Goal: Communication & Community: Answer question/provide support

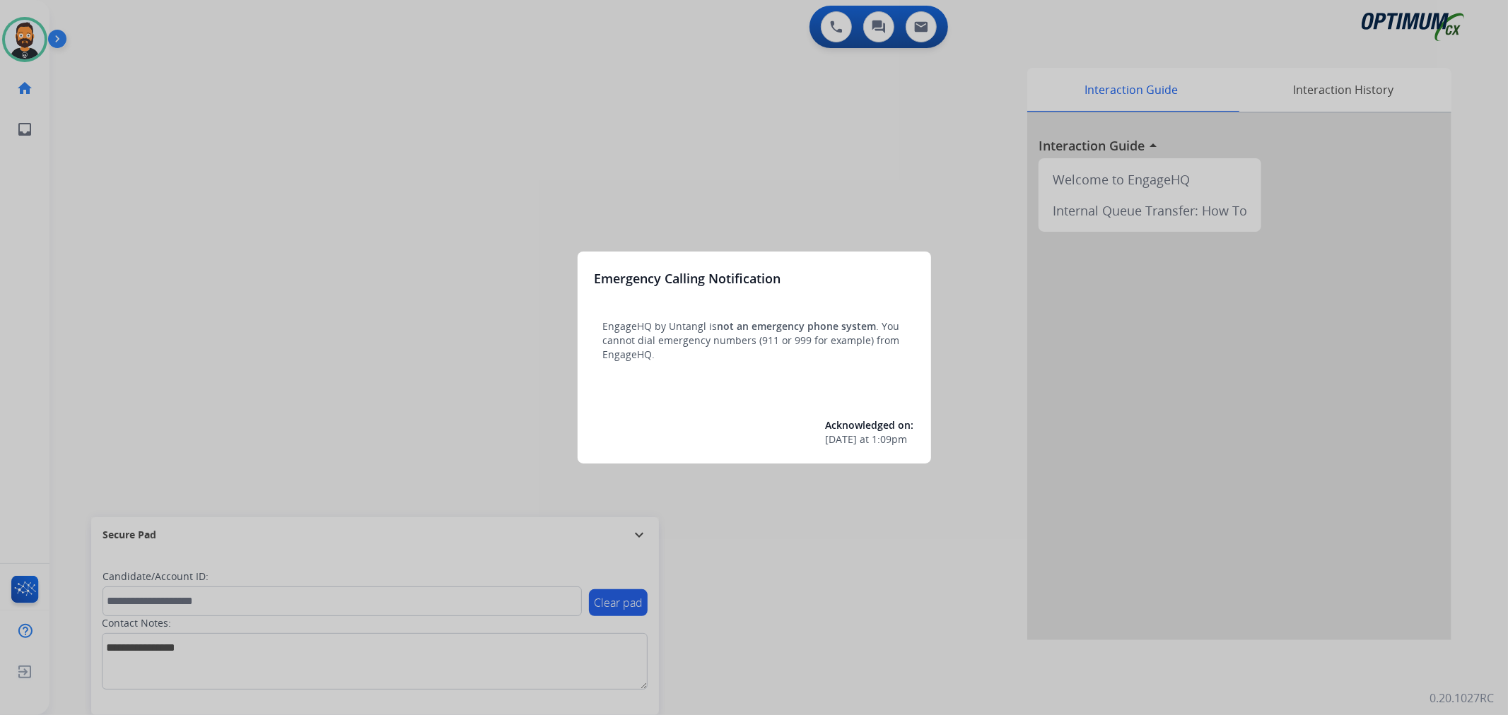
click at [640, 532] on div at bounding box center [754, 357] width 1508 height 715
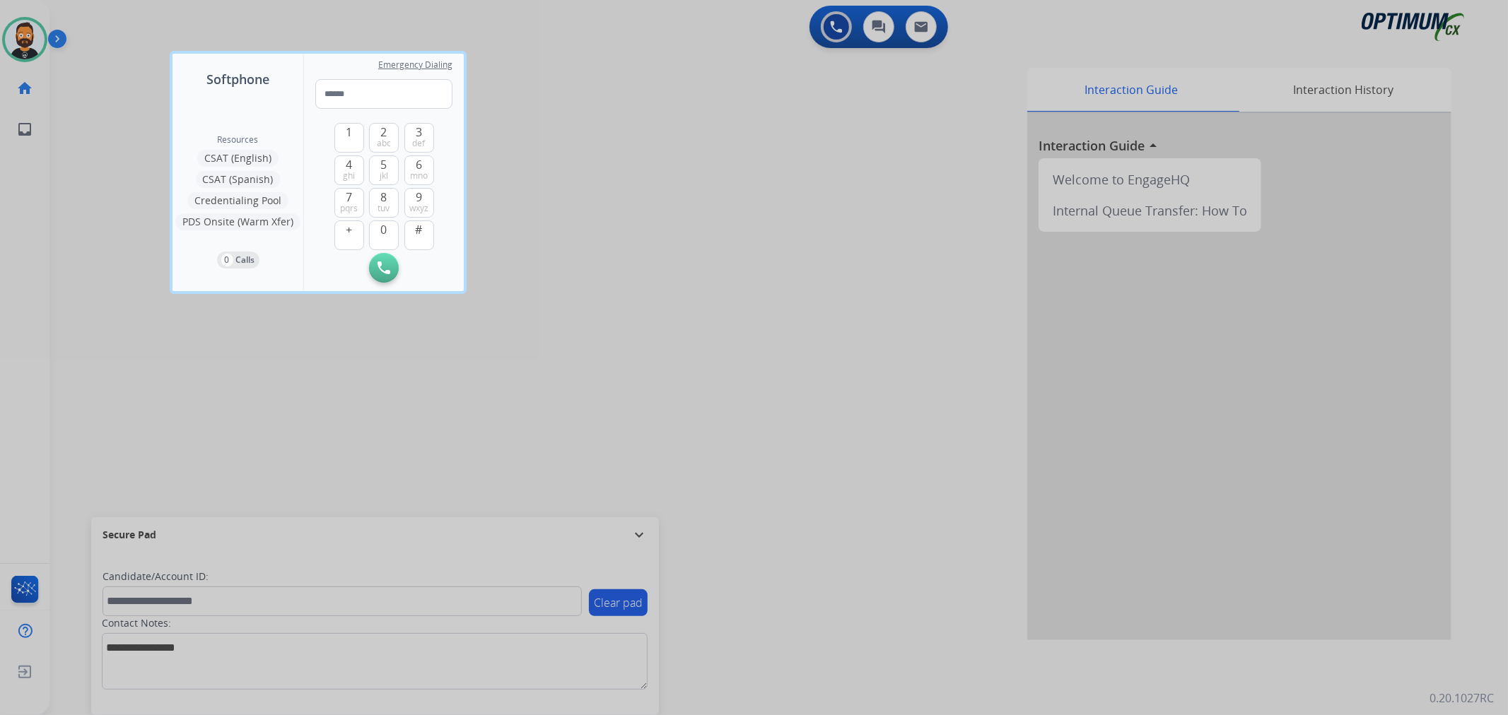
click at [640, 532] on div at bounding box center [754, 357] width 1508 height 715
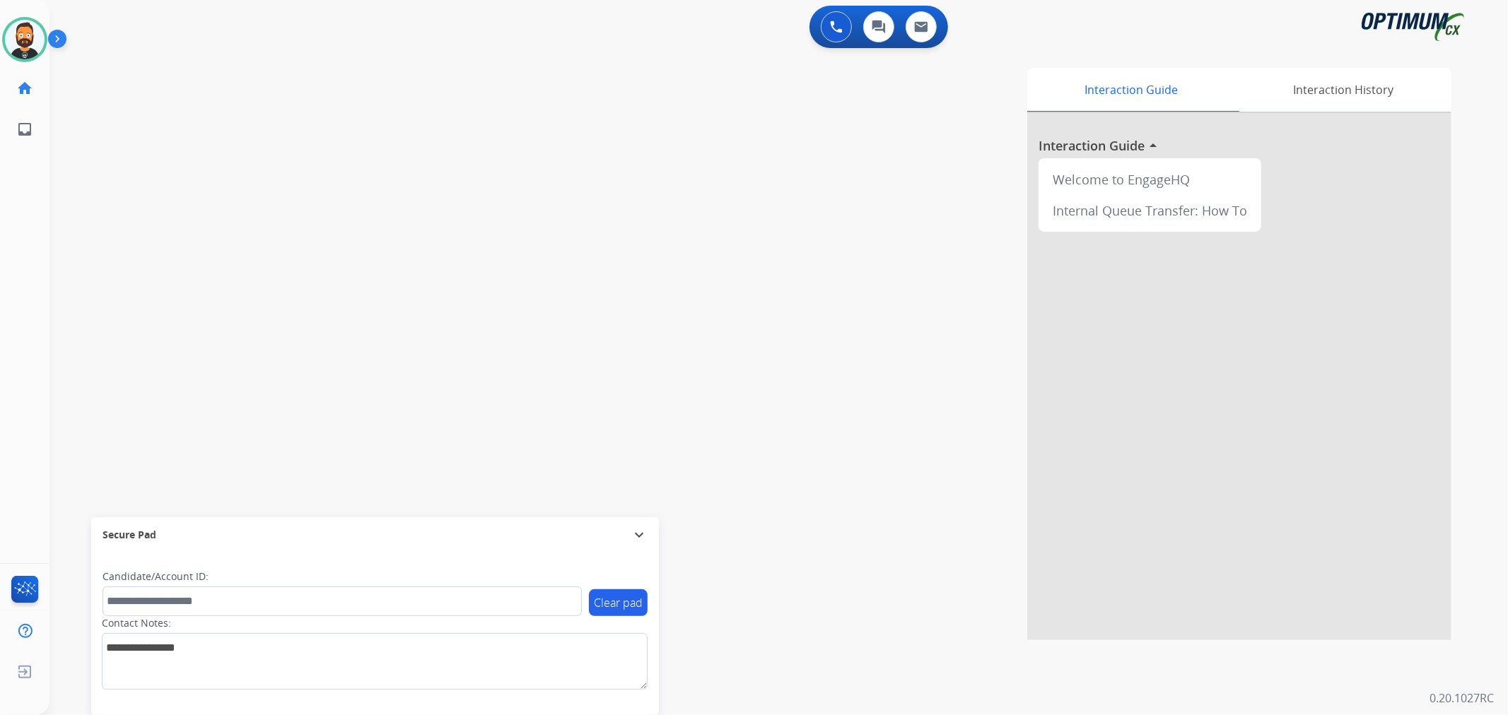
click at [640, 532] on mat-icon "expand_more" at bounding box center [639, 535] width 17 height 17
click at [61, 40] on img at bounding box center [60, 41] width 24 height 27
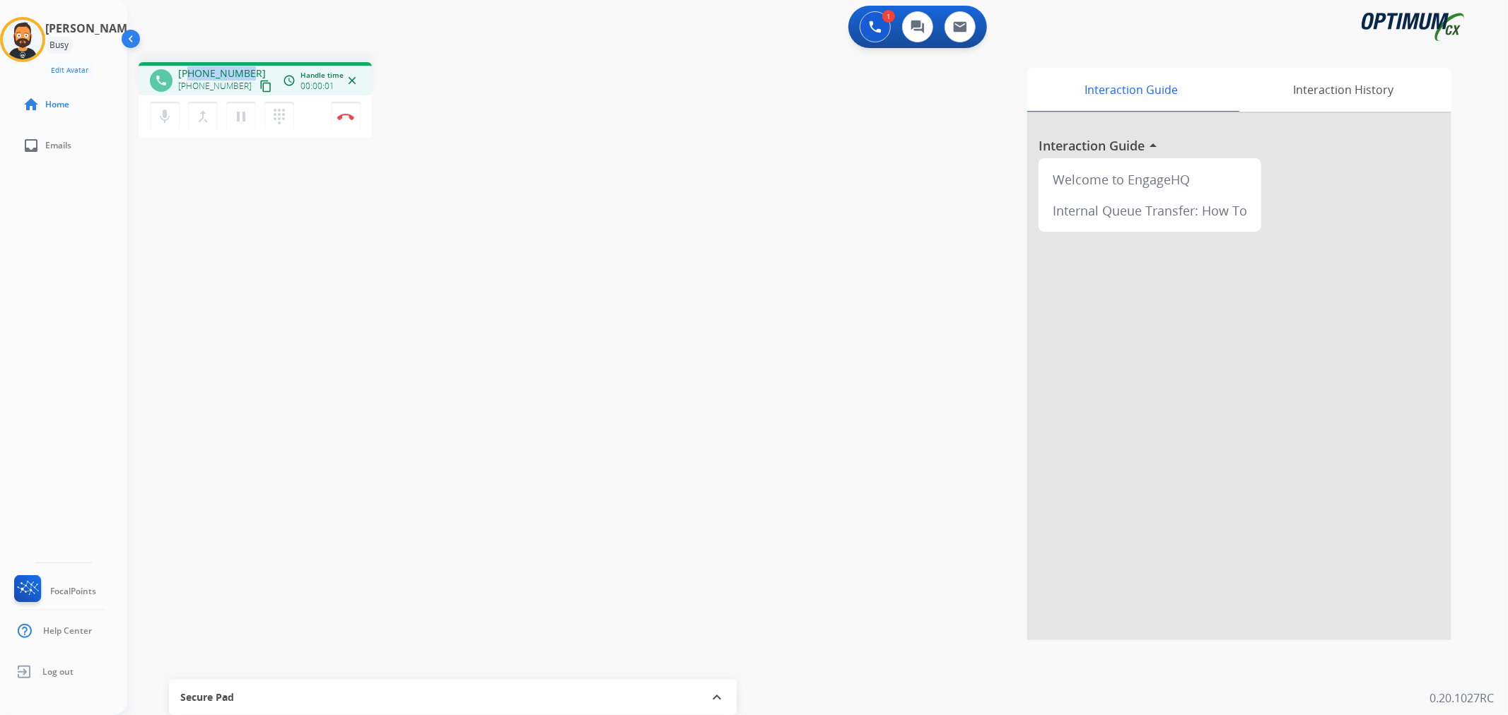
drag, startPoint x: 249, startPoint y: 66, endPoint x: 189, endPoint y: 66, distance: 60.1
click at [189, 66] on div "[PHONE_NUMBER] [PHONE_NUMBER] content_copy" at bounding box center [226, 80] width 96 height 28
copy span "7167943513"
click at [348, 107] on button "Disconnect" at bounding box center [346, 117] width 30 height 30
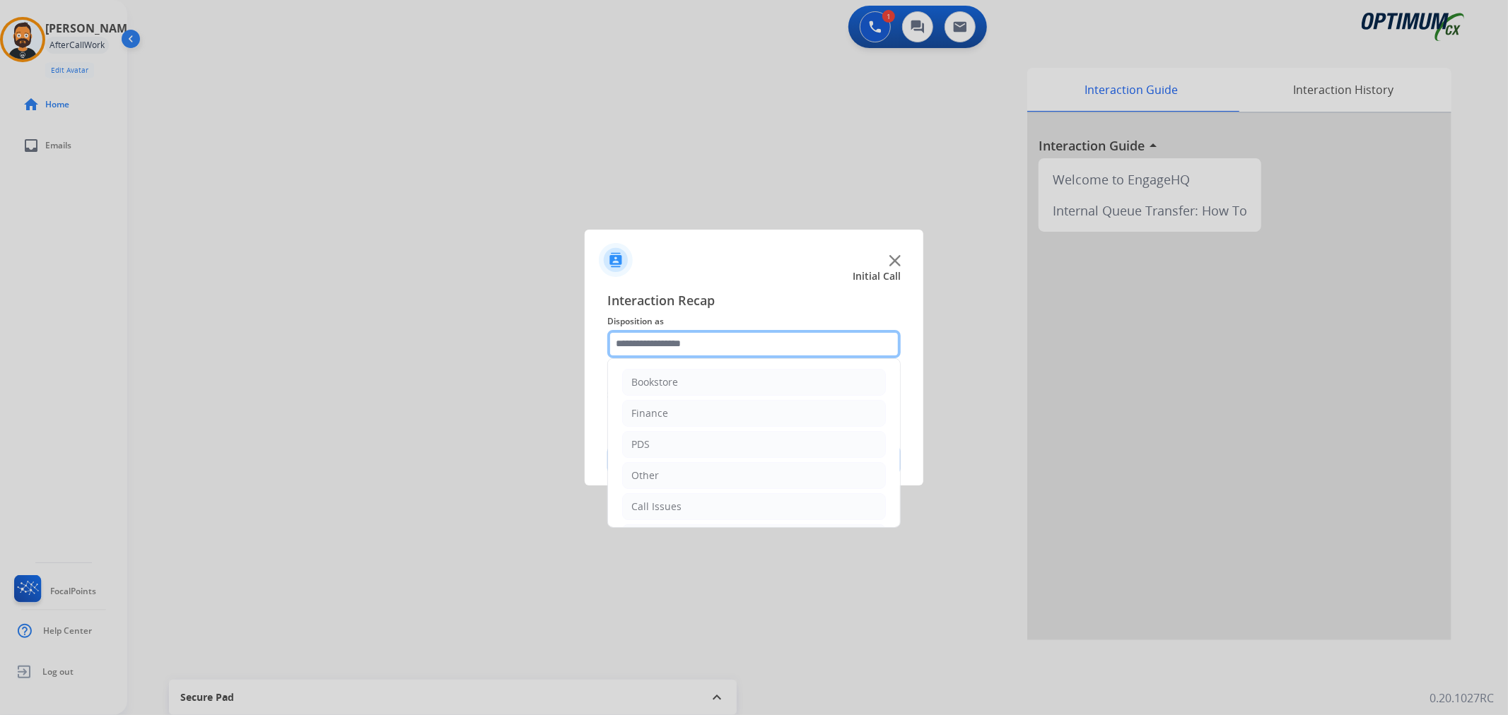
click at [660, 341] on input "text" at bounding box center [753, 344] width 293 height 28
click at [705, 507] on li "Renewal" at bounding box center [754, 504] width 264 height 27
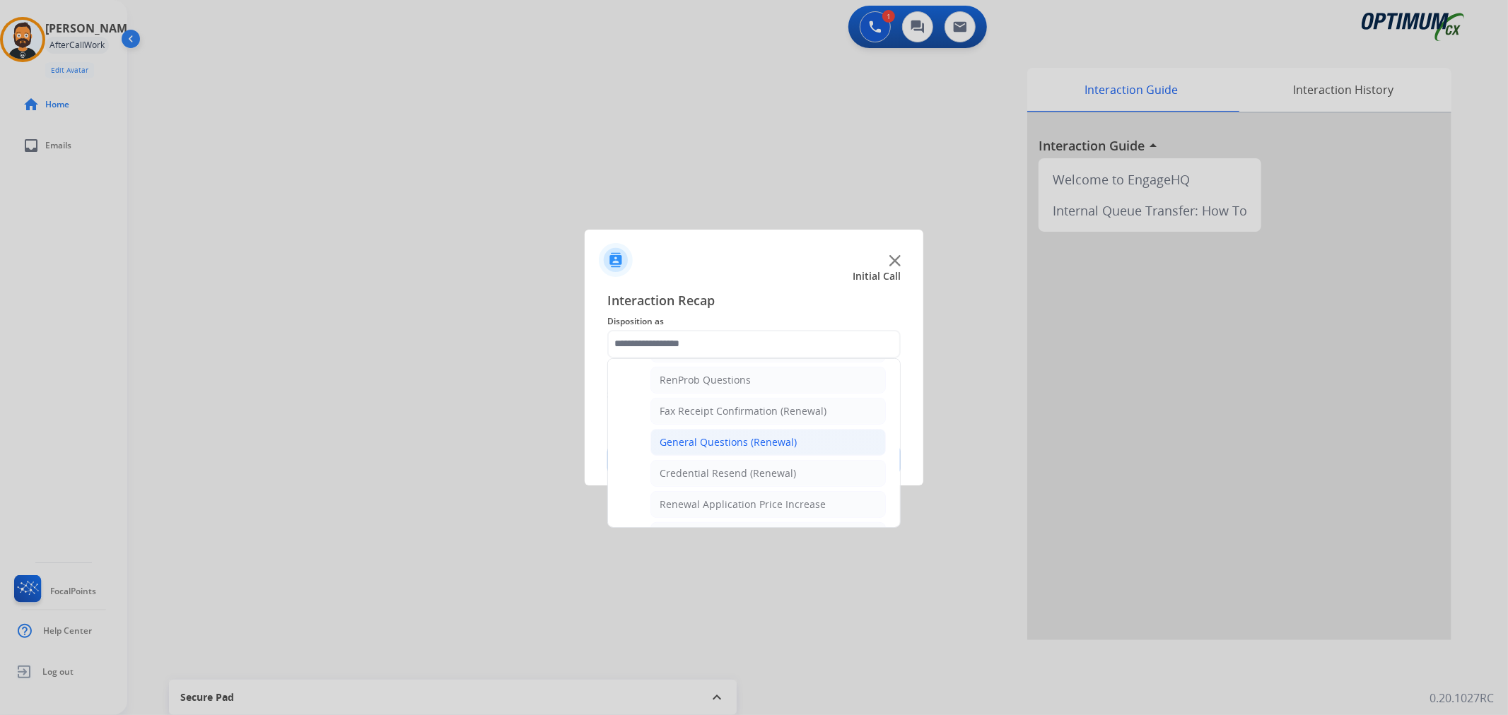
click at [745, 443] on div "General Questions (Renewal)" at bounding box center [728, 442] width 137 height 14
type input "**********"
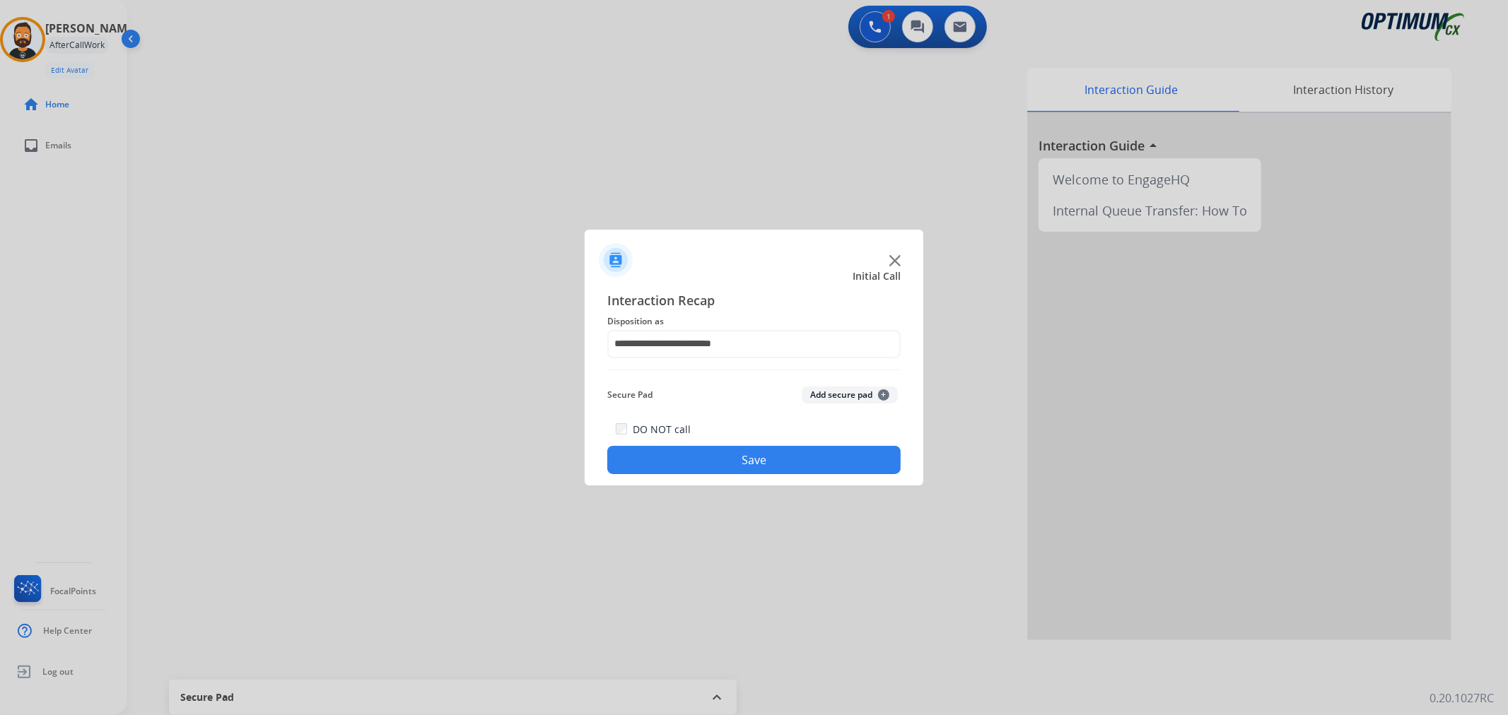
click at [734, 468] on button "Save" at bounding box center [753, 460] width 293 height 28
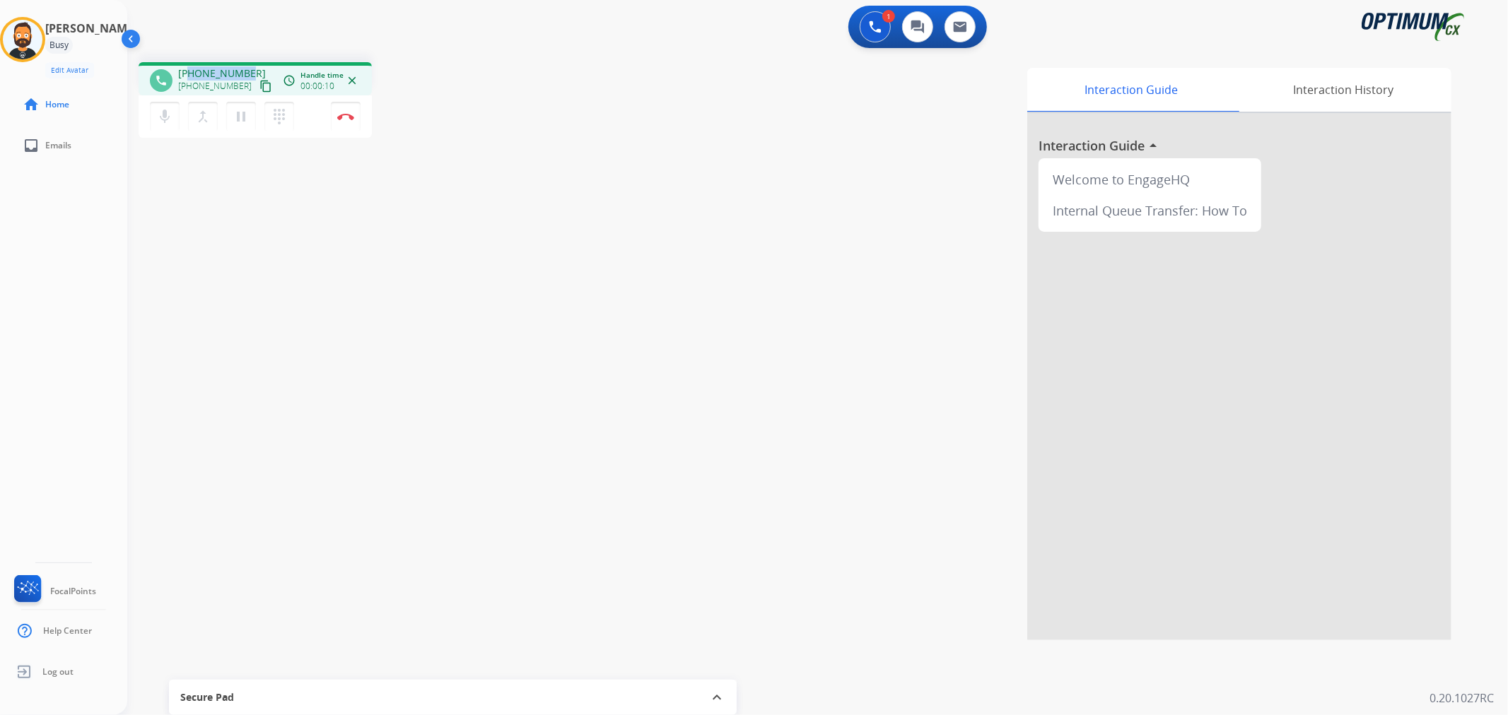
drag, startPoint x: 247, startPoint y: 62, endPoint x: 189, endPoint y: 72, distance: 58.8
click at [189, 72] on div "phone [PHONE_NUMBER] [PHONE_NUMBER] content_copy access_time Call metrics Queue…" at bounding box center [255, 78] width 233 height 33
copy span "4258021346"
click at [343, 109] on button "Disconnect" at bounding box center [346, 117] width 30 height 30
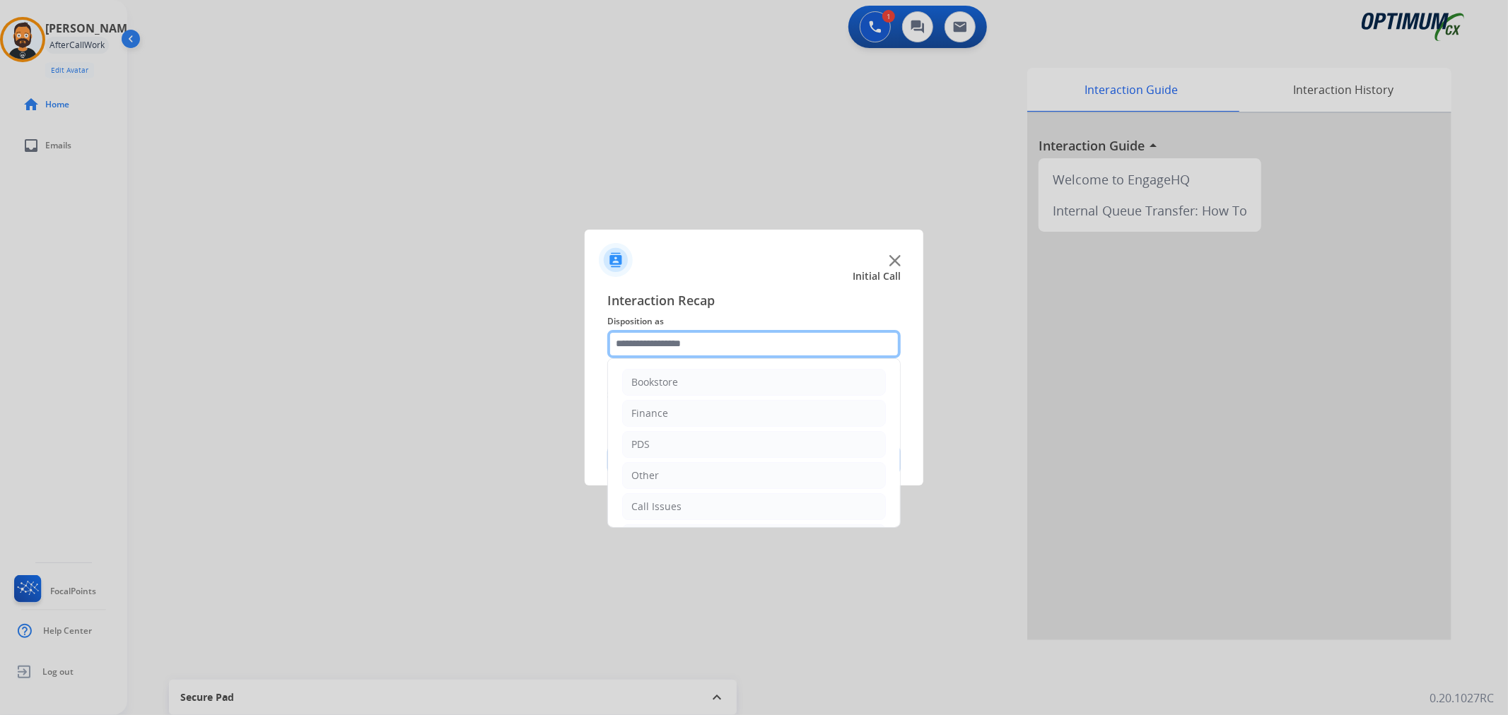
click at [652, 336] on input "text" at bounding box center [753, 344] width 293 height 28
click at [710, 444] on div "Initial Application" at bounding box center [672, 442] width 83 height 14
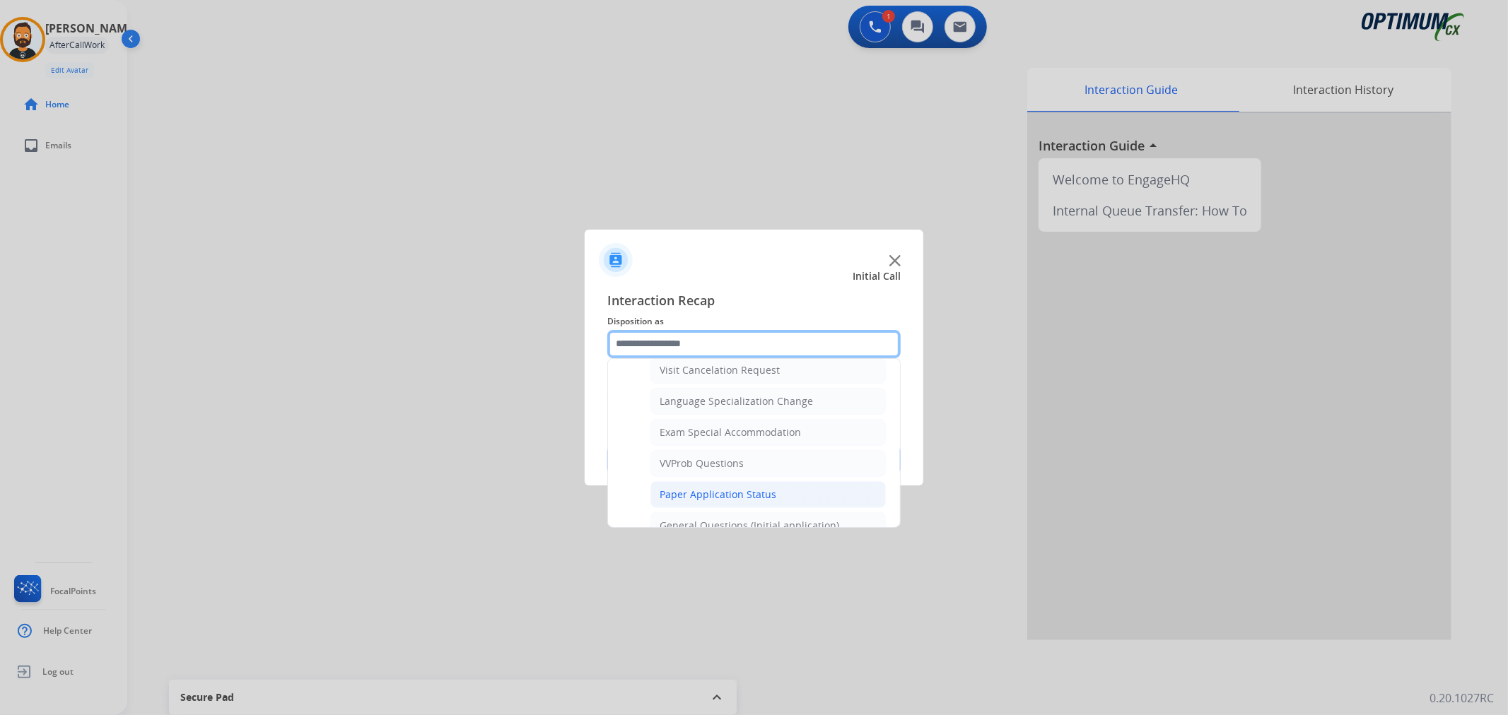
scroll to position [751, 0]
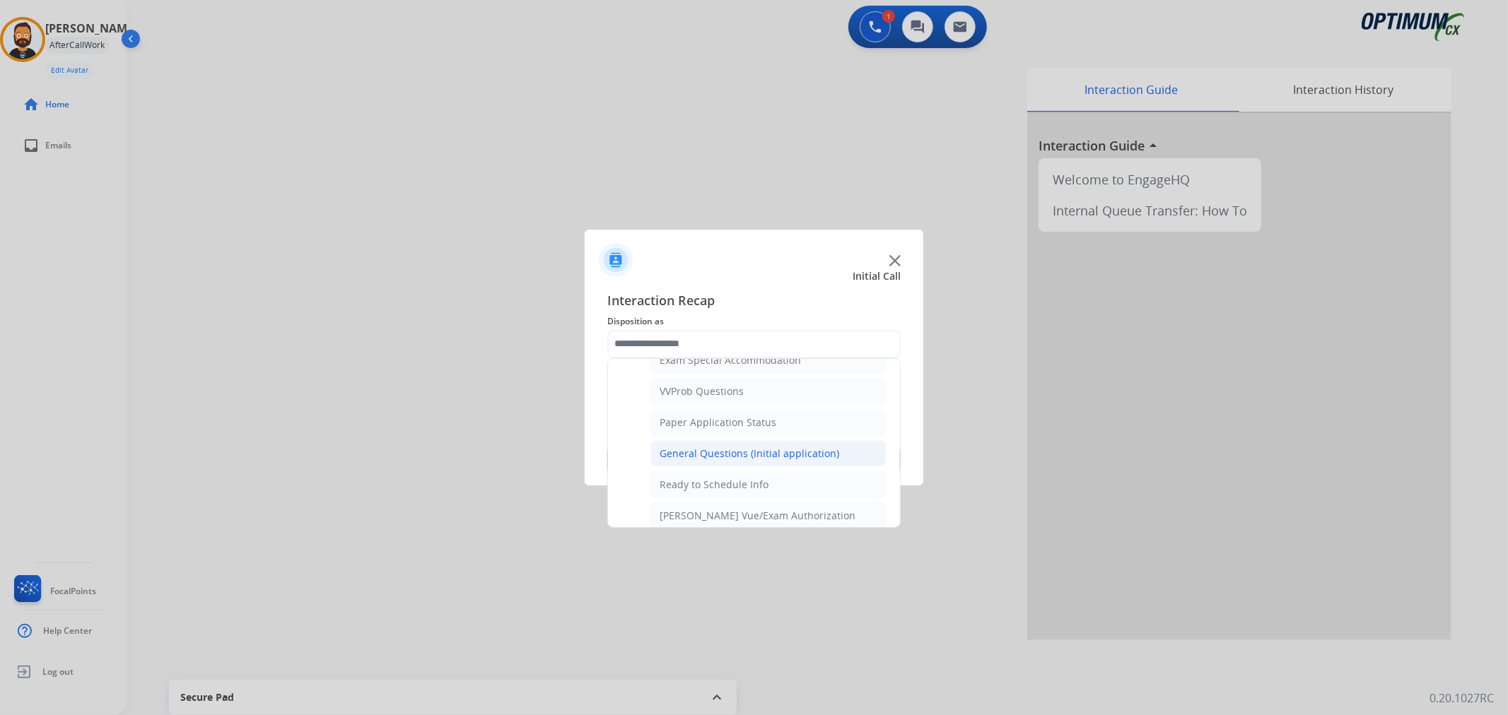
click at [708, 457] on div "General Questions (Initial application)" at bounding box center [750, 454] width 180 height 14
type input "**********"
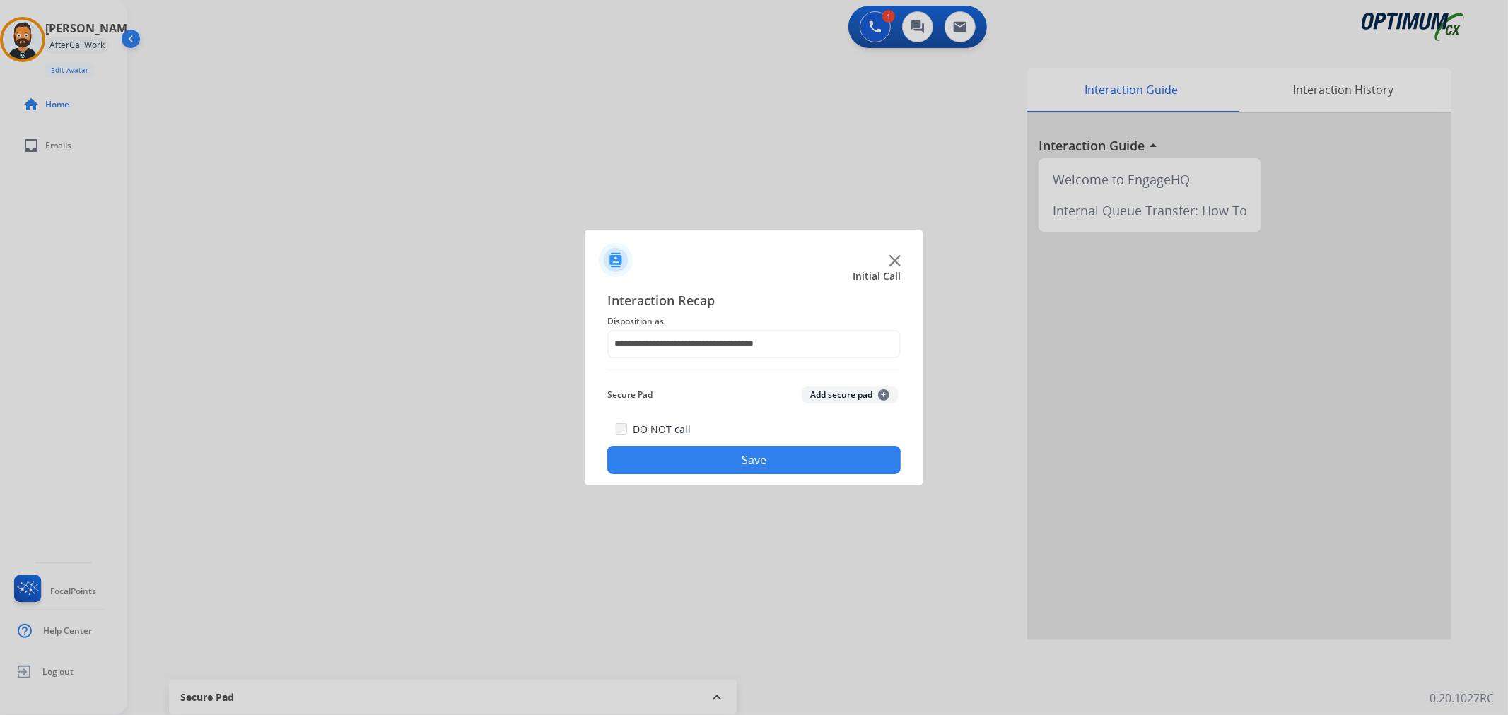
click at [708, 457] on button "Save" at bounding box center [753, 460] width 293 height 28
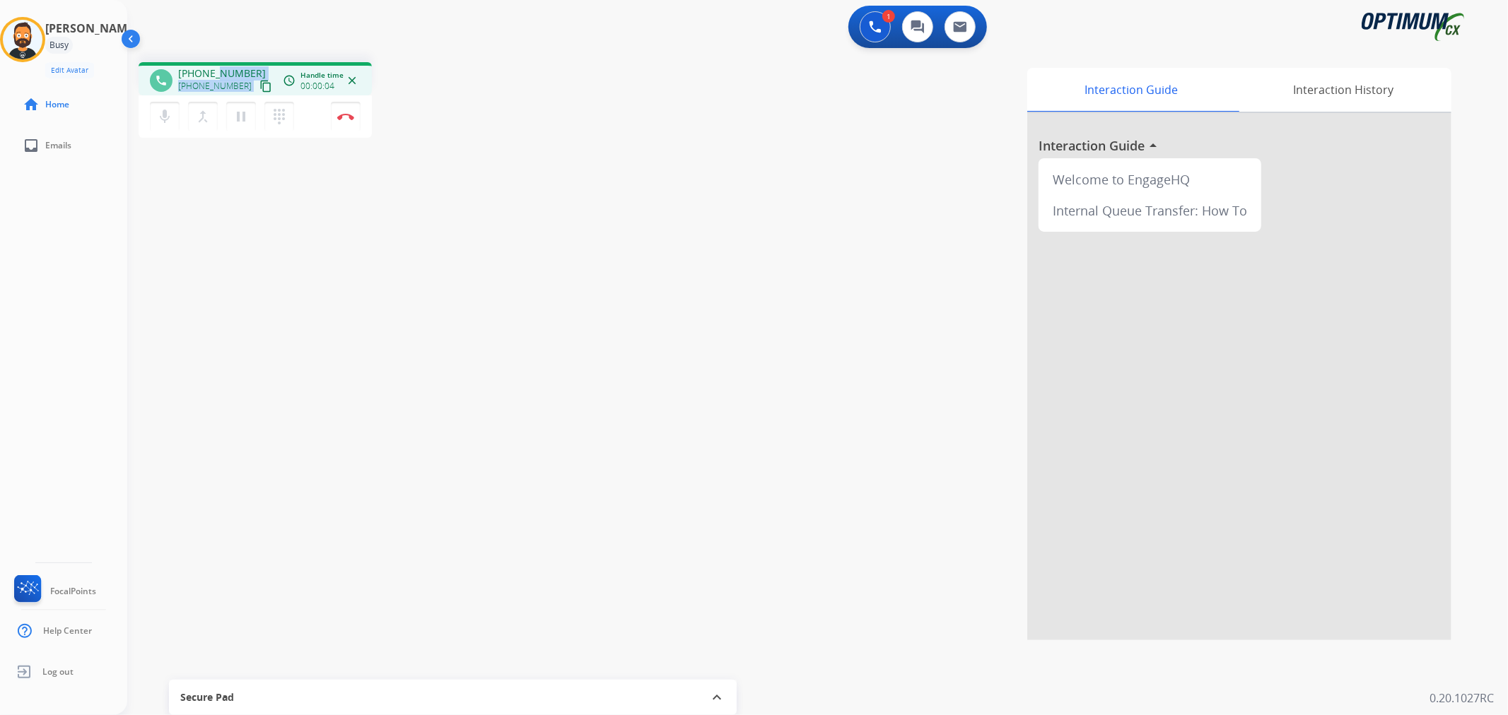
drag, startPoint x: 250, startPoint y: 74, endPoint x: 220, endPoint y: 64, distance: 31.3
click at [220, 64] on div "phone [PHONE_NUMBER] [PHONE_NUMBER] content_copy access_time Call metrics Queue…" at bounding box center [255, 78] width 233 height 33
click at [222, 37] on div "1 Voice Interactions 0 Chat Interactions 0 Email Interactions" at bounding box center [809, 28] width 1330 height 45
drag, startPoint x: 245, startPoint y: 66, endPoint x: 189, endPoint y: 72, distance: 56.1
click at [189, 72] on span "[PHONE_NUMBER]" at bounding box center [222, 73] width 88 height 14
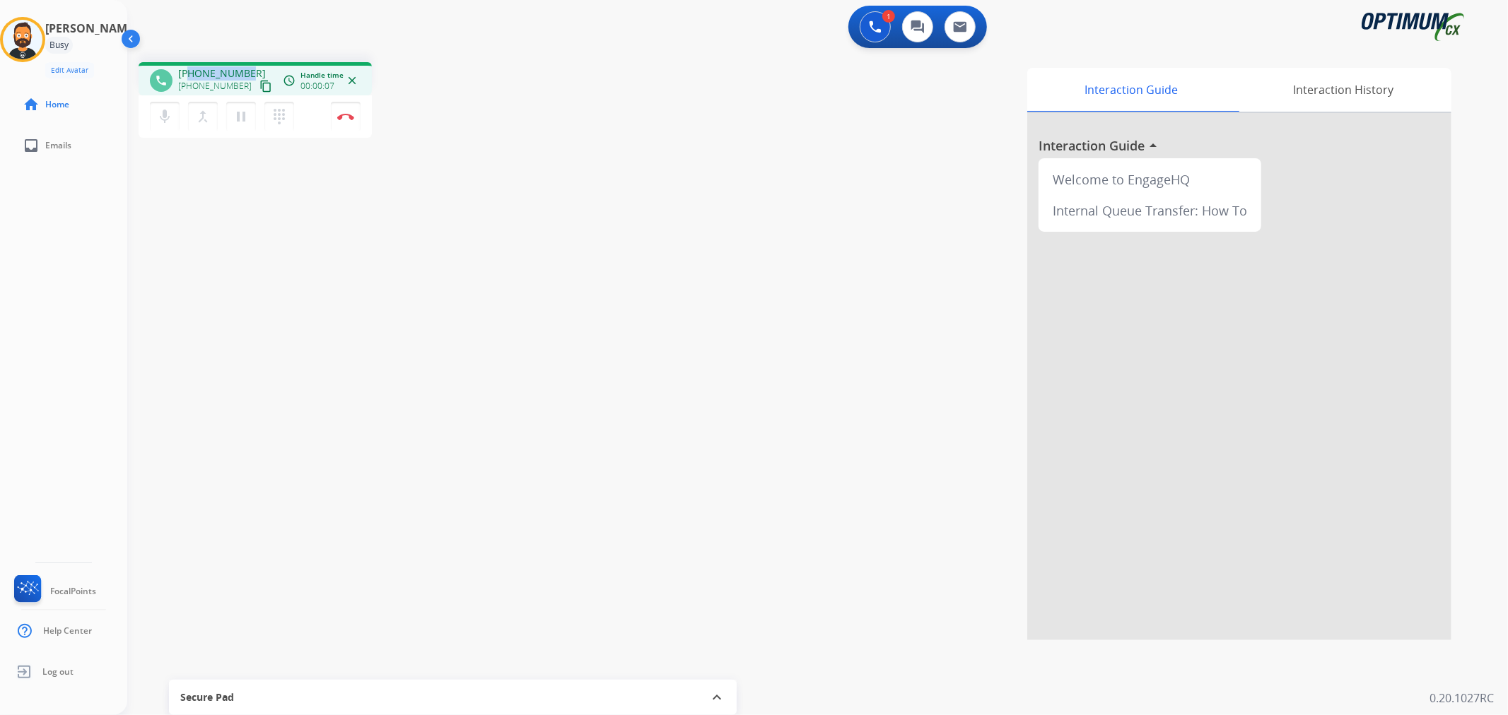
copy span "5869265495"
click at [349, 110] on button "Disconnect" at bounding box center [346, 117] width 30 height 30
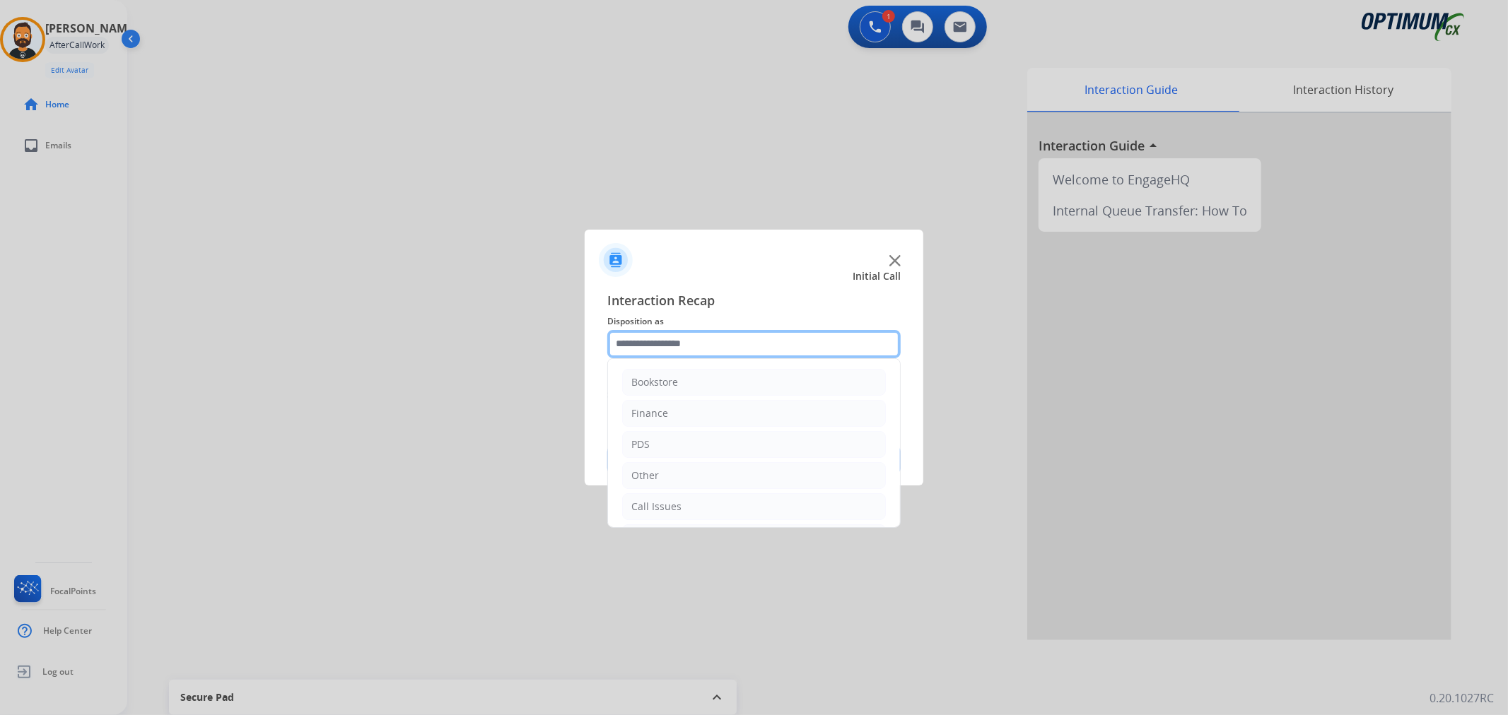
click at [721, 343] on input "text" at bounding box center [753, 344] width 293 height 28
click at [684, 496] on li "Renewal" at bounding box center [754, 504] width 264 height 27
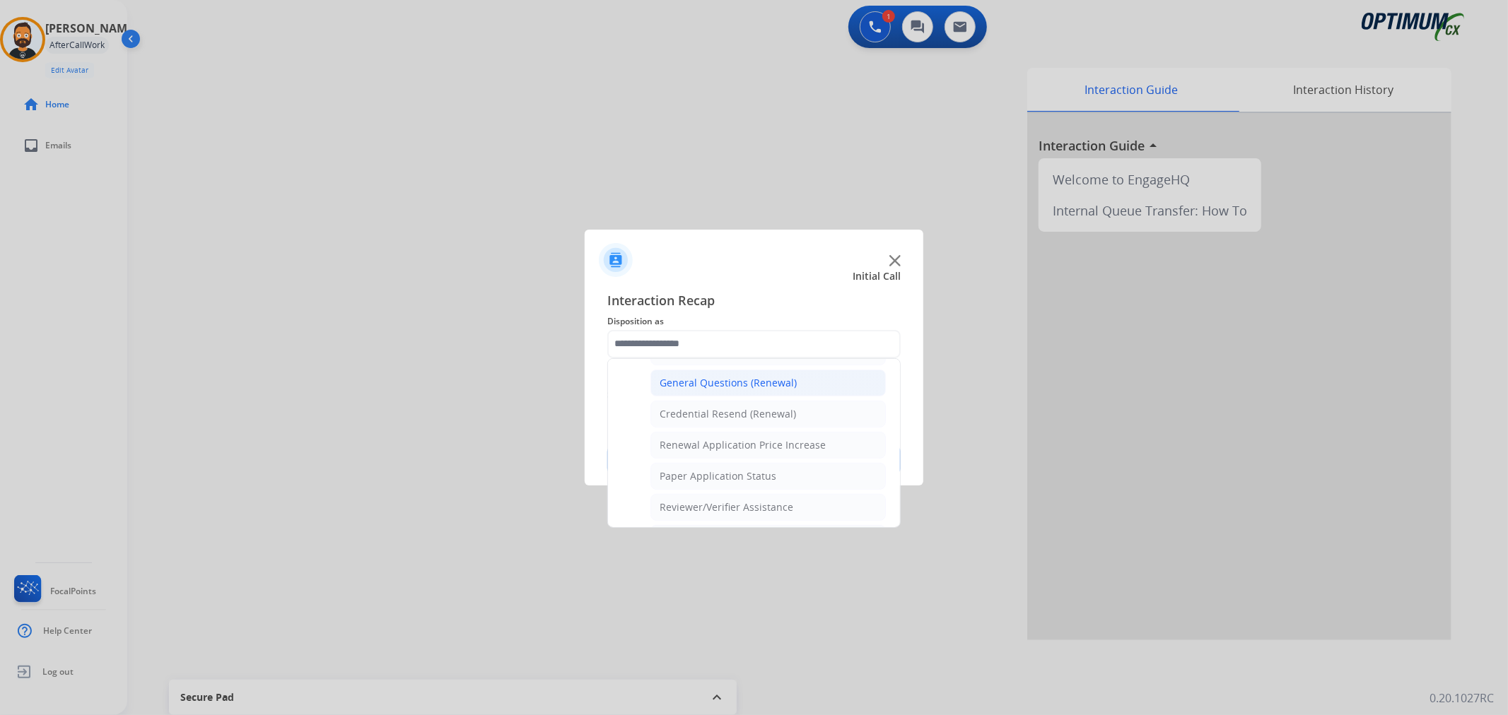
click at [725, 385] on div "General Questions (Renewal)" at bounding box center [728, 383] width 137 height 14
type input "**********"
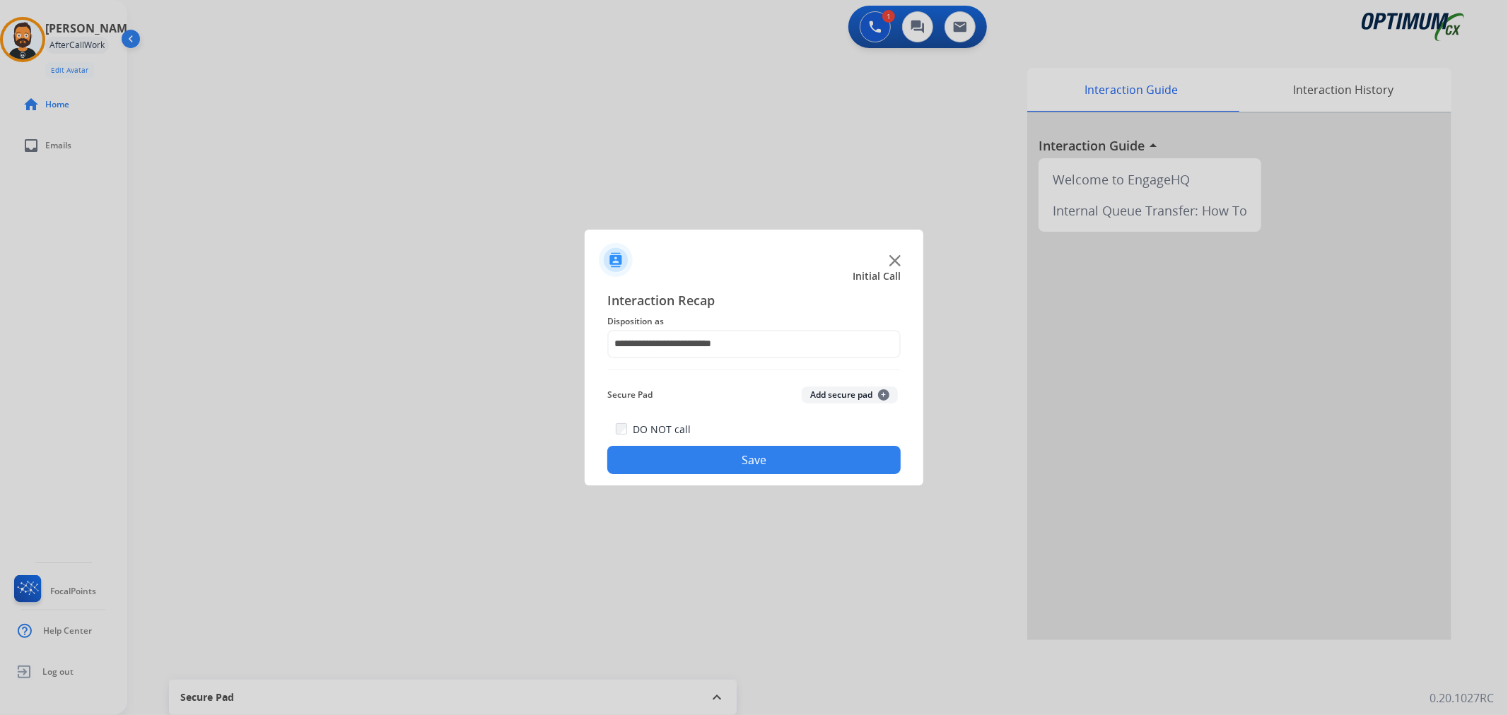
click at [723, 457] on button "Save" at bounding box center [753, 460] width 293 height 28
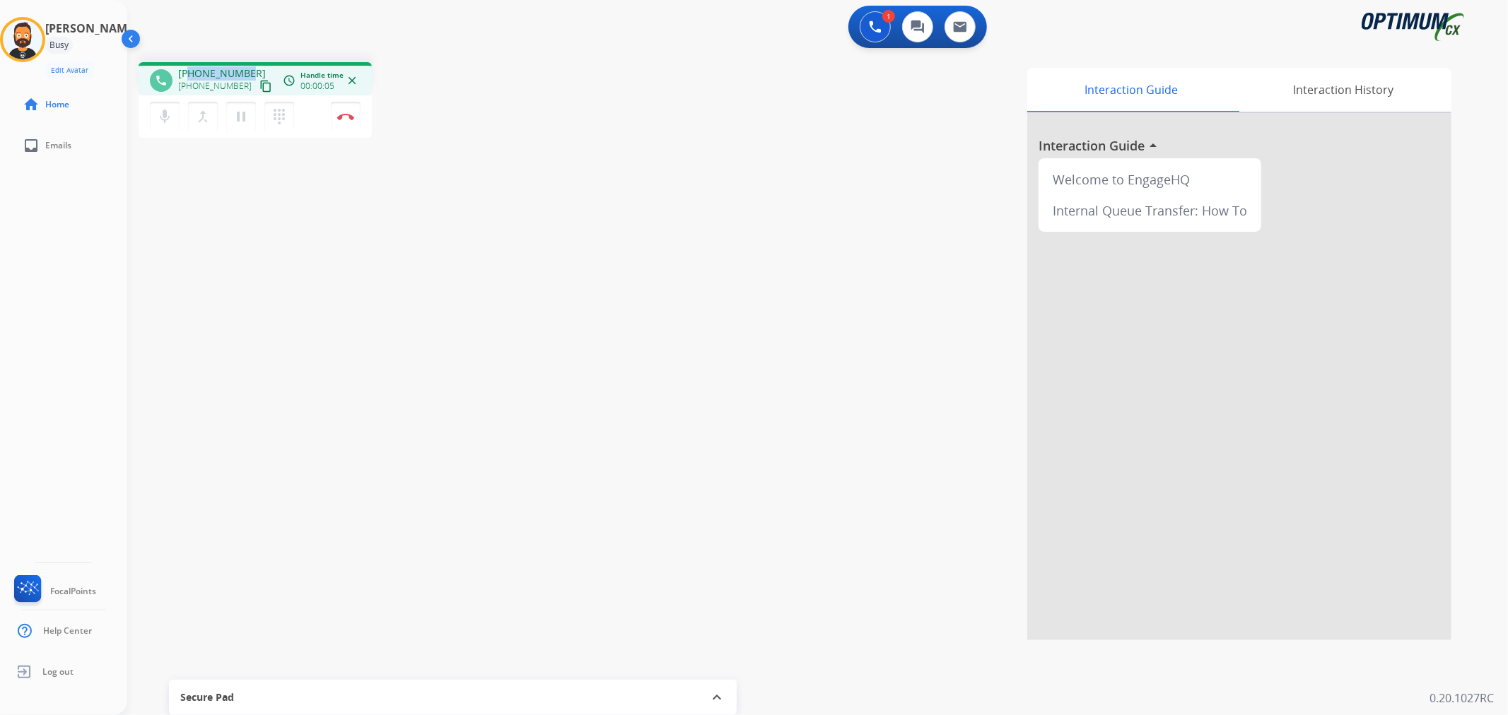
drag, startPoint x: 250, startPoint y: 68, endPoint x: 188, endPoint y: 67, distance: 61.5
click at [188, 67] on div "[PHONE_NUMBER] [PHONE_NUMBER] content_copy" at bounding box center [226, 80] width 96 height 28
copy span "4846393156"
click at [348, 116] on img at bounding box center [345, 116] width 17 height 7
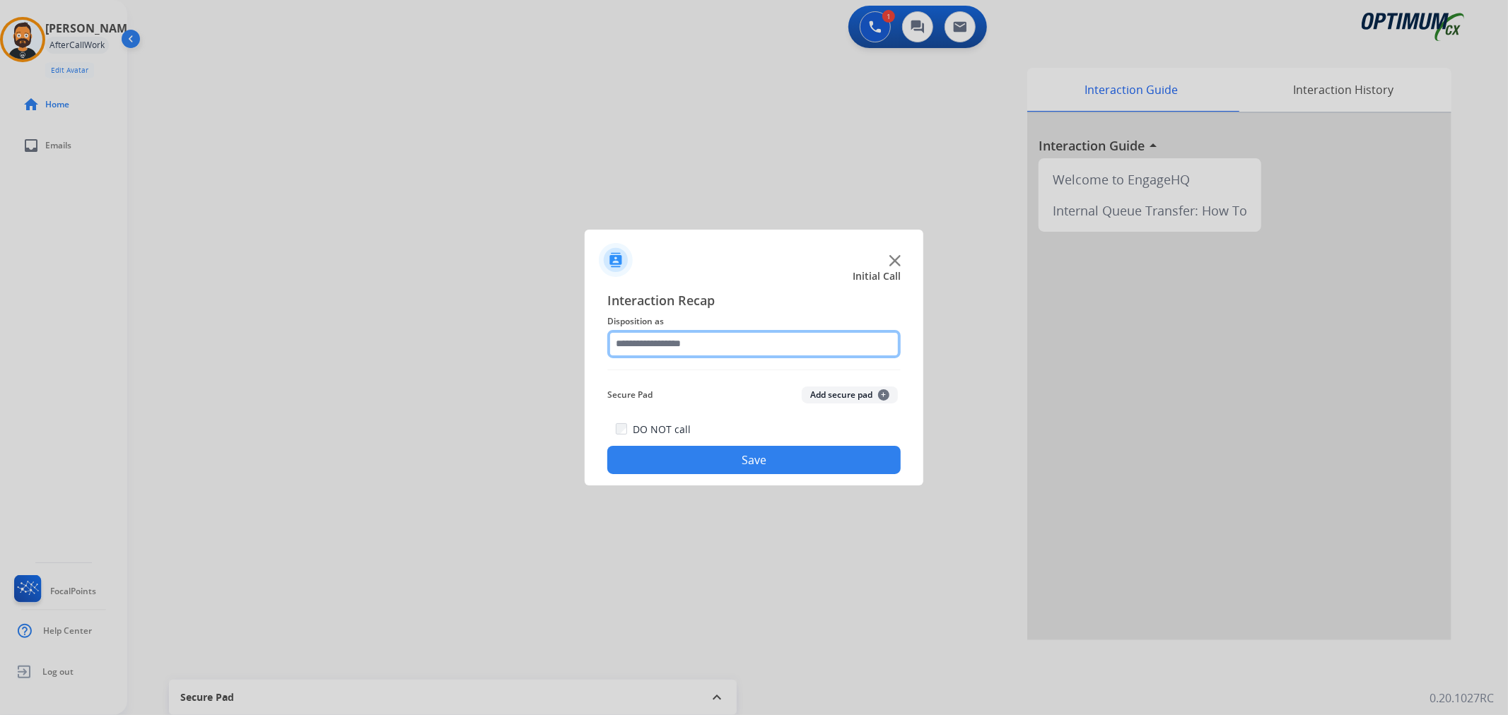
click at [680, 343] on input "text" at bounding box center [753, 344] width 293 height 28
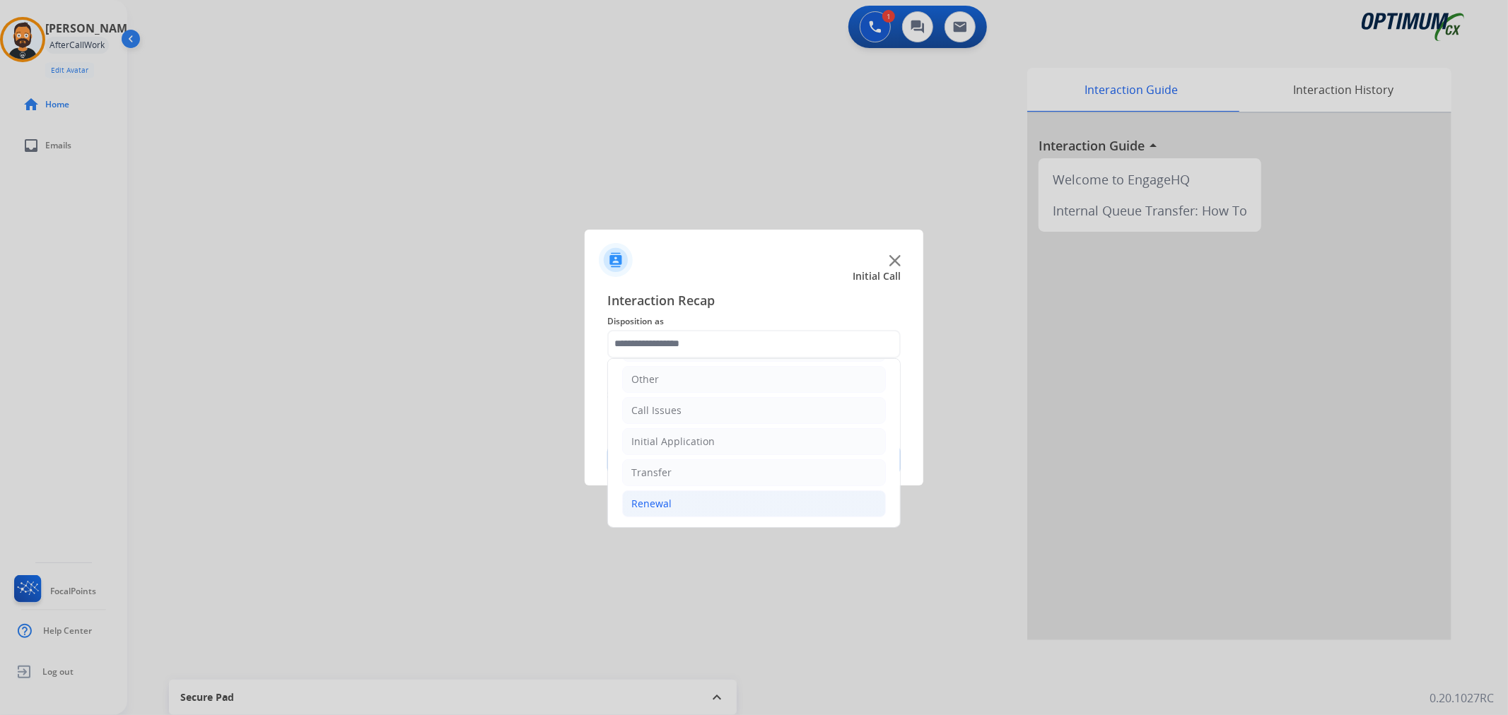
click at [675, 504] on li "Renewal" at bounding box center [754, 504] width 264 height 27
click at [719, 375] on div "Reviewer/Verifier Assistance" at bounding box center [727, 380] width 134 height 14
type input "**********"
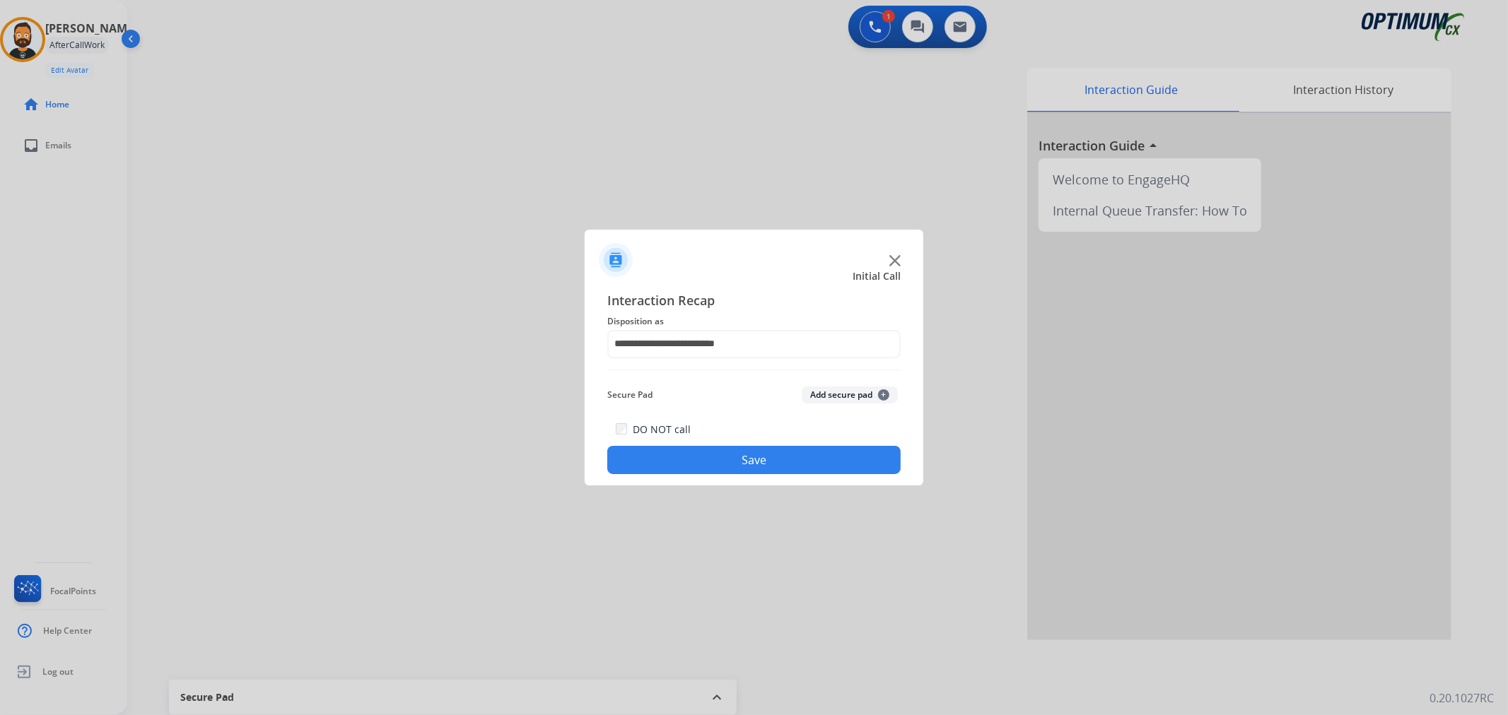
click at [710, 461] on button "Save" at bounding box center [753, 460] width 293 height 28
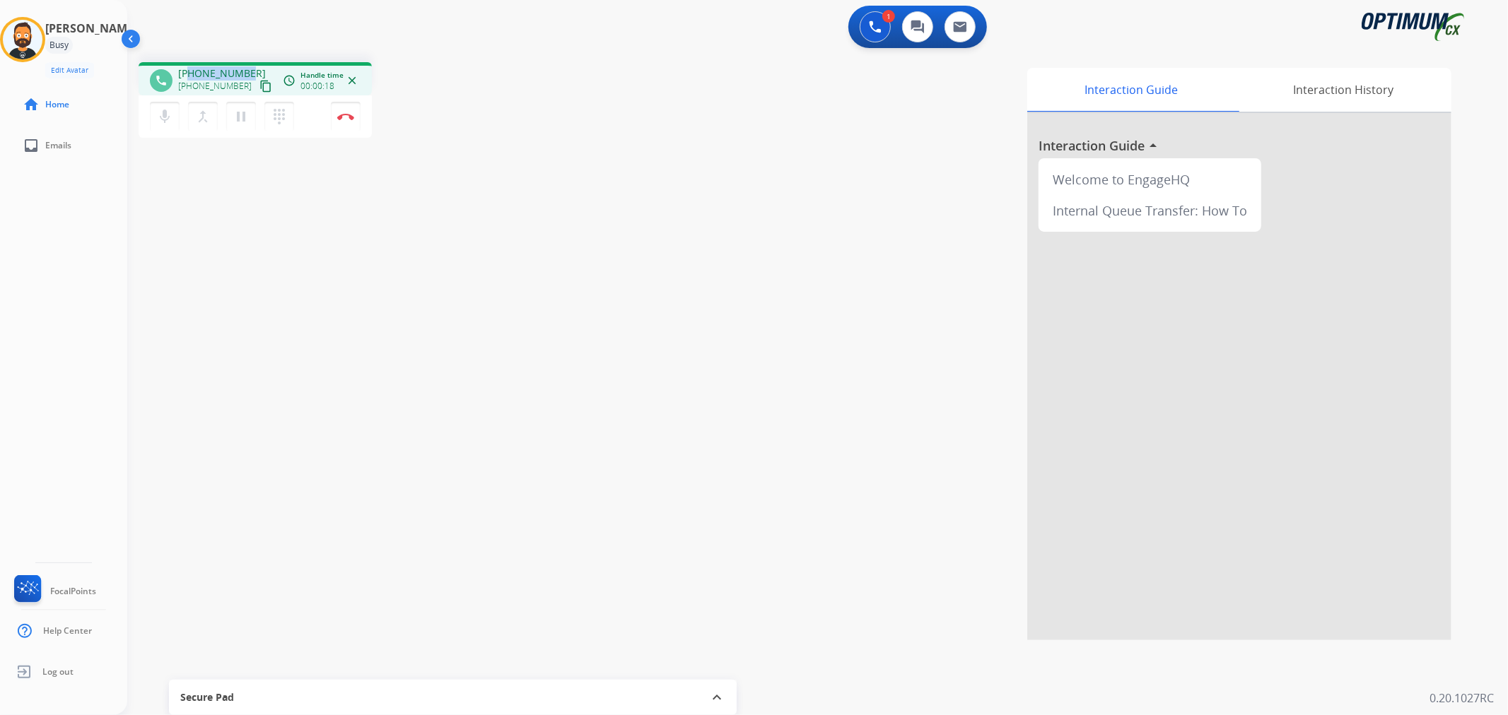
drag, startPoint x: 249, startPoint y: 71, endPoint x: 192, endPoint y: 71, distance: 57.3
click at [192, 71] on div "[PHONE_NUMBER] [PHONE_NUMBER] content_copy" at bounding box center [226, 80] width 96 height 28
copy span "6145313023"
click at [350, 115] on img at bounding box center [345, 116] width 17 height 7
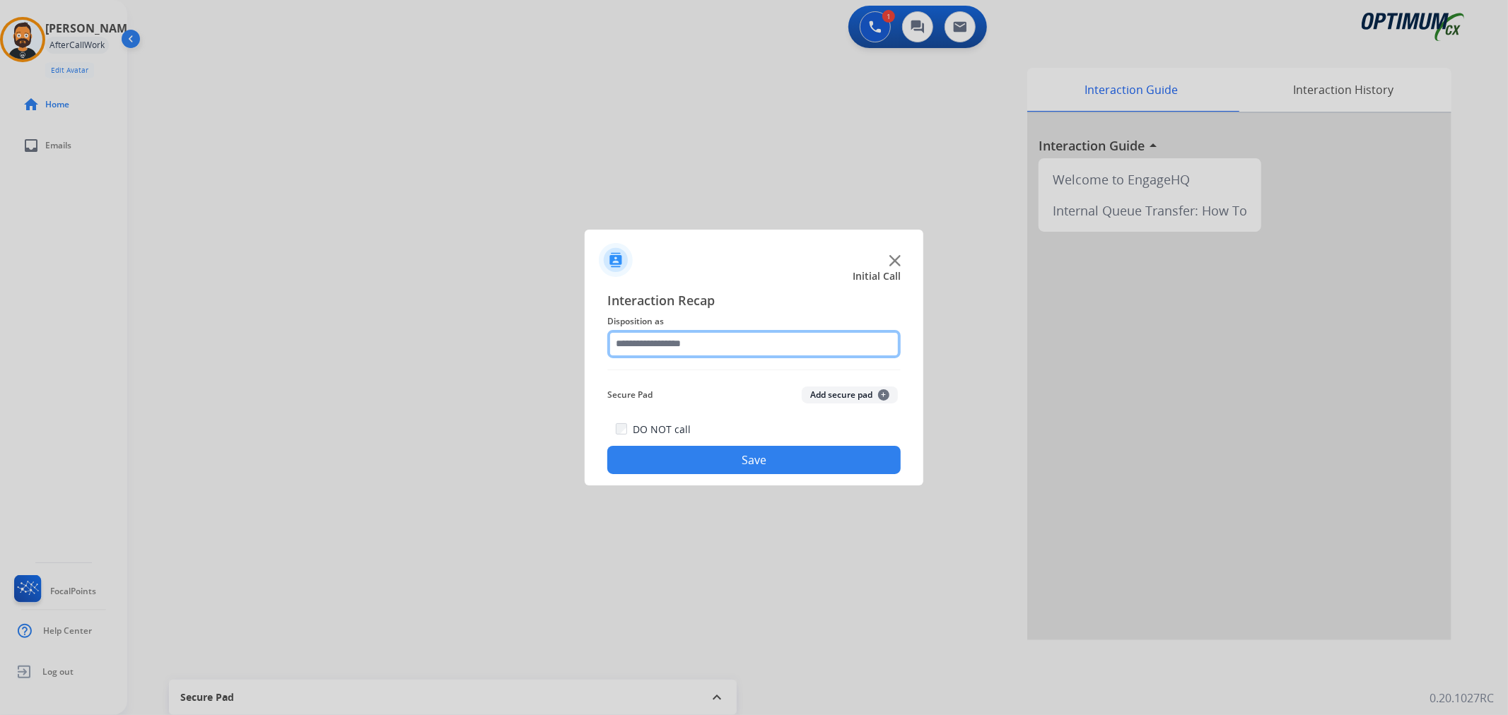
click at [624, 348] on input "text" at bounding box center [753, 344] width 293 height 28
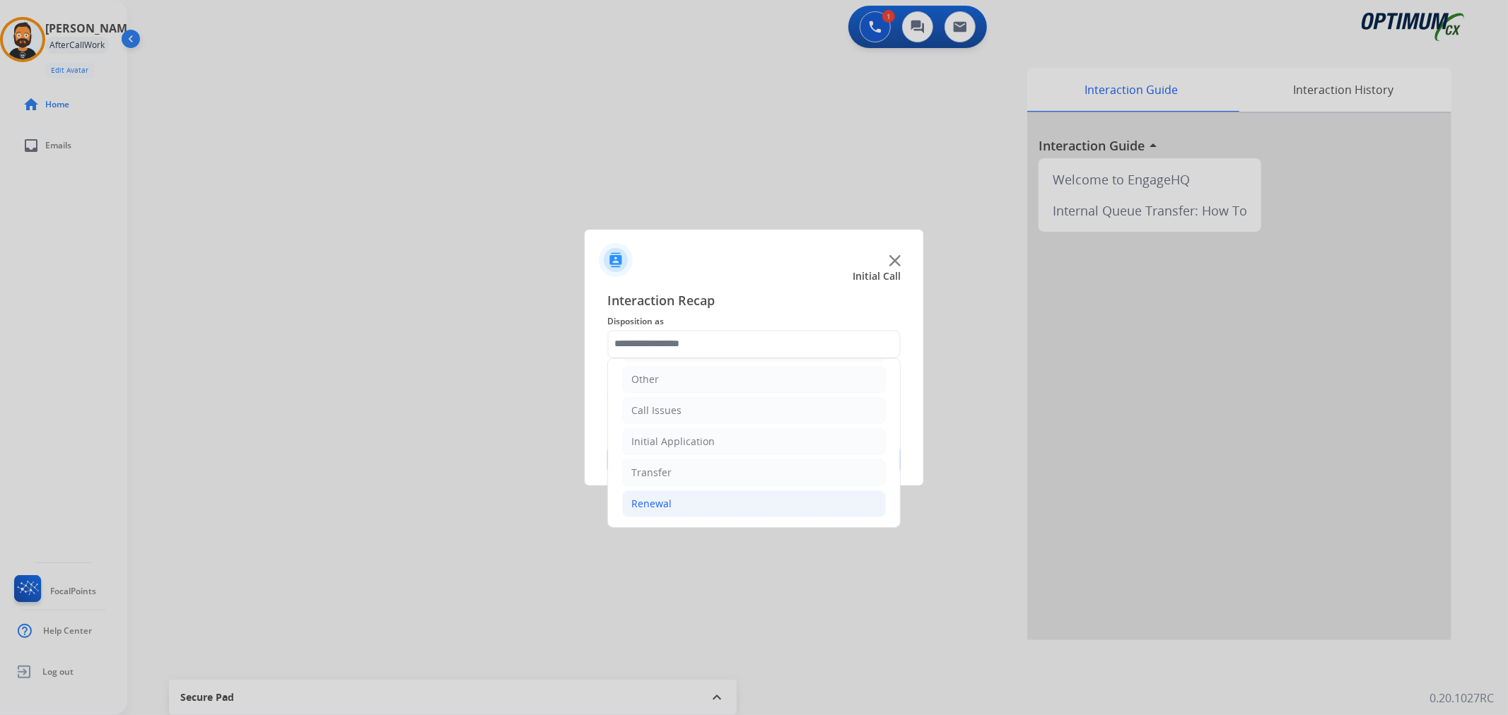
click at [709, 499] on li "Renewal" at bounding box center [754, 504] width 264 height 27
click at [730, 377] on div "Reviewer/Verifier Assistance" at bounding box center [727, 380] width 134 height 14
type input "**********"
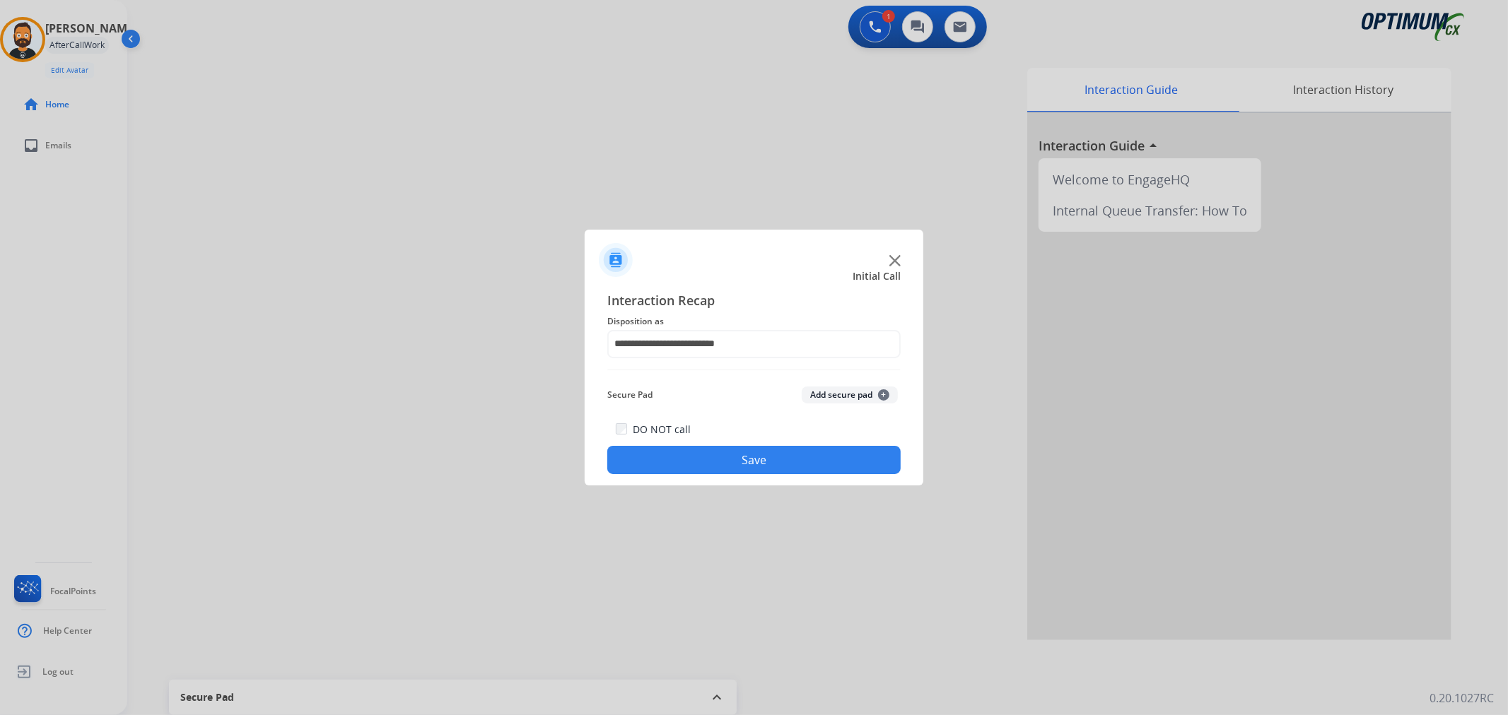
click at [724, 458] on button "Save" at bounding box center [753, 460] width 293 height 28
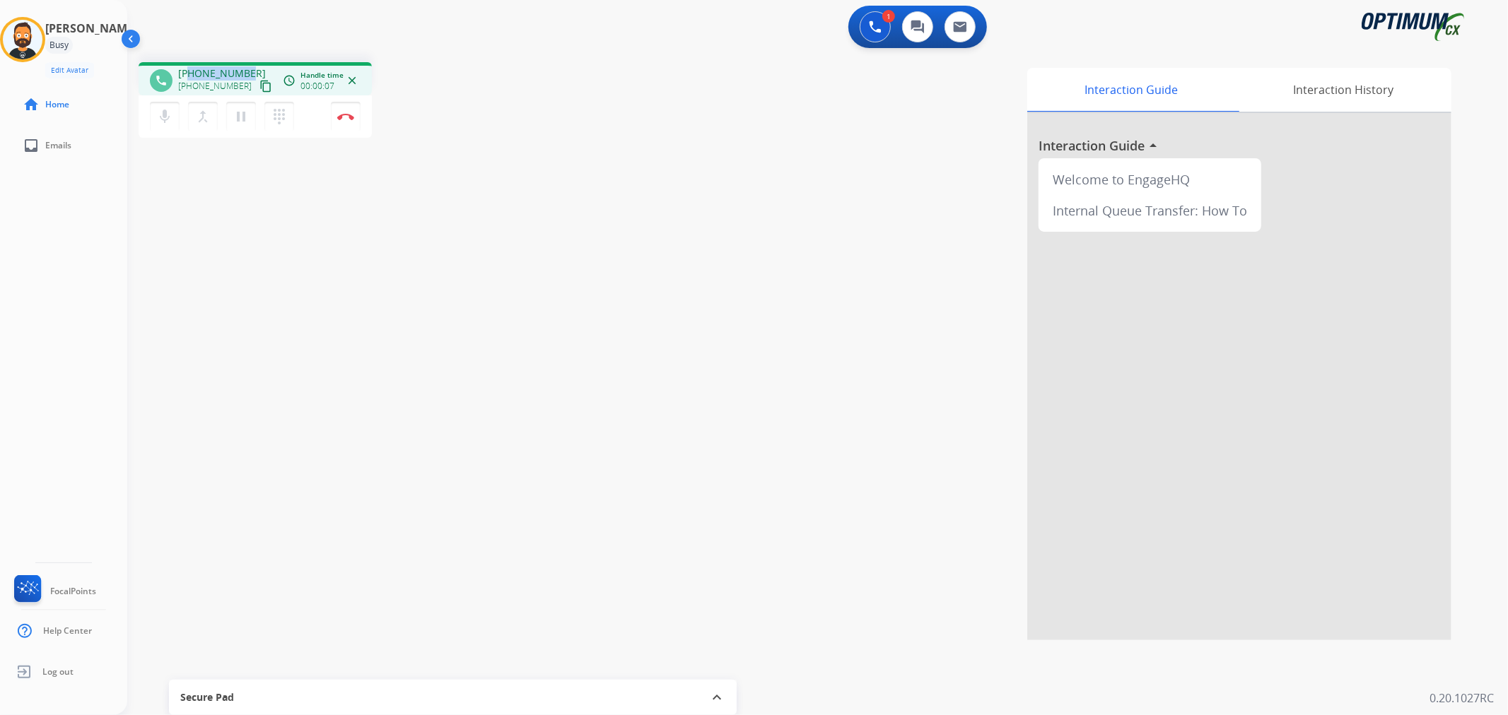
drag, startPoint x: 210, startPoint y: 62, endPoint x: 187, endPoint y: 59, distance: 23.5
click at [187, 59] on div "phone [PHONE_NUMBER] [PHONE_NUMBER] content_copy access_time Call metrics Queue…" at bounding box center [800, 346] width 1347 height 590
copy span "3086605698"
click at [351, 111] on button "Disconnect" at bounding box center [346, 117] width 30 height 30
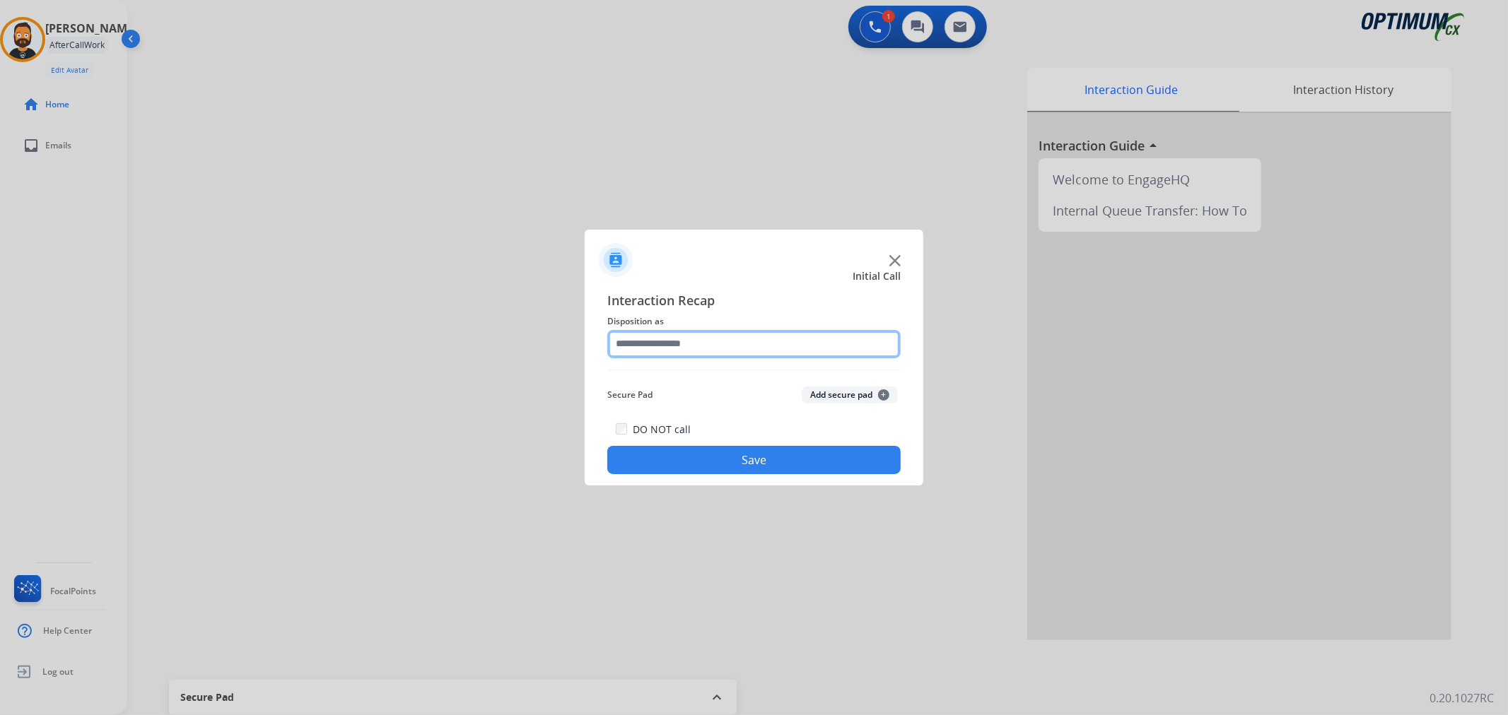
click at [642, 334] on input "text" at bounding box center [753, 344] width 293 height 28
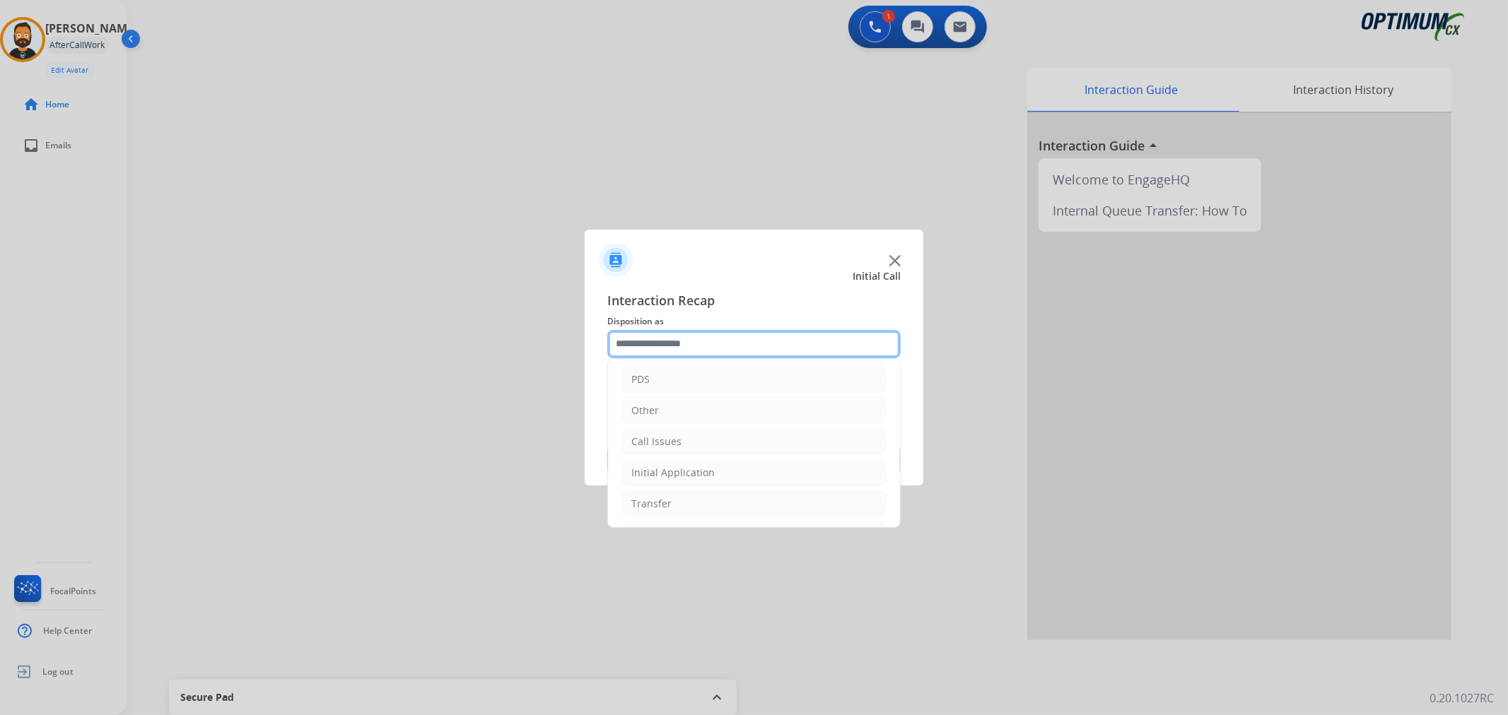
scroll to position [97, 0]
click at [713, 500] on li "Renewal" at bounding box center [754, 504] width 264 height 27
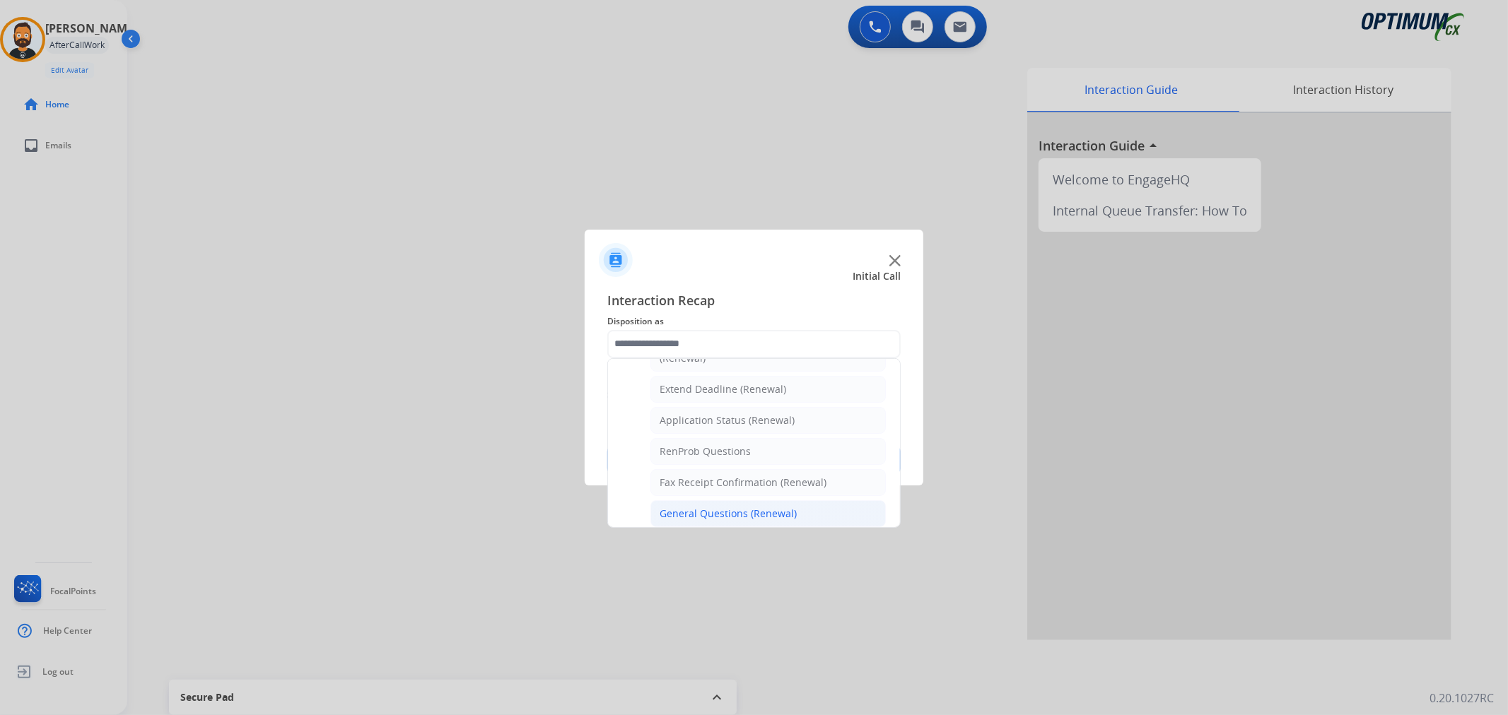
click at [716, 507] on div "General Questions (Renewal)" at bounding box center [728, 514] width 137 height 14
type input "**********"
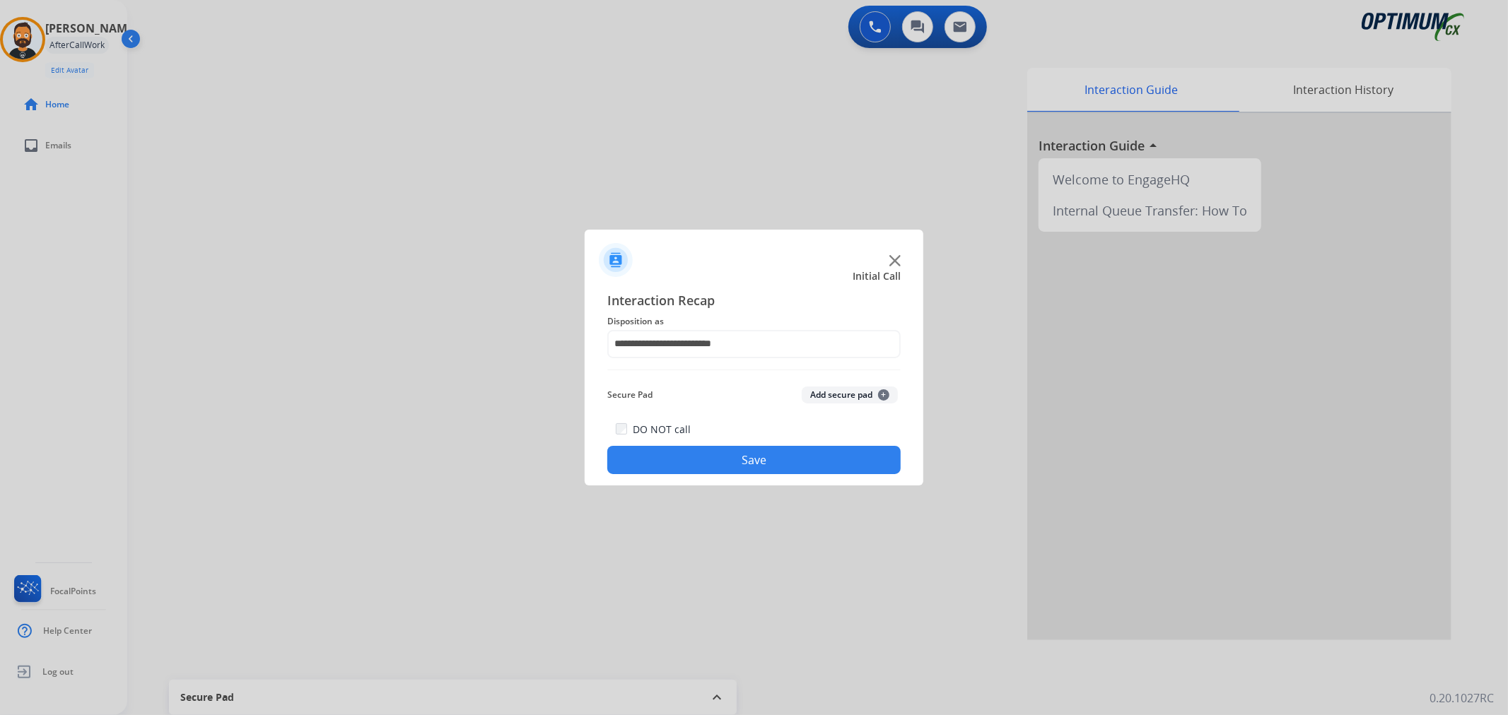
click at [720, 472] on button "Save" at bounding box center [753, 460] width 293 height 28
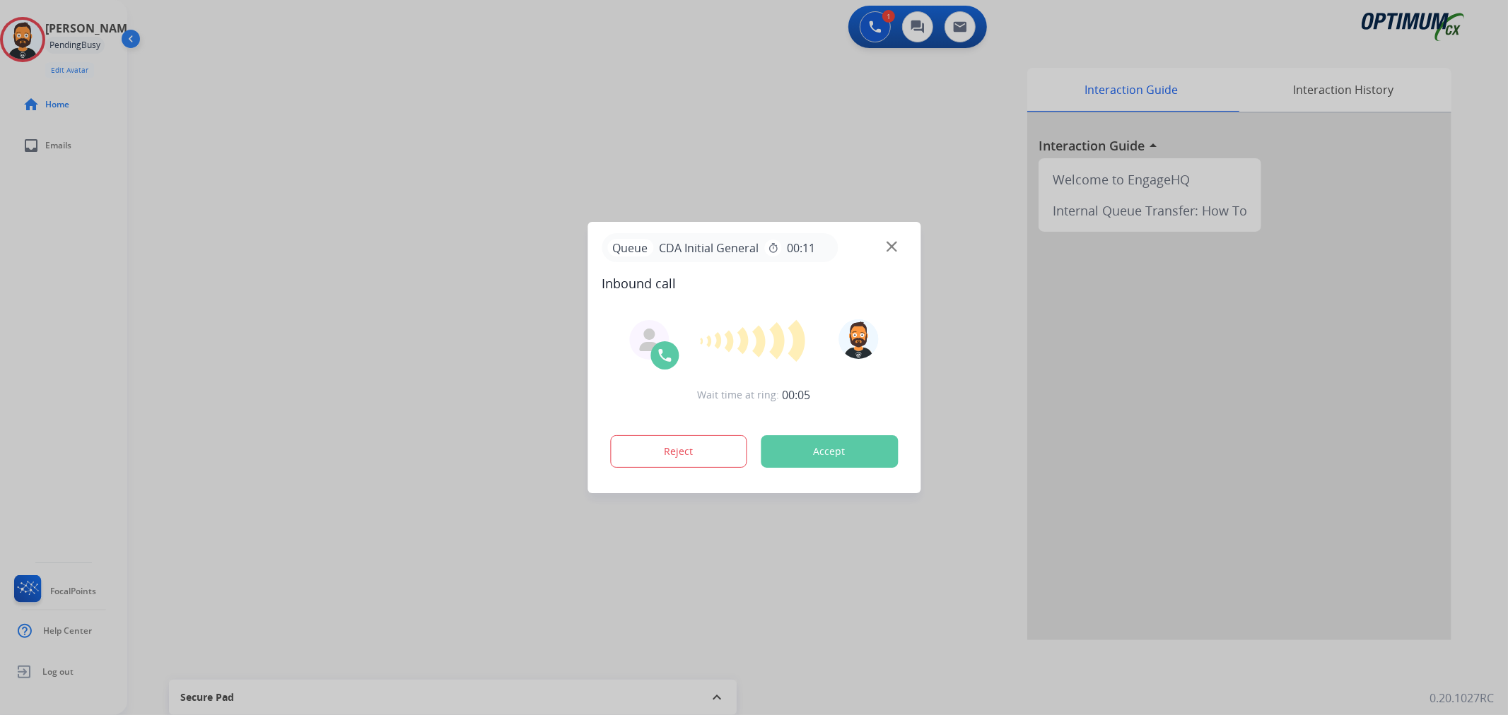
click at [405, 333] on div at bounding box center [754, 357] width 1508 height 715
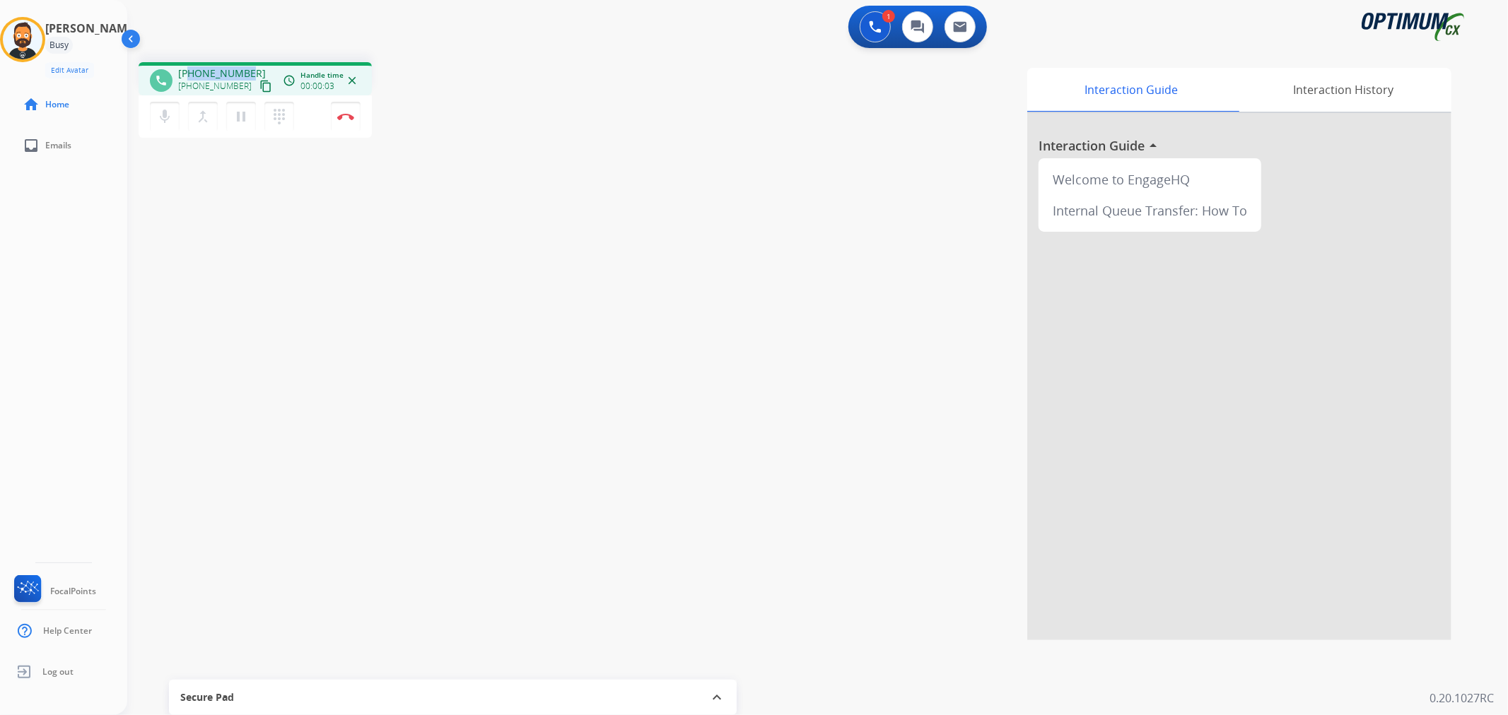
drag, startPoint x: 252, startPoint y: 68, endPoint x: 189, endPoint y: 66, distance: 63.7
click at [189, 66] on div "[PHONE_NUMBER] [PHONE_NUMBER] content_copy" at bounding box center [226, 80] width 96 height 28
copy span "3473833312"
click at [344, 115] on img at bounding box center [345, 116] width 17 height 7
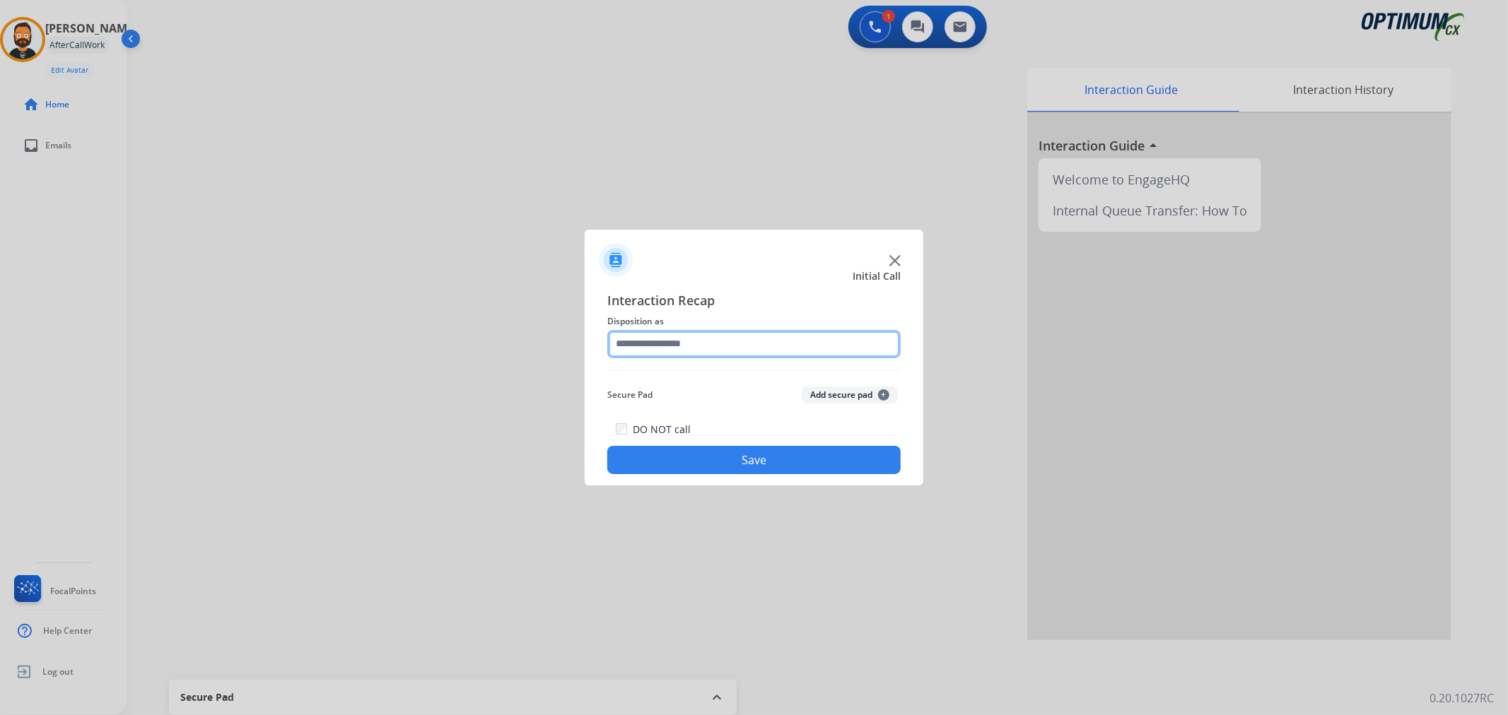
click at [674, 341] on input "text" at bounding box center [753, 344] width 293 height 28
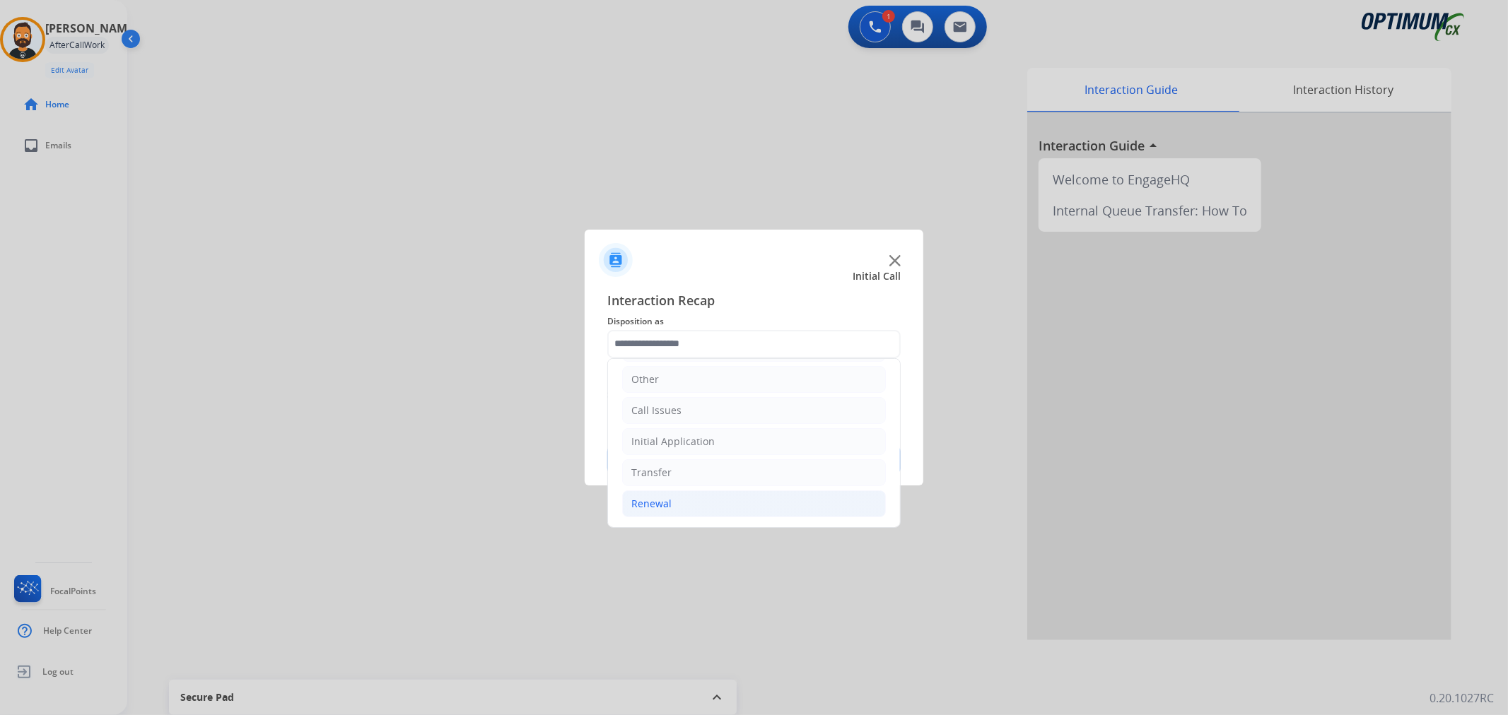
click at [674, 504] on li "Renewal" at bounding box center [754, 504] width 264 height 27
click at [676, 516] on div "Initial Application" at bounding box center [672, 513] width 83 height 14
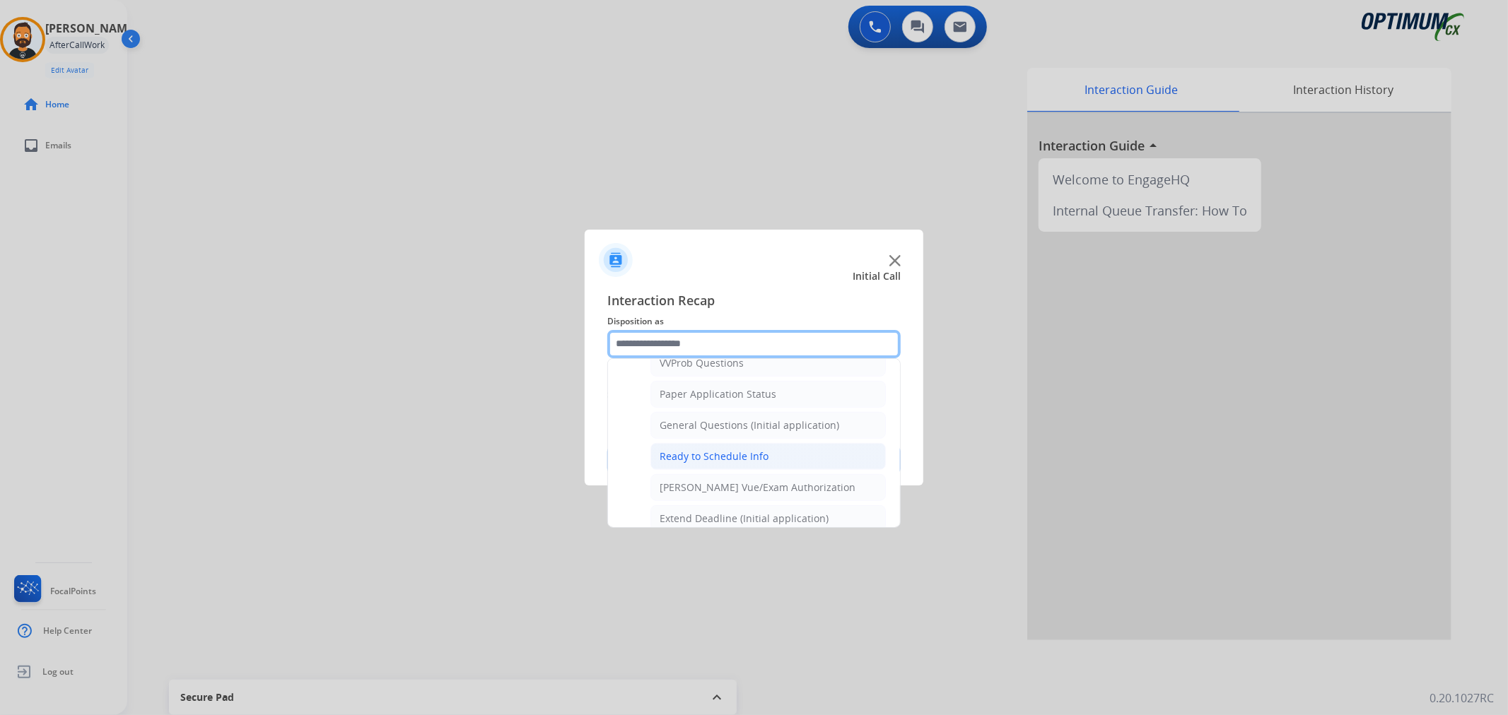
scroll to position [810, 0]
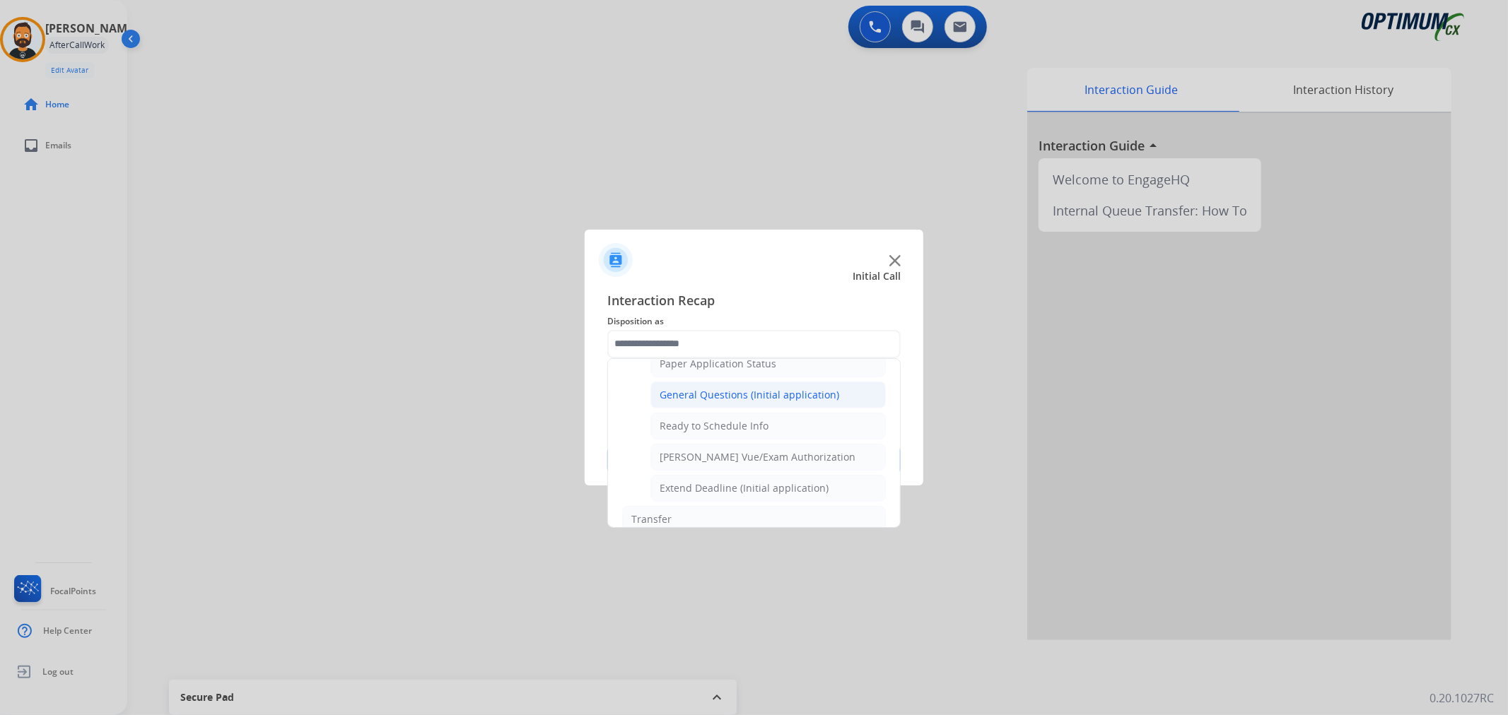
click at [737, 399] on div "General Questions (Initial application)" at bounding box center [750, 395] width 180 height 14
type input "**********"
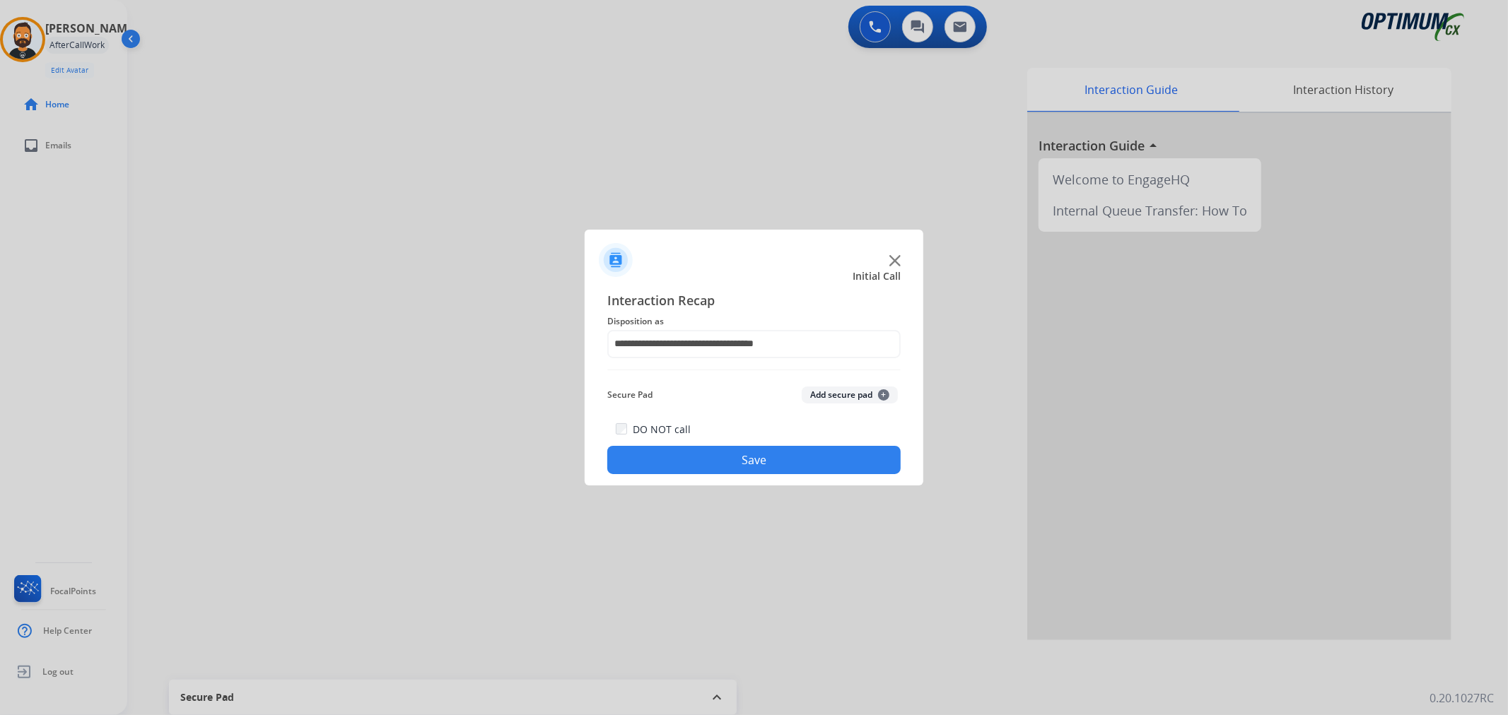
click at [717, 455] on button "Save" at bounding box center [753, 460] width 293 height 28
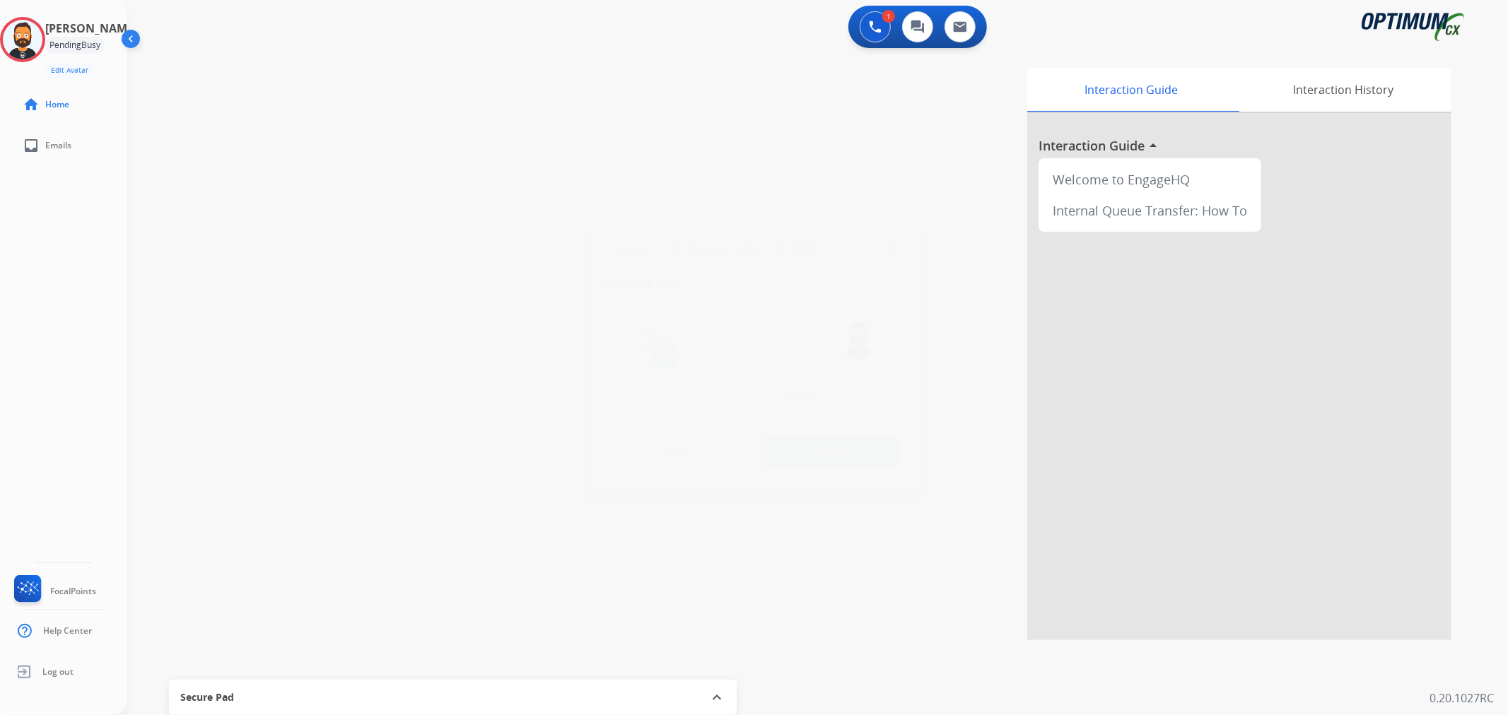
click at [262, 308] on div at bounding box center [754, 357] width 1508 height 715
drag, startPoint x: 246, startPoint y: 65, endPoint x: 191, endPoint y: 61, distance: 55.3
click at [191, 61] on div "phone [PHONE_NUMBER] [PHONE_NUMBER] content_copy access_time Call metrics Queue…" at bounding box center [800, 346] width 1347 height 590
copy span "4439877023"
click at [349, 117] on img at bounding box center [345, 116] width 17 height 7
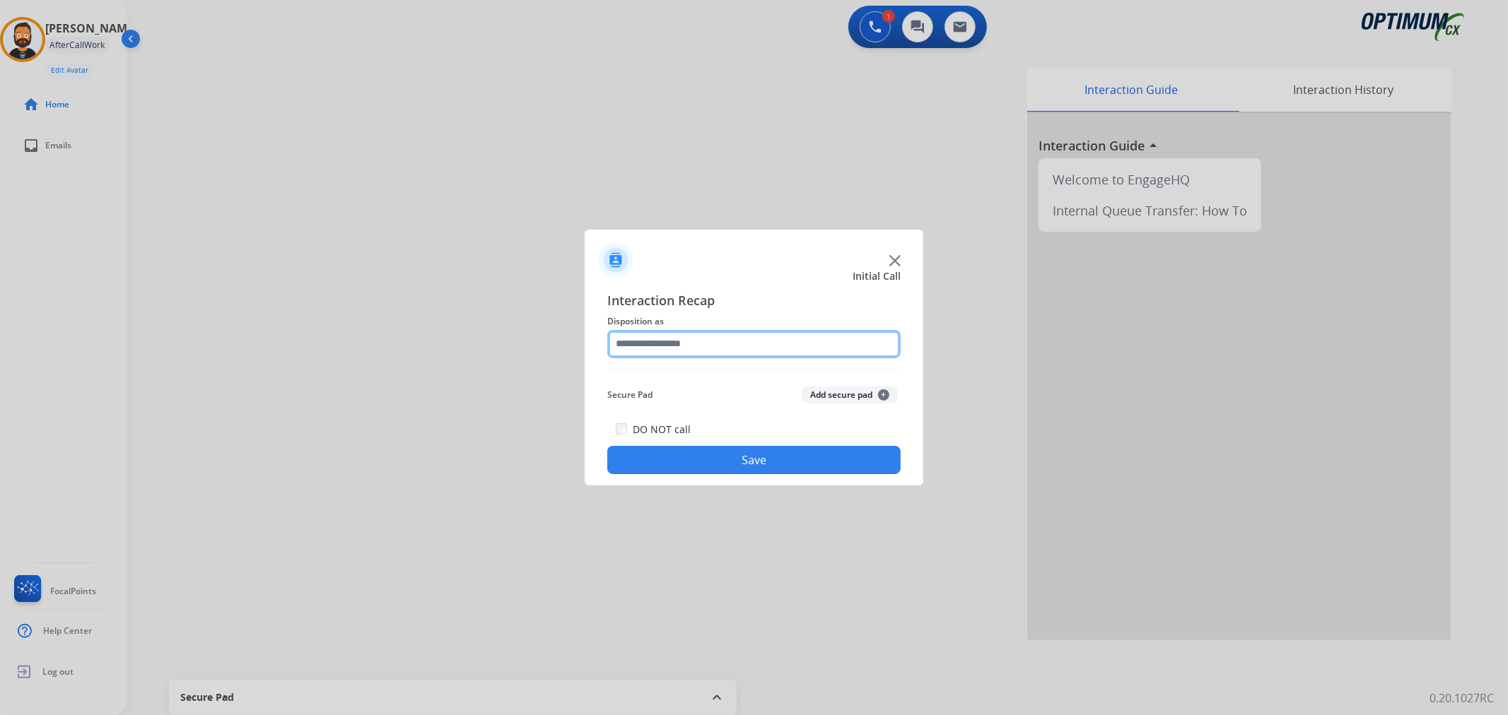
click at [725, 337] on input "text" at bounding box center [753, 344] width 293 height 28
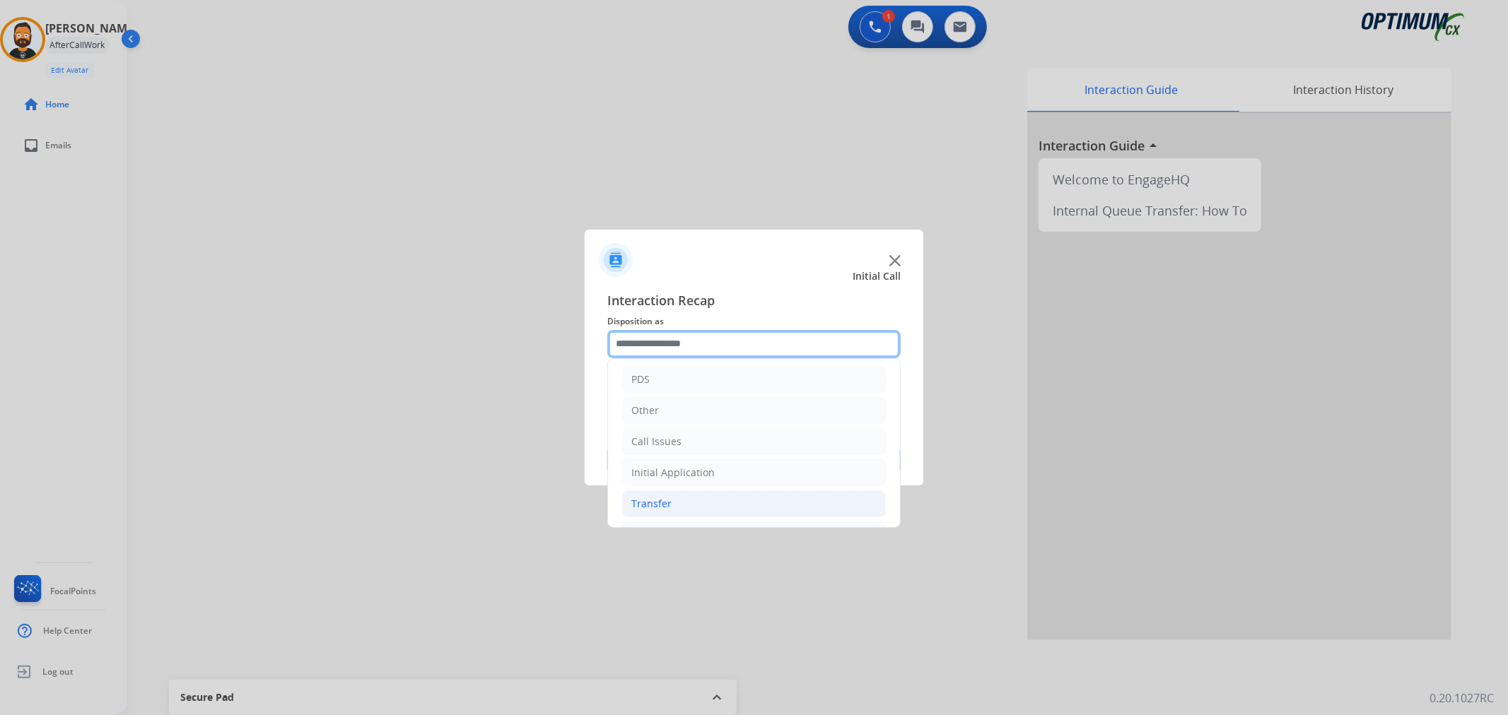
scroll to position [97, 0]
click at [664, 504] on div "Renewal" at bounding box center [651, 504] width 40 height 14
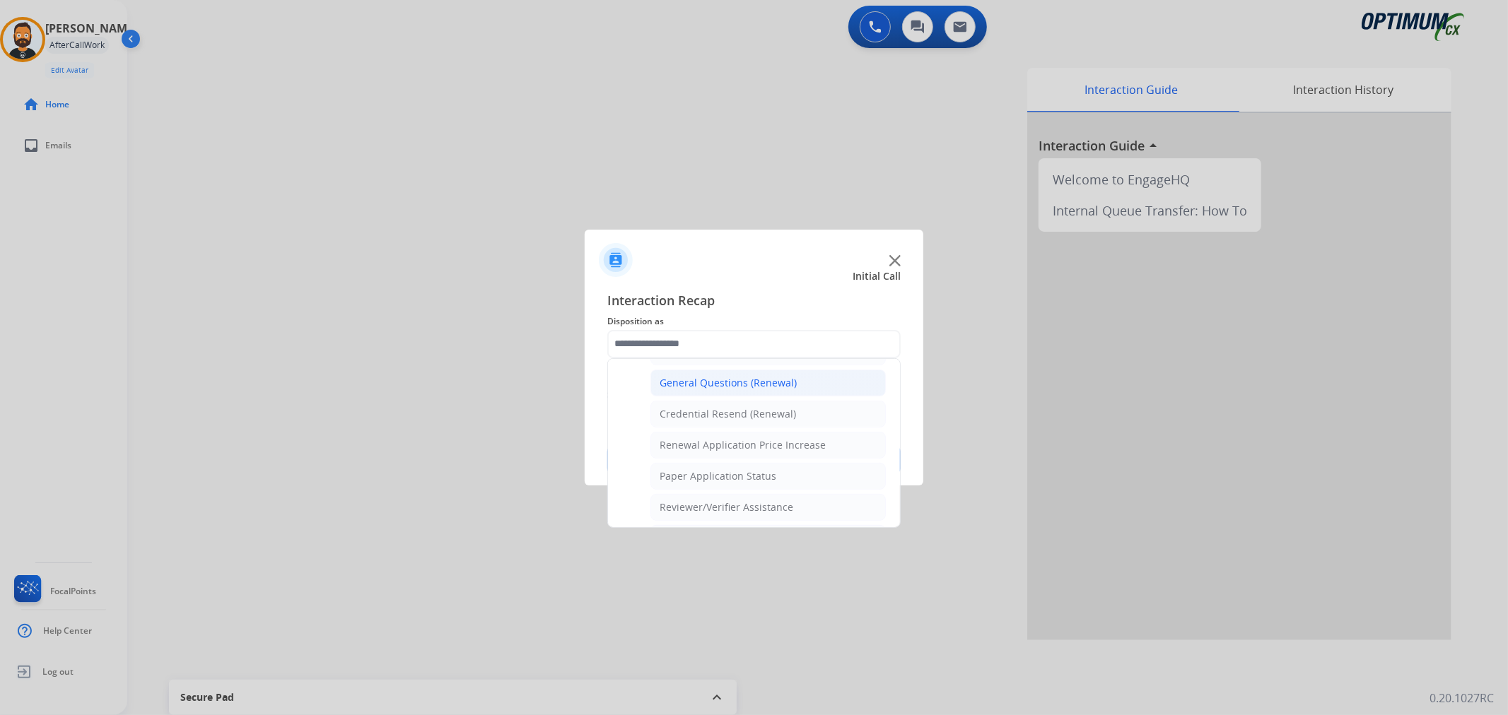
click at [722, 383] on div "General Questions (Renewal)" at bounding box center [728, 383] width 137 height 14
type input "**********"
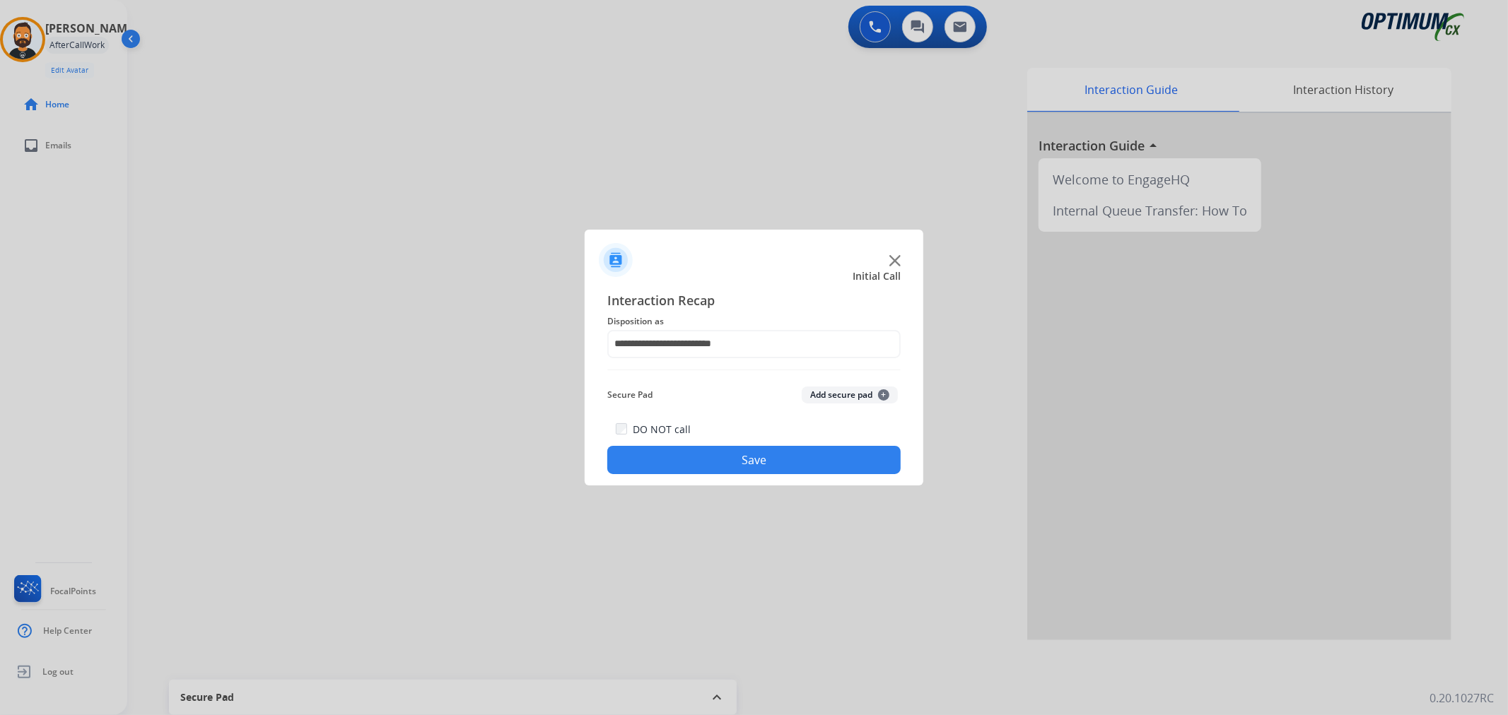
click at [693, 468] on button "Save" at bounding box center [753, 460] width 293 height 28
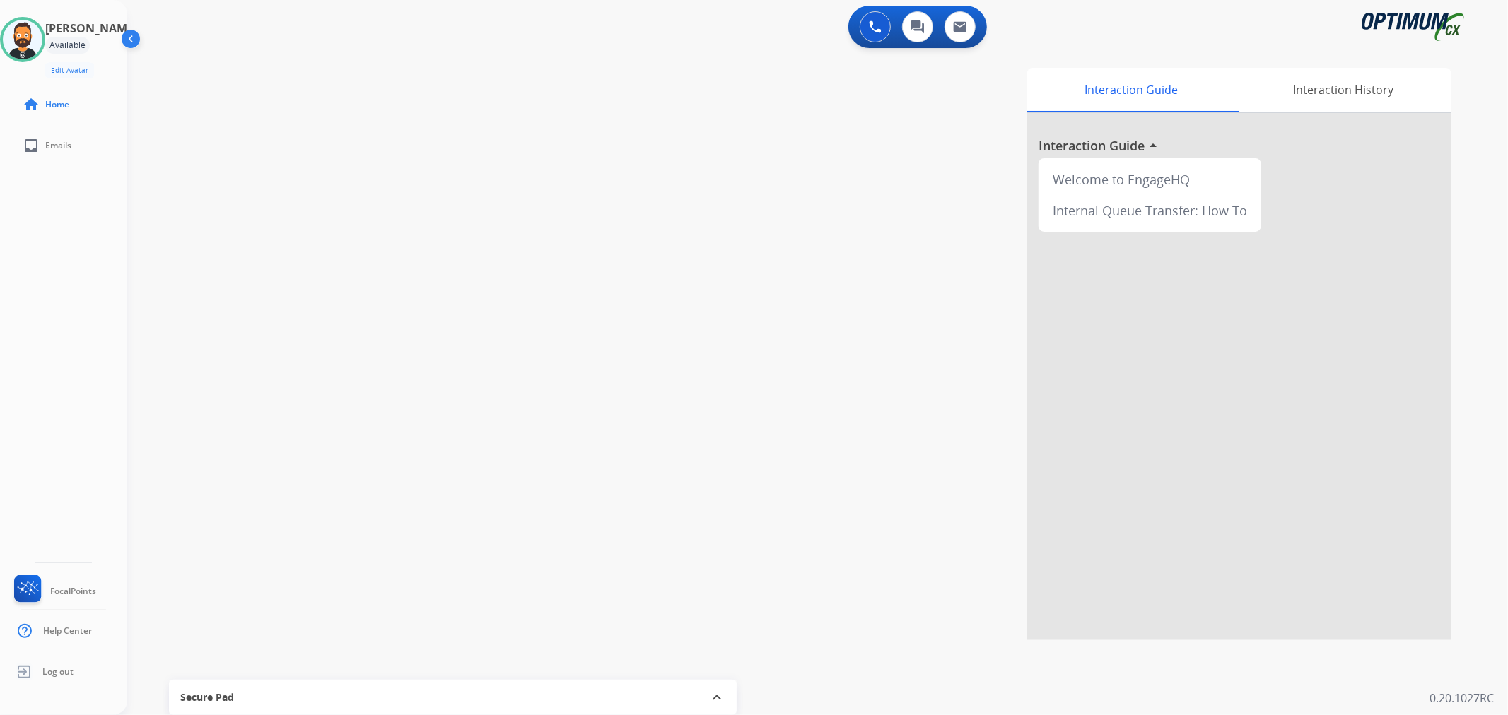
drag, startPoint x: 24, startPoint y: 23, endPoint x: 115, endPoint y: 42, distance: 92.6
click at [26, 23] on img at bounding box center [23, 40] width 40 height 40
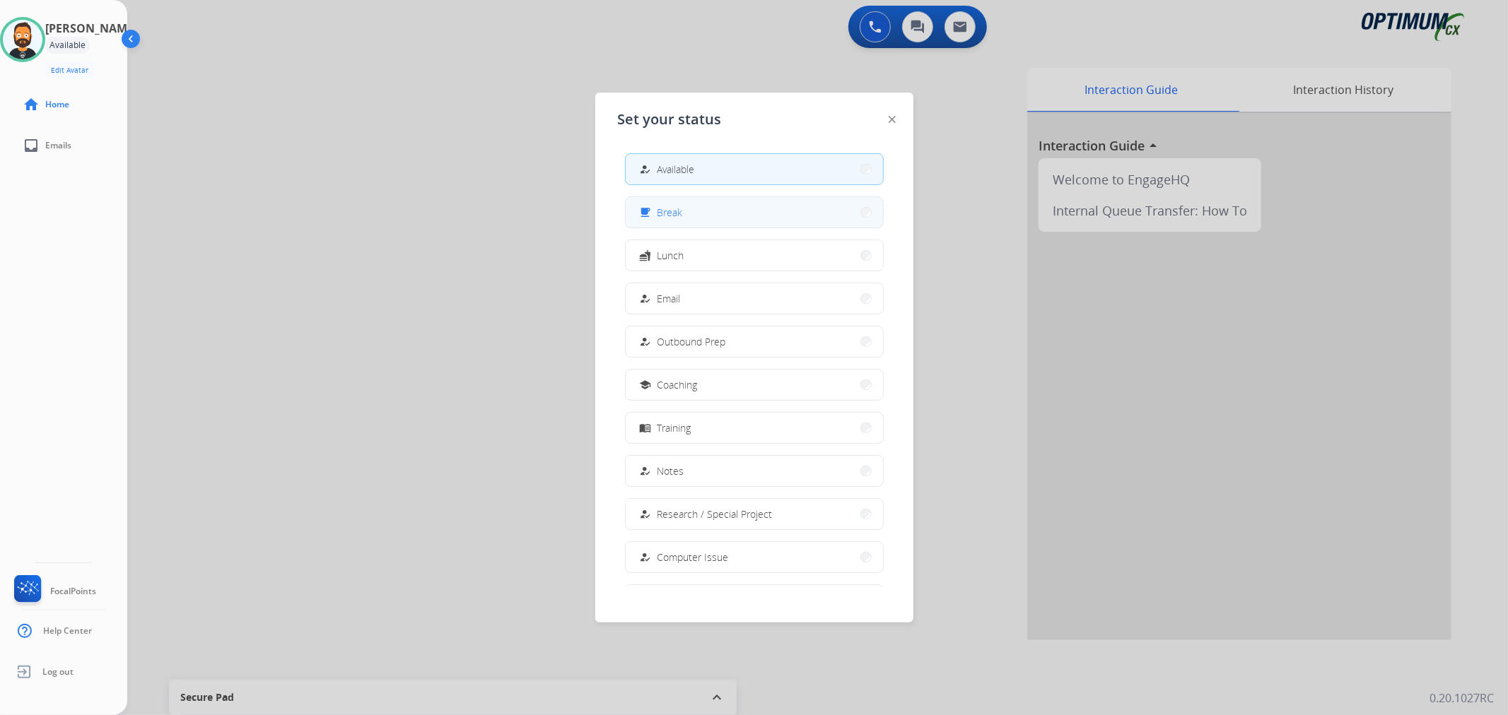
click at [677, 204] on div "free_breakfast Break" at bounding box center [660, 212] width 46 height 17
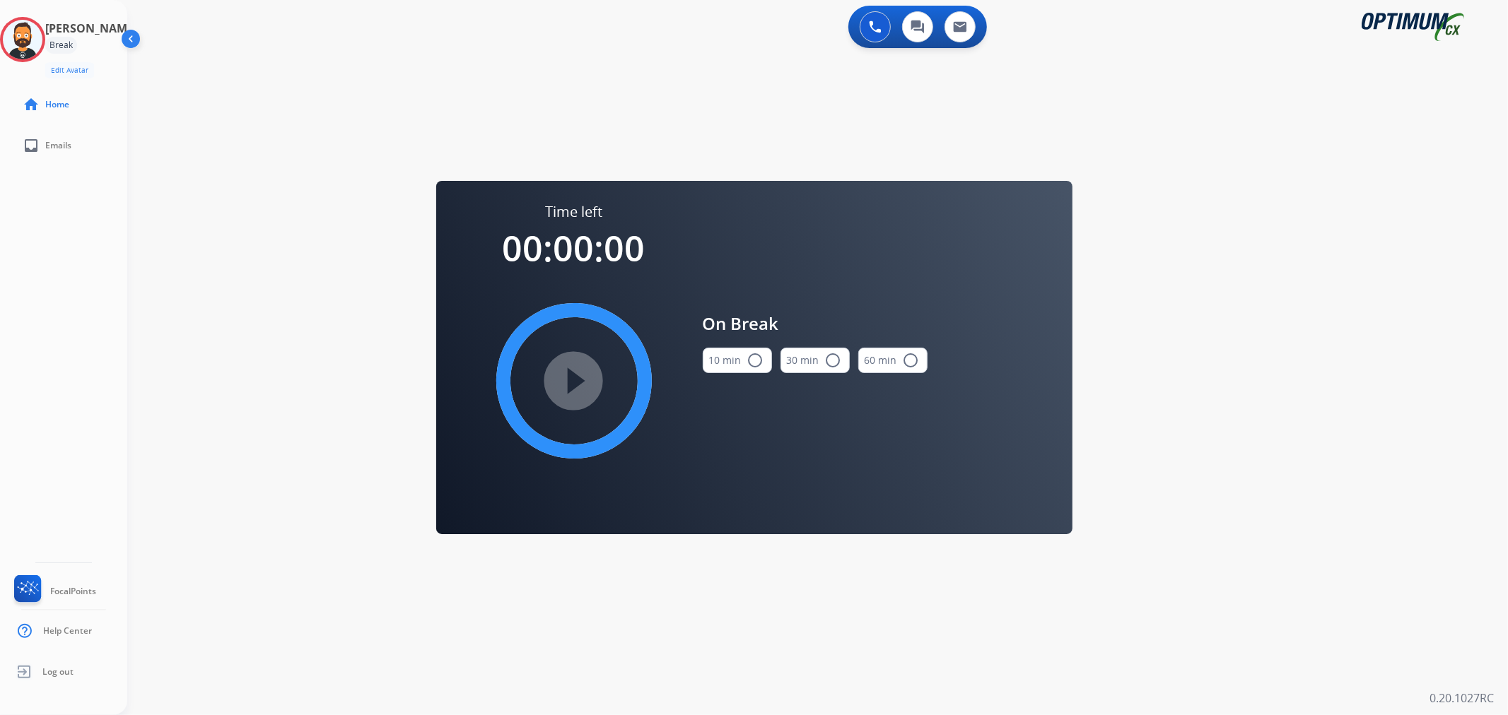
click at [744, 352] on button "10 min radio_button_unchecked" at bounding box center [737, 360] width 69 height 25
click at [580, 373] on mat-icon "play_circle_filled" at bounding box center [574, 381] width 17 height 17
drag, startPoint x: 37, startPoint y: 22, endPoint x: 103, endPoint y: 36, distance: 67.2
click at [37, 22] on icon at bounding box center [23, 40] width 46 height 46
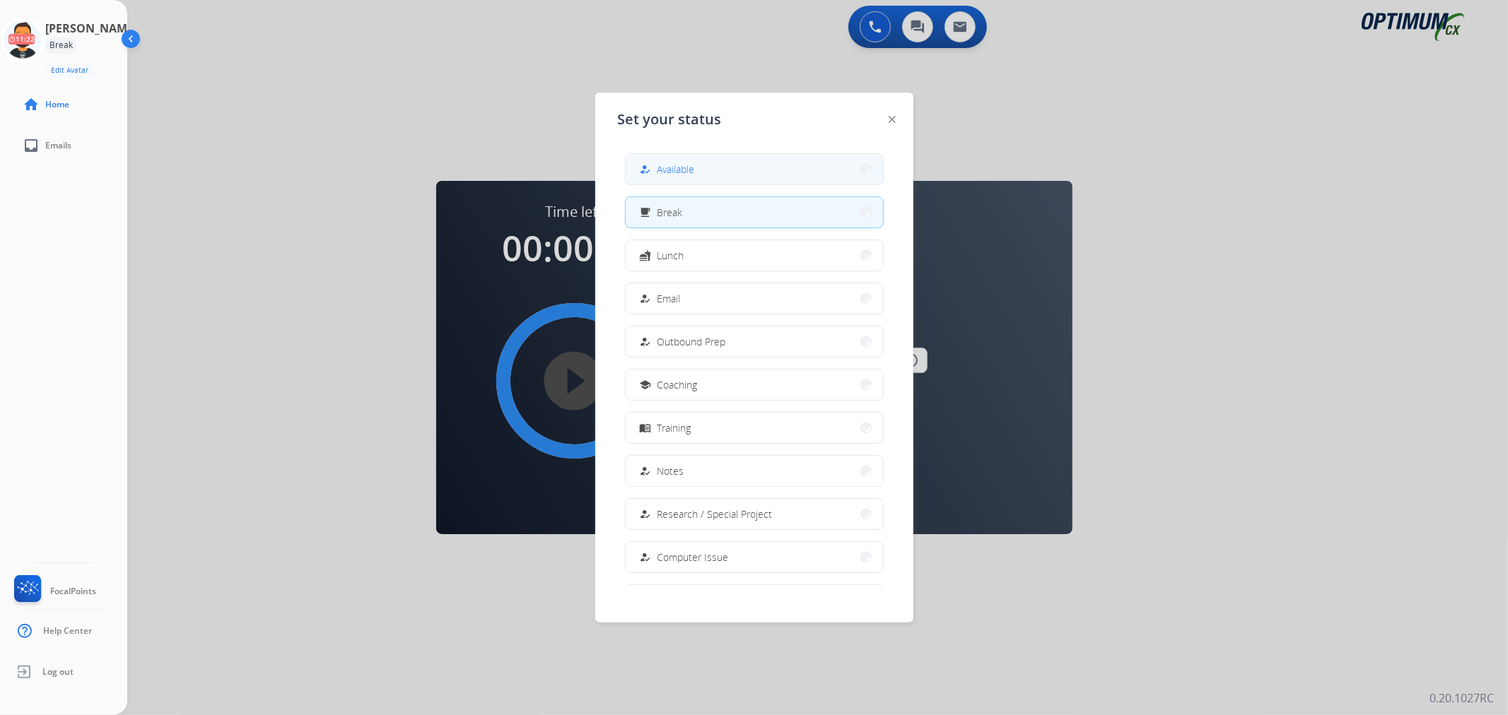
click at [663, 165] on span "Available" at bounding box center [675, 169] width 37 height 15
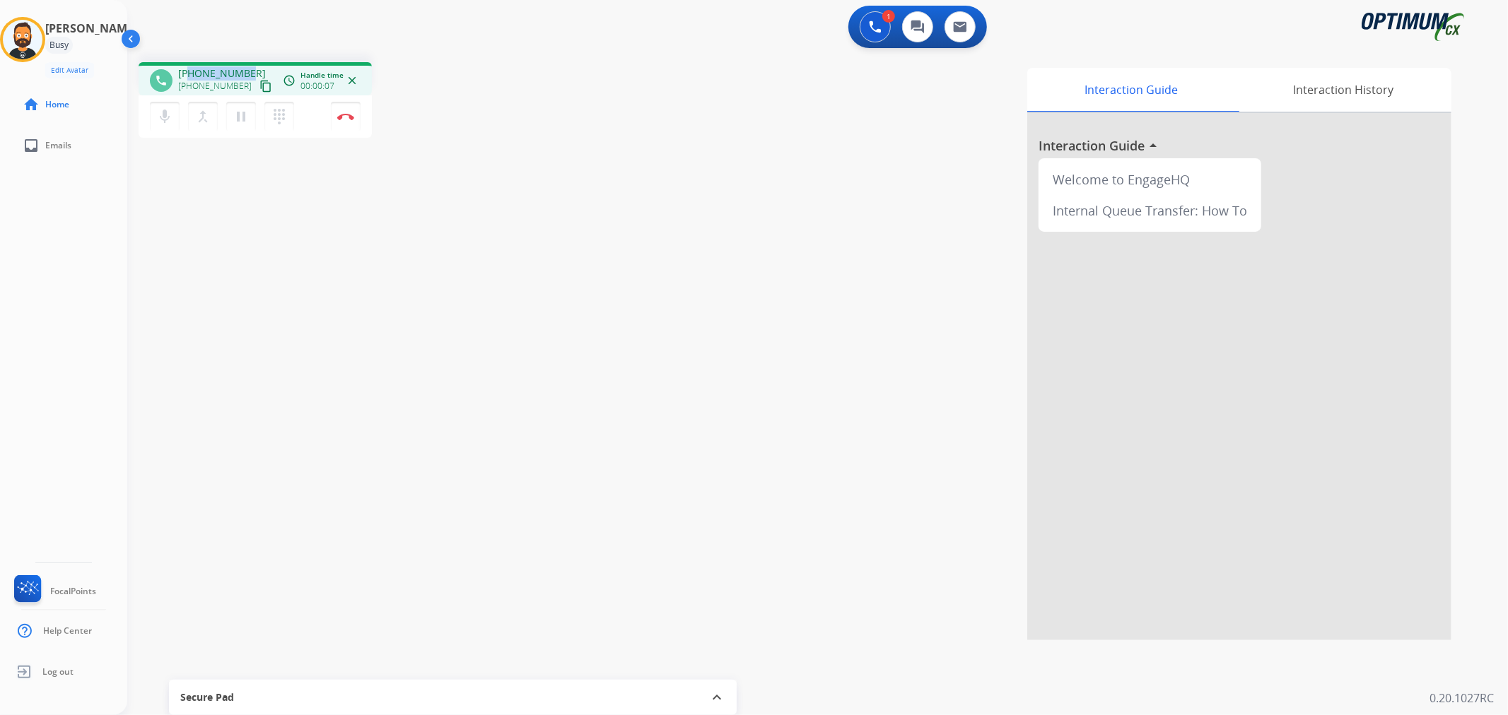
drag, startPoint x: 250, startPoint y: 67, endPoint x: 189, endPoint y: 69, distance: 60.1
click at [189, 69] on div "[PHONE_NUMBER] [PHONE_NUMBER] content_copy" at bounding box center [226, 80] width 96 height 28
copy span "9046356999"
click at [346, 116] on img at bounding box center [345, 116] width 17 height 7
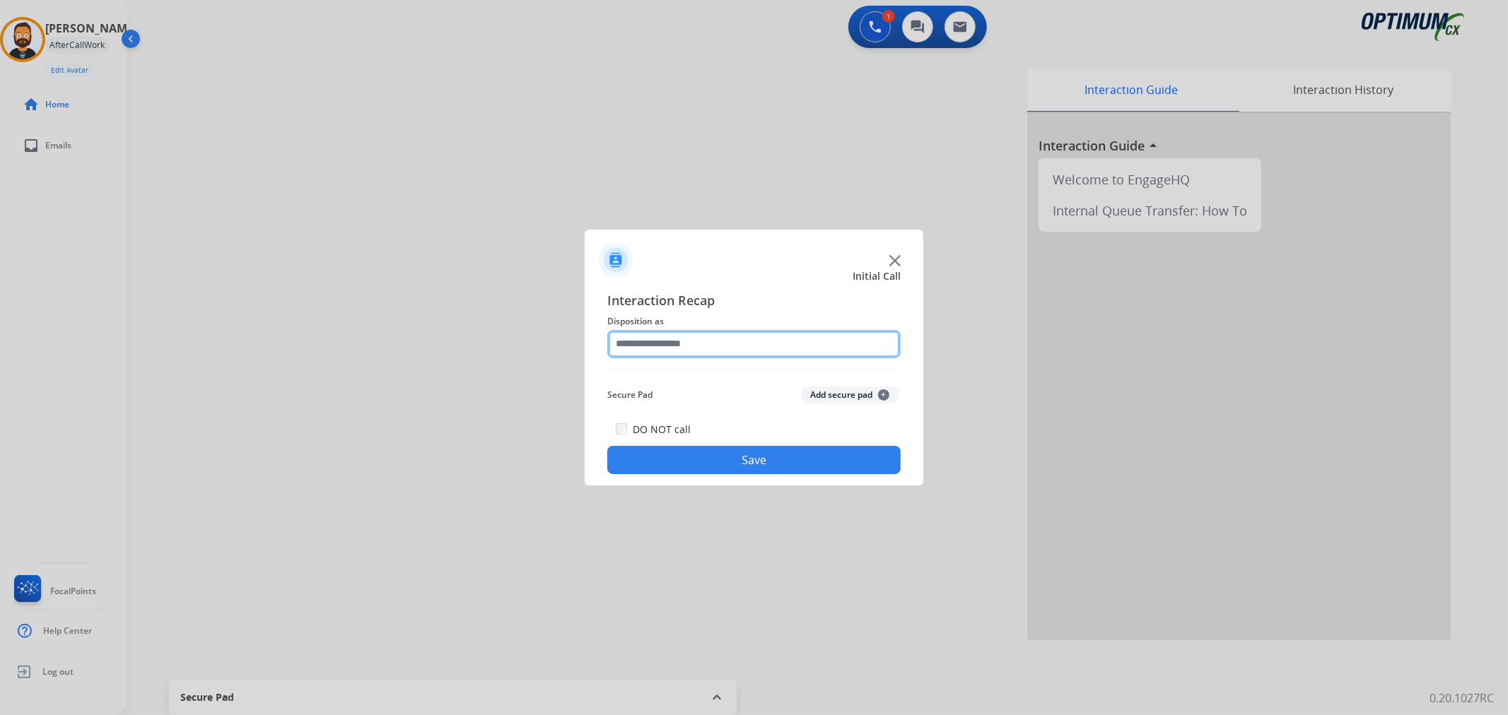
click at [698, 330] on input "text" at bounding box center [753, 344] width 293 height 28
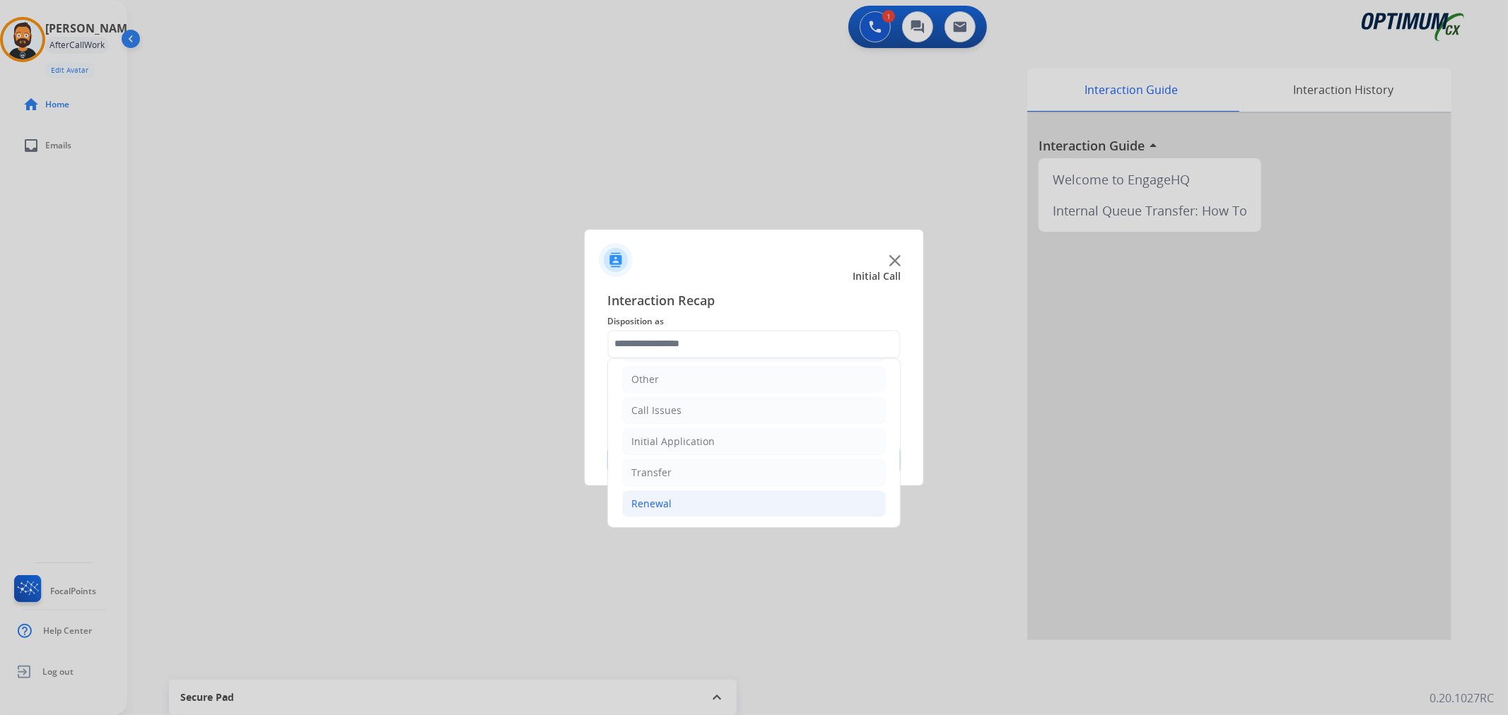
click at [662, 503] on div "Renewal" at bounding box center [651, 504] width 40 height 14
click at [736, 377] on div "Reviewer/Verifier Assistance" at bounding box center [727, 380] width 134 height 14
type input "**********"
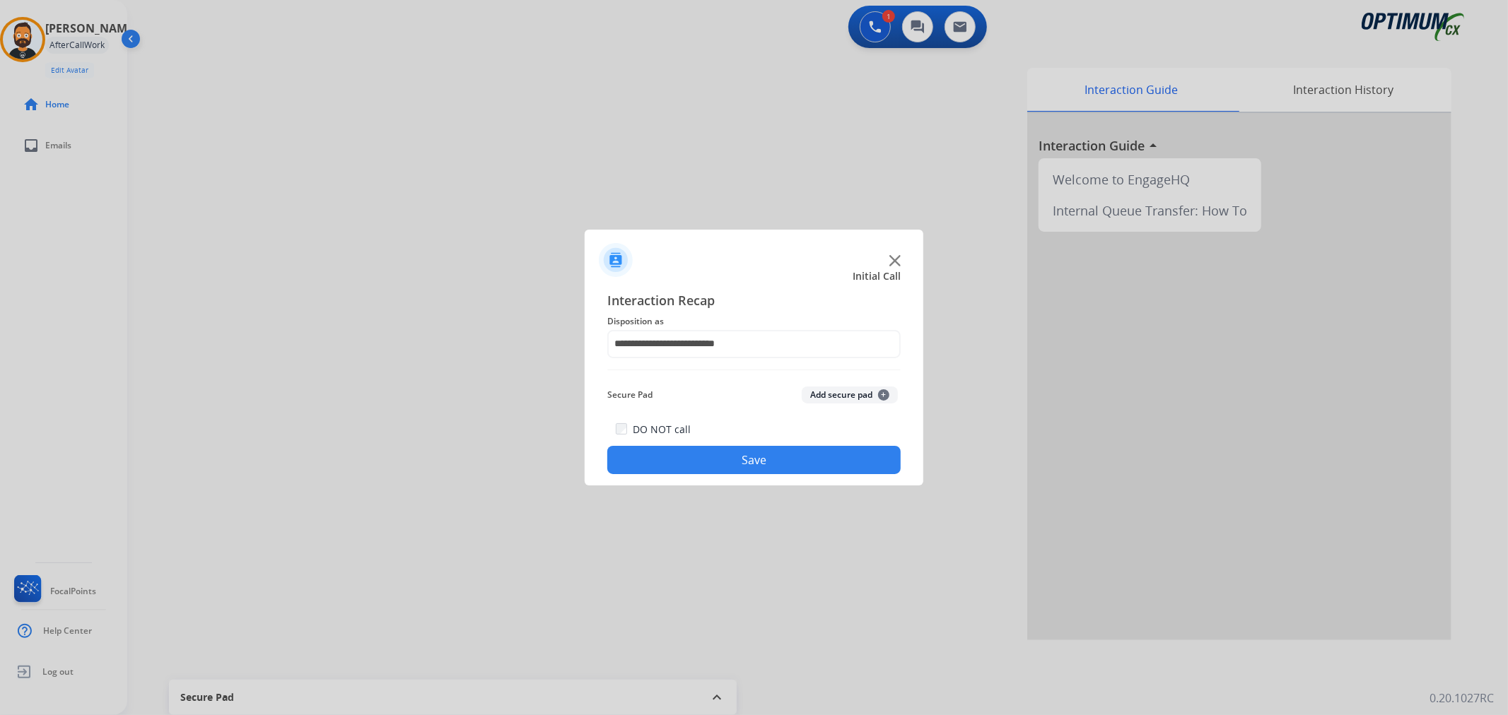
click at [732, 451] on button "Save" at bounding box center [753, 460] width 293 height 28
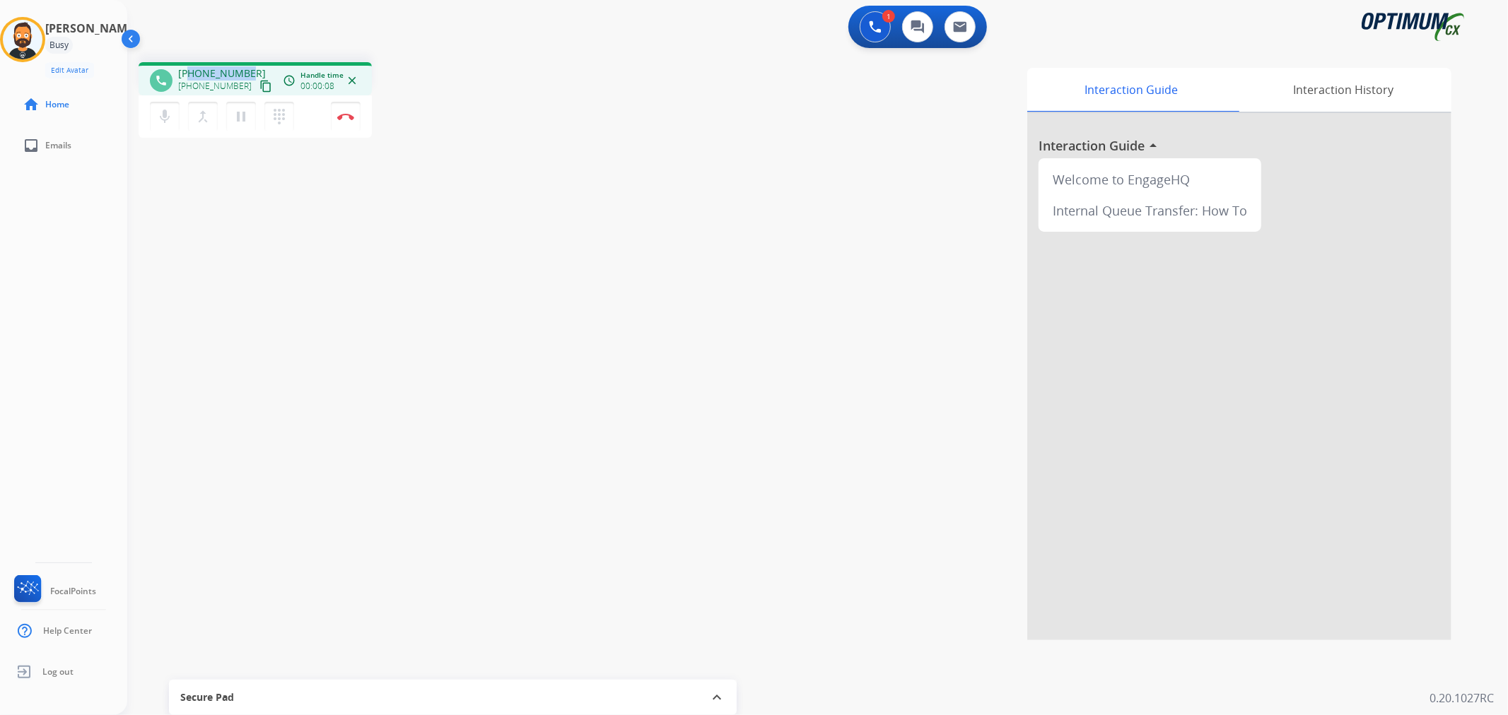
drag, startPoint x: 245, startPoint y: 69, endPoint x: 189, endPoint y: 69, distance: 56.6
click at [189, 69] on span "[PHONE_NUMBER]" at bounding box center [222, 73] width 88 height 14
click at [351, 113] on img at bounding box center [345, 116] width 17 height 7
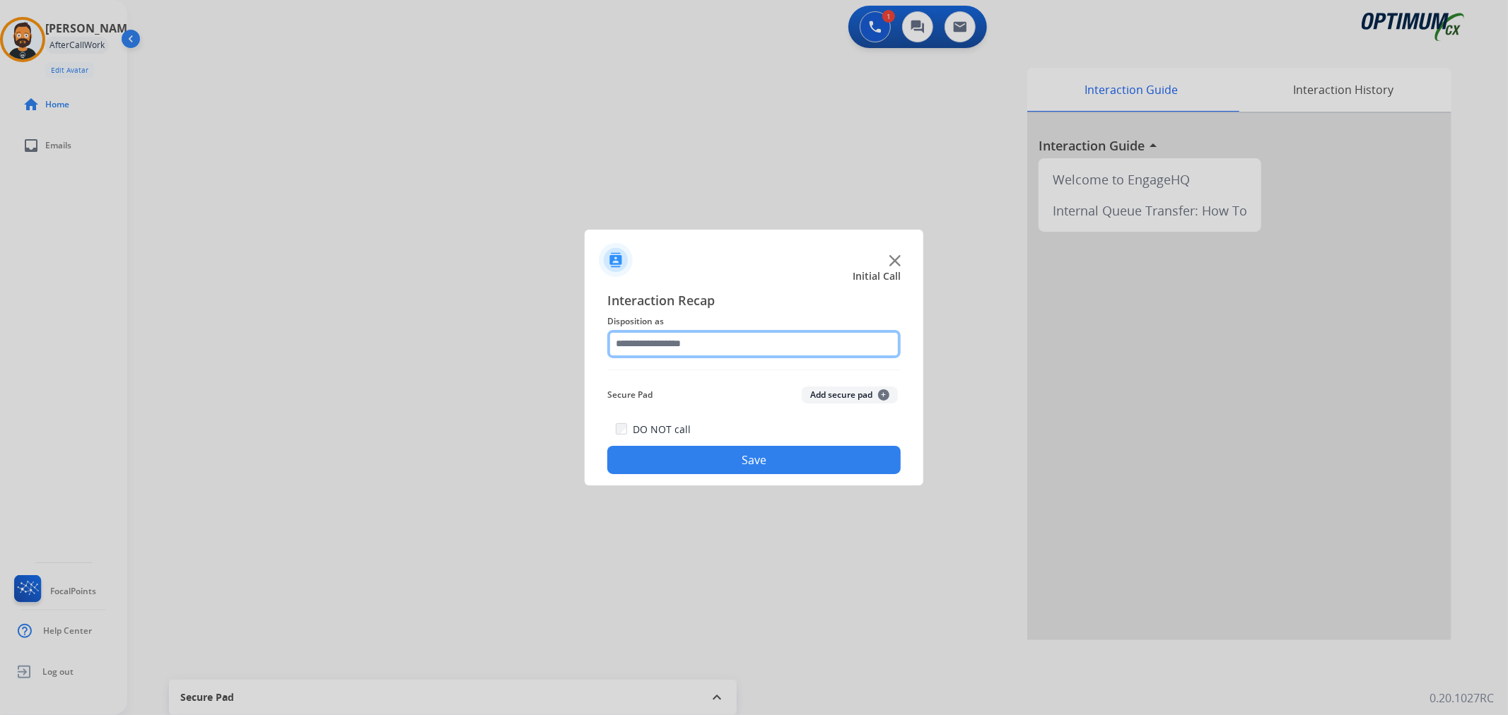
click at [654, 350] on input "text" at bounding box center [753, 344] width 293 height 28
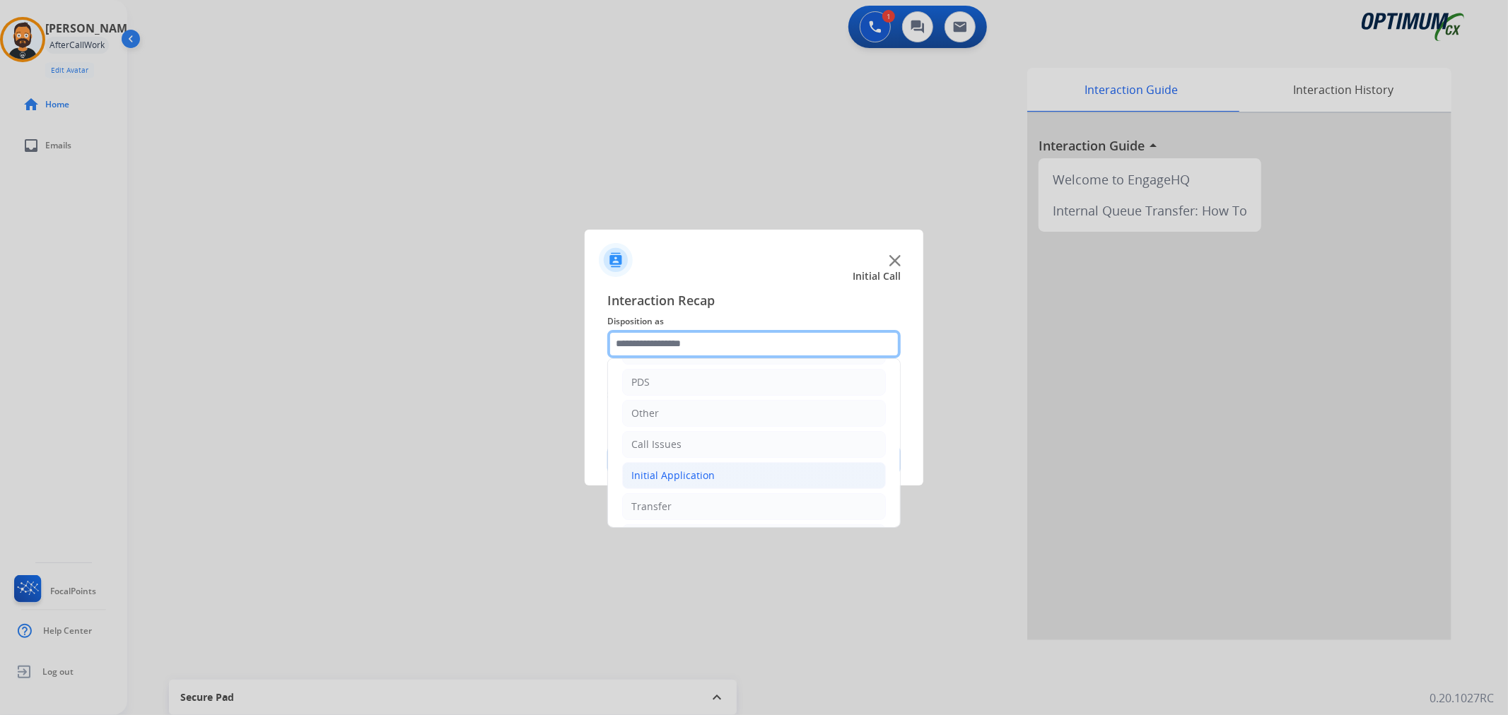
scroll to position [97, 0]
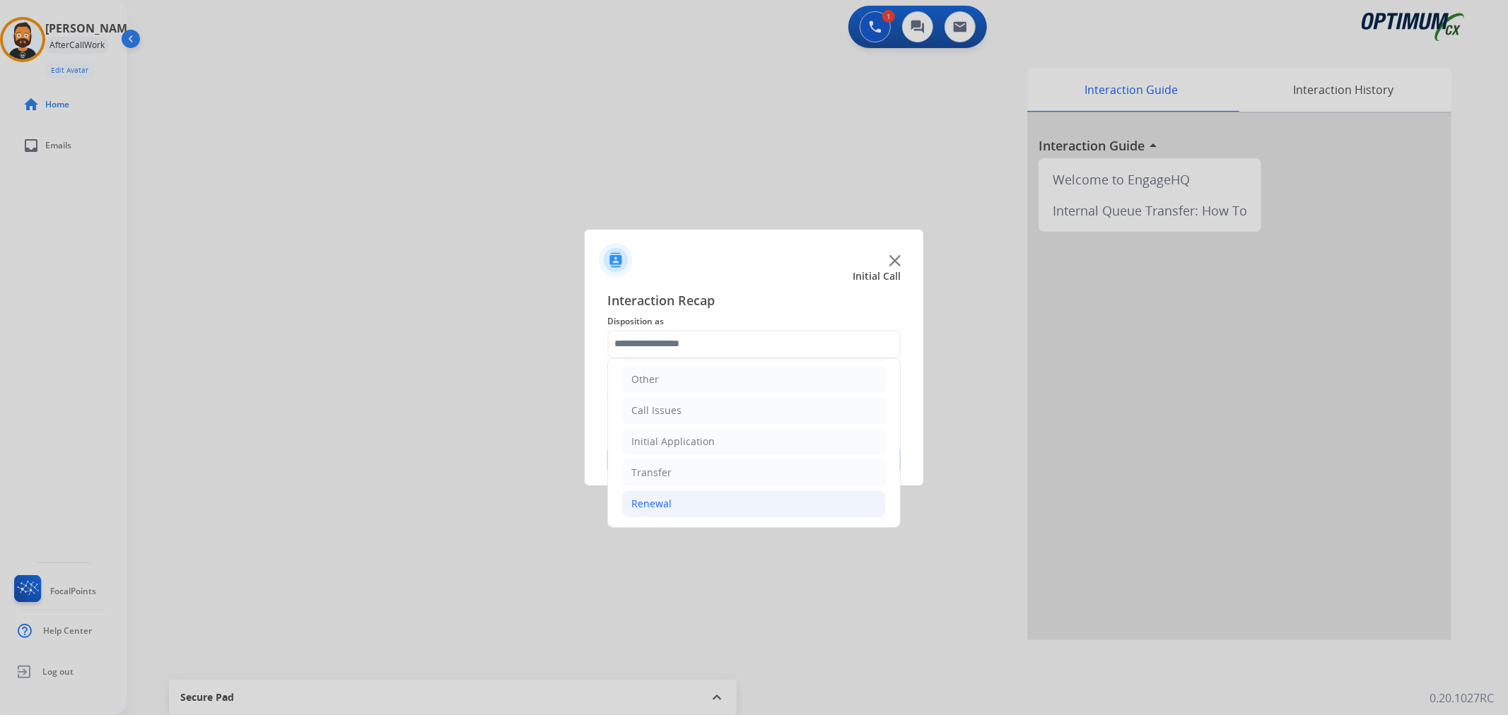
click at [693, 520] on ul "Bookstore Finance PDS Other Call Issues Initial Application Transfer Renewal" at bounding box center [754, 395] width 292 height 264
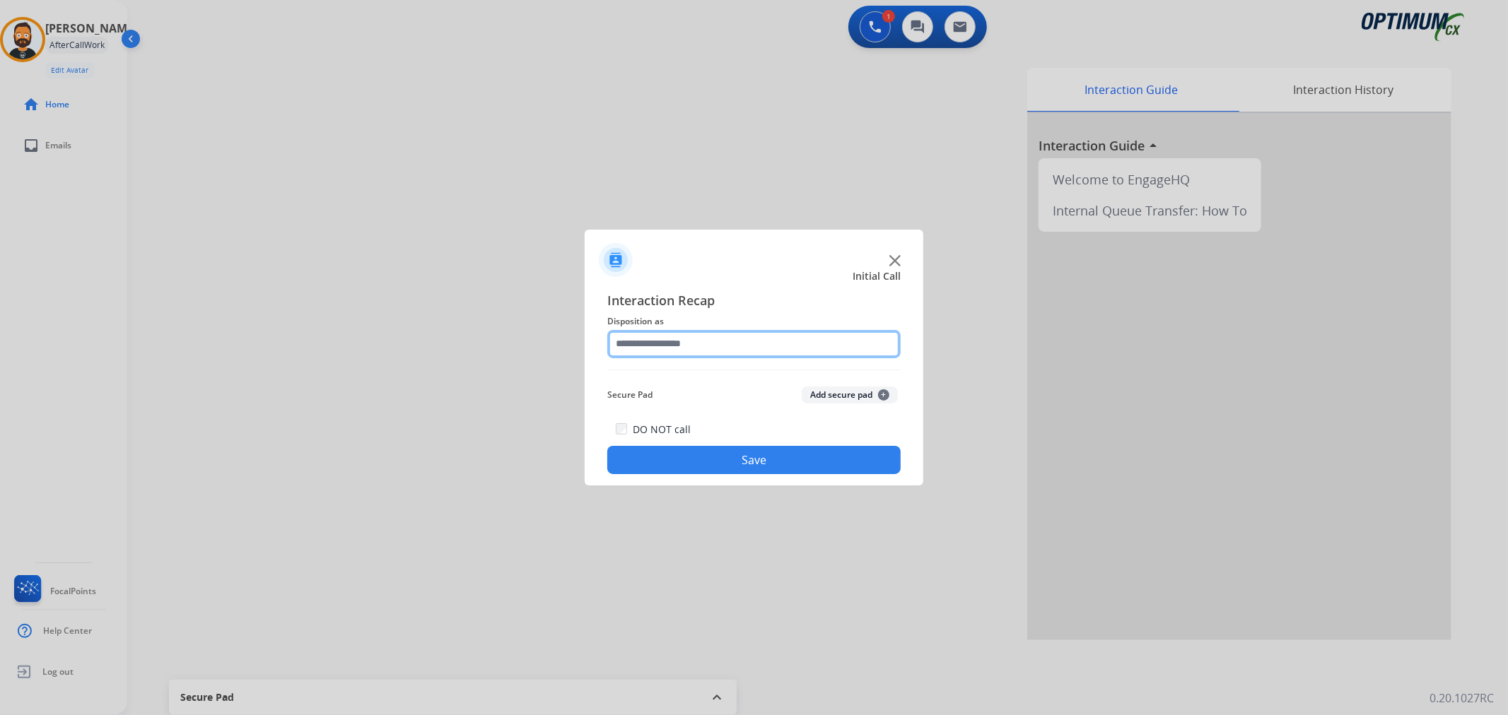
click at [701, 348] on input "text" at bounding box center [753, 344] width 293 height 28
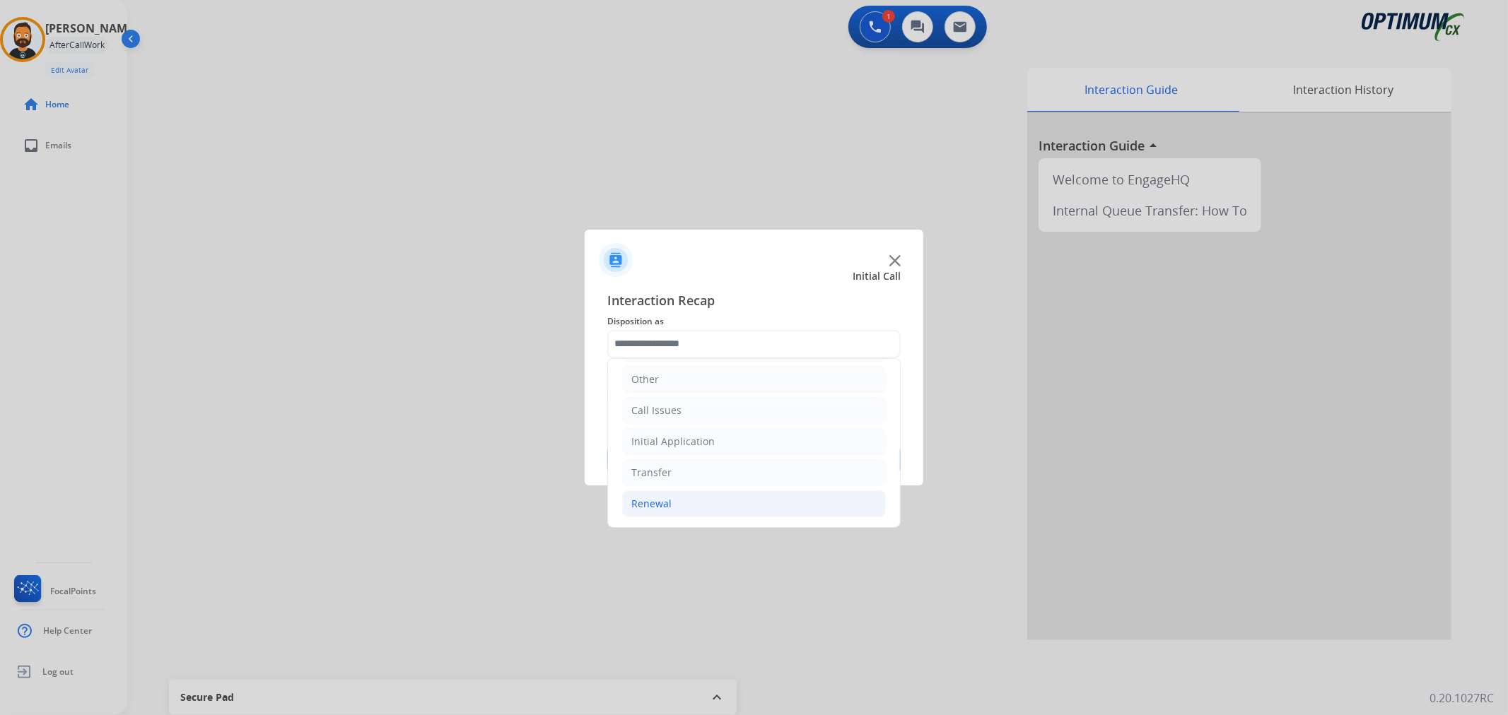
click at [686, 499] on li "Renewal" at bounding box center [754, 504] width 264 height 27
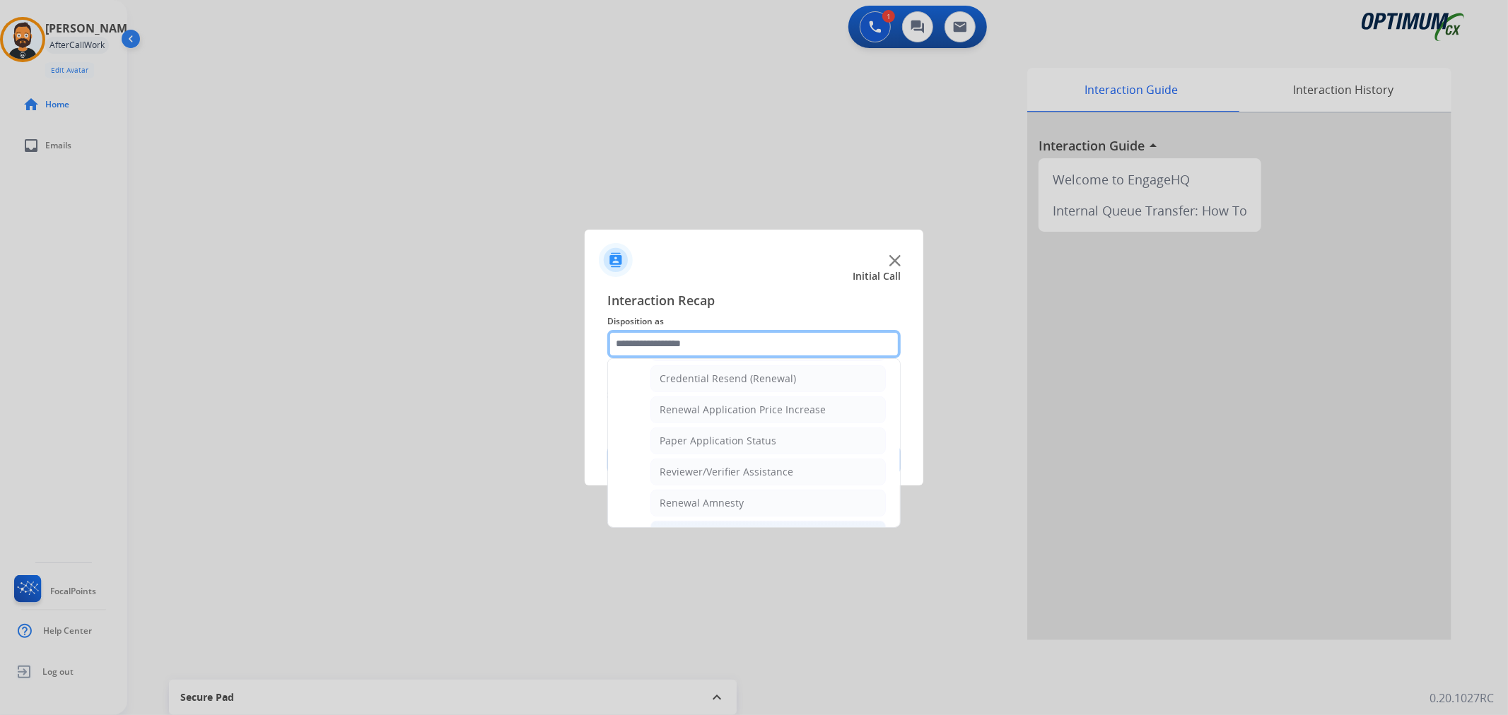
scroll to position [418, 0]
click at [739, 386] on div "General Questions (Renewal)" at bounding box center [728, 383] width 137 height 14
type input "**********"
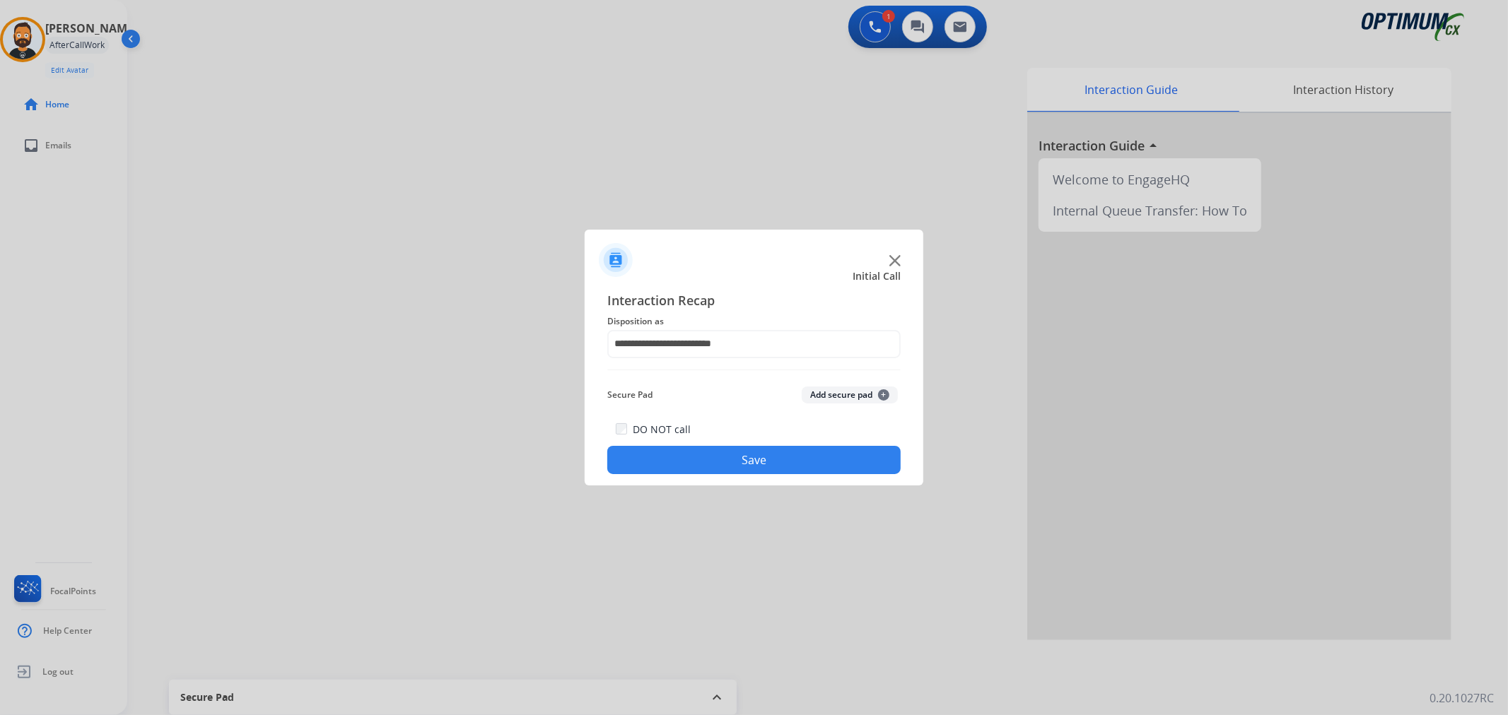
click at [740, 462] on button "Save" at bounding box center [753, 460] width 293 height 28
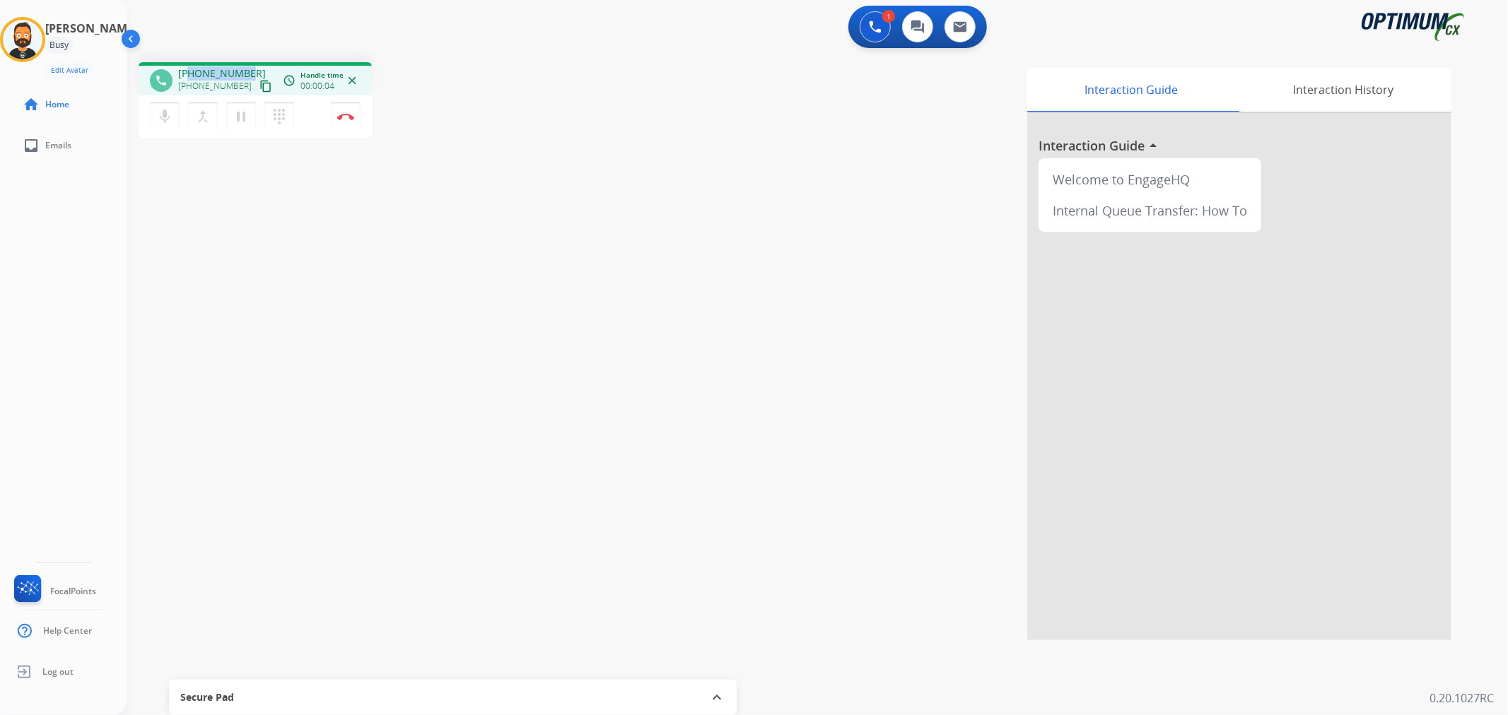
drag, startPoint x: 250, startPoint y: 62, endPoint x: 189, endPoint y: 68, distance: 60.4
click at [189, 68] on div "phone [PHONE_NUMBER] [PHONE_NUMBER] content_copy access_time Call metrics Queue…" at bounding box center [255, 78] width 233 height 33
click at [350, 115] on img at bounding box center [345, 116] width 17 height 7
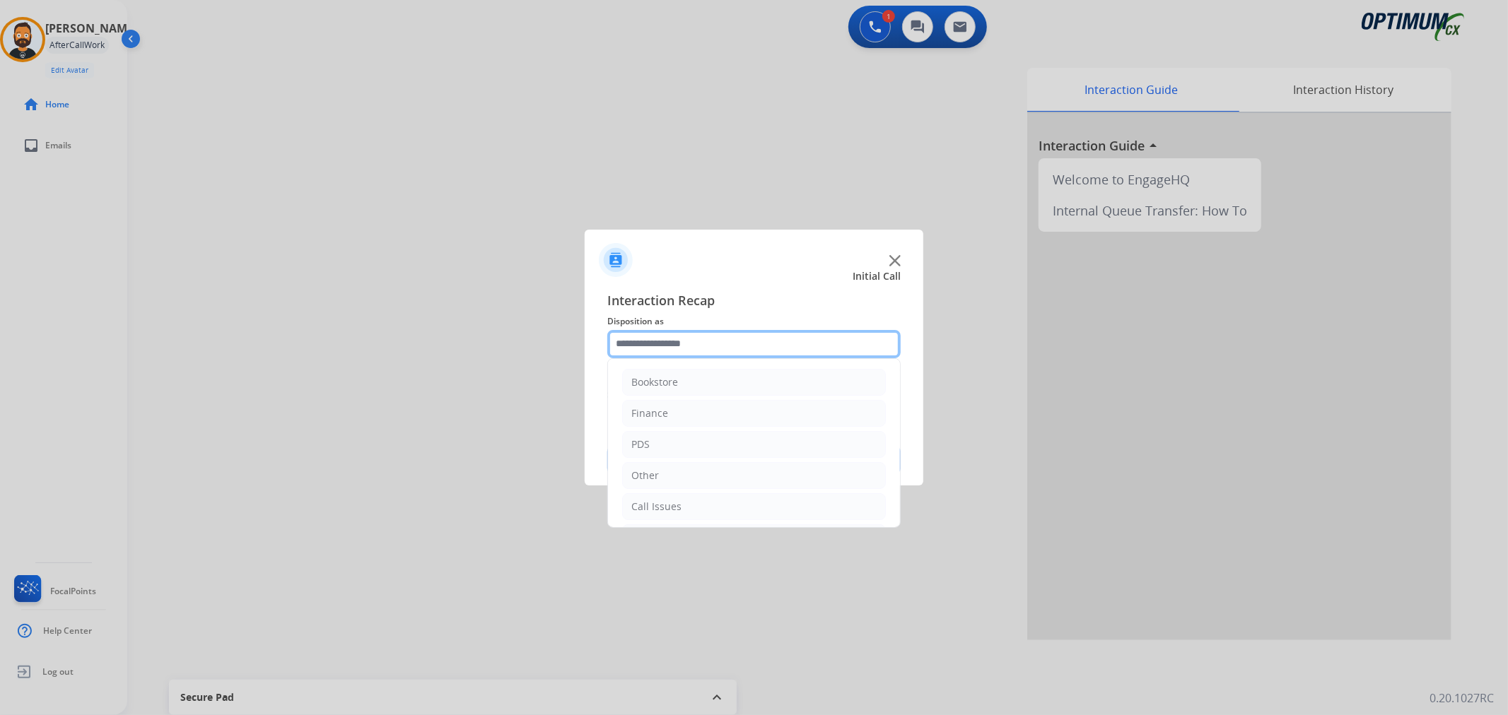
click at [650, 341] on input "text" at bounding box center [753, 344] width 293 height 28
click at [677, 371] on li "Other" at bounding box center [754, 379] width 264 height 27
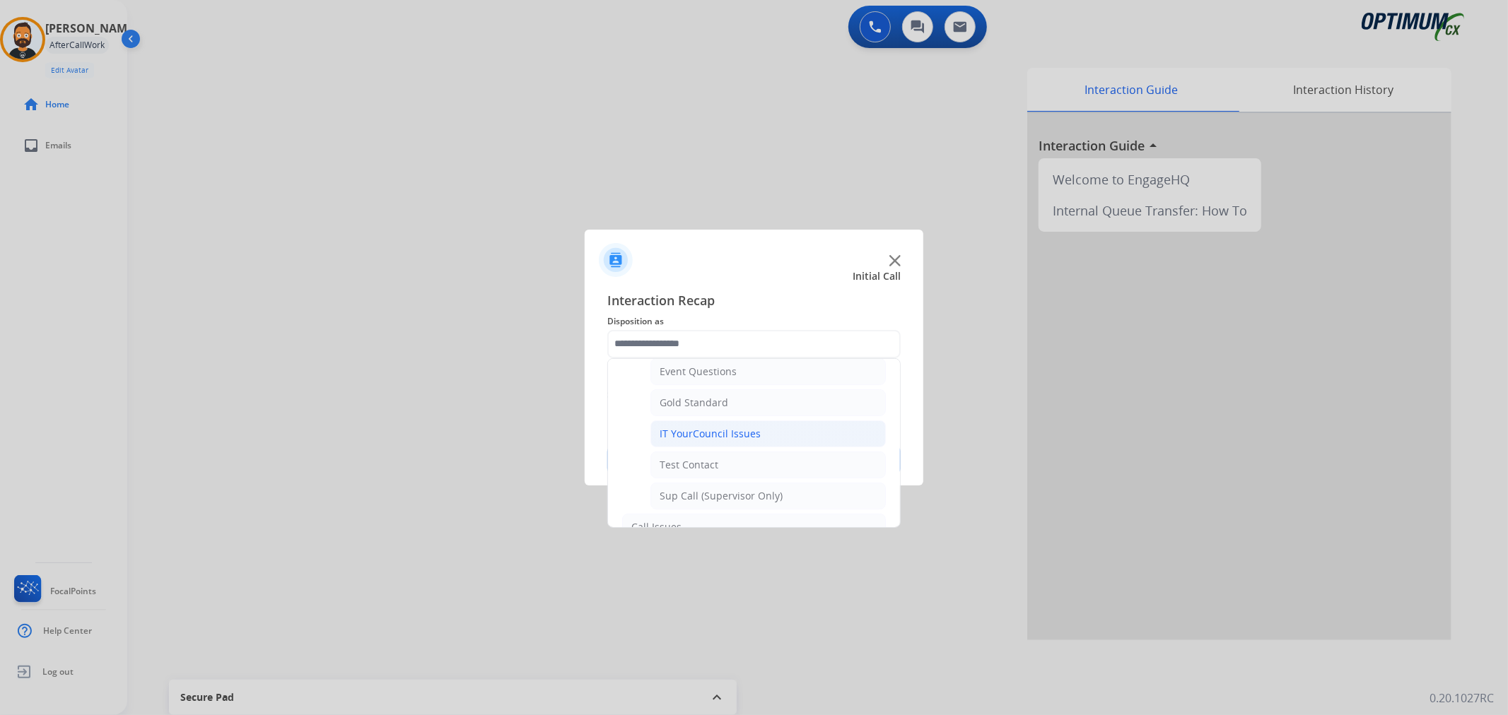
click at [764, 431] on li "IT YourCouncil Issues" at bounding box center [767, 434] width 235 height 27
type input "**********"
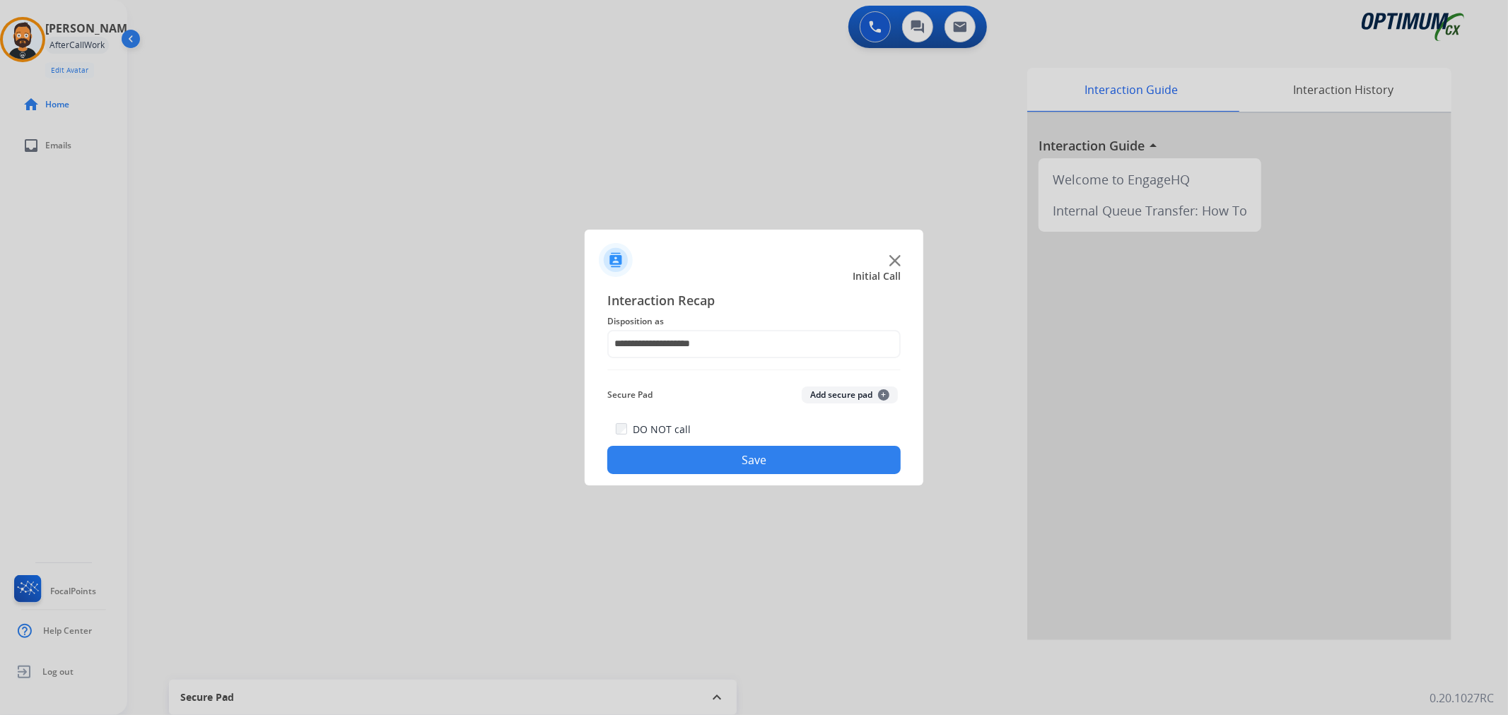
click at [768, 462] on button "Save" at bounding box center [753, 460] width 293 height 28
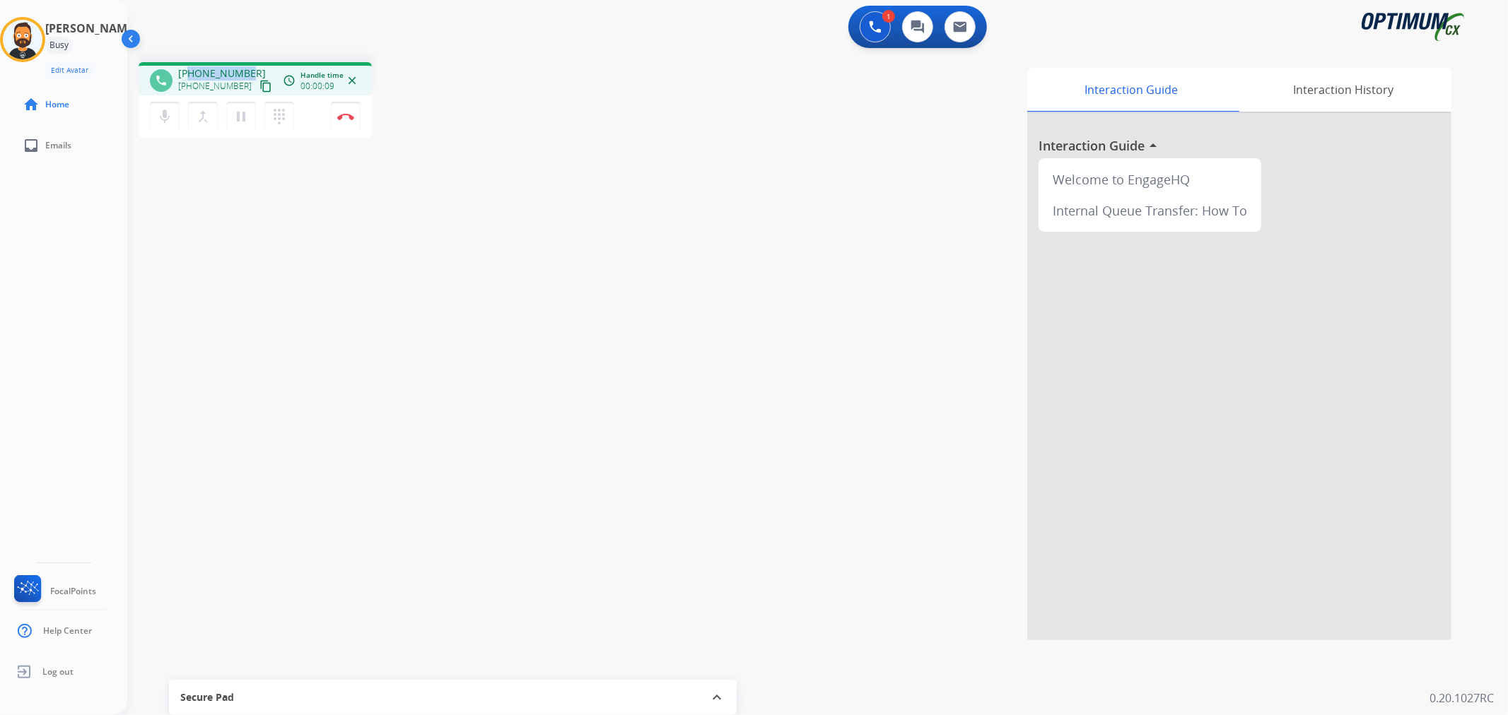
drag, startPoint x: 250, startPoint y: 66, endPoint x: 189, endPoint y: 68, distance: 61.5
click at [189, 68] on div "[PHONE_NUMBER] [PHONE_NUMBER] content_copy" at bounding box center [226, 80] width 96 height 28
click at [351, 113] on img at bounding box center [345, 116] width 17 height 7
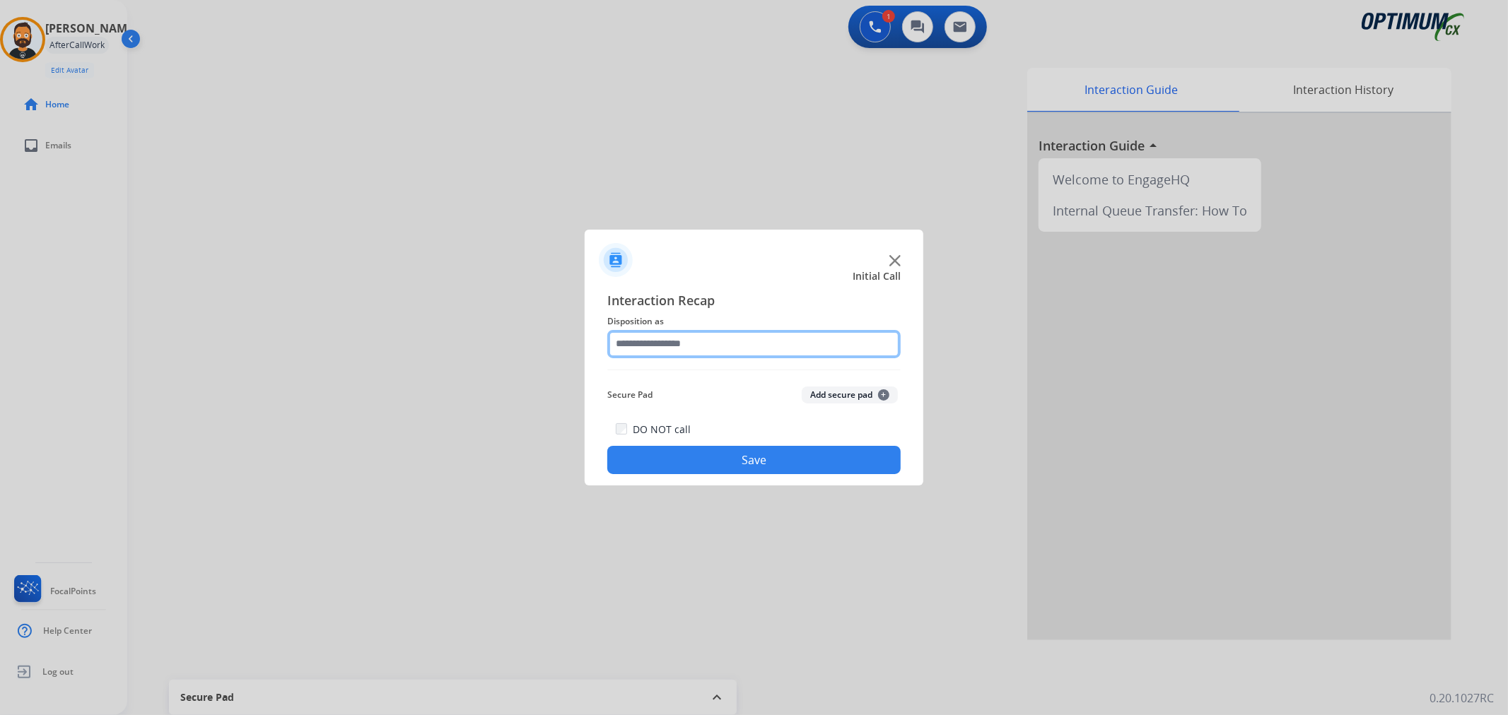
click at [665, 353] on input "text" at bounding box center [753, 344] width 293 height 28
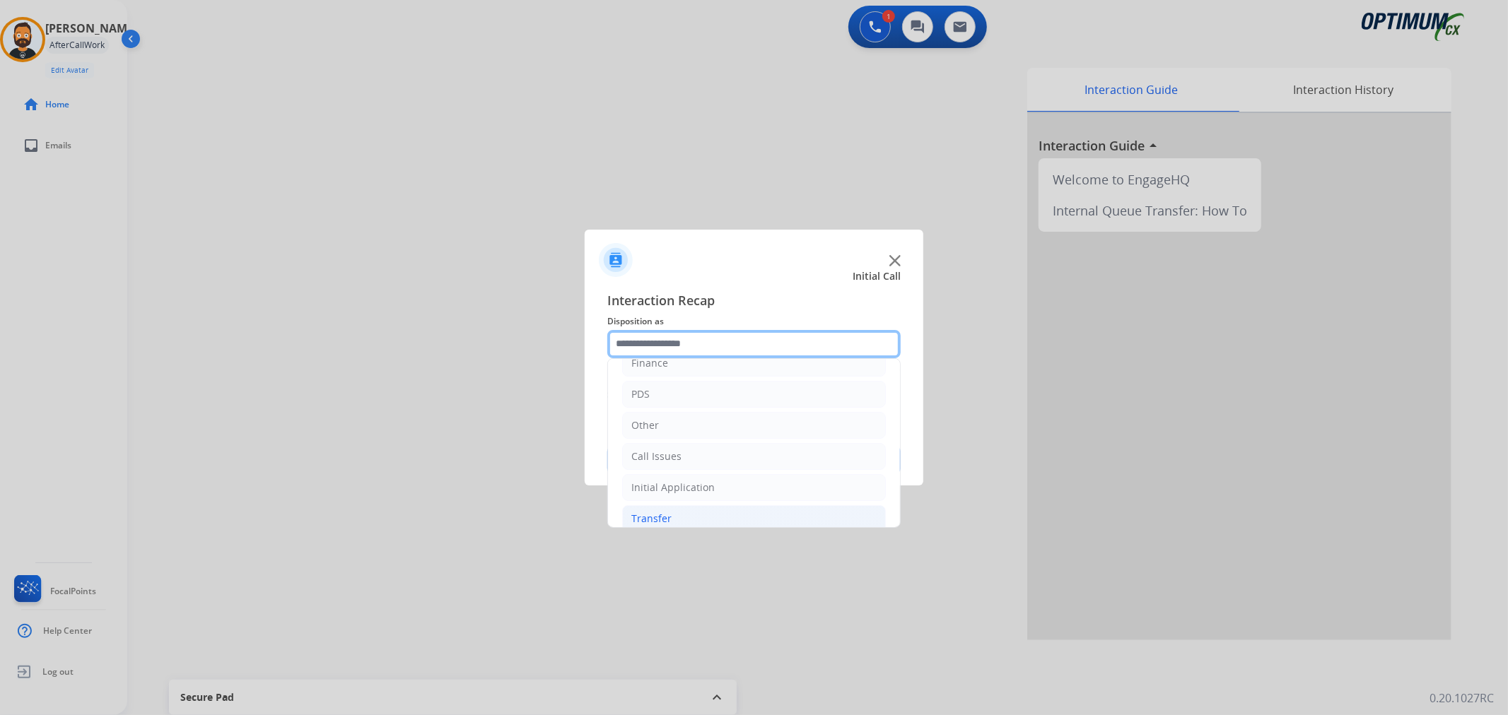
scroll to position [97, 0]
click at [677, 509] on li "Renewal" at bounding box center [754, 504] width 264 height 27
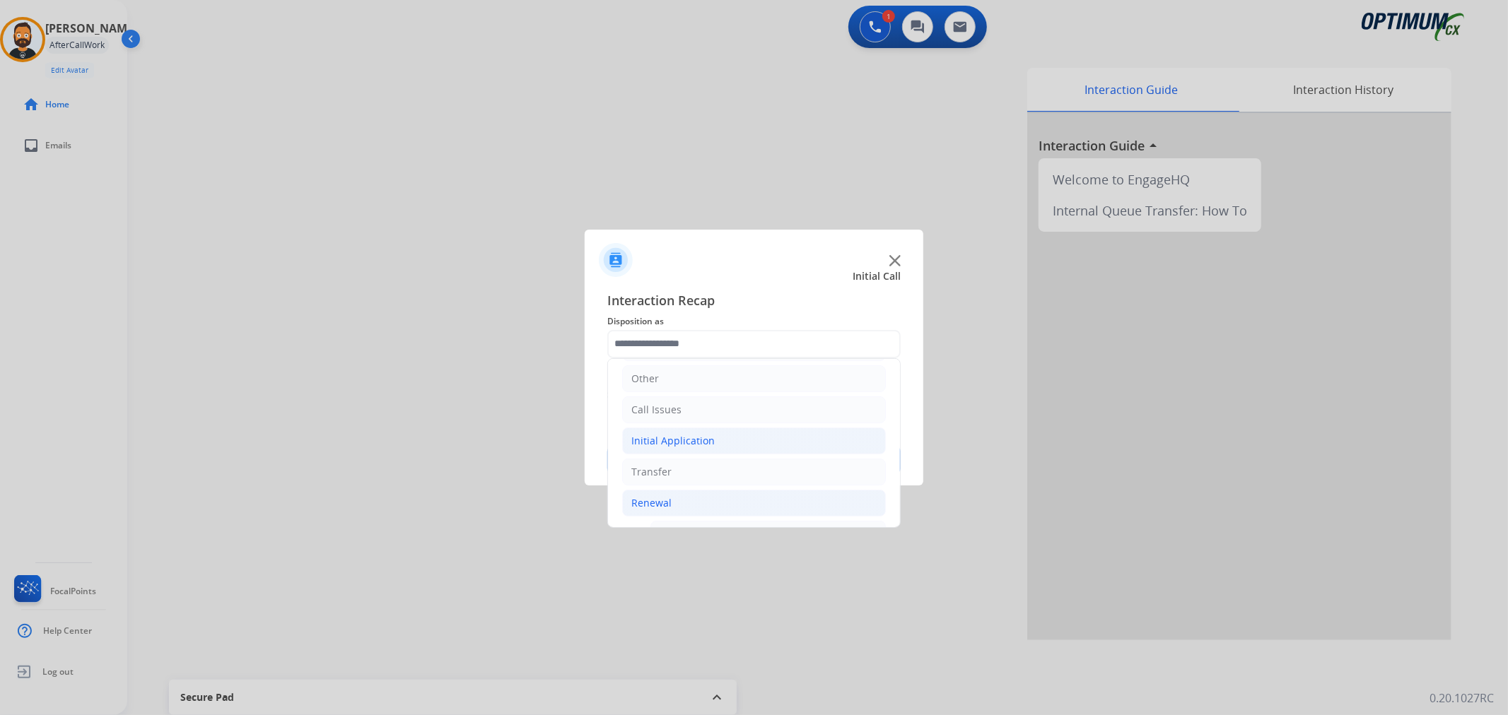
click at [686, 435] on div "Initial Application" at bounding box center [672, 441] width 83 height 14
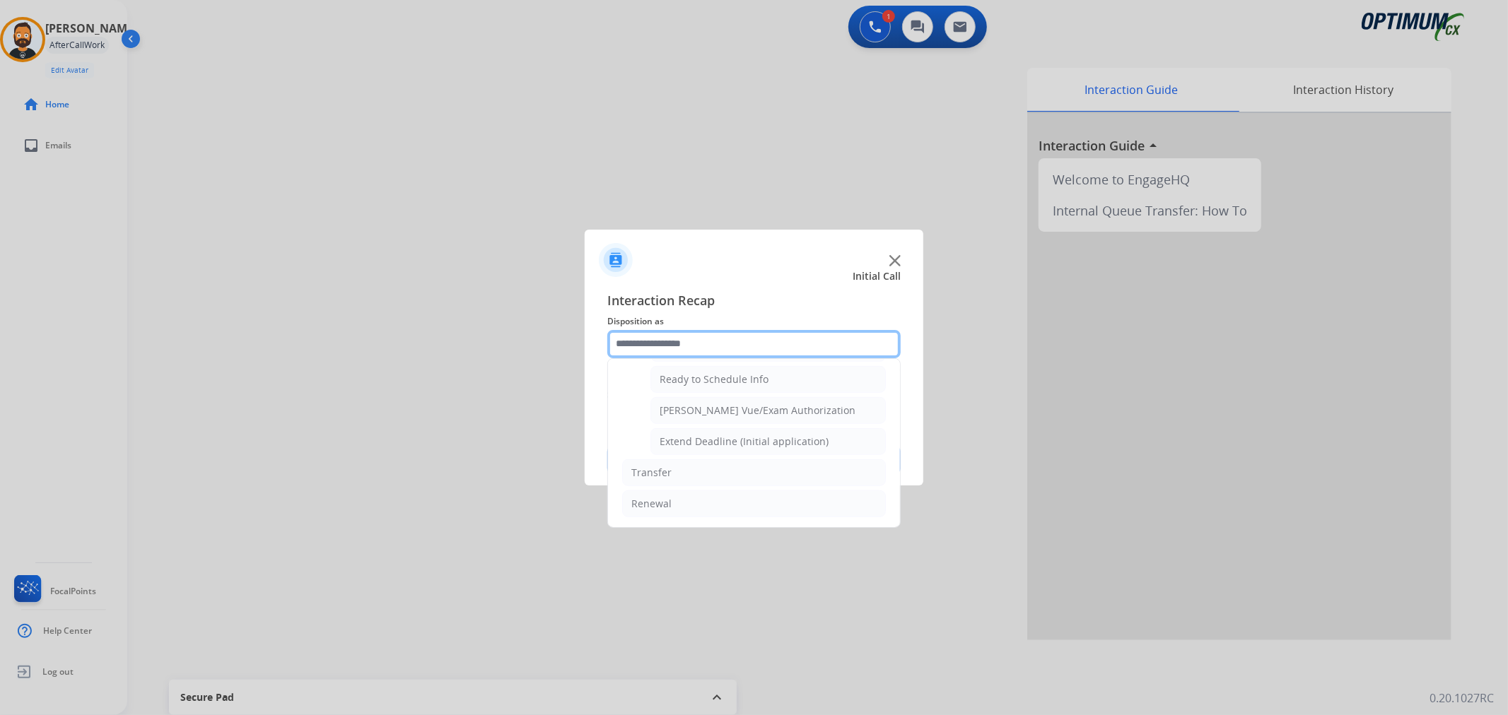
scroll to position [730, 0]
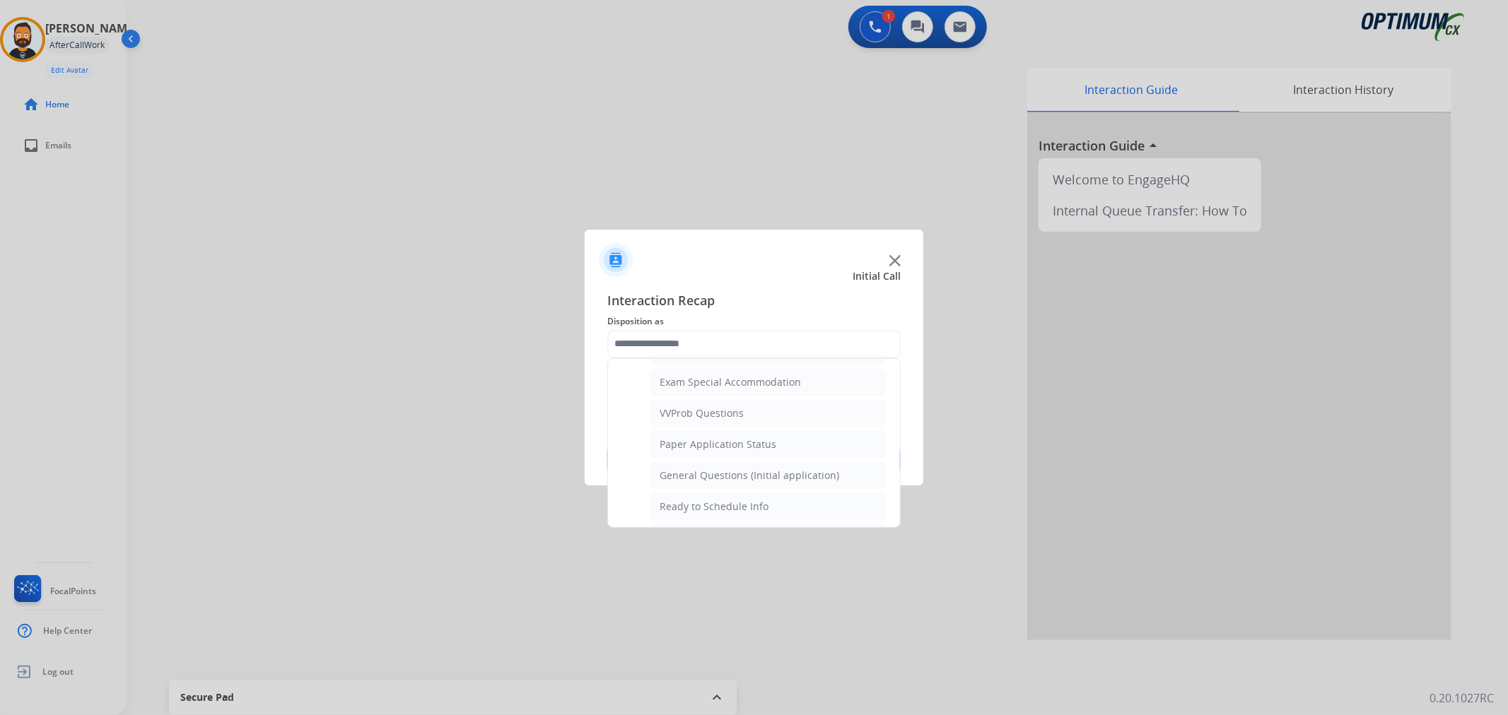
drag, startPoint x: 744, startPoint y: 481, endPoint x: 740, endPoint y: 471, distance: 10.8
click at [744, 481] on div "General Questions (Initial application)" at bounding box center [750, 476] width 180 height 14
type input "**********"
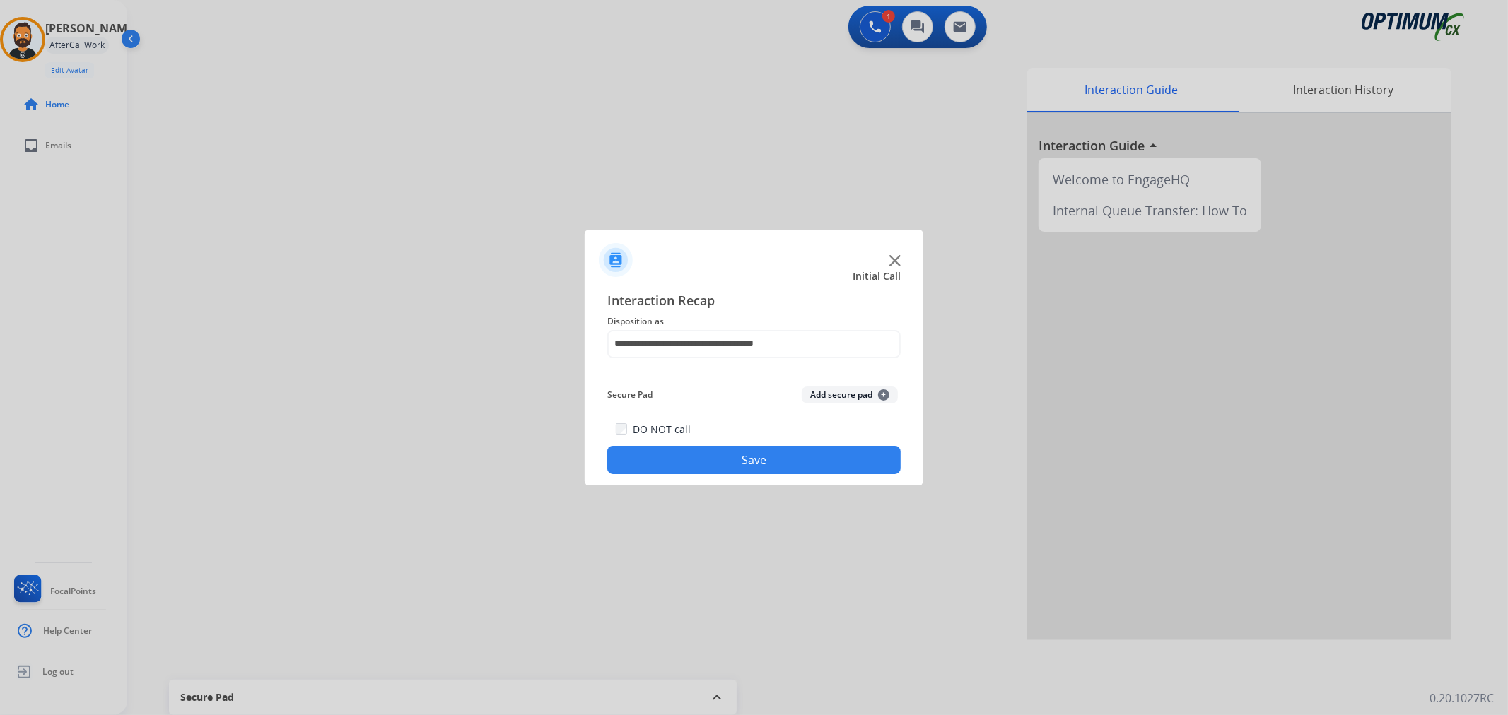
click at [739, 462] on button "Save" at bounding box center [753, 460] width 293 height 28
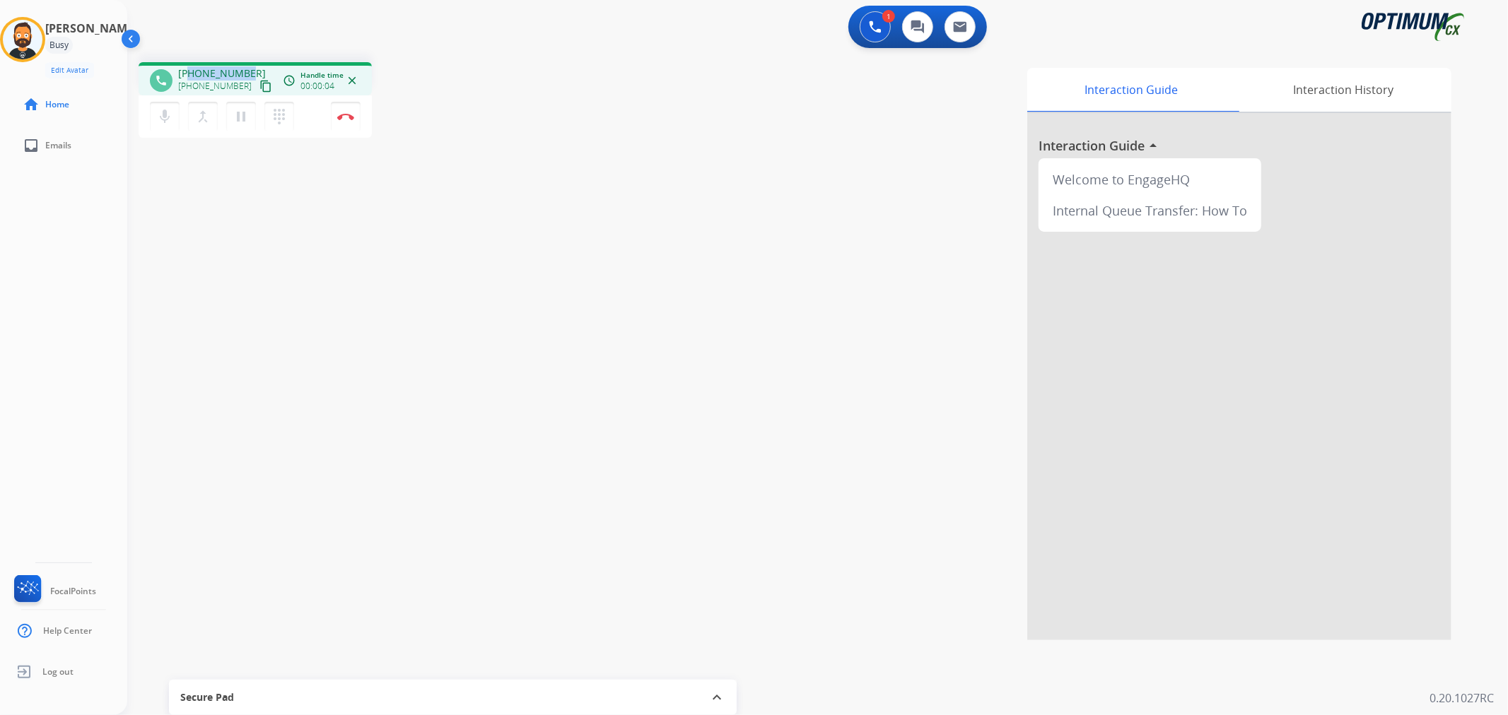
drag, startPoint x: 248, startPoint y: 68, endPoint x: 191, endPoint y: 71, distance: 57.3
click at [191, 71] on div "[PHONE_NUMBER] [PHONE_NUMBER] content_copy" at bounding box center [226, 80] width 96 height 28
click at [237, 117] on mat-icon "pause" at bounding box center [241, 116] width 17 height 17
click at [880, 25] on img at bounding box center [875, 26] width 13 height 13
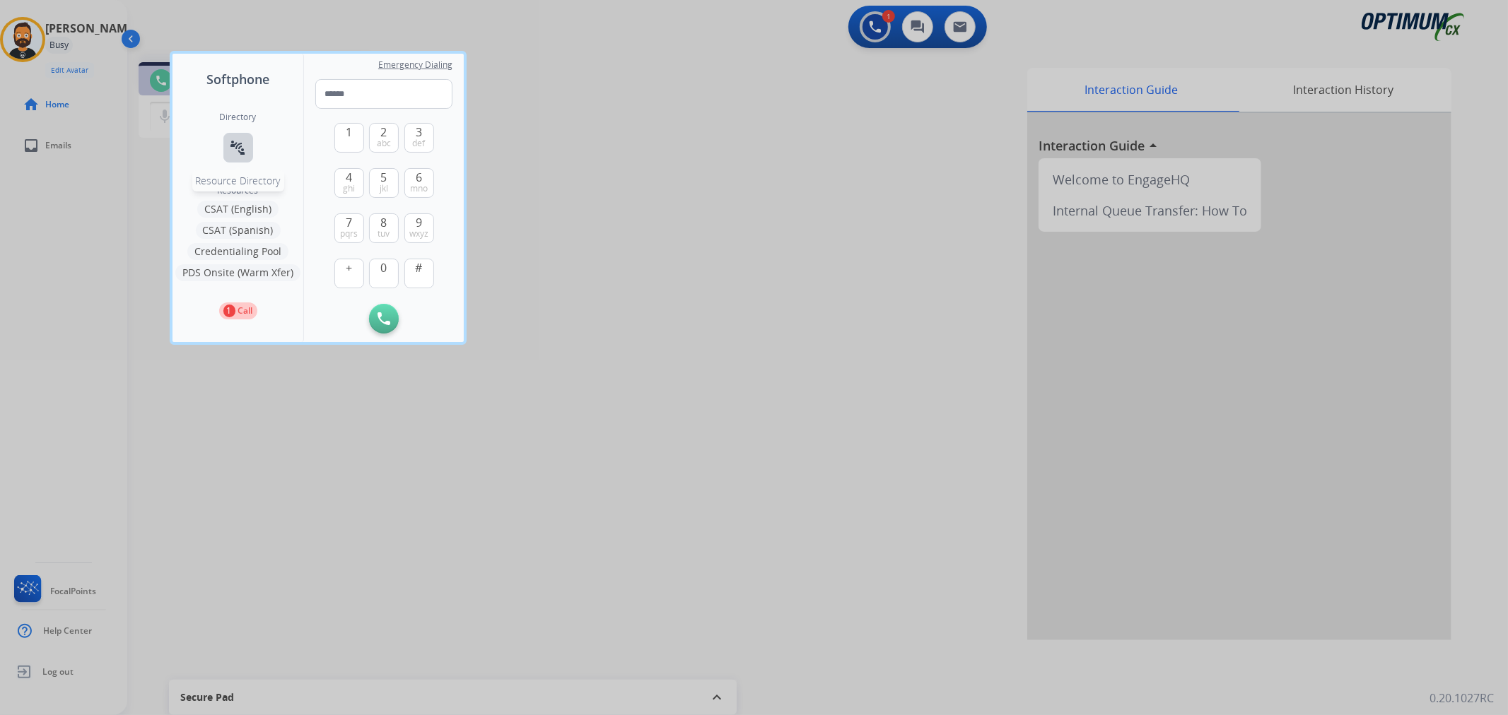
click at [245, 143] on mat-icon "connect_without_contact" at bounding box center [238, 147] width 17 height 17
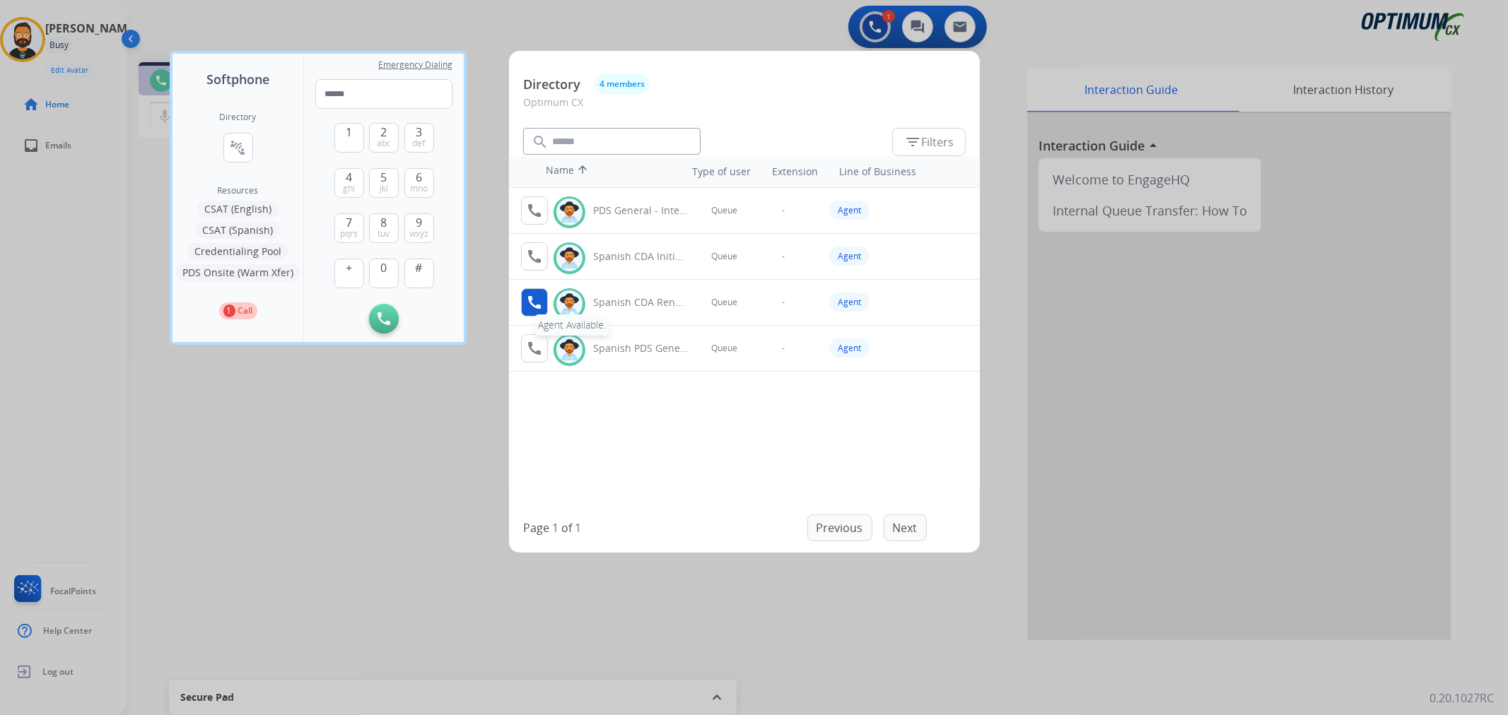
click at [541, 295] on mat-icon "call" at bounding box center [534, 302] width 17 height 17
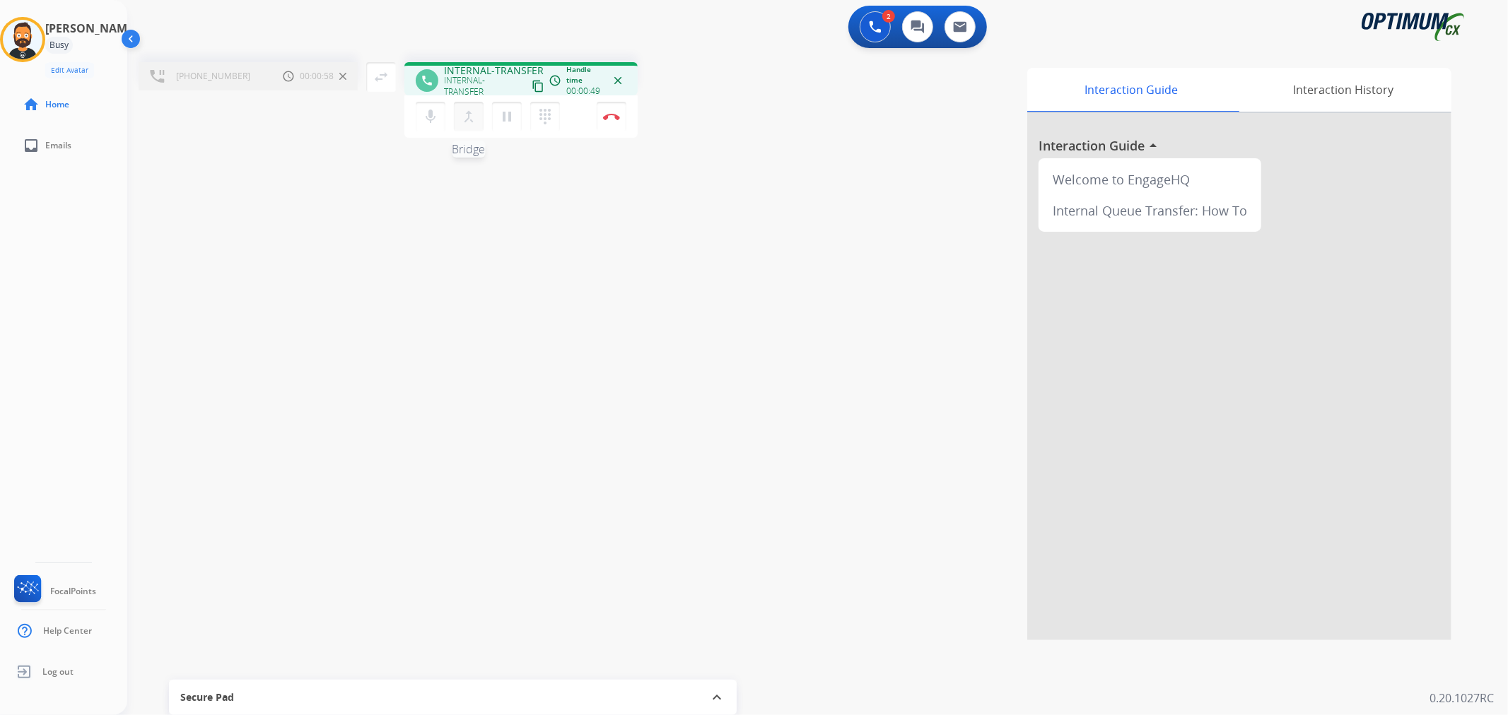
click at [472, 116] on mat-icon "merge_type" at bounding box center [468, 116] width 17 height 17
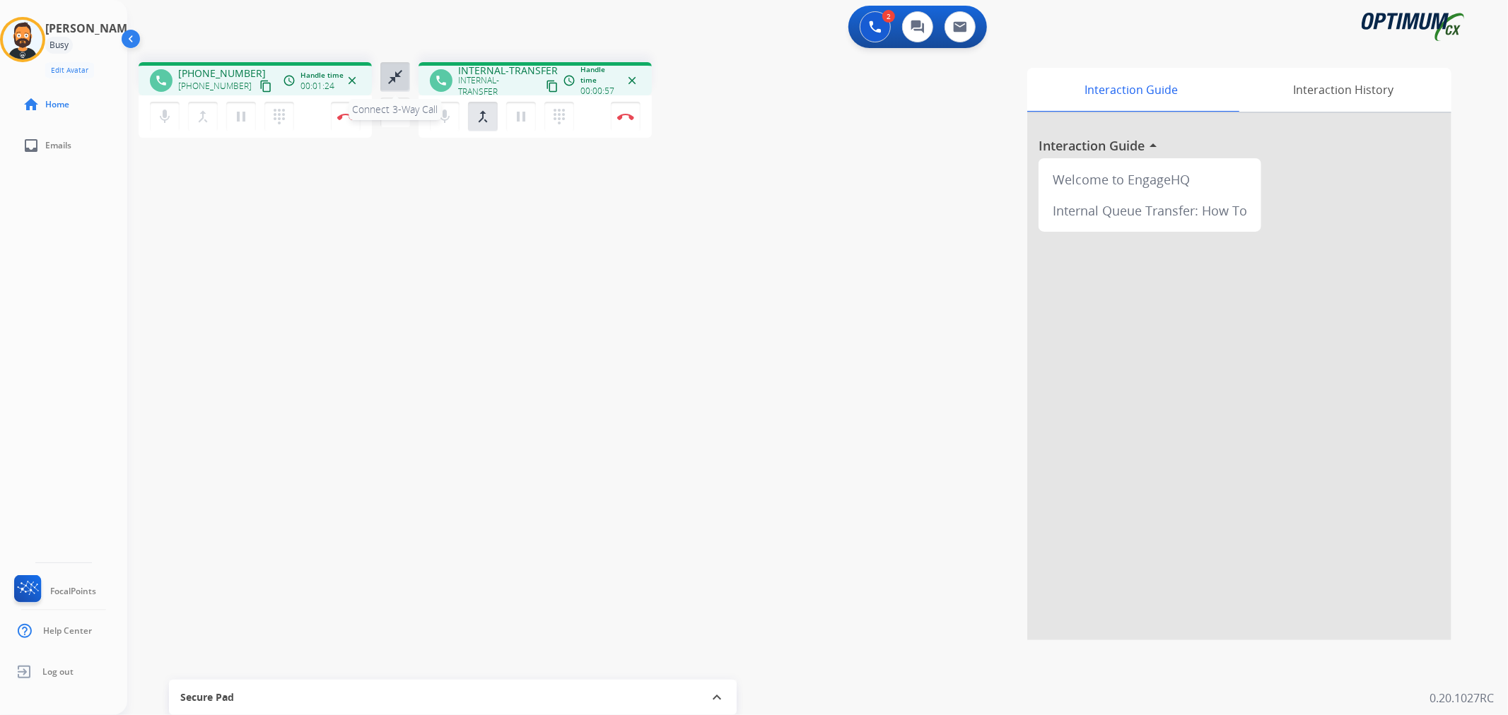
click at [396, 72] on mat-icon "close_fullscreen" at bounding box center [395, 77] width 17 height 17
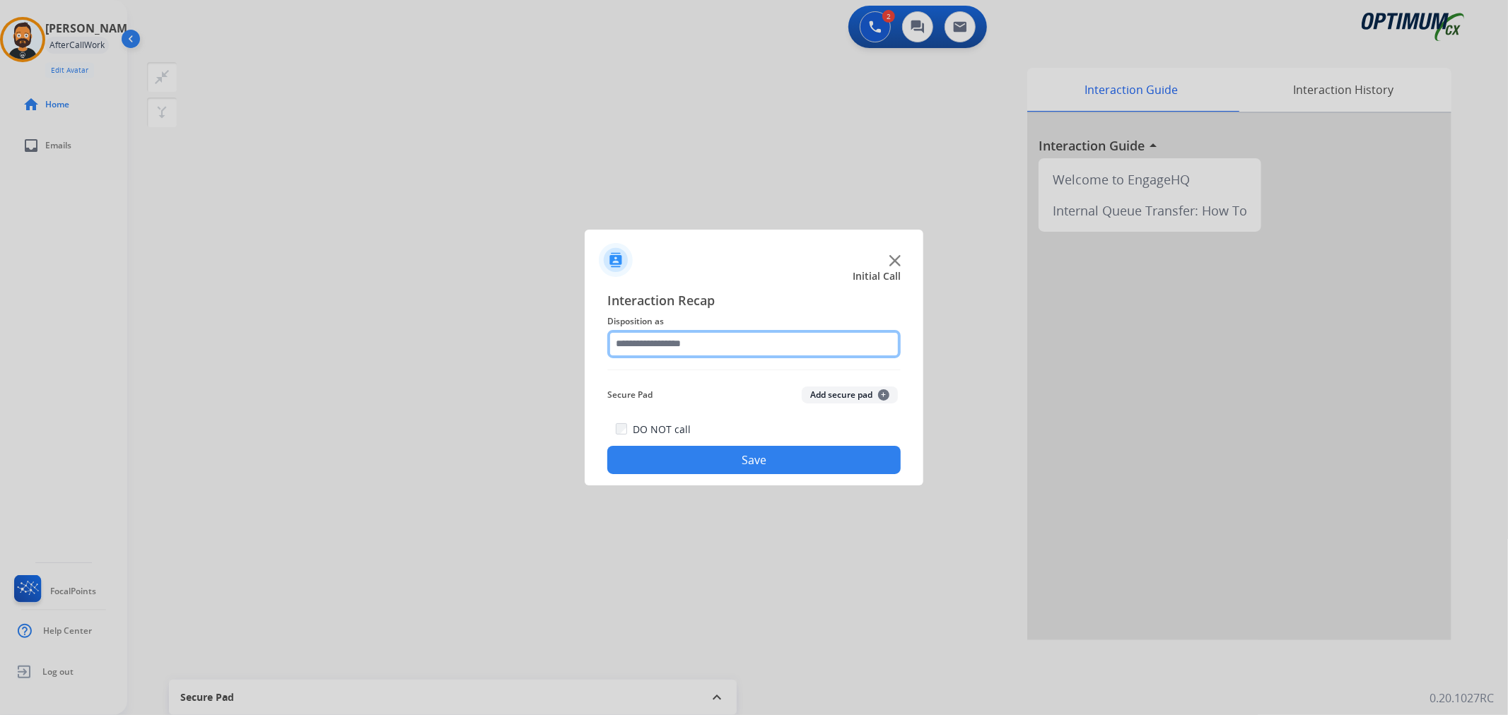
click at [715, 353] on input "text" at bounding box center [753, 344] width 293 height 28
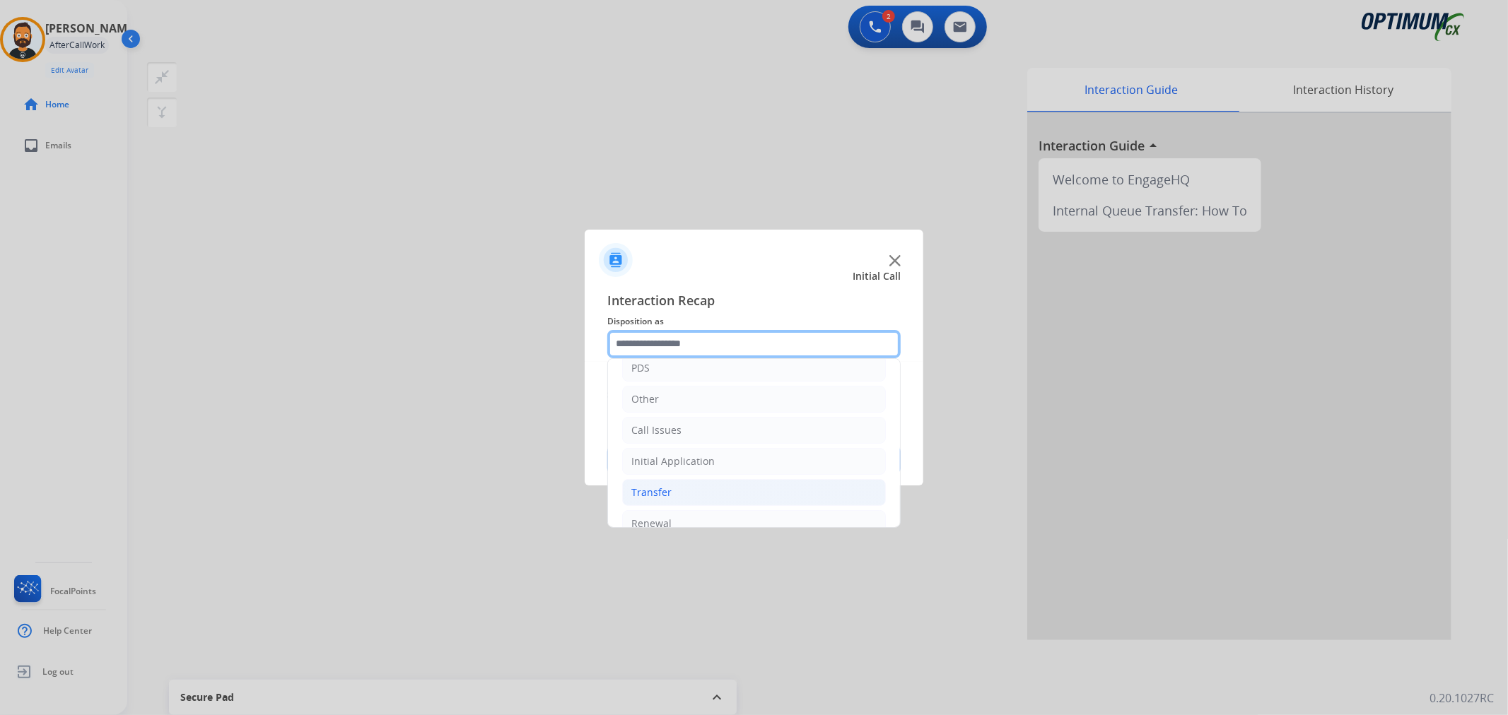
scroll to position [97, 0]
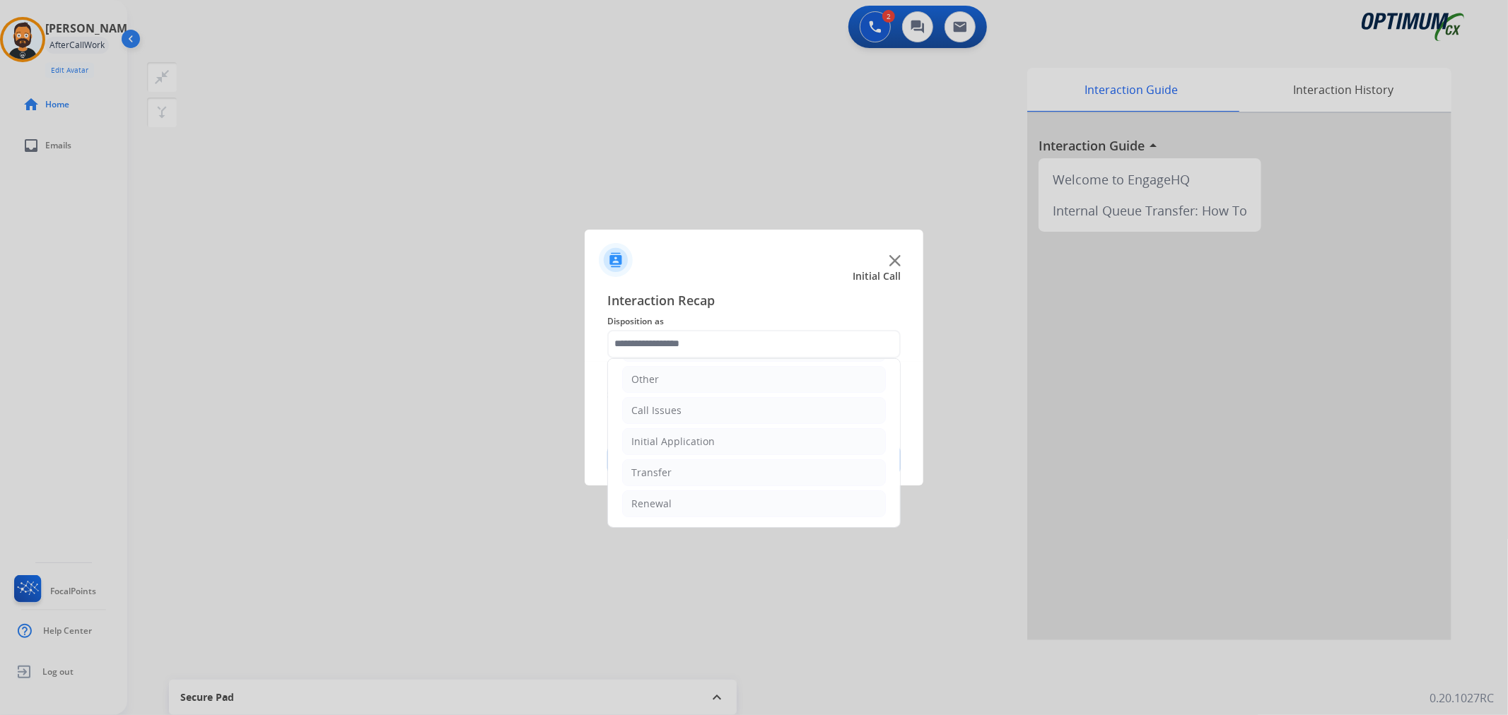
click at [701, 425] on ul "Bookstore Finance PDS Other Call Issues Initial Application Transfer Renewal" at bounding box center [754, 395] width 292 height 264
click at [666, 506] on div "Renewal" at bounding box center [651, 504] width 40 height 14
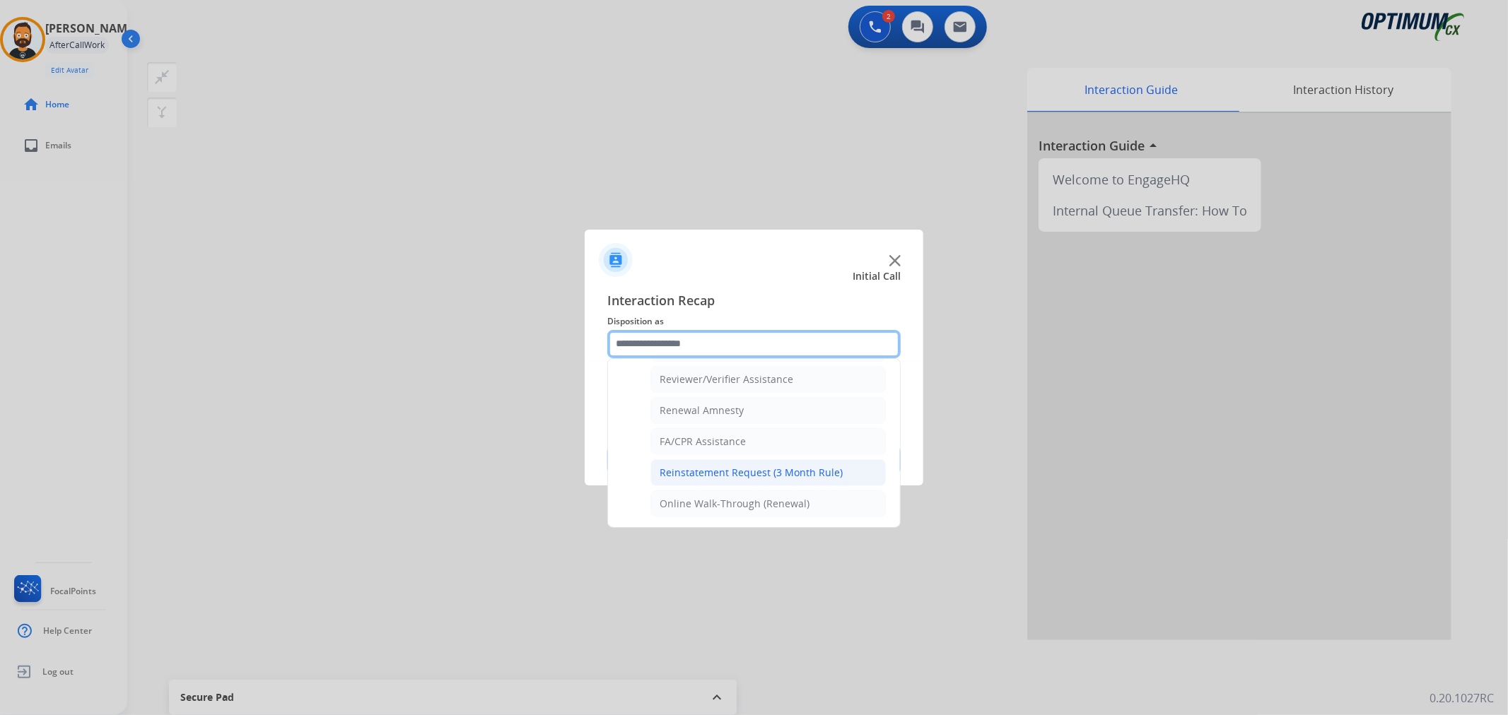
scroll to position [418, 0]
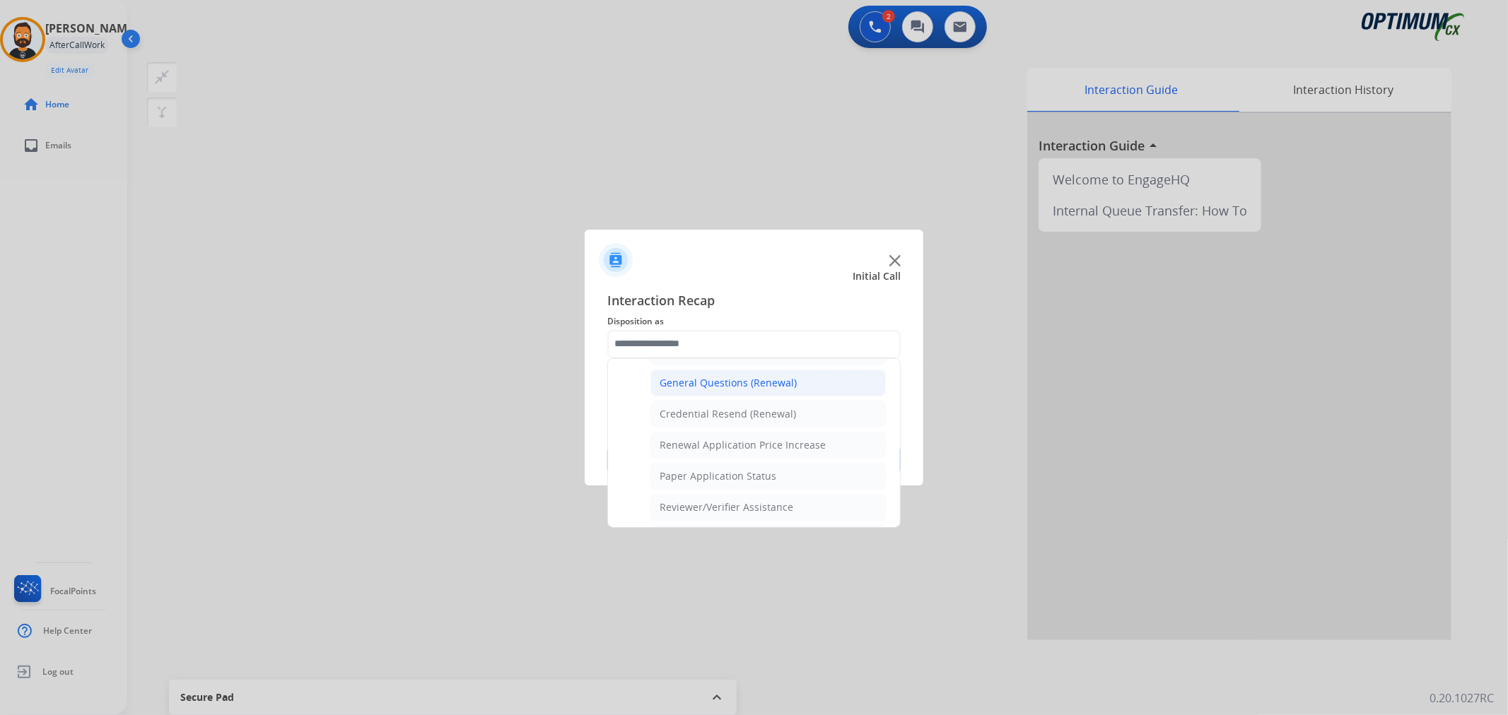
click at [742, 385] on div "General Questions (Renewal)" at bounding box center [728, 383] width 137 height 14
type input "**********"
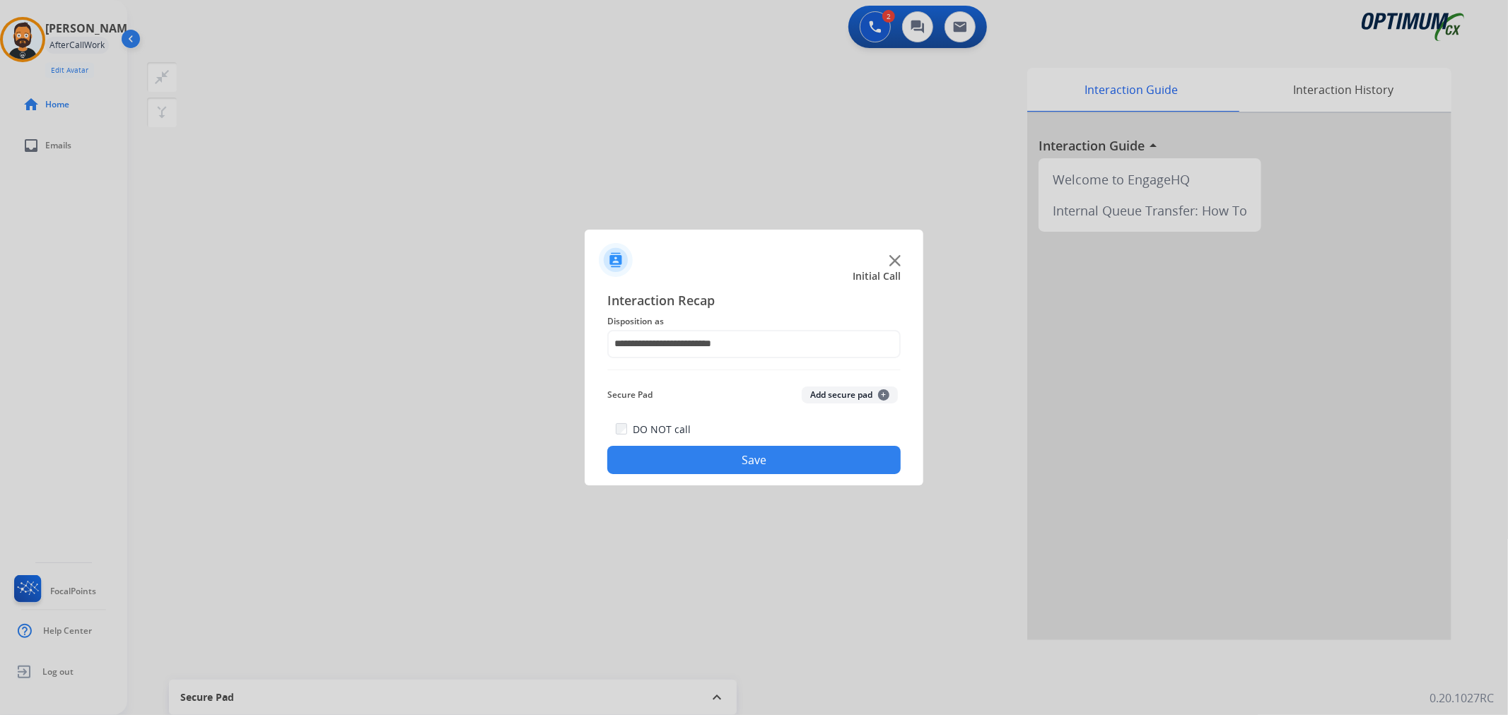
click at [749, 454] on button "Save" at bounding box center [753, 460] width 293 height 28
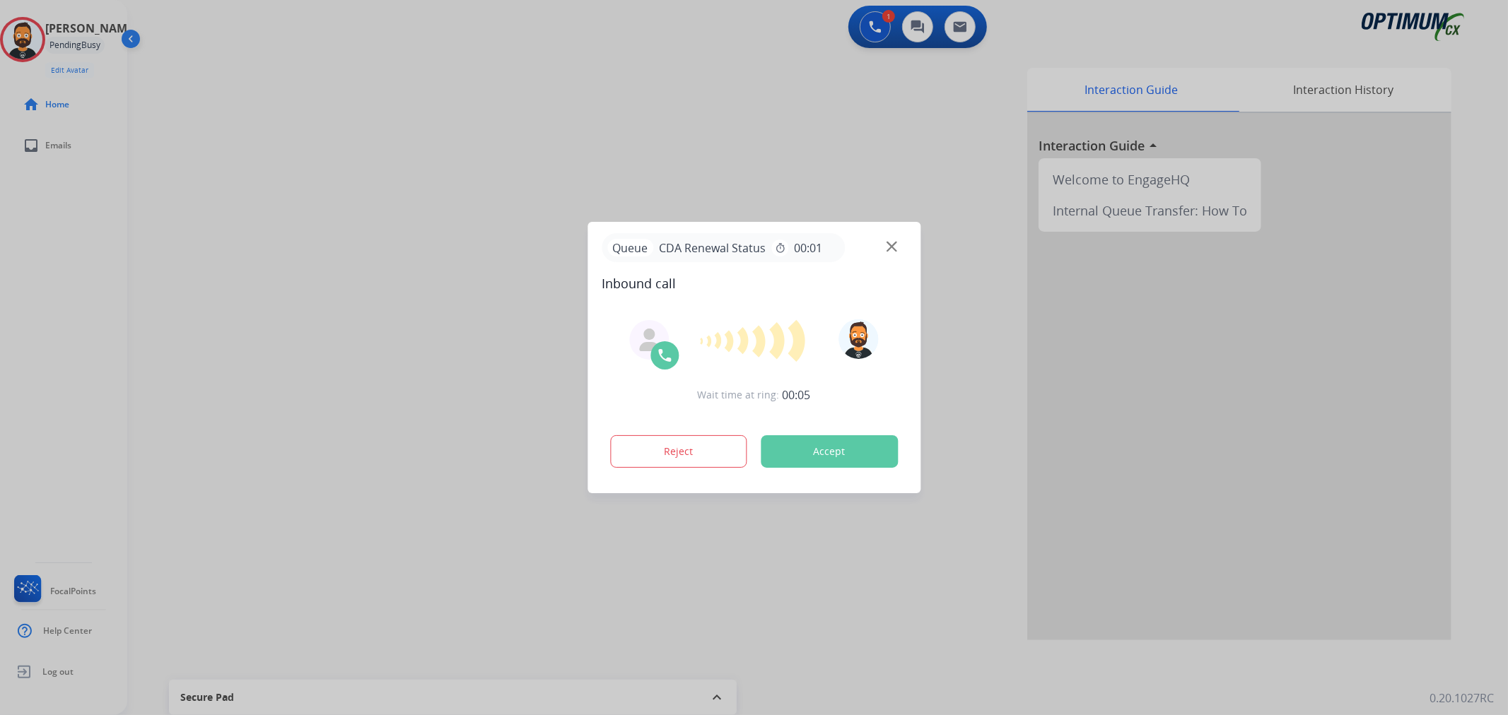
click at [182, 291] on div at bounding box center [754, 357] width 1508 height 715
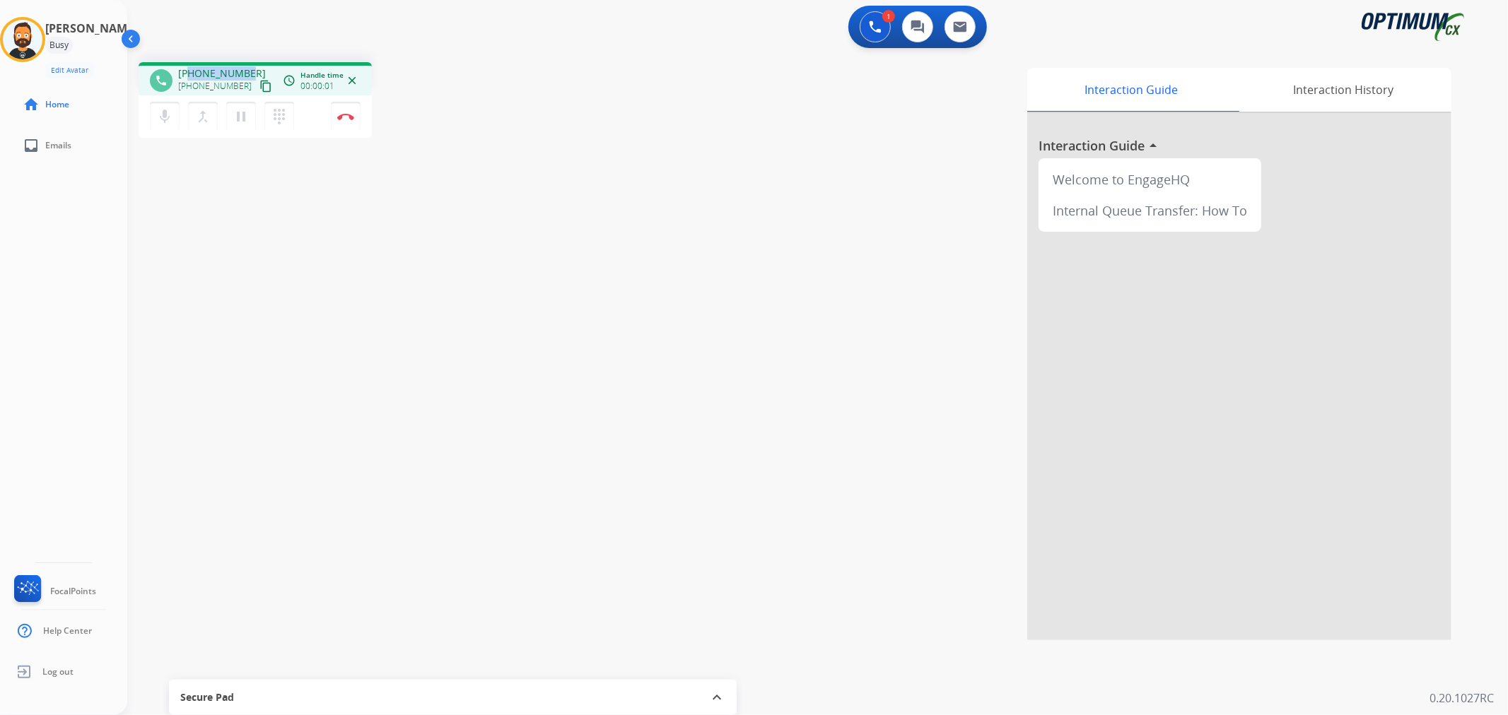
drag, startPoint x: 243, startPoint y: 69, endPoint x: 188, endPoint y: 66, distance: 55.3
click at [188, 66] on span "[PHONE_NUMBER]" at bounding box center [222, 73] width 88 height 14
click at [342, 116] on img at bounding box center [345, 116] width 17 height 7
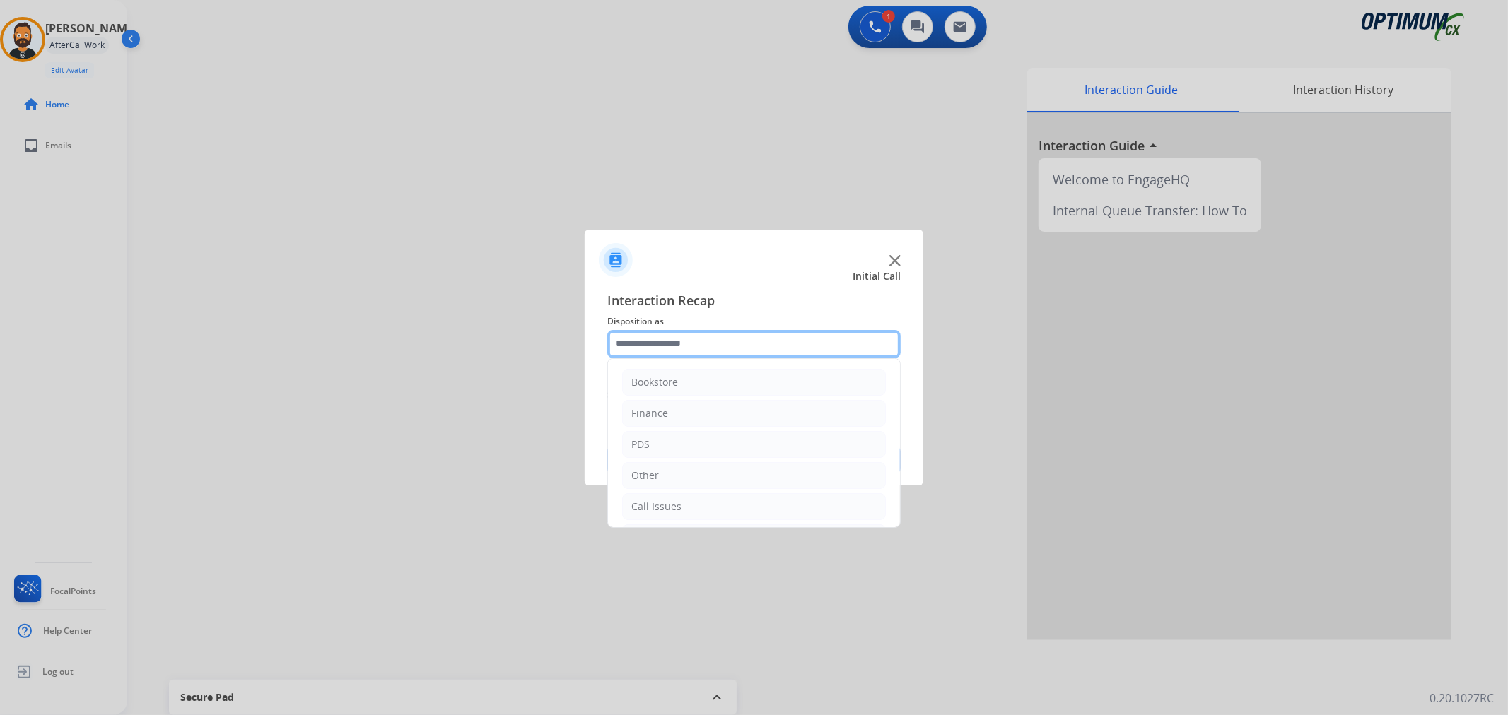
click at [757, 346] on input "text" at bounding box center [753, 344] width 293 height 28
click at [684, 506] on li "Renewal" at bounding box center [754, 504] width 264 height 27
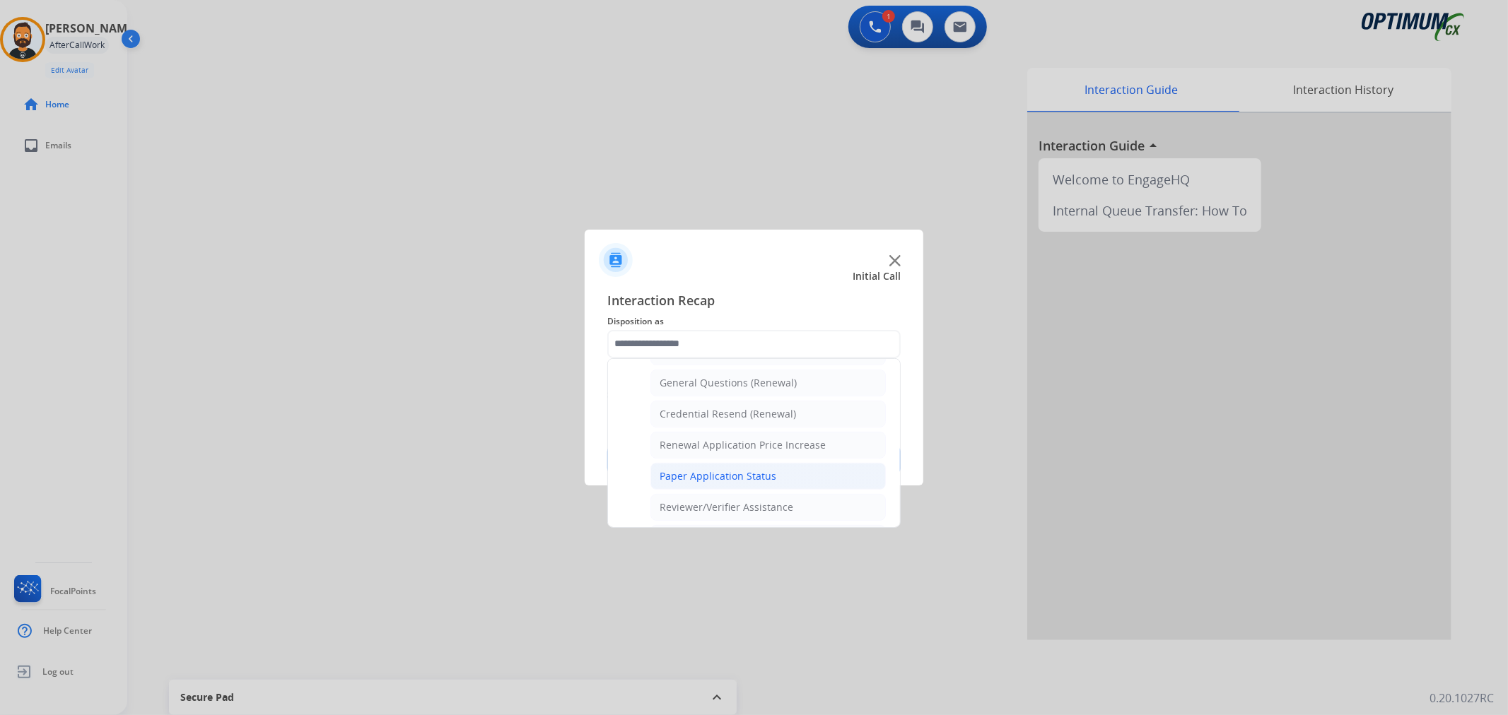
click at [754, 474] on div "Paper Application Status" at bounding box center [718, 476] width 117 height 14
type input "**********"
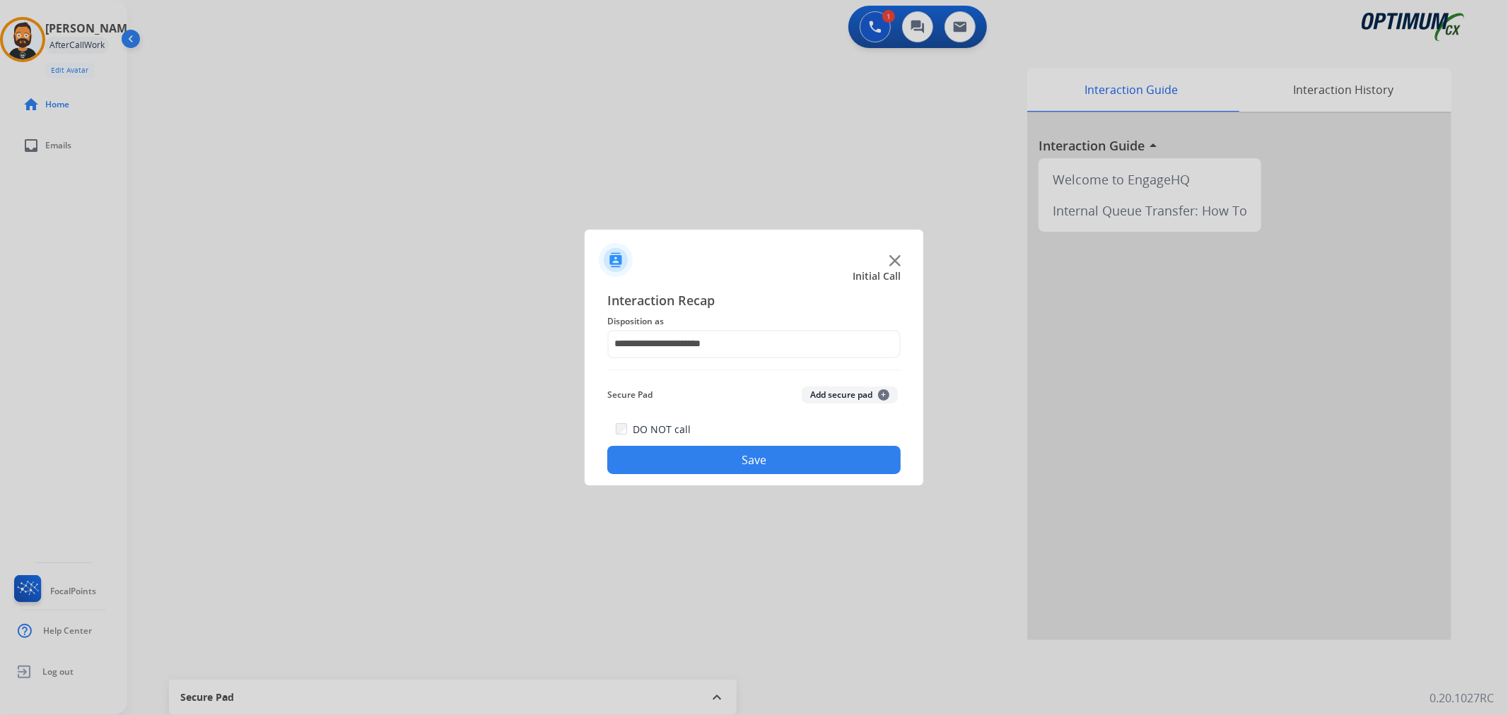
drag, startPoint x: 761, startPoint y: 467, endPoint x: 743, endPoint y: 443, distance: 29.3
click at [761, 464] on button "Save" at bounding box center [753, 460] width 293 height 28
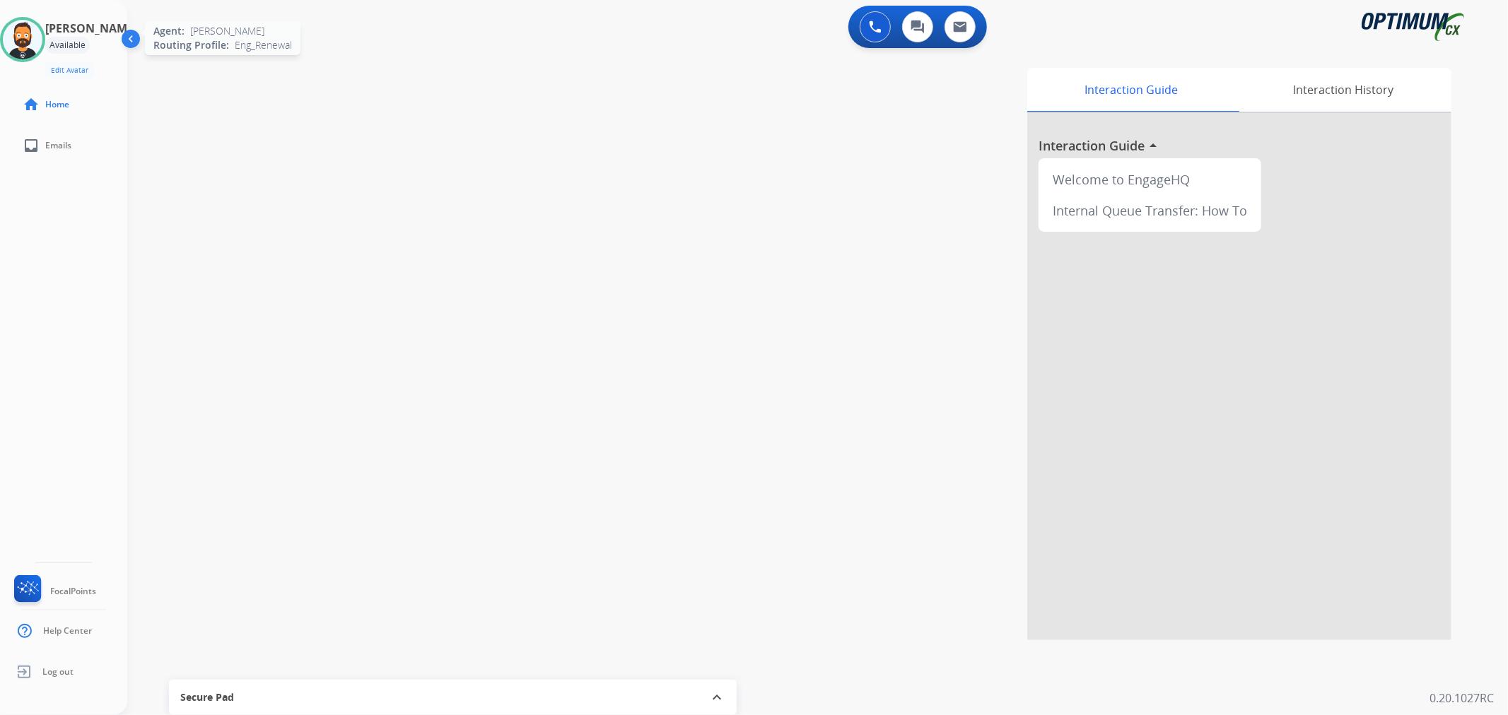
click at [41, 37] on img at bounding box center [23, 40] width 40 height 40
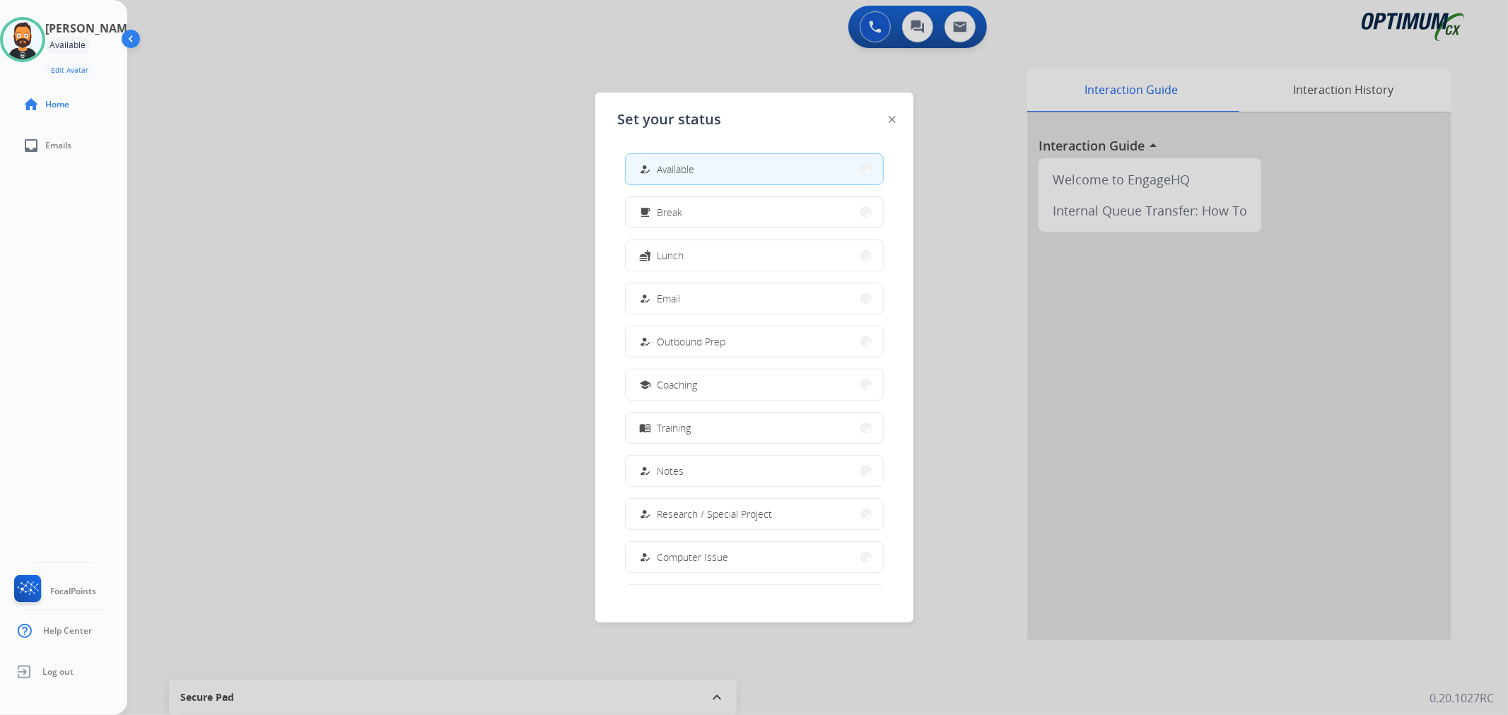
click at [682, 263] on div "fastfood Lunch" at bounding box center [660, 255] width 47 height 17
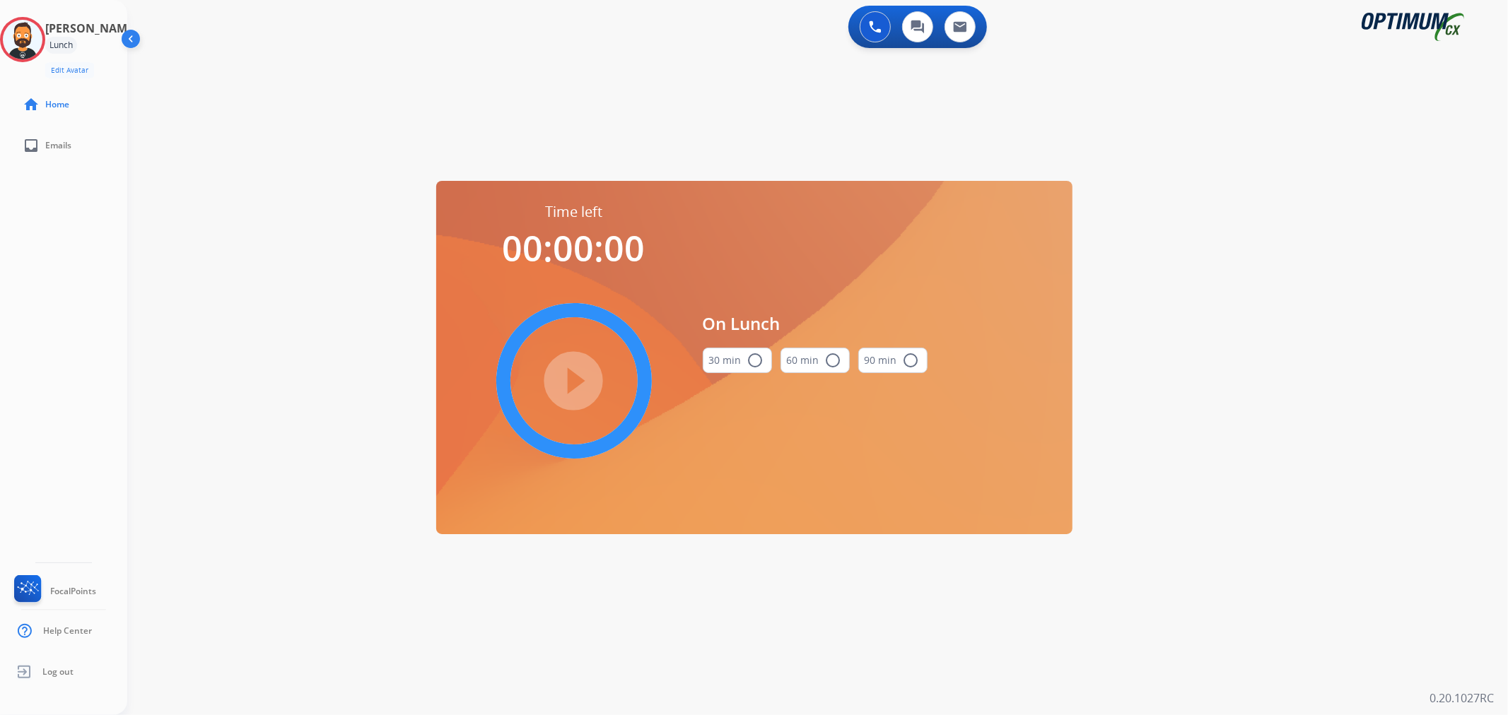
click at [731, 359] on button "30 min radio_button_unchecked" at bounding box center [737, 360] width 69 height 25
click at [566, 373] on mat-icon "play_circle_filled" at bounding box center [574, 381] width 17 height 17
drag, startPoint x: 43, startPoint y: 50, endPoint x: 73, endPoint y: 57, distance: 30.4
click at [43, 50] on icon at bounding box center [23, 40] width 46 height 46
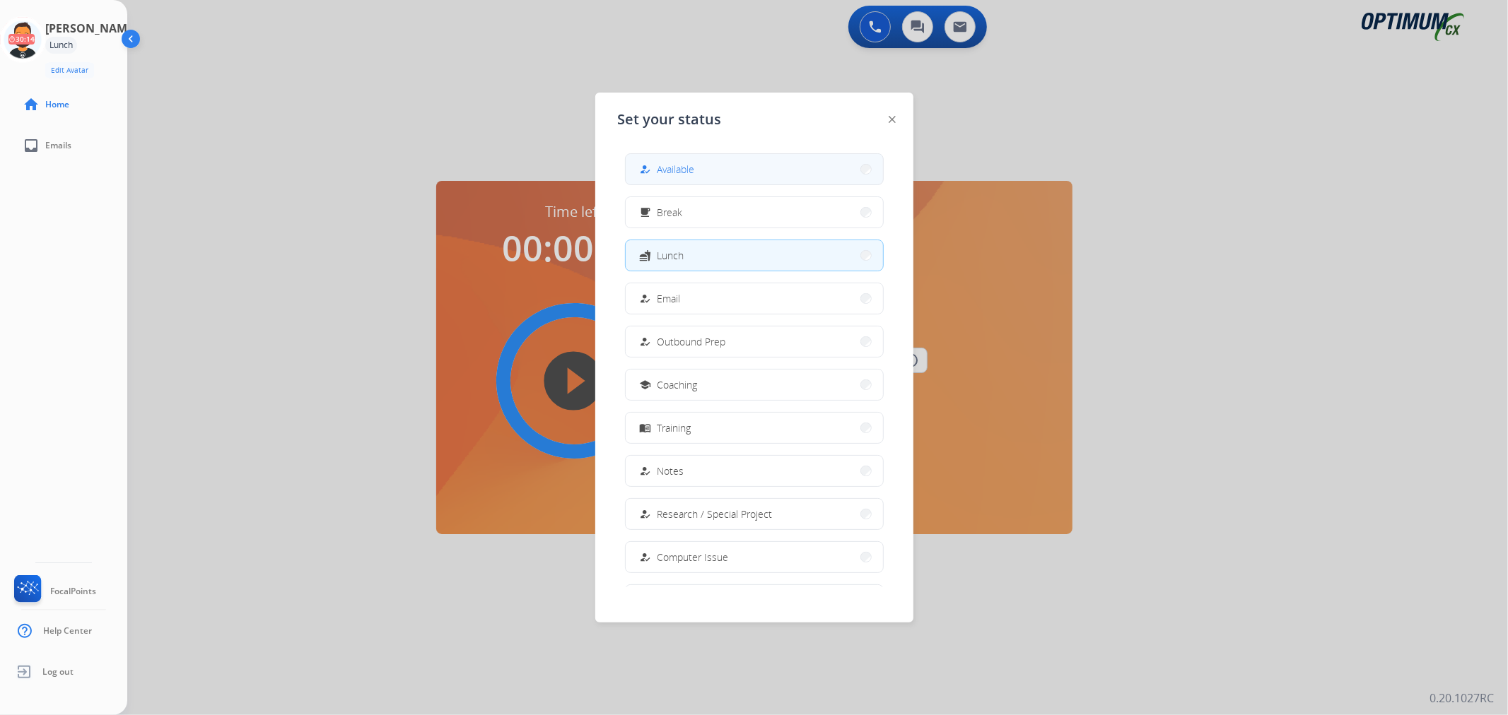
click at [662, 170] on span "Available" at bounding box center [675, 169] width 37 height 15
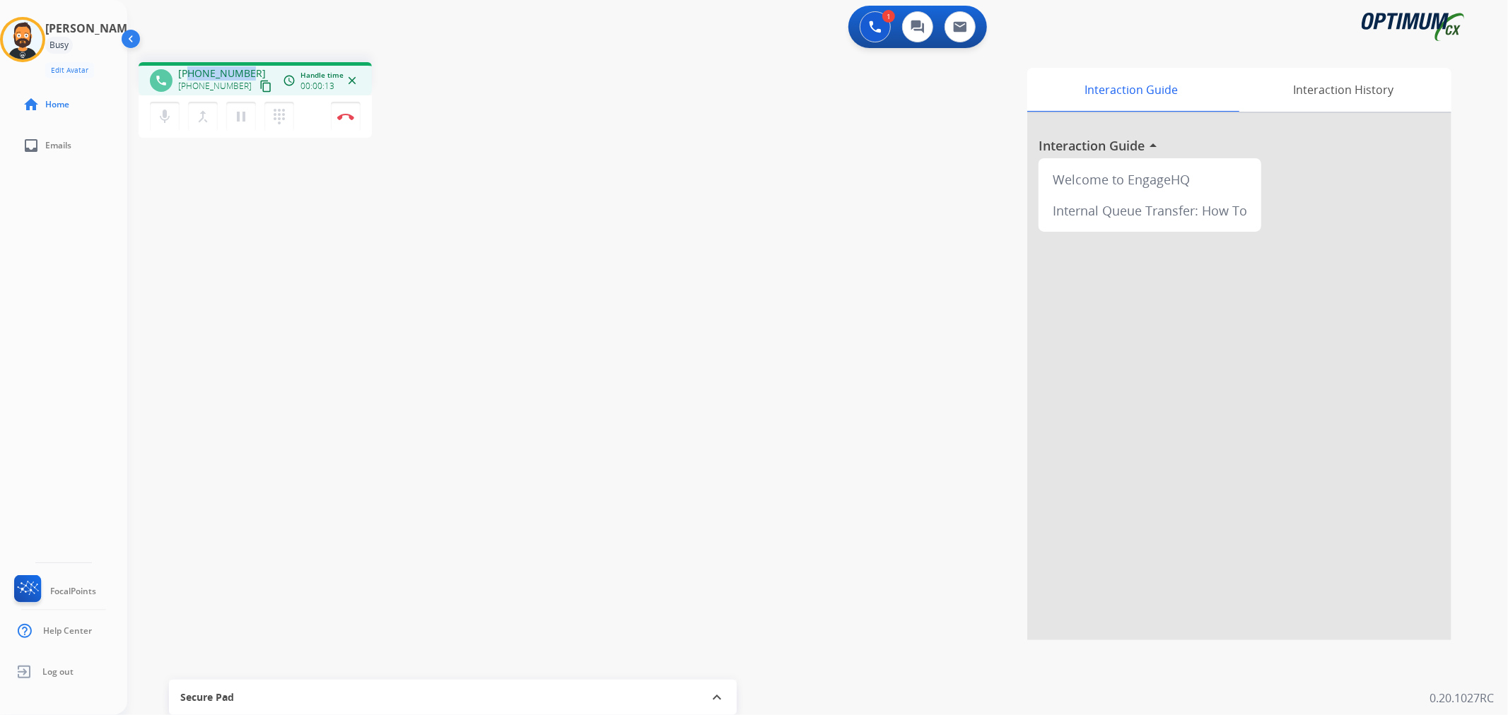
drag, startPoint x: 250, startPoint y: 67, endPoint x: 191, endPoint y: 72, distance: 59.6
click at [191, 72] on div "[PHONE_NUMBER] [PHONE_NUMBER] content_copy" at bounding box center [226, 80] width 96 height 28
click at [238, 117] on mat-icon "pause" at bounding box center [241, 116] width 17 height 17
click at [252, 116] on button "play_arrow Hold" at bounding box center [241, 117] width 30 height 30
click at [242, 112] on mat-icon "pause" at bounding box center [241, 116] width 17 height 17
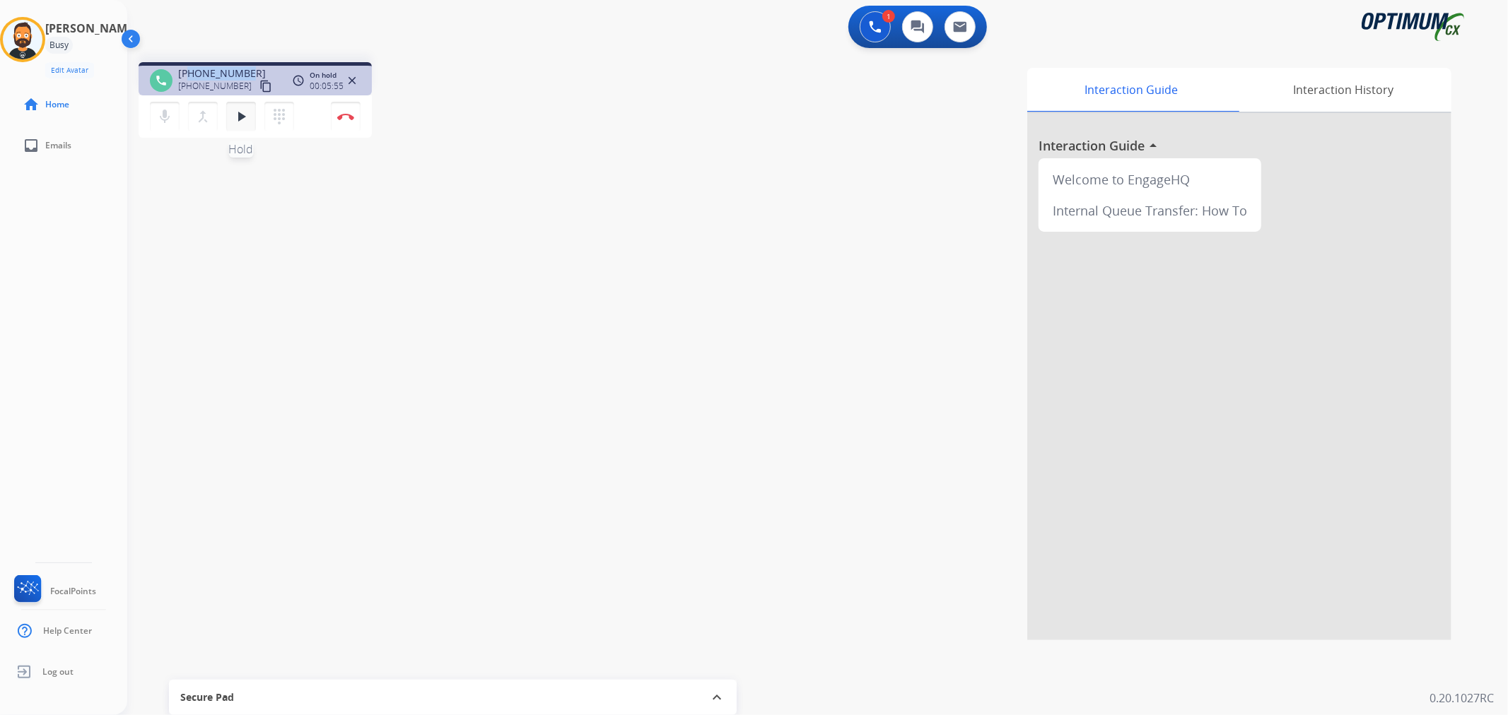
click at [242, 112] on mat-icon "play_arrow" at bounding box center [241, 116] width 17 height 17
click at [344, 107] on button "Disconnect" at bounding box center [346, 117] width 30 height 30
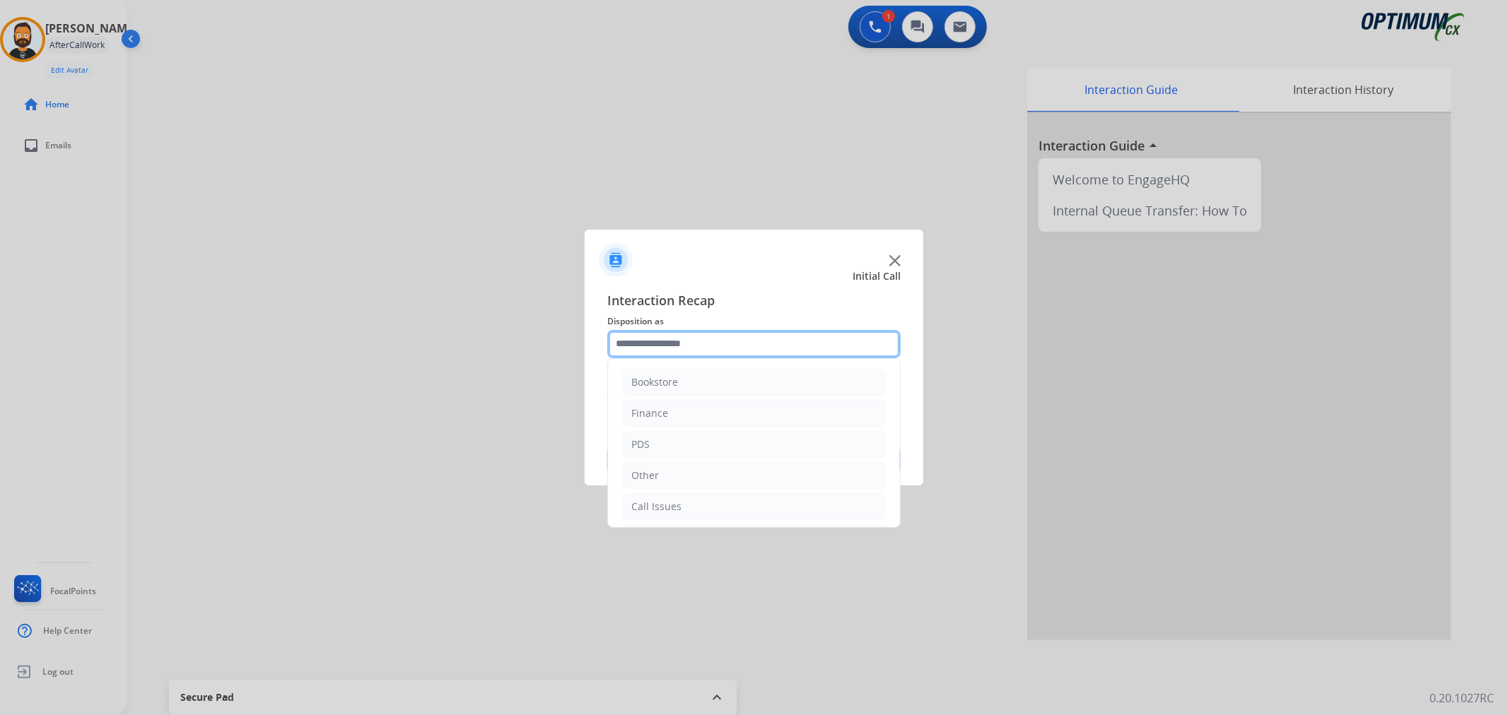
click at [633, 348] on input "text" at bounding box center [753, 344] width 293 height 28
click at [683, 444] on div "Initial Application" at bounding box center [672, 442] width 83 height 14
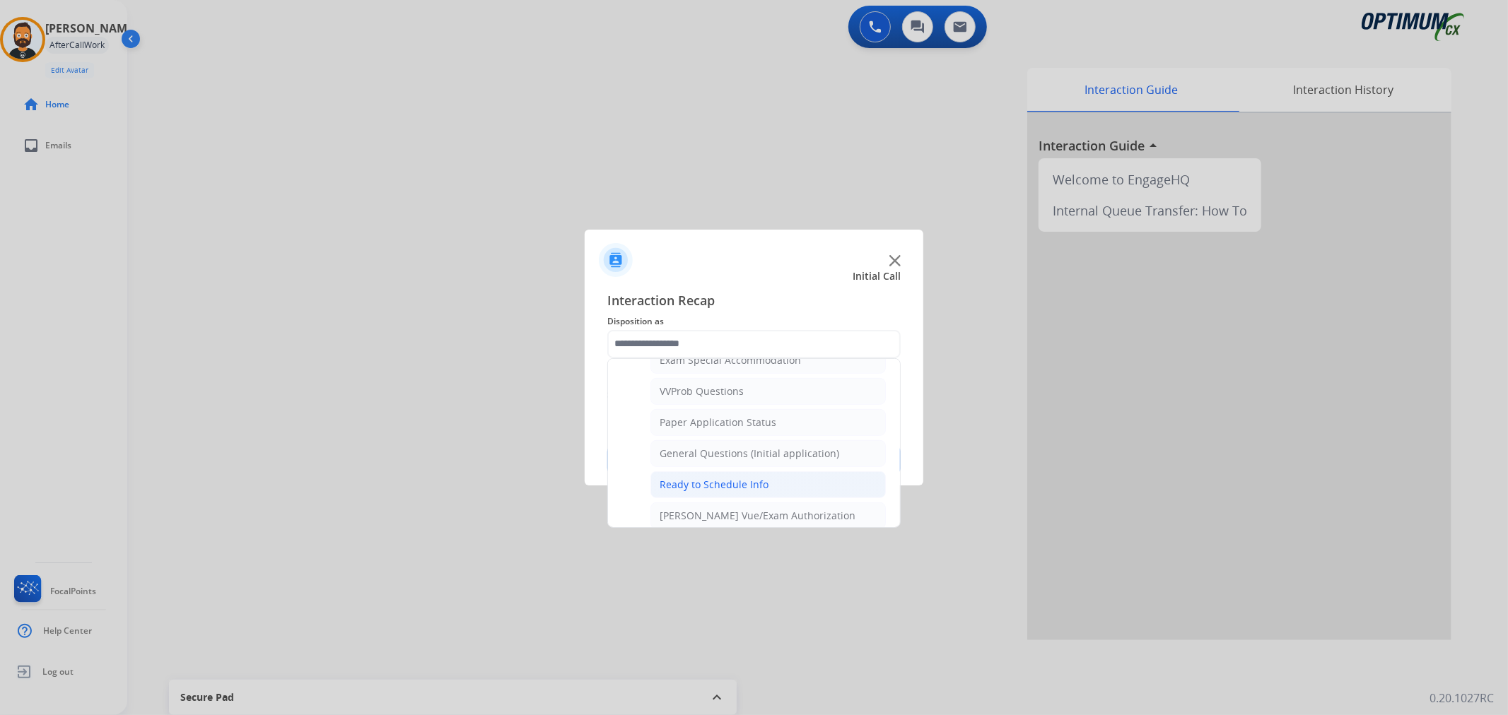
click at [710, 486] on div "Ready to Schedule Info" at bounding box center [714, 485] width 109 height 14
type input "**********"
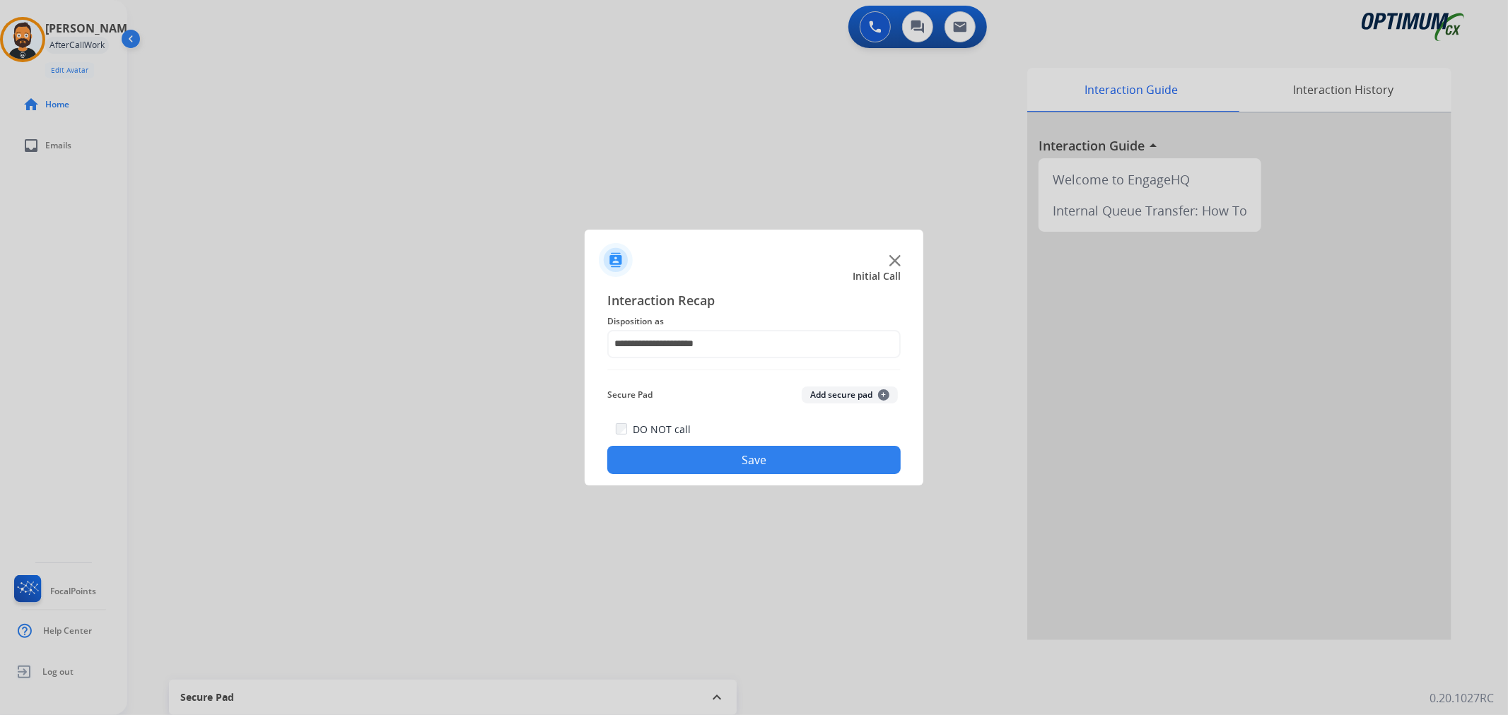
click at [714, 469] on button "Save" at bounding box center [753, 460] width 293 height 28
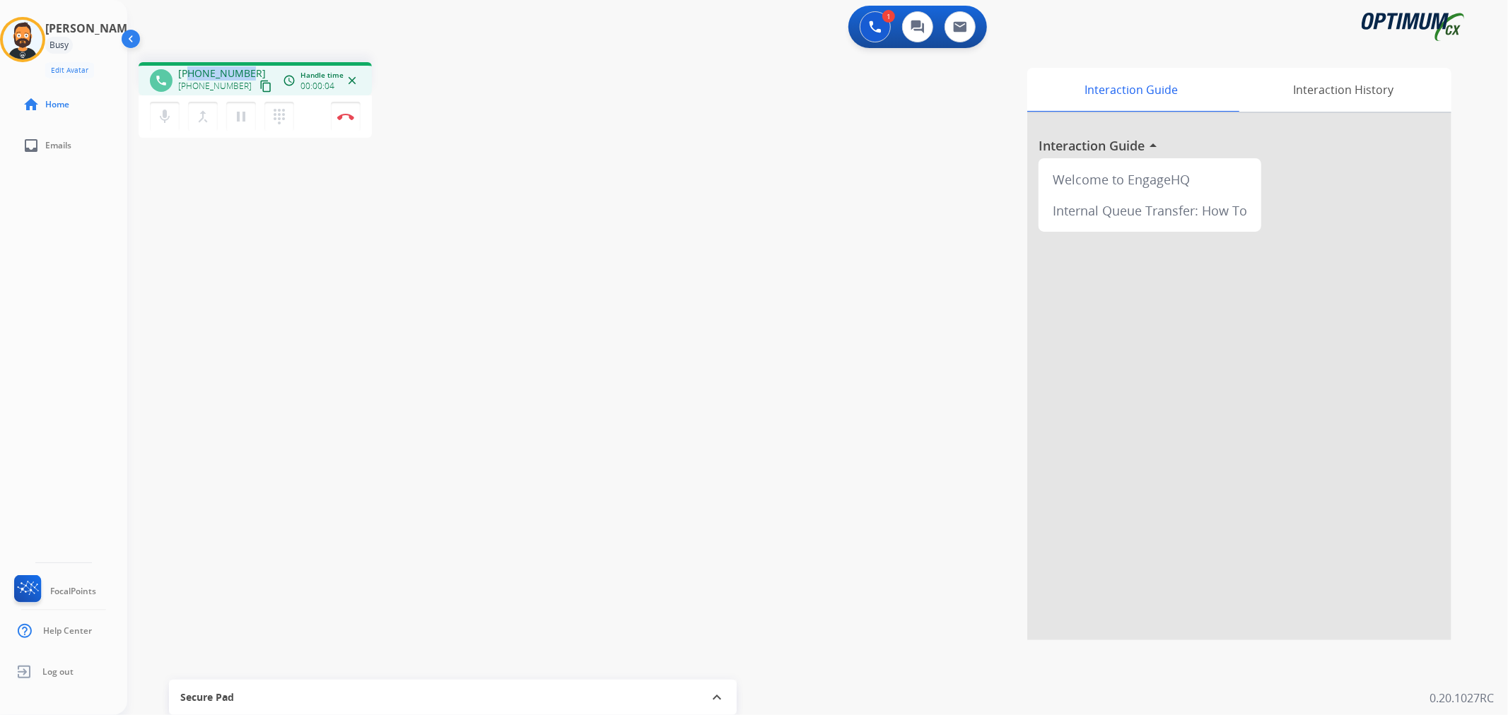
drag, startPoint x: 246, startPoint y: 66, endPoint x: 189, endPoint y: 74, distance: 57.7
click at [189, 74] on div "[PHONE_NUMBER] [PHONE_NUMBER] content_copy" at bounding box center [226, 80] width 96 height 28
click at [342, 113] on img at bounding box center [345, 116] width 17 height 7
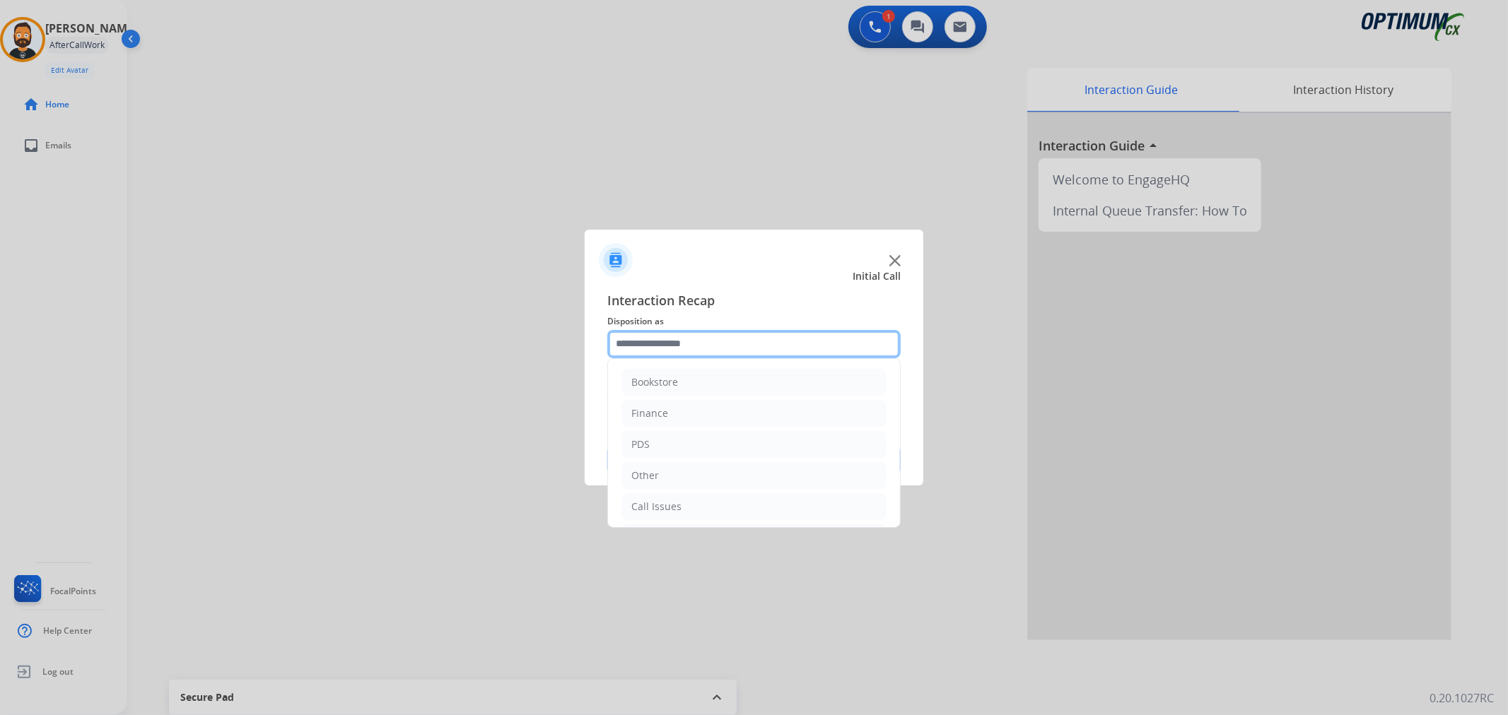
click at [631, 352] on input "text" at bounding box center [753, 344] width 293 height 28
click at [664, 442] on div "Initial Application" at bounding box center [672, 442] width 83 height 14
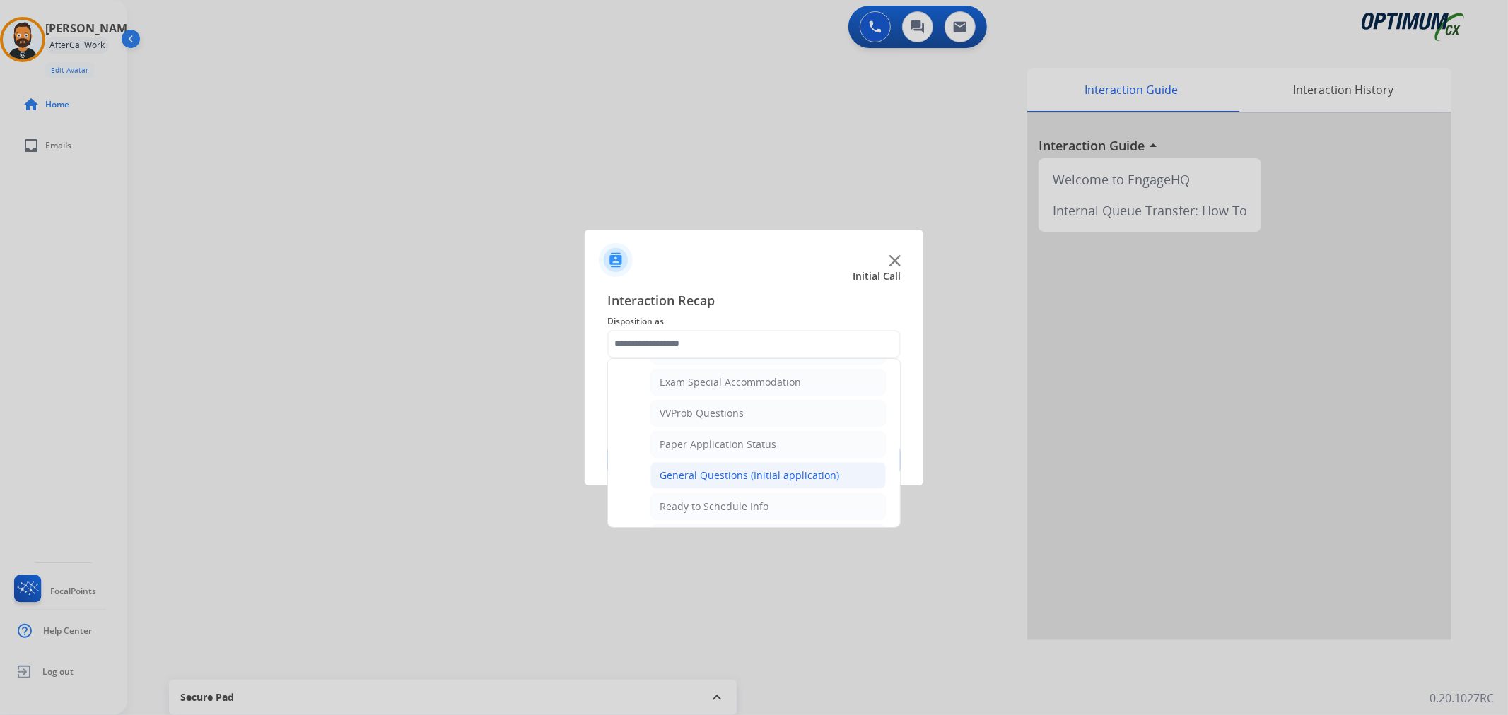
click at [737, 477] on div "General Questions (Initial application)" at bounding box center [750, 476] width 180 height 14
type input "**********"
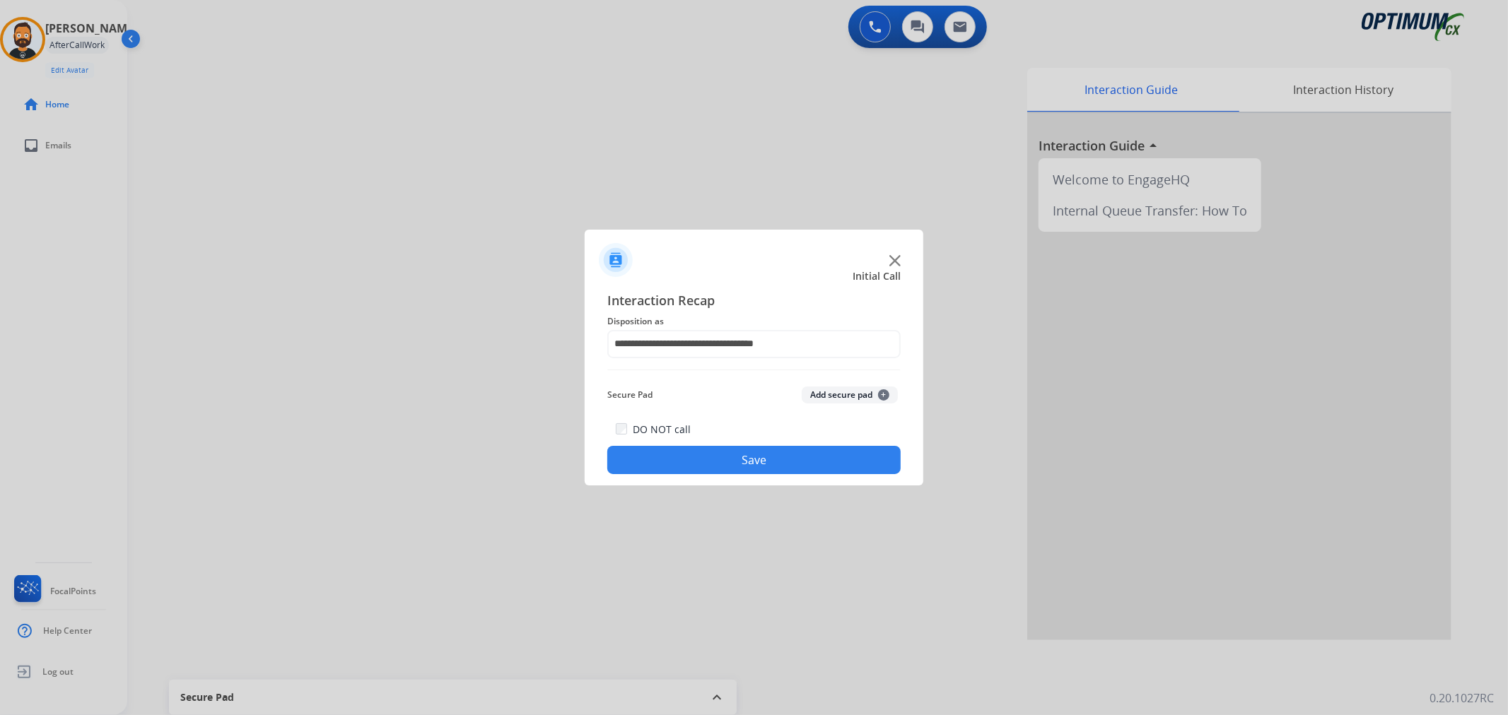
click at [728, 450] on button "Save" at bounding box center [753, 460] width 293 height 28
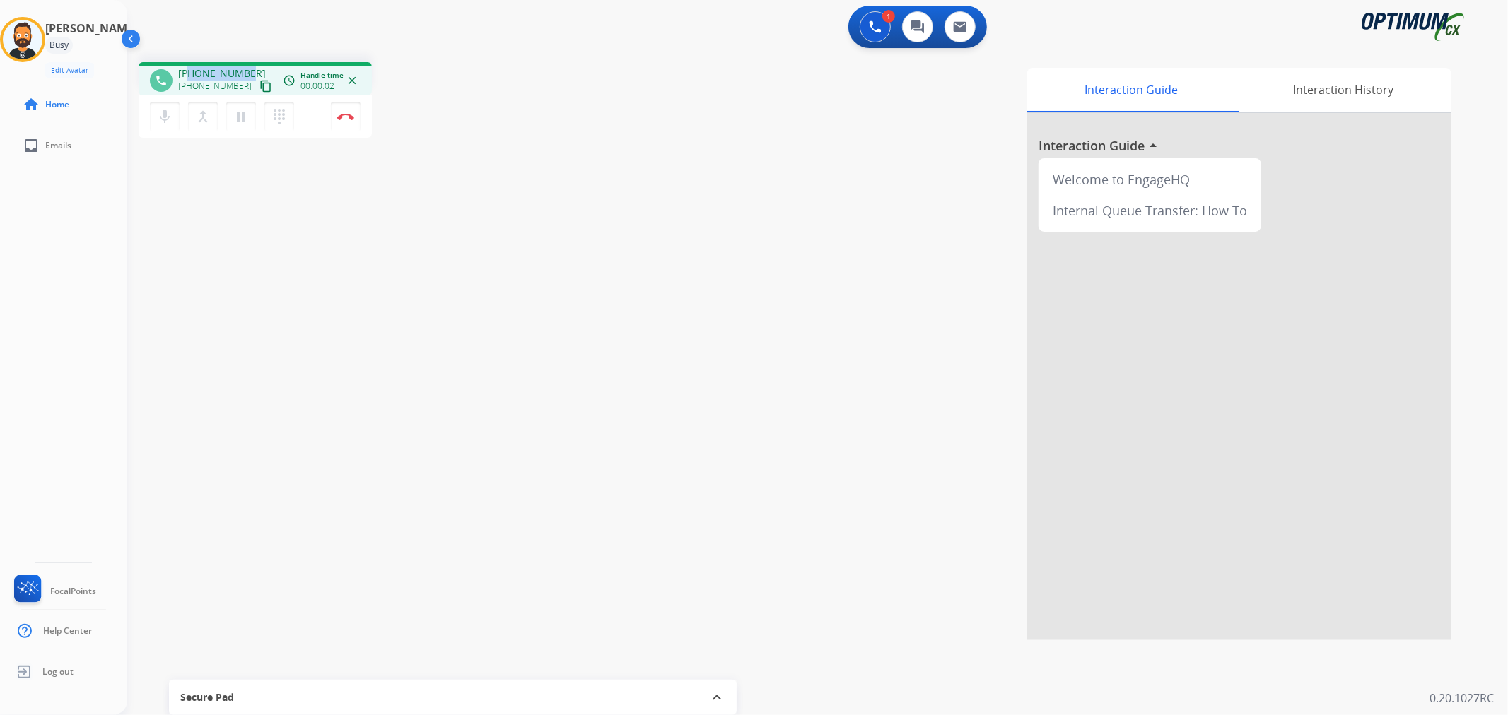
drag, startPoint x: 250, startPoint y: 68, endPoint x: 189, endPoint y: 59, distance: 61.5
click at [189, 59] on div "phone [PHONE_NUMBER] [PHONE_NUMBER] content_copy access_time Call metrics Queue…" at bounding box center [800, 346] width 1347 height 590
click at [245, 118] on mat-icon "pause" at bounding box center [241, 116] width 17 height 17
click at [242, 103] on button "play_arrow Hold" at bounding box center [241, 117] width 30 height 30
click at [342, 115] on img at bounding box center [345, 116] width 17 height 7
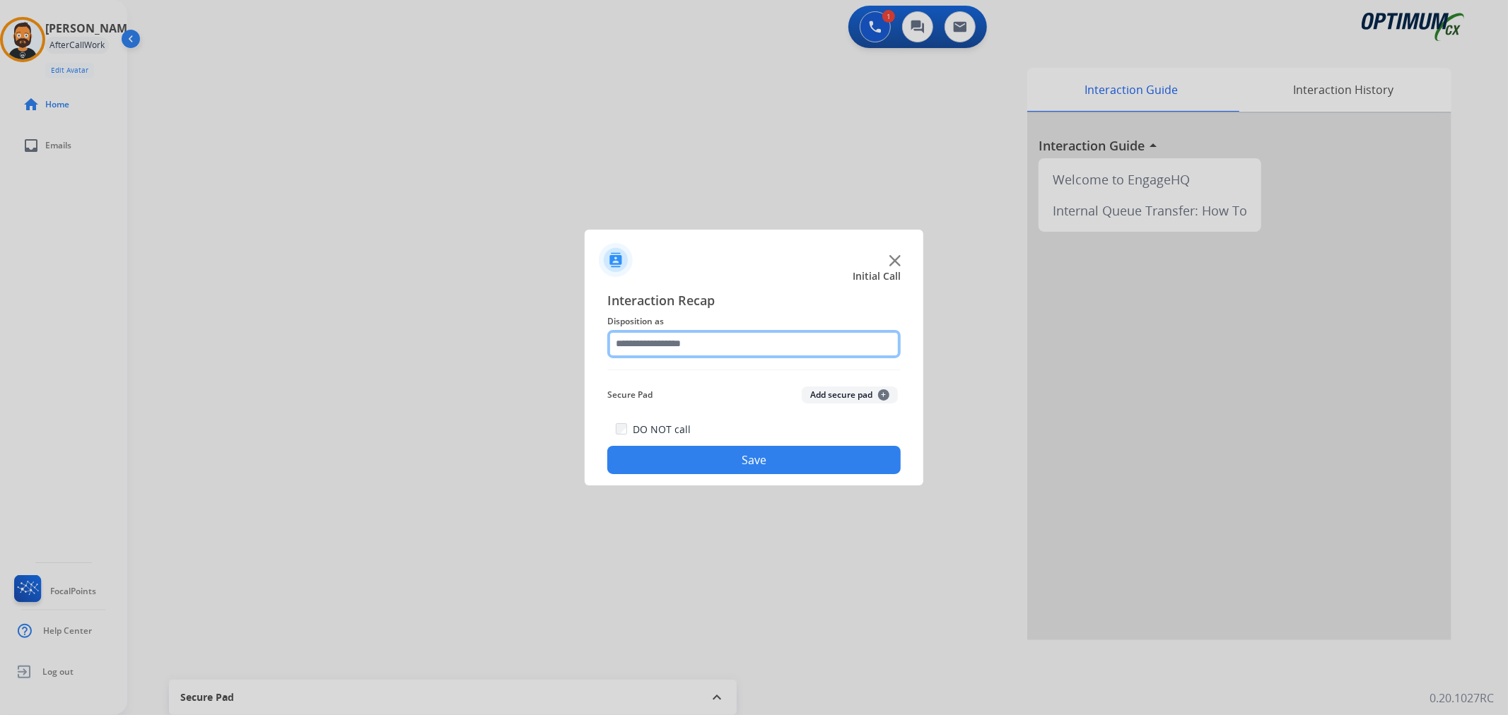
click at [638, 342] on input "text" at bounding box center [753, 344] width 293 height 28
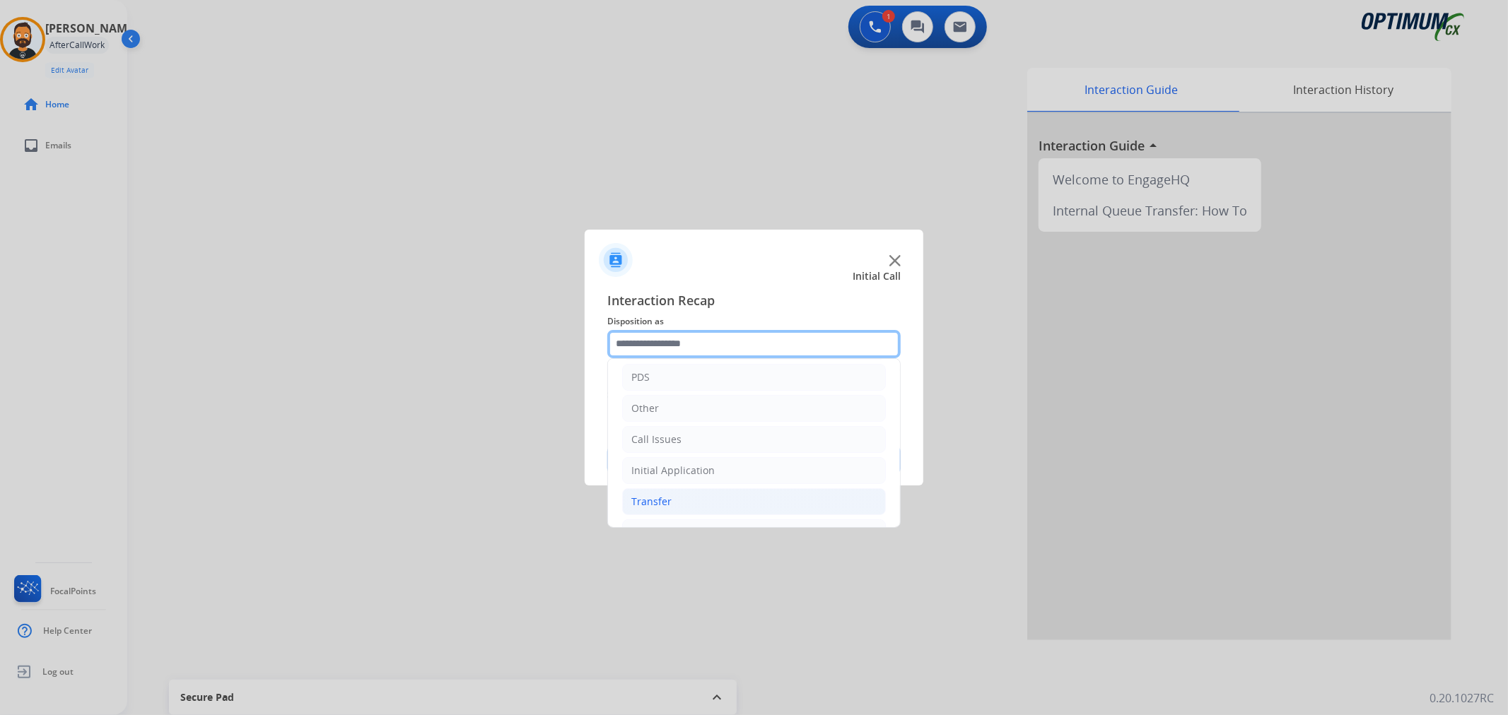
scroll to position [97, 0]
click at [674, 495] on li "Renewal" at bounding box center [754, 504] width 264 height 27
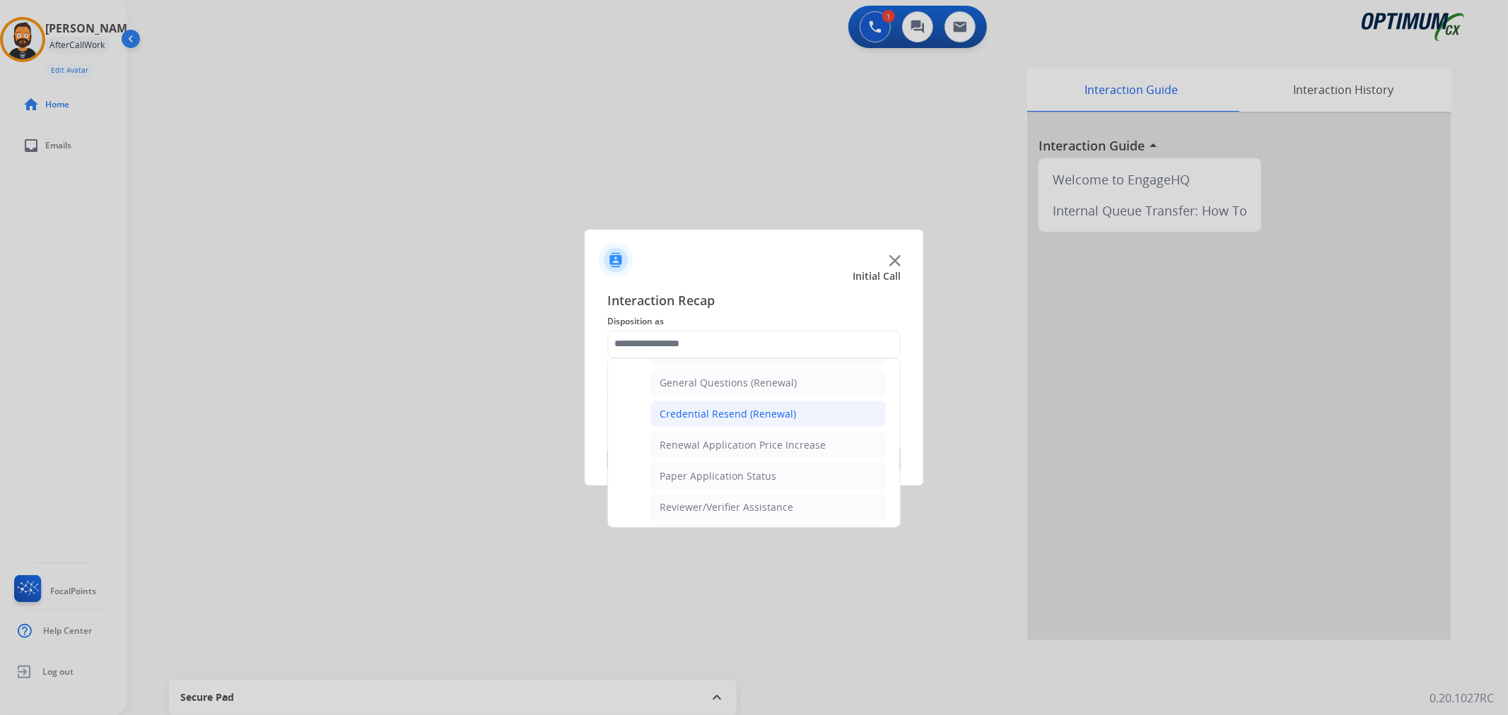
click at [729, 418] on div "Credential Resend (Renewal)" at bounding box center [728, 414] width 136 height 14
type input "**********"
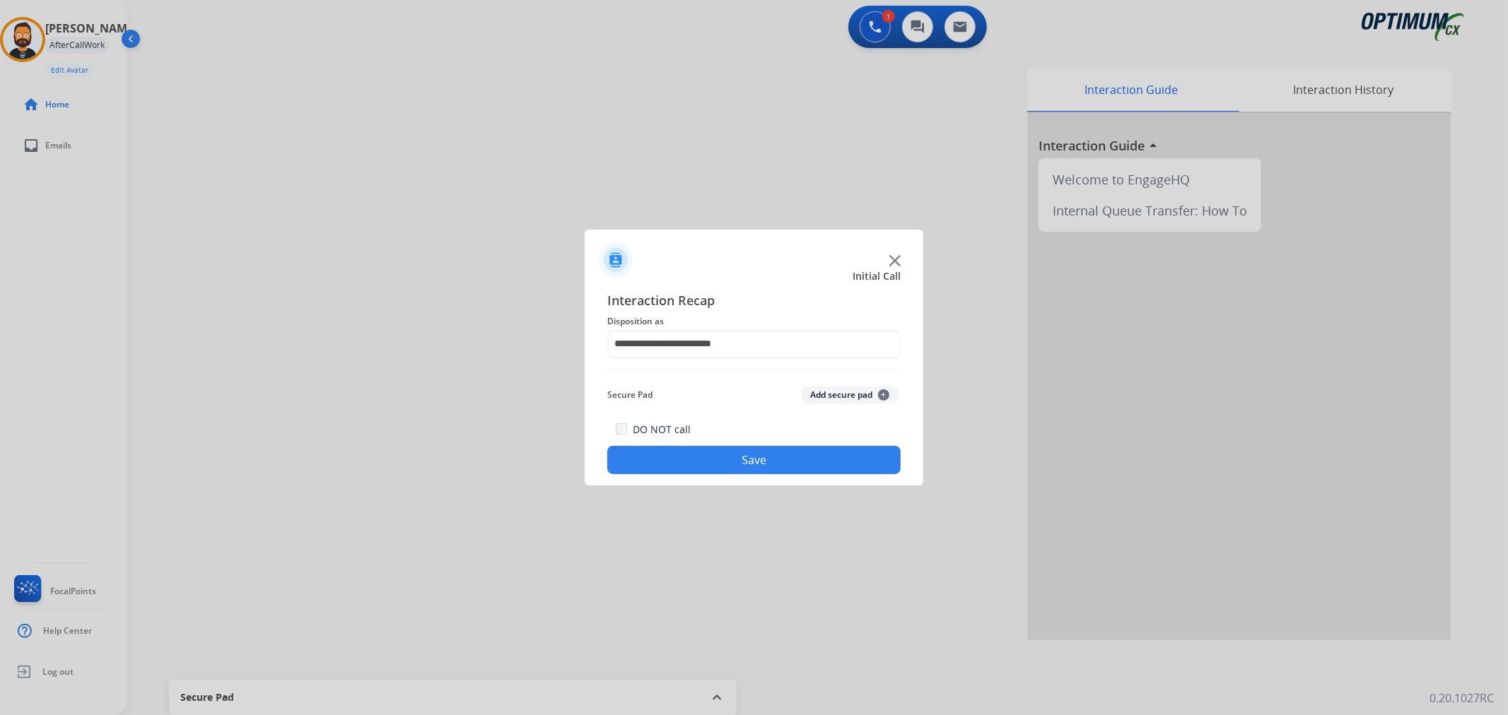
click at [729, 453] on button "Save" at bounding box center [753, 460] width 293 height 28
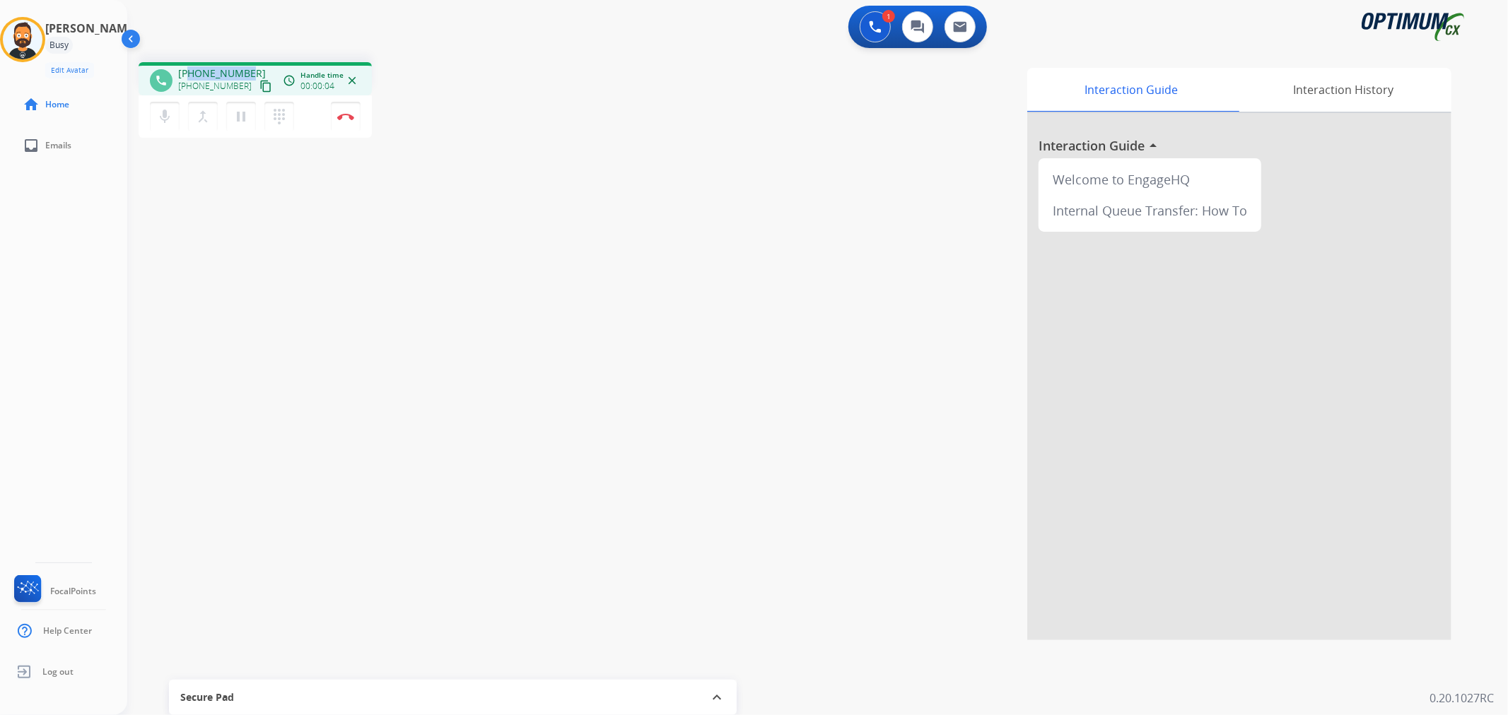
drag, startPoint x: 249, startPoint y: 67, endPoint x: 189, endPoint y: 69, distance: 59.4
click at [189, 69] on div "[PHONE_NUMBER] [PHONE_NUMBER] content_copy" at bounding box center [226, 80] width 96 height 28
click at [342, 114] on img at bounding box center [345, 116] width 17 height 7
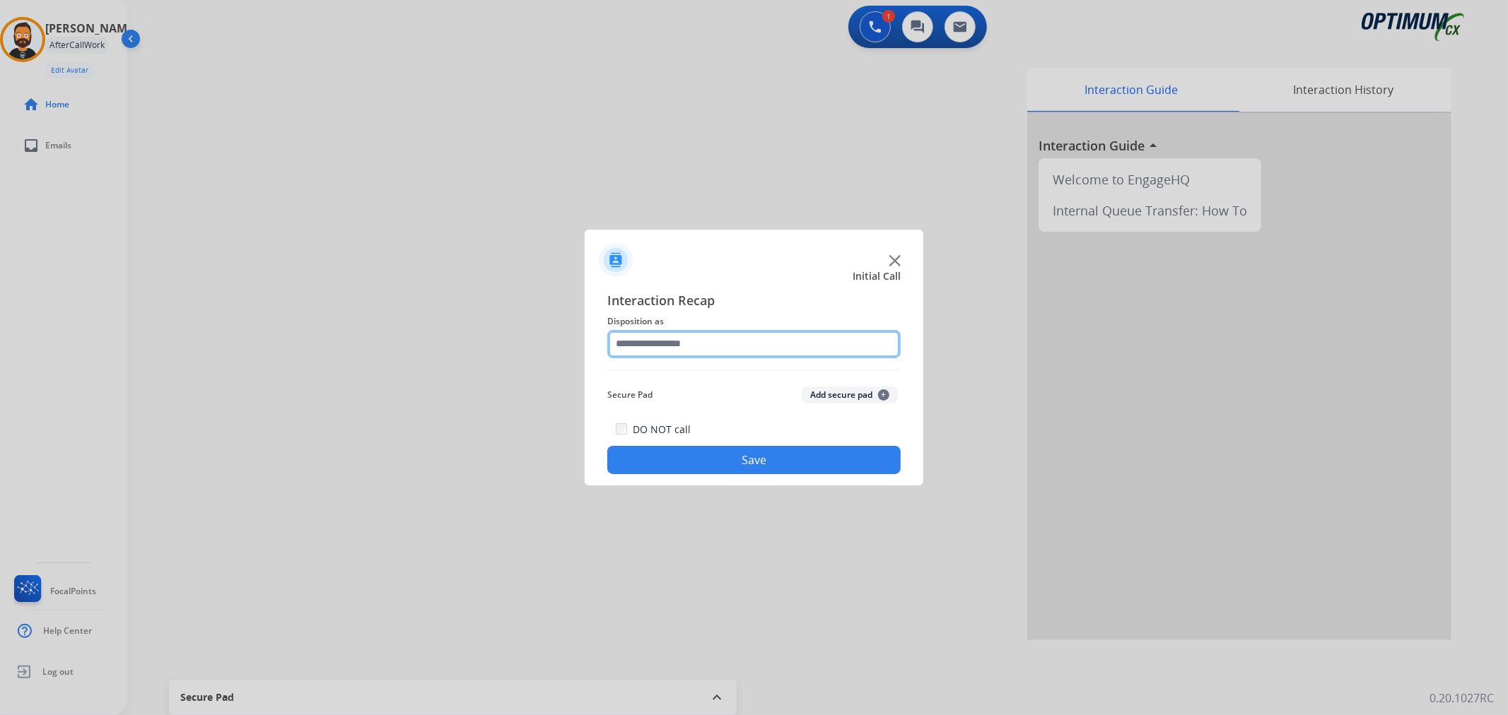
click at [704, 336] on input "text" at bounding box center [753, 344] width 293 height 28
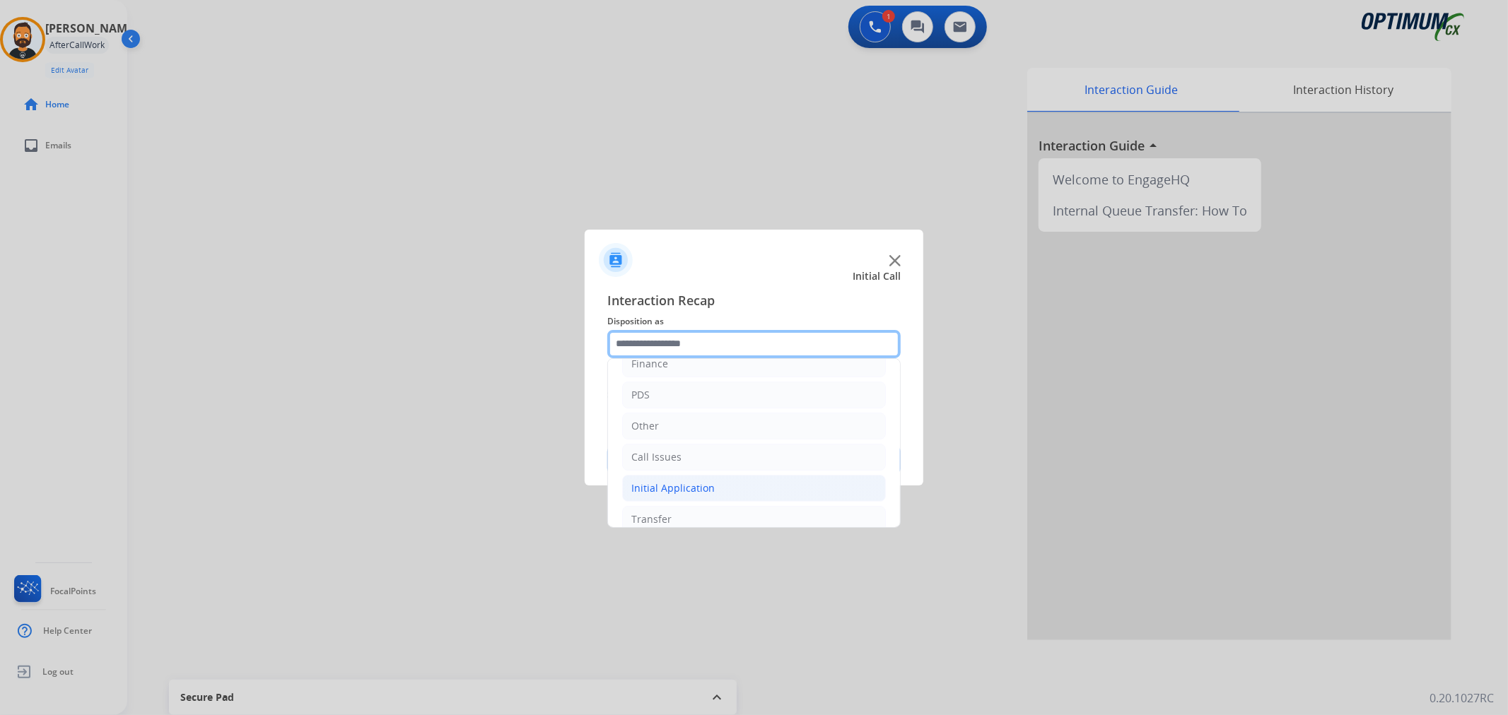
scroll to position [97, 0]
click at [674, 503] on li "Renewal" at bounding box center [754, 504] width 264 height 27
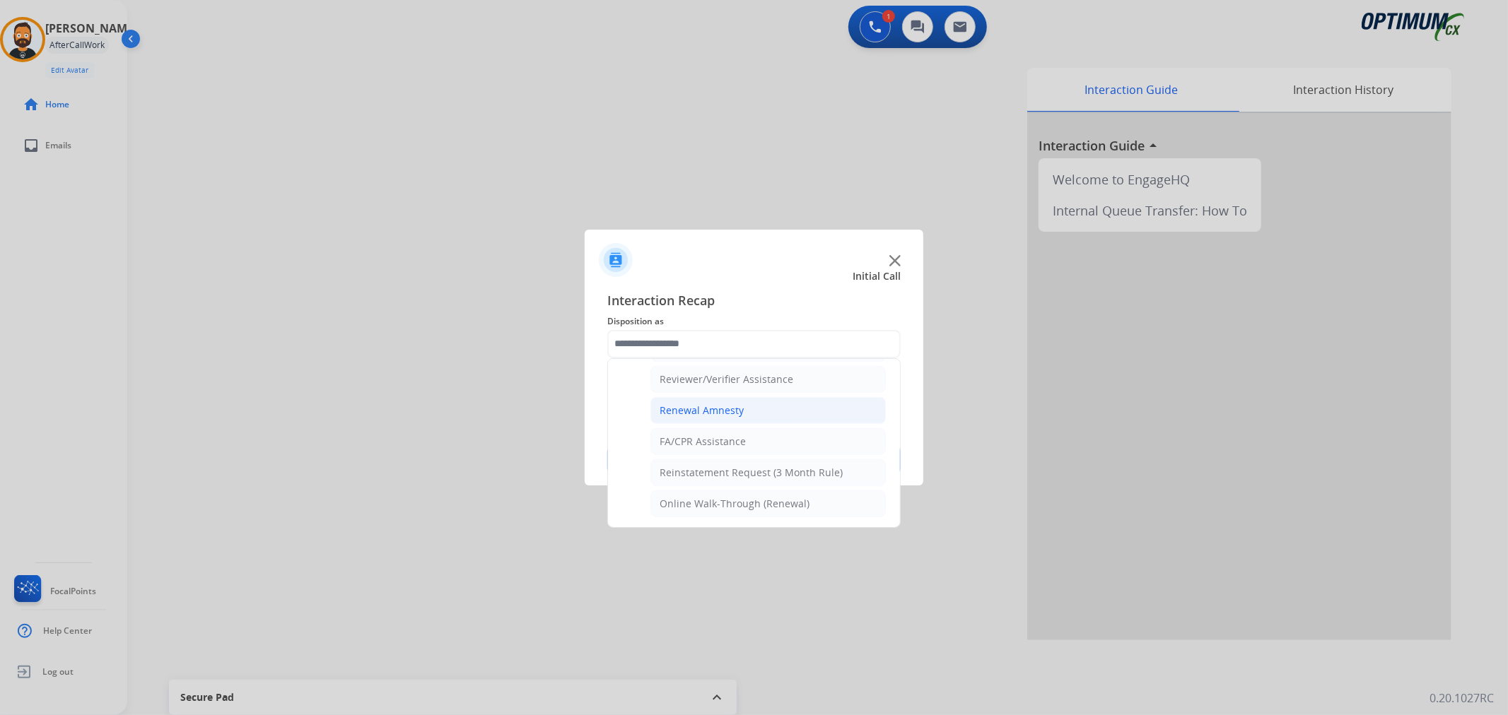
click at [723, 397] on li "Renewal Amnesty" at bounding box center [767, 410] width 235 height 27
type input "**********"
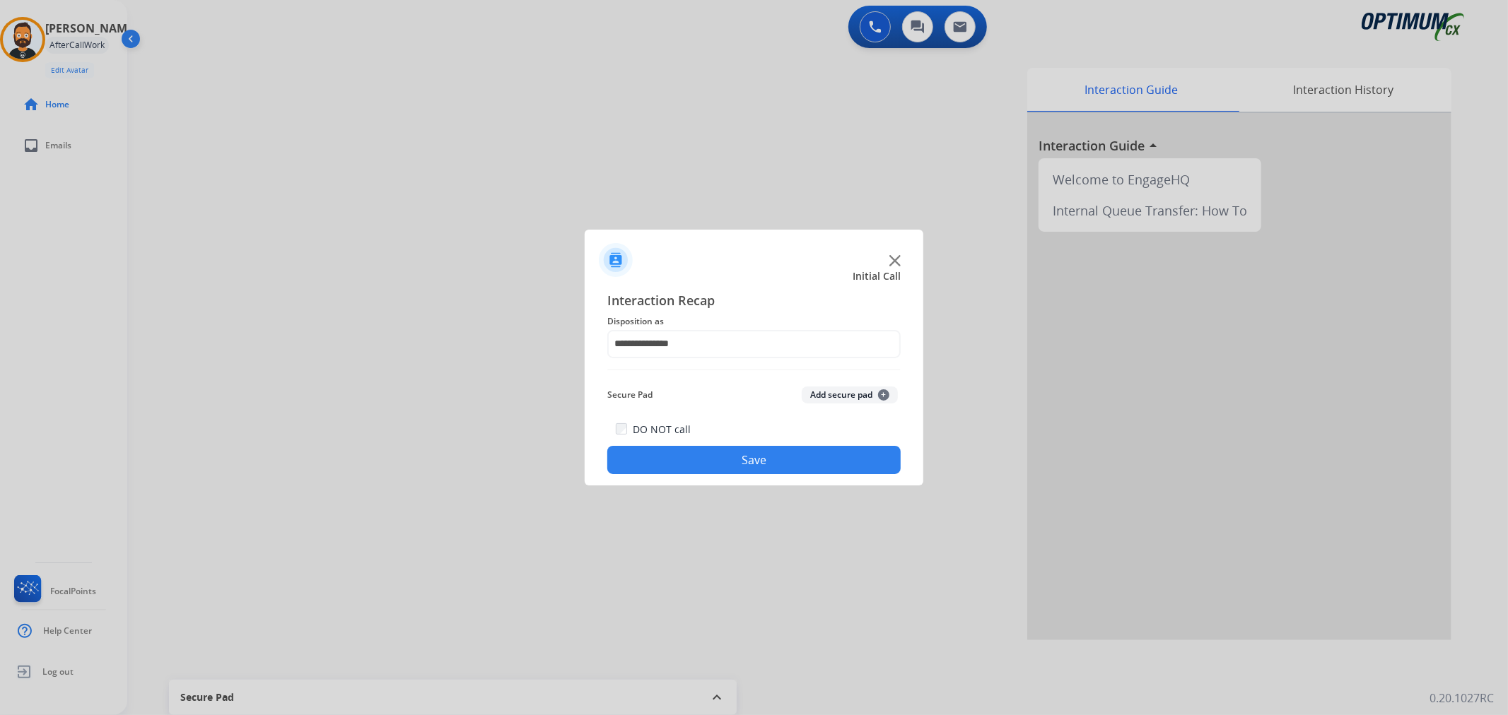
click at [700, 448] on button "Save" at bounding box center [753, 460] width 293 height 28
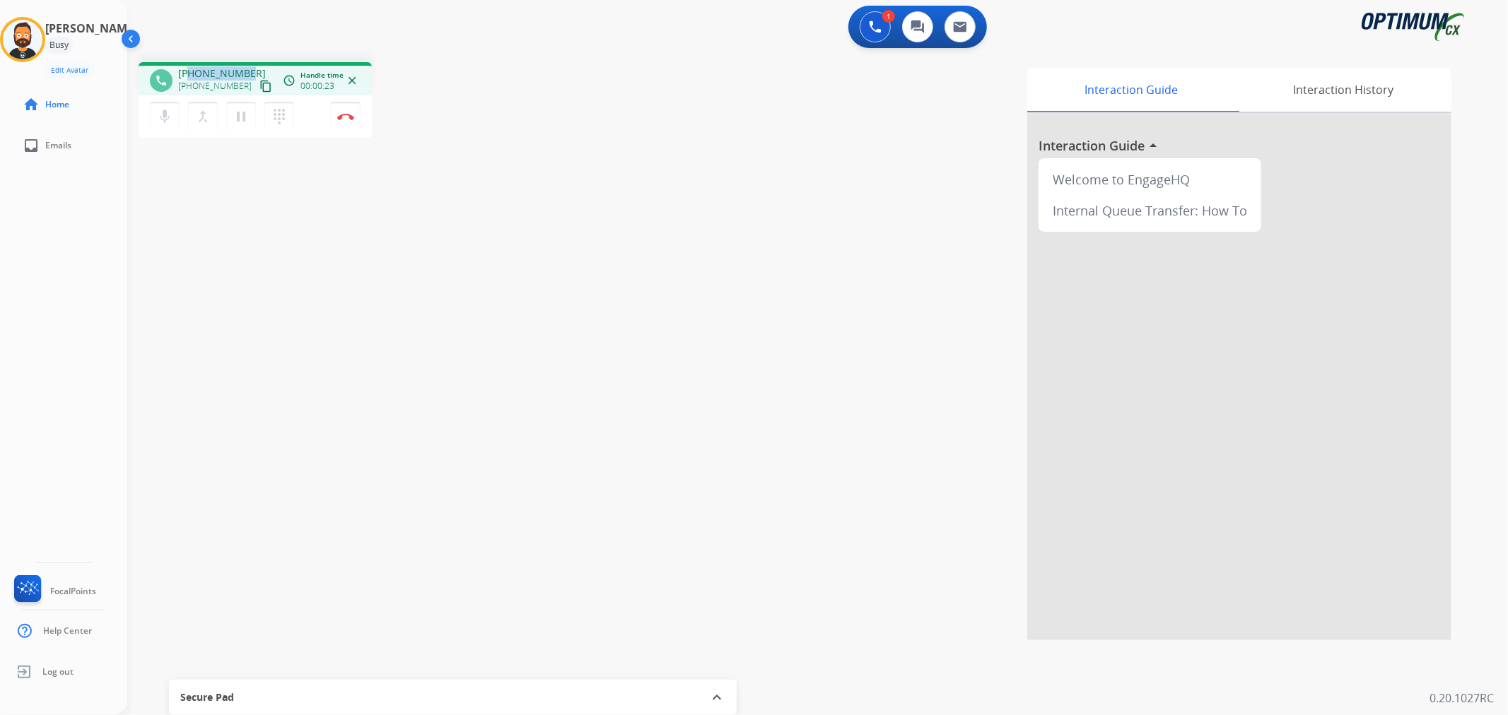
drag, startPoint x: 246, startPoint y: 68, endPoint x: 189, endPoint y: 73, distance: 57.5
click at [189, 73] on div "[PHONE_NUMBER] [PHONE_NUMBER] content_copy" at bounding box center [226, 80] width 96 height 28
click at [240, 113] on mat-icon "pause" at bounding box center [241, 116] width 17 height 17
click at [863, 32] on button at bounding box center [875, 26] width 31 height 31
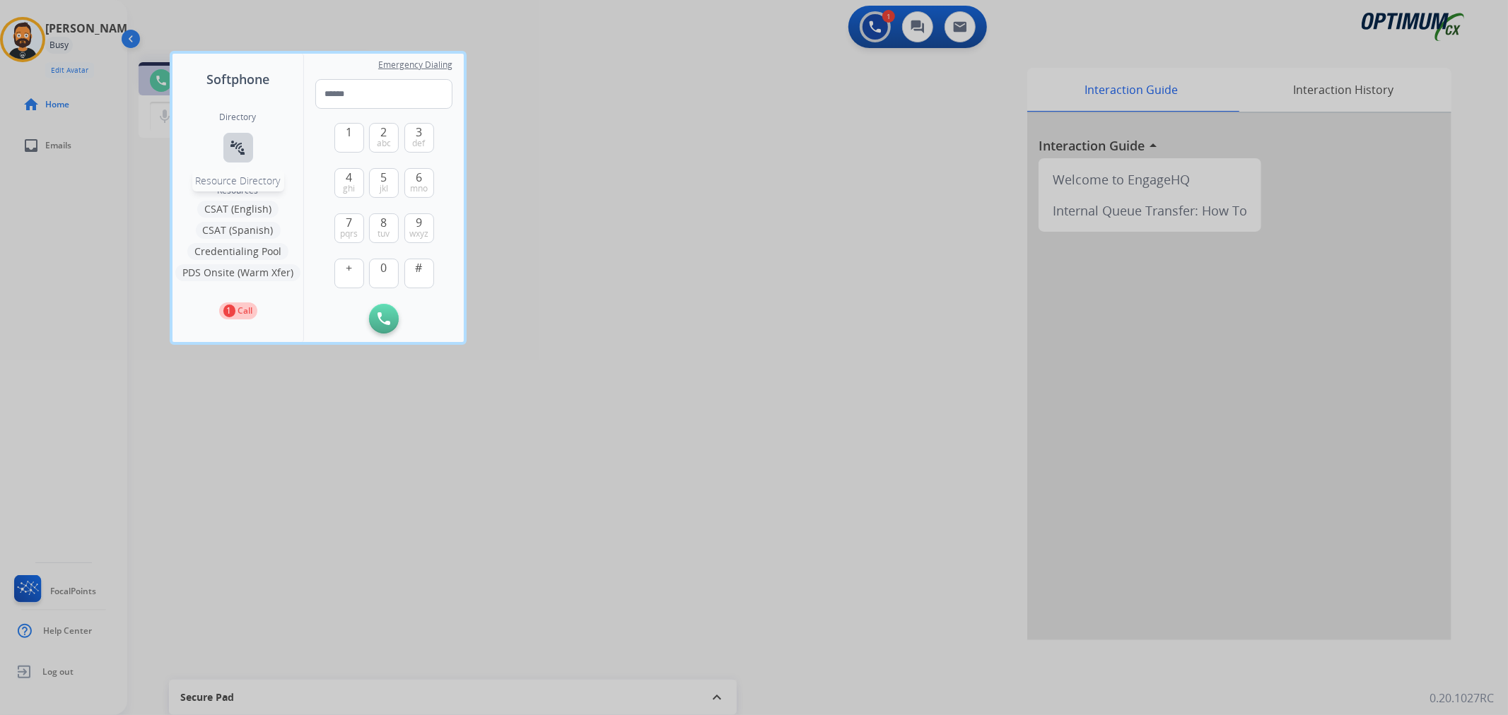
click at [236, 139] on mat-icon "connect_without_contact" at bounding box center [238, 147] width 17 height 17
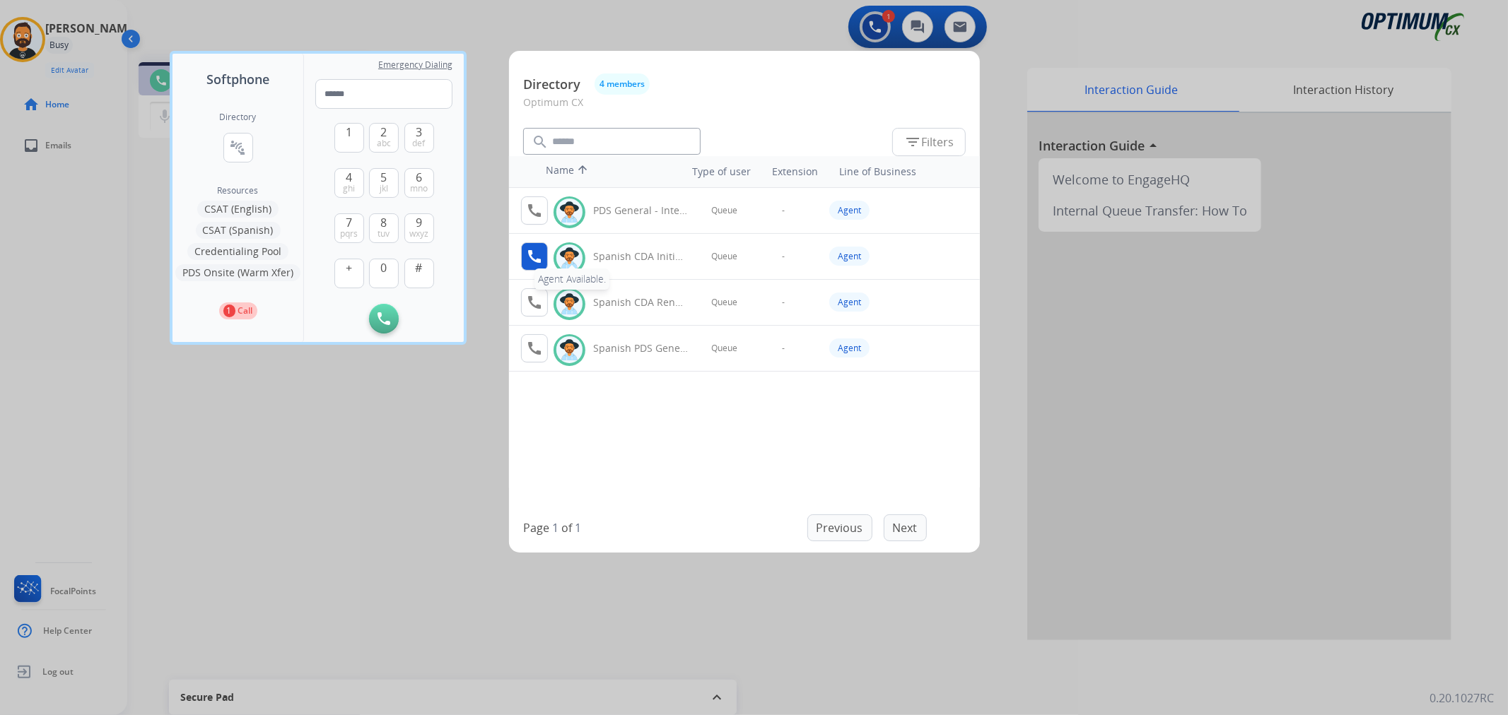
click at [532, 251] on mat-icon "call" at bounding box center [534, 256] width 17 height 17
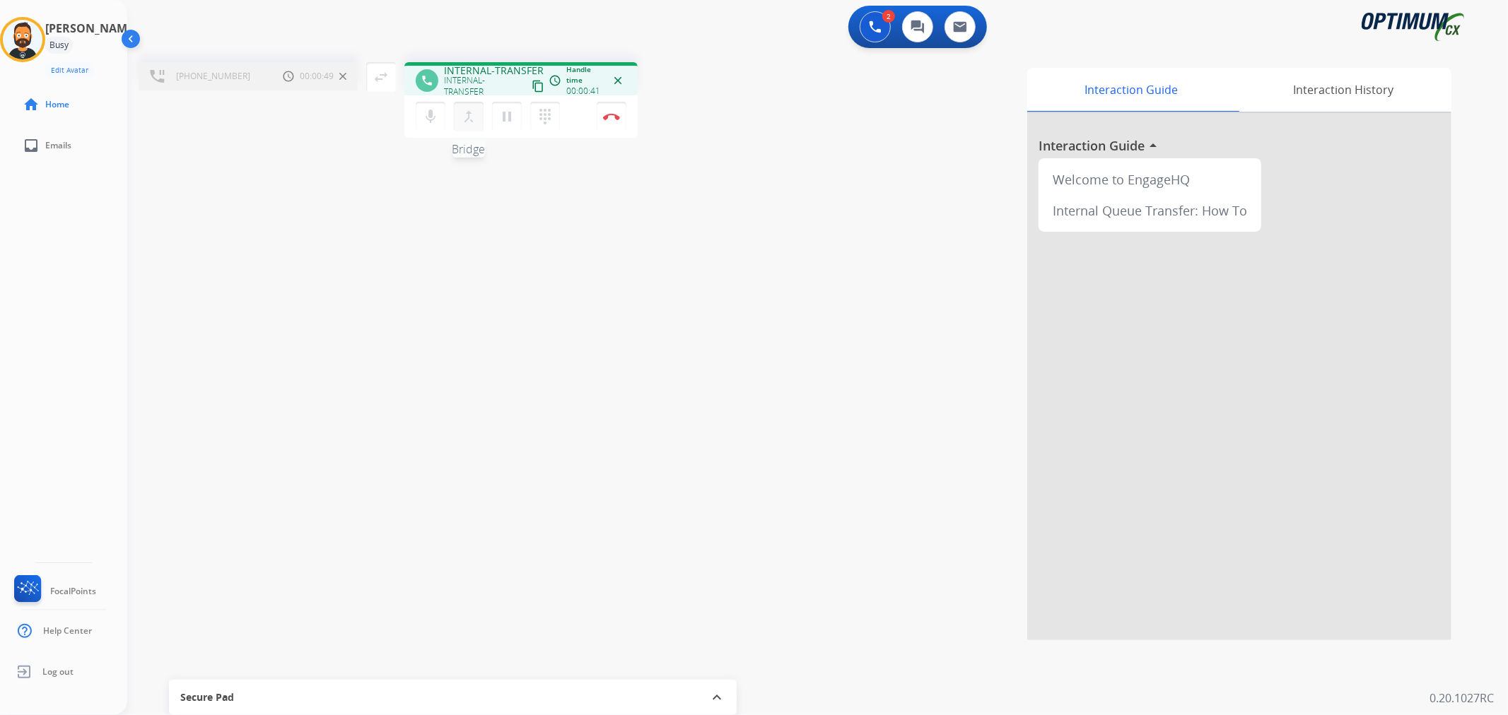
click at [467, 117] on mat-icon "merge_type" at bounding box center [468, 116] width 17 height 17
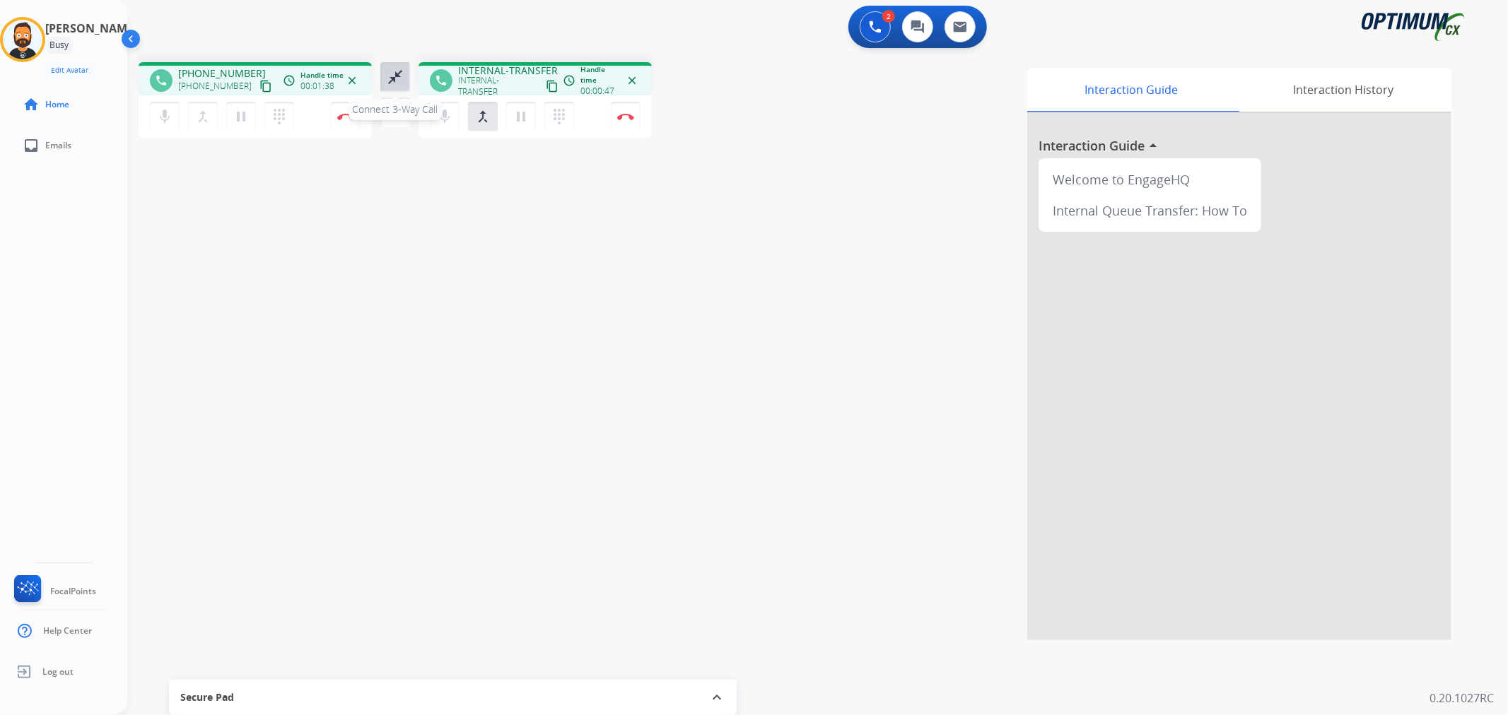
click at [389, 74] on mat-icon "close_fullscreen" at bounding box center [395, 77] width 17 height 17
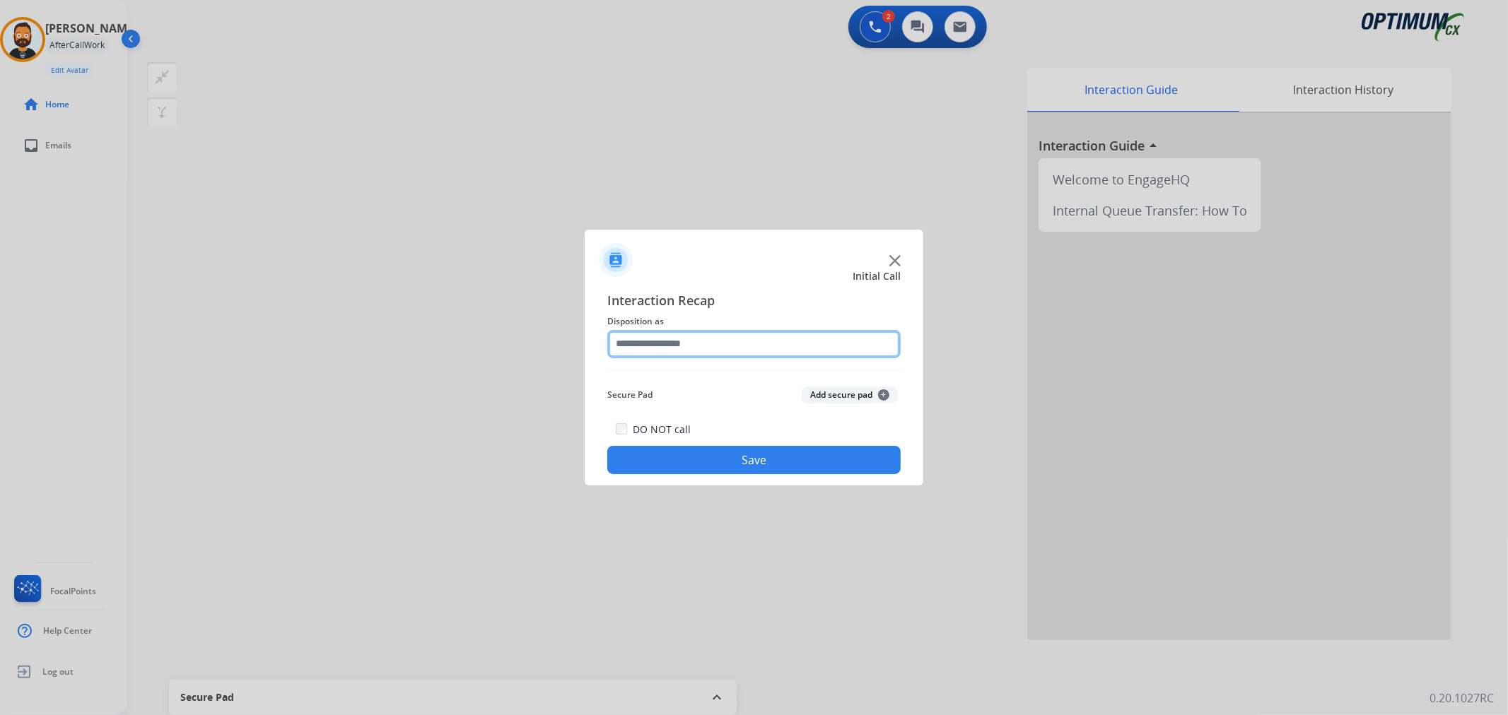
click at [662, 345] on input "text" at bounding box center [753, 344] width 293 height 28
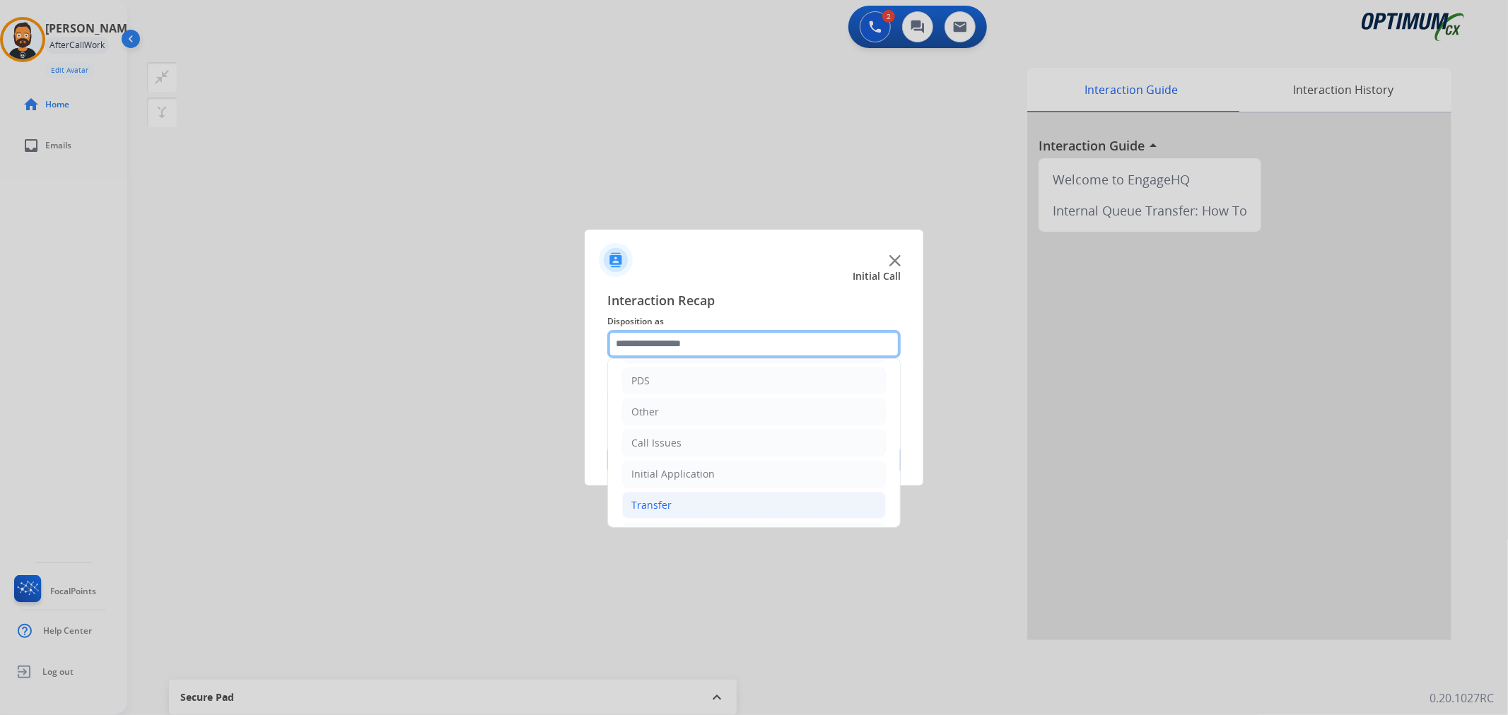
scroll to position [97, 0]
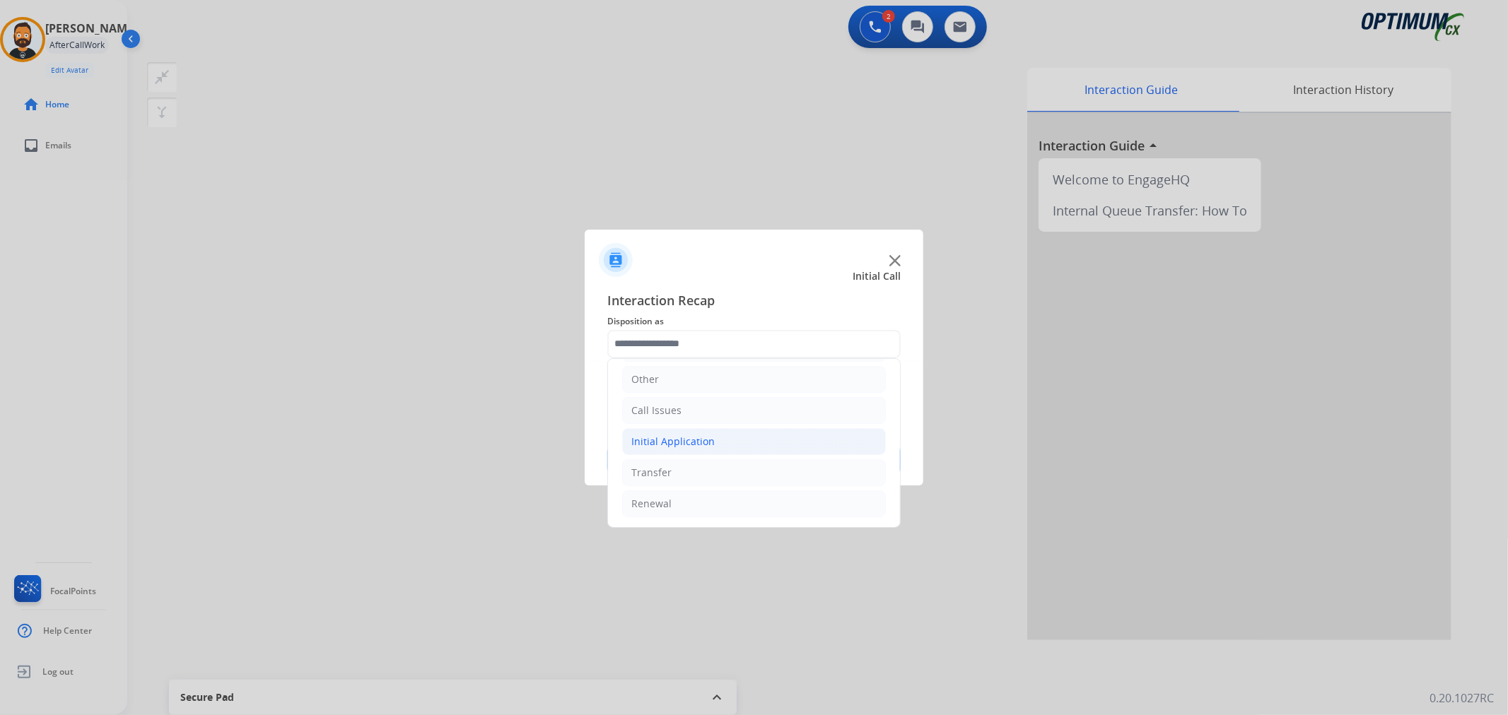
click at [694, 447] on div "Initial Application" at bounding box center [672, 442] width 83 height 14
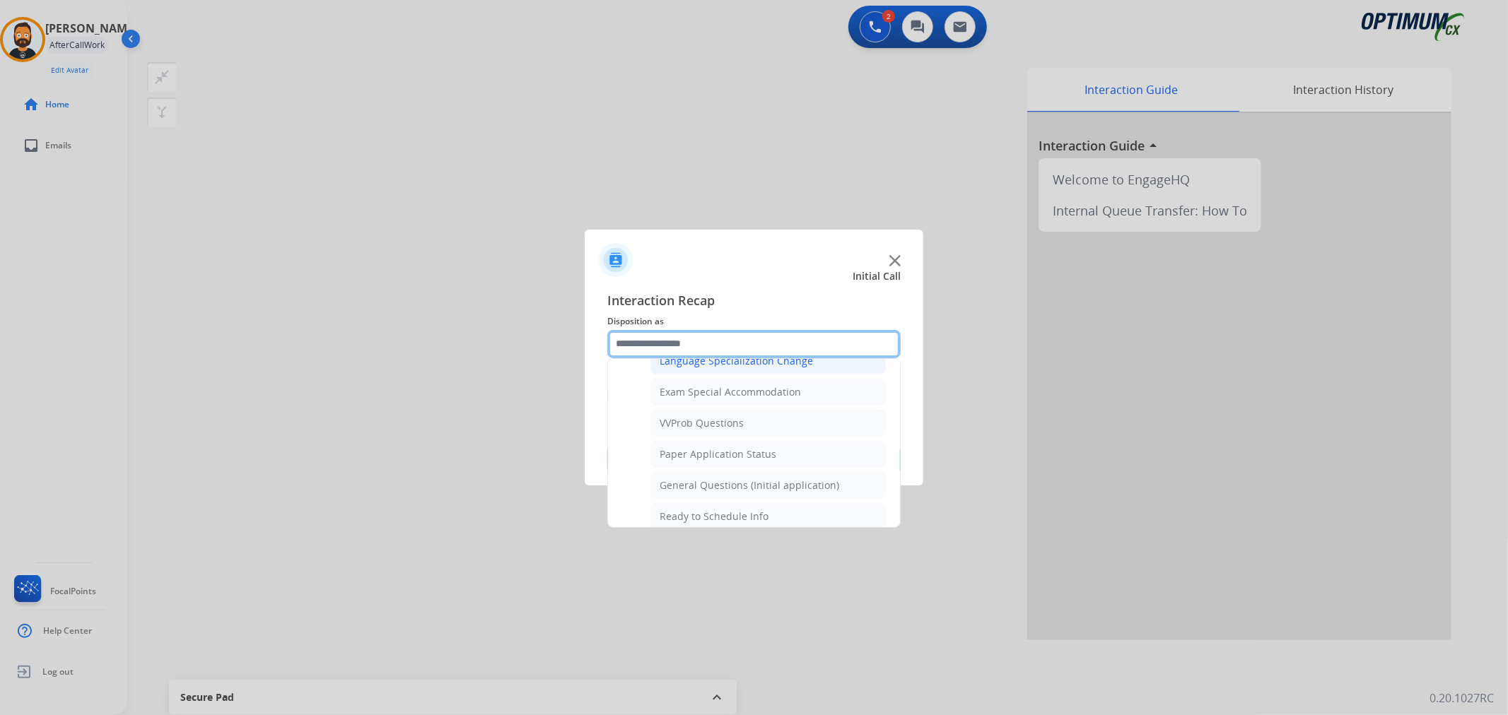
scroll to position [751, 0]
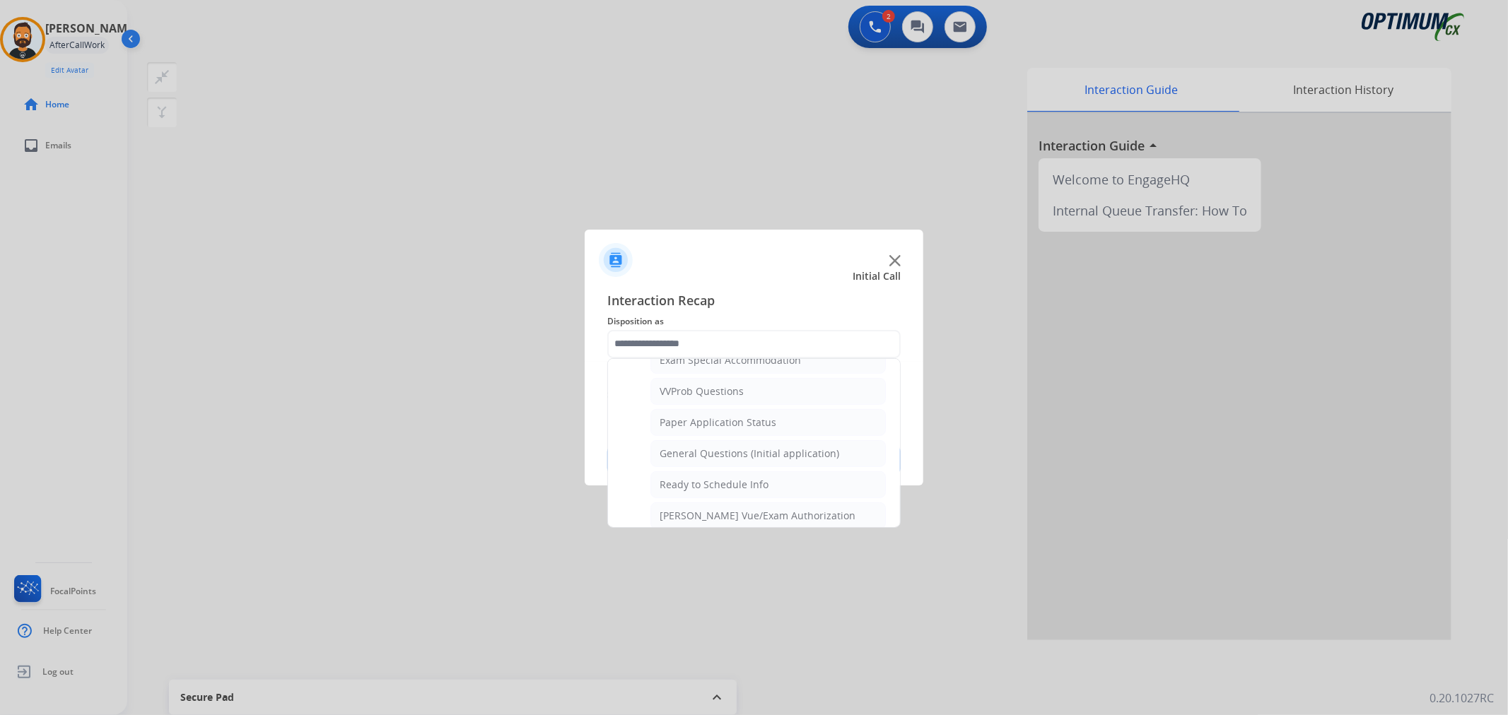
click at [730, 456] on div "General Questions (Initial application)" at bounding box center [750, 454] width 180 height 14
type input "**********"
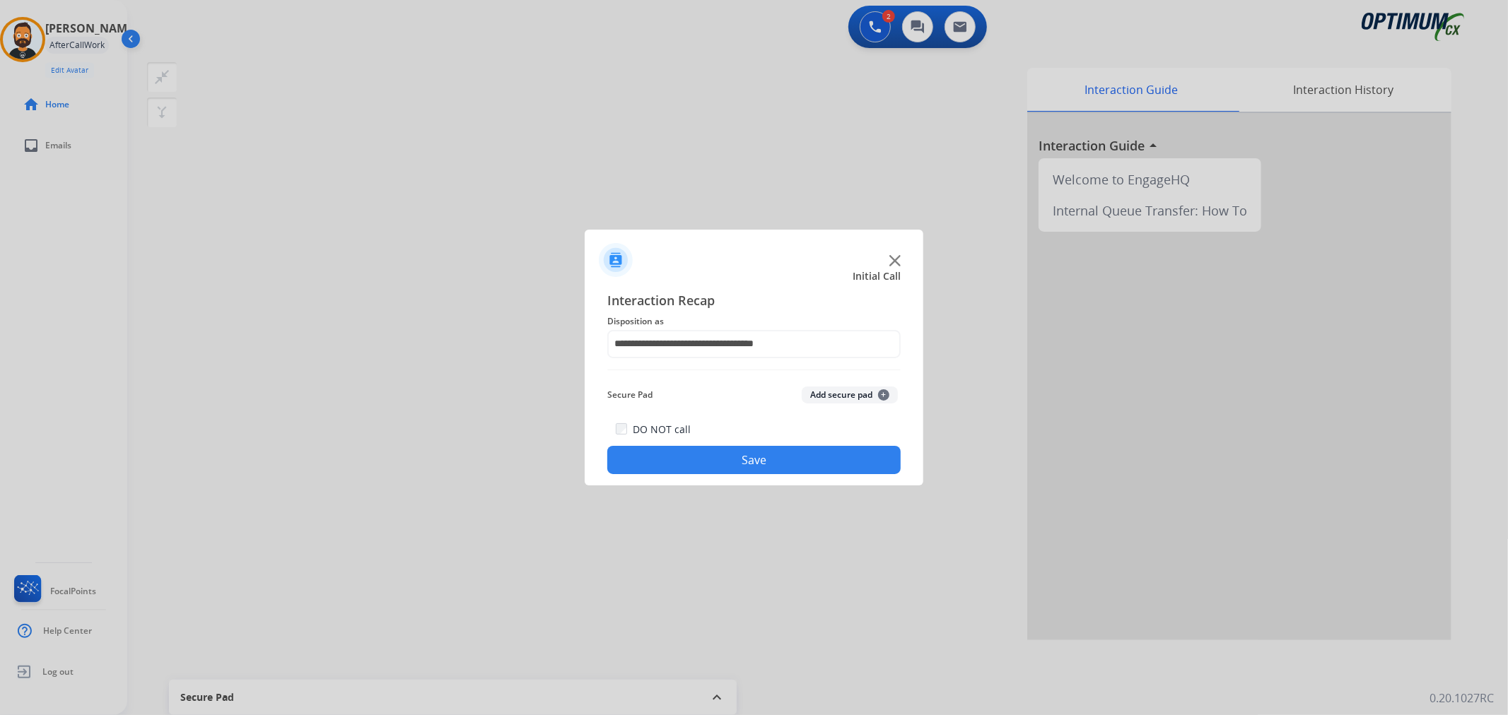
click at [730, 451] on button "Save" at bounding box center [753, 460] width 293 height 28
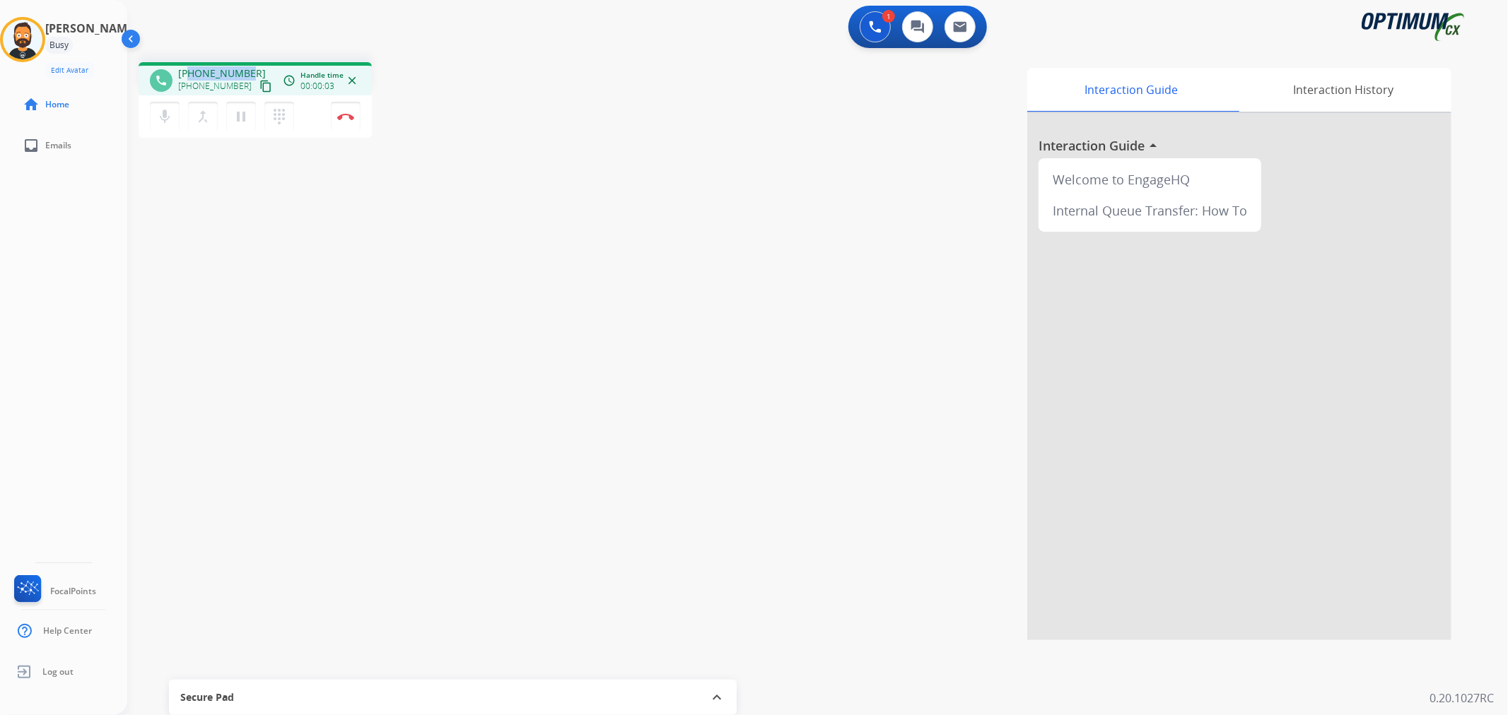
drag, startPoint x: 247, startPoint y: 66, endPoint x: 189, endPoint y: 67, distance: 58.7
click at [189, 67] on div "[PHONE_NUMBER] [PHONE_NUMBER] content_copy" at bounding box center [226, 80] width 96 height 28
click at [347, 115] on img at bounding box center [345, 116] width 17 height 7
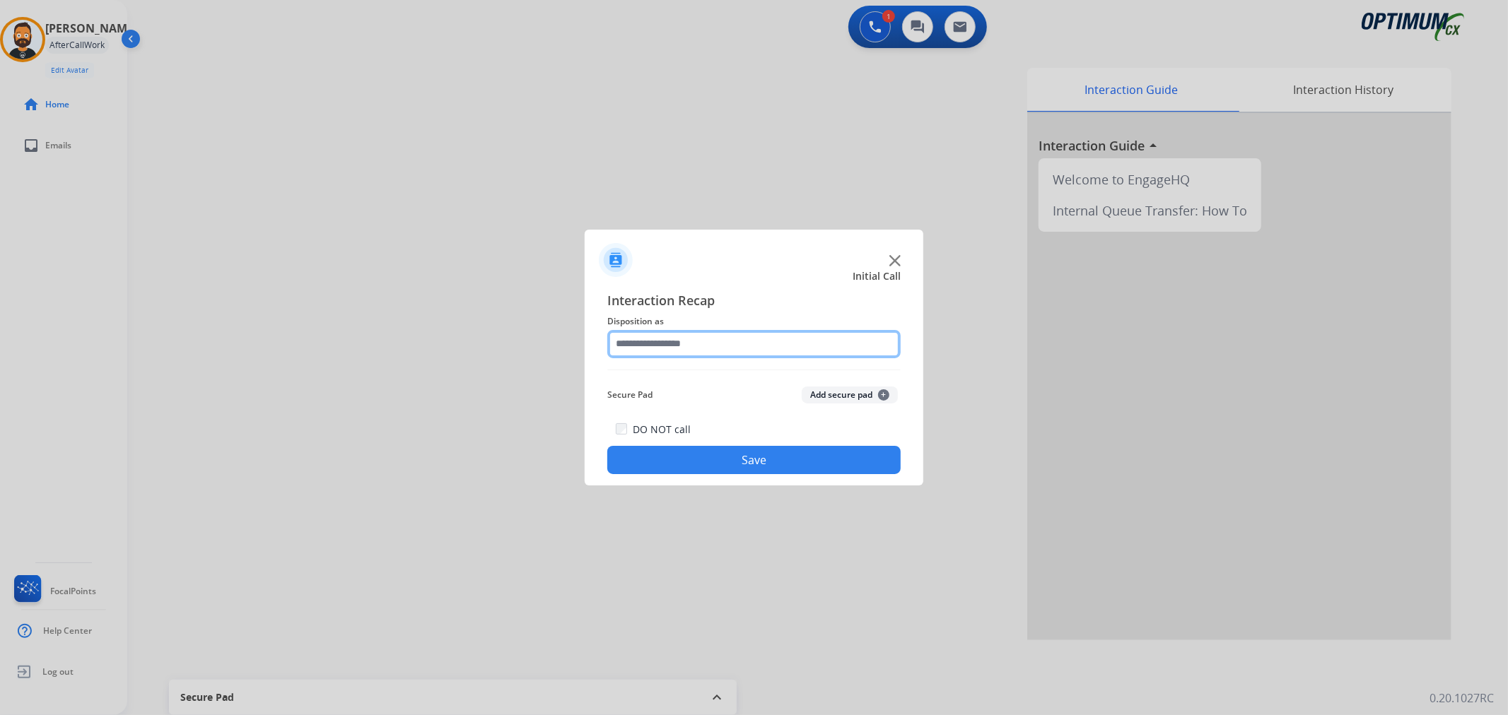
click at [733, 335] on input "text" at bounding box center [753, 344] width 293 height 28
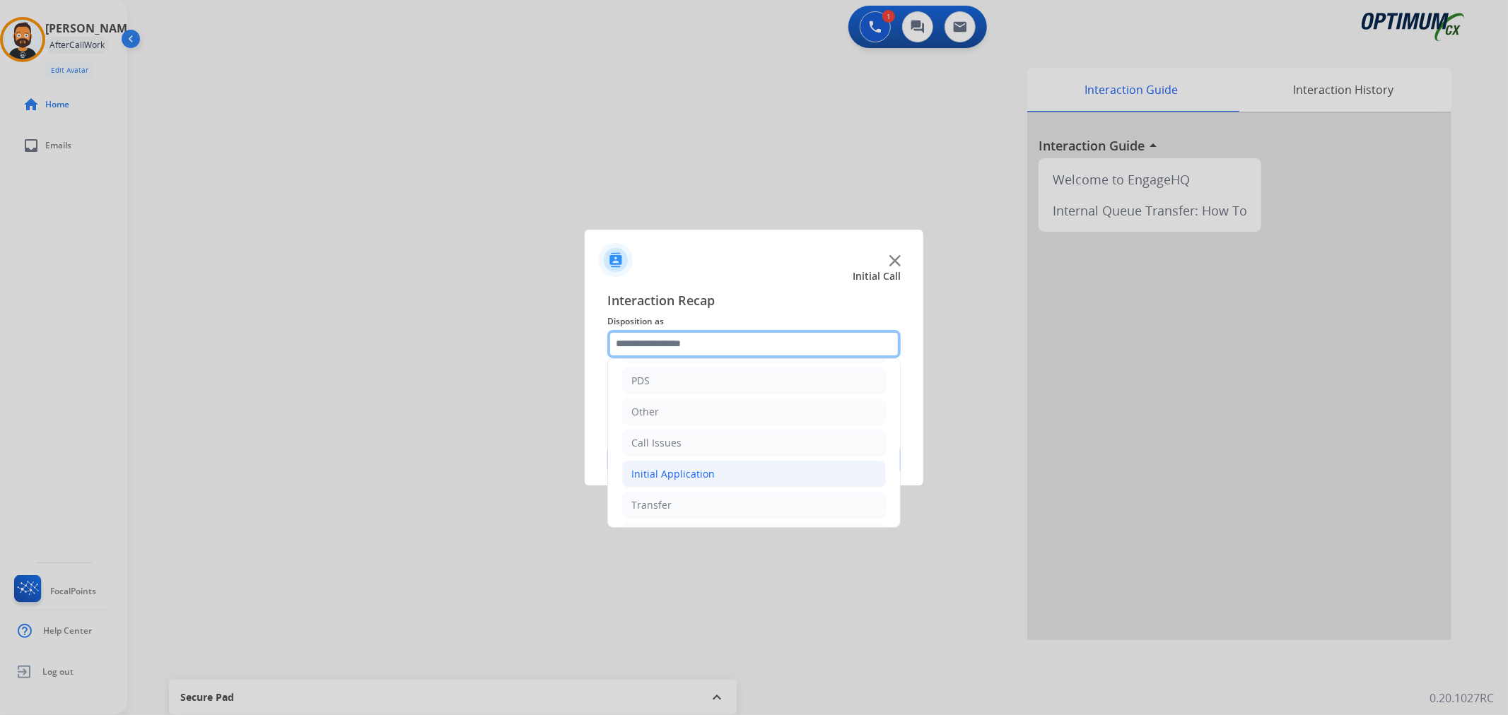
scroll to position [97, 0]
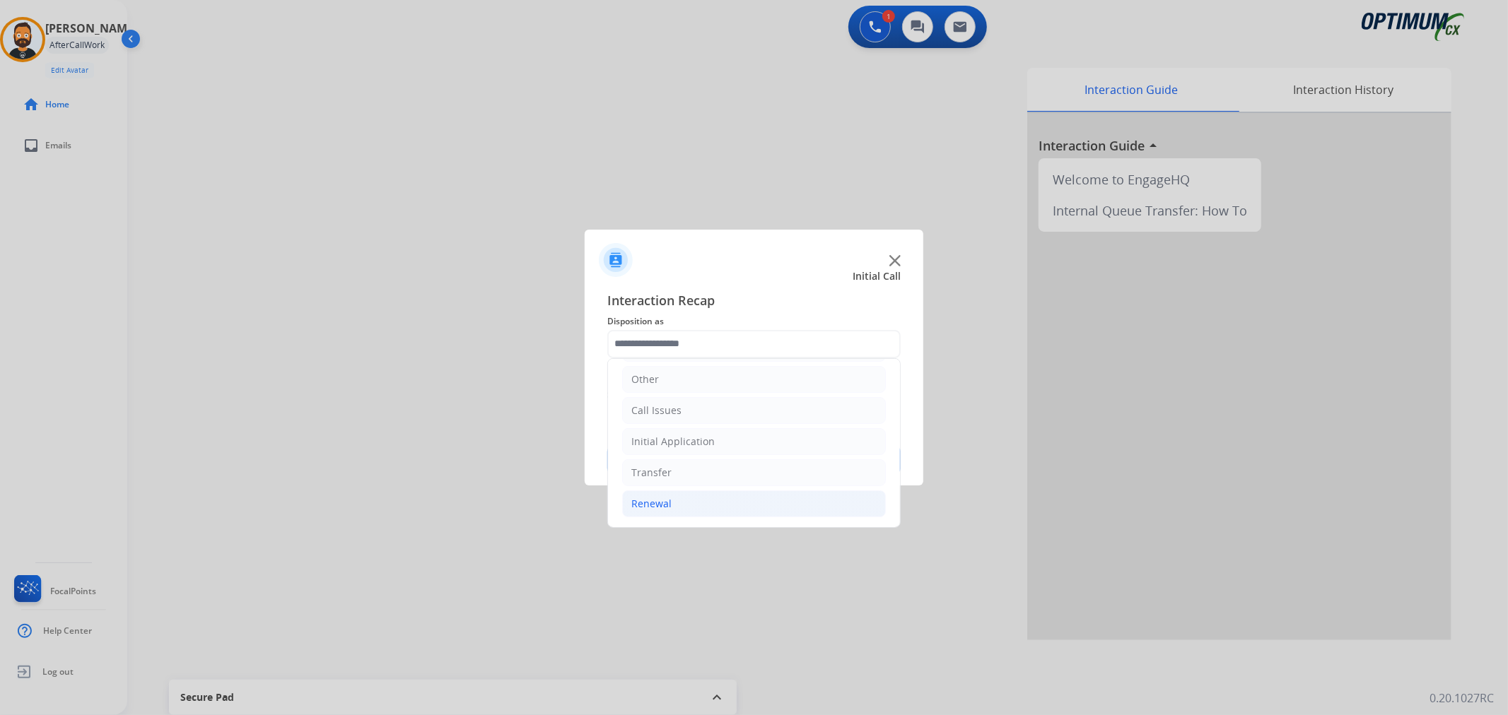
click at [662, 510] on div "Renewal" at bounding box center [651, 504] width 40 height 14
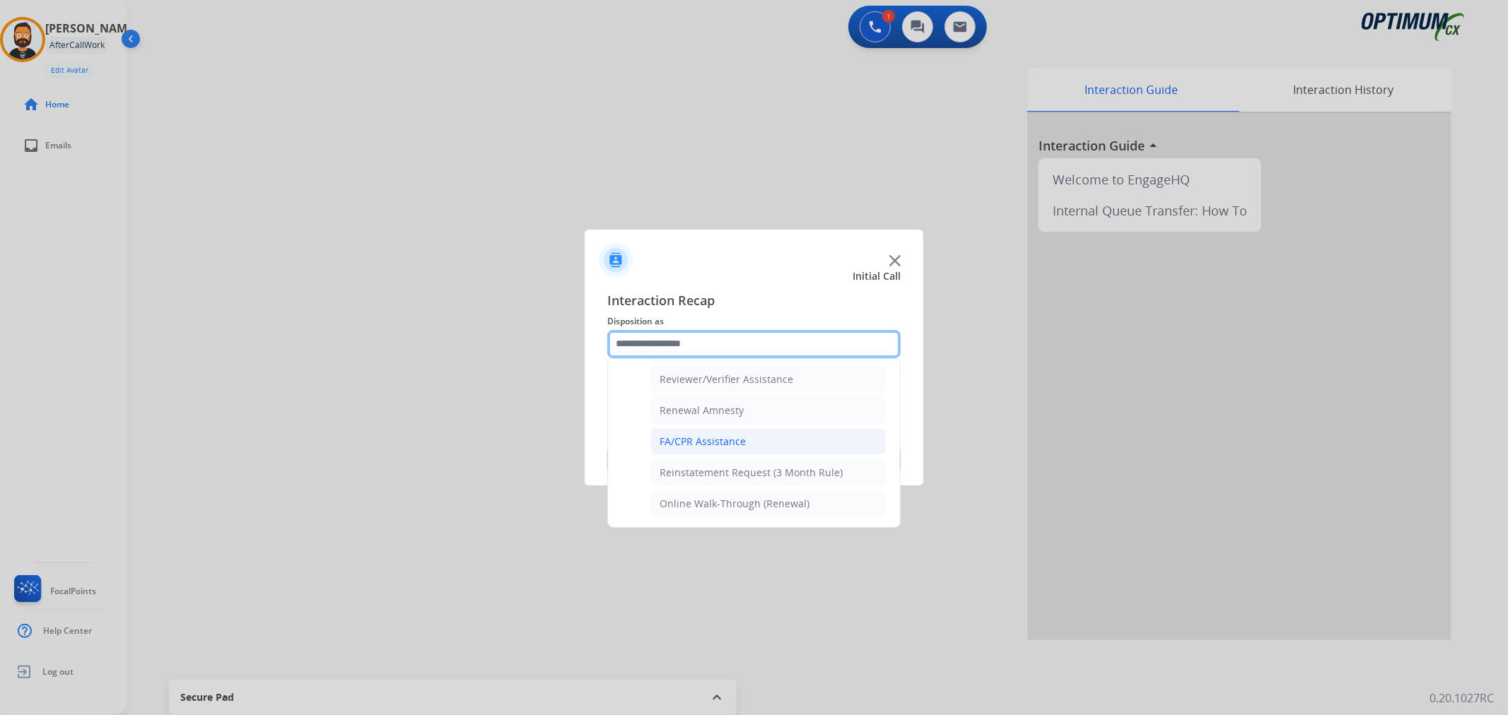
scroll to position [418, 0]
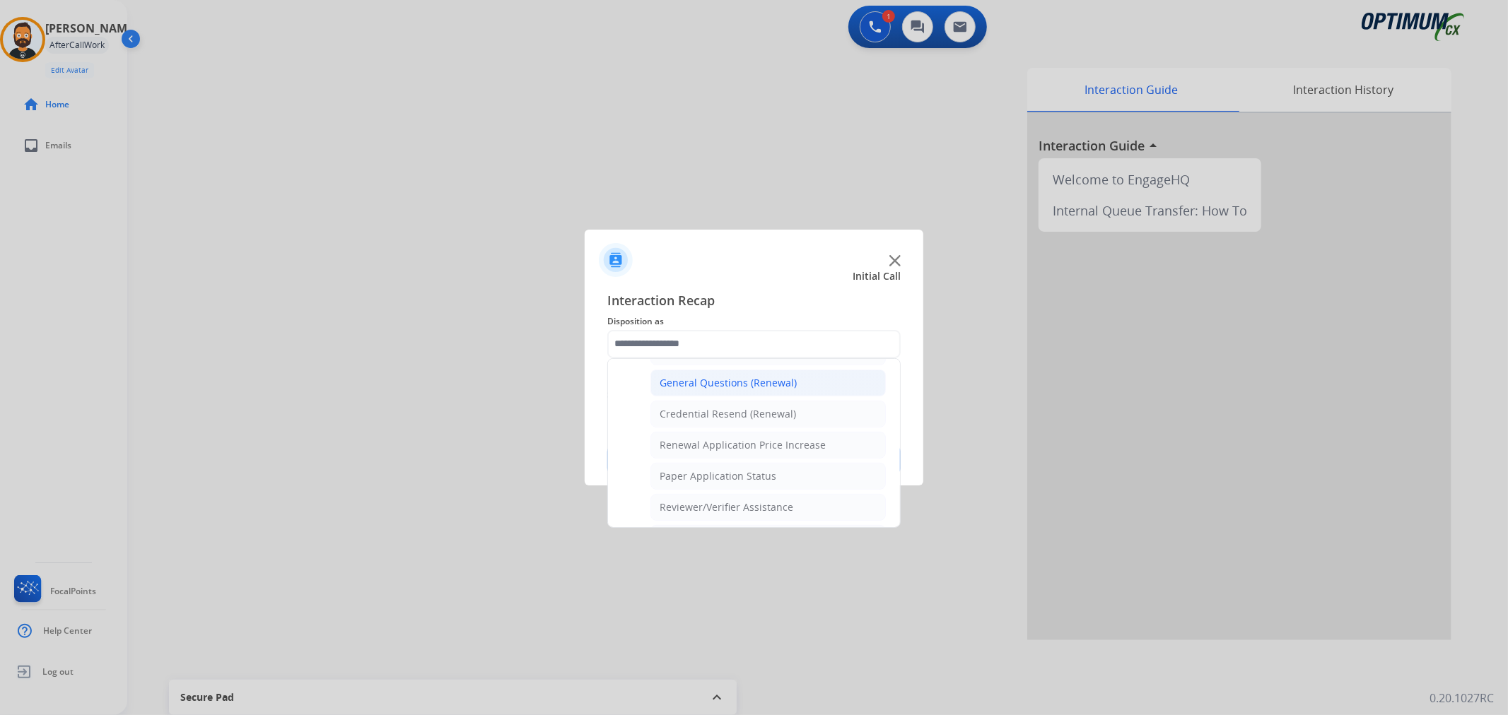
click at [682, 383] on div "General Questions (Renewal)" at bounding box center [728, 383] width 137 height 14
type input "**********"
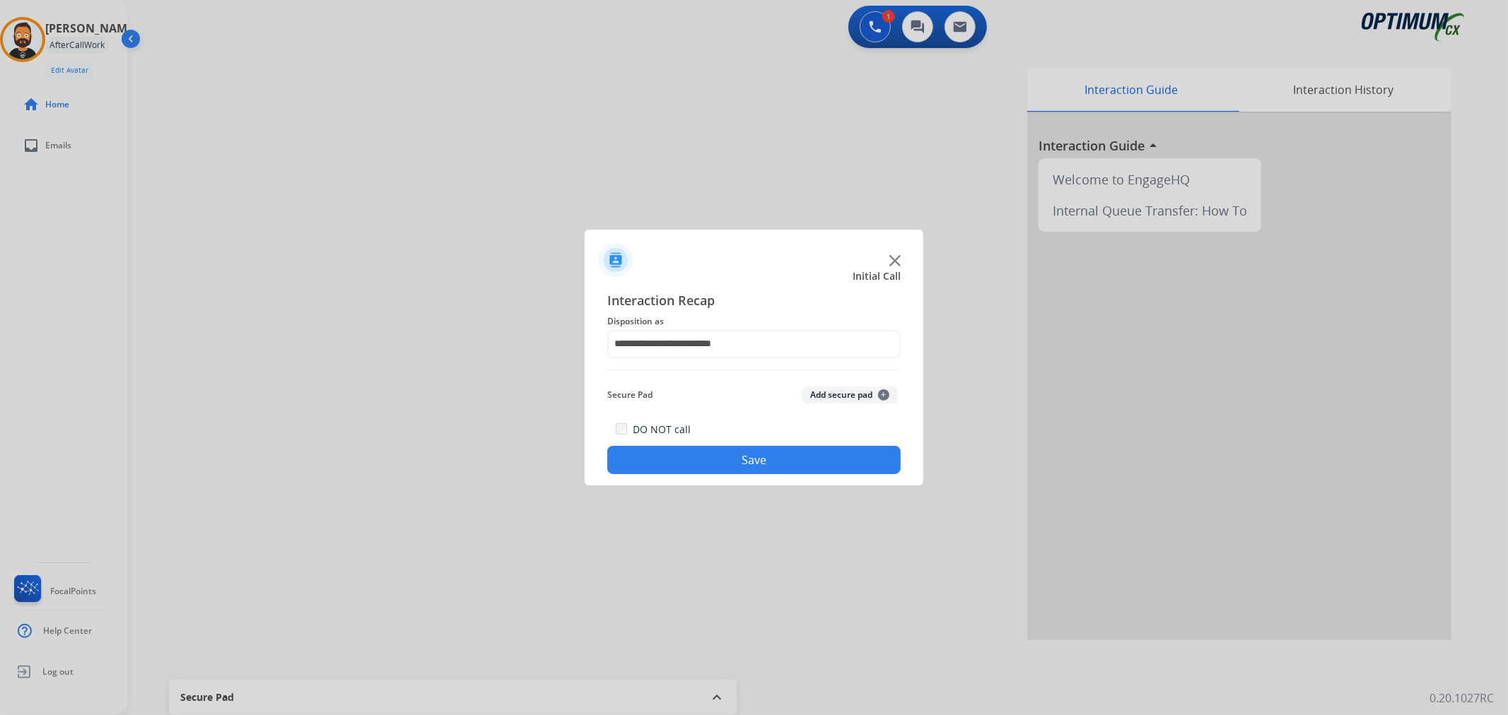
click at [665, 464] on button "Save" at bounding box center [753, 460] width 293 height 28
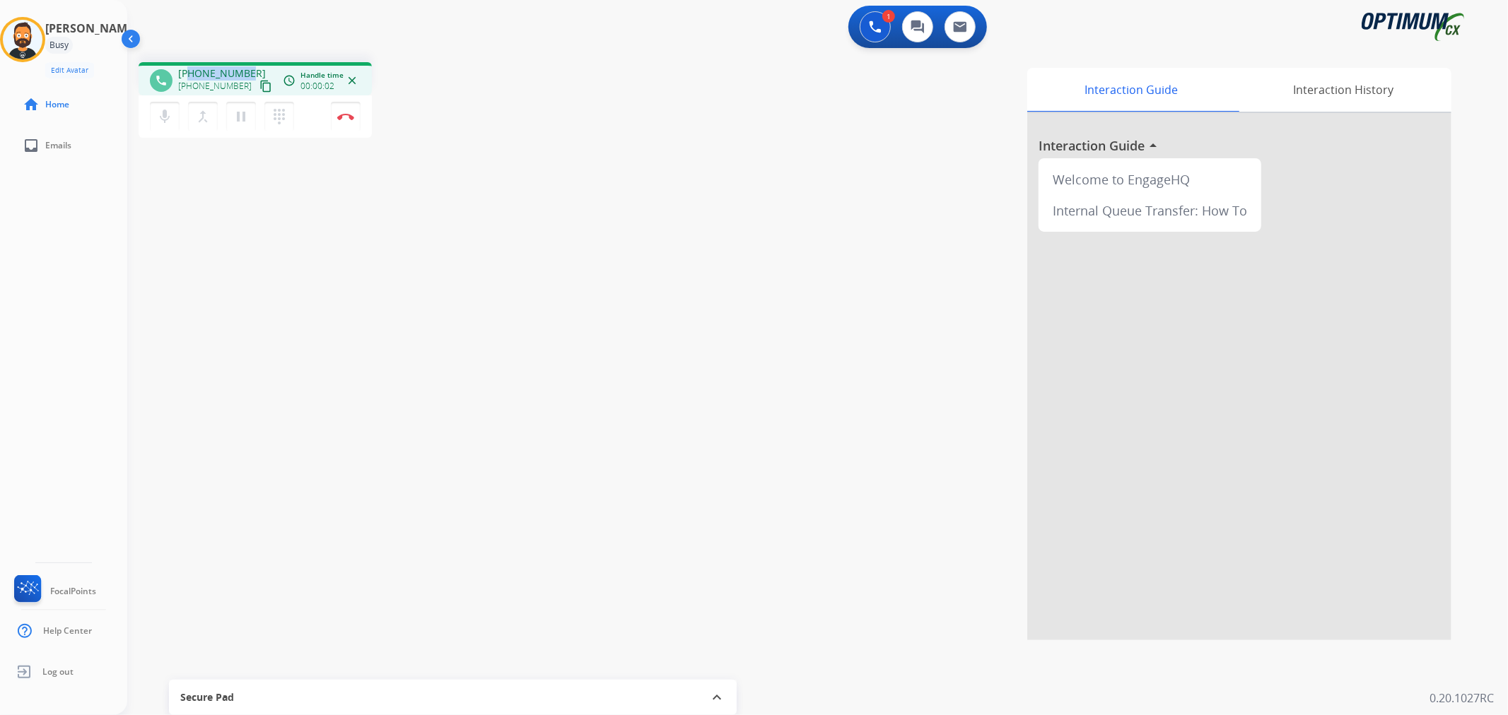
drag, startPoint x: 247, startPoint y: 69, endPoint x: 188, endPoint y: 69, distance: 59.4
click at [188, 69] on div "[PHONE_NUMBER] [PHONE_NUMBER] content_copy" at bounding box center [226, 80] width 96 height 28
click at [347, 115] on img at bounding box center [345, 116] width 17 height 7
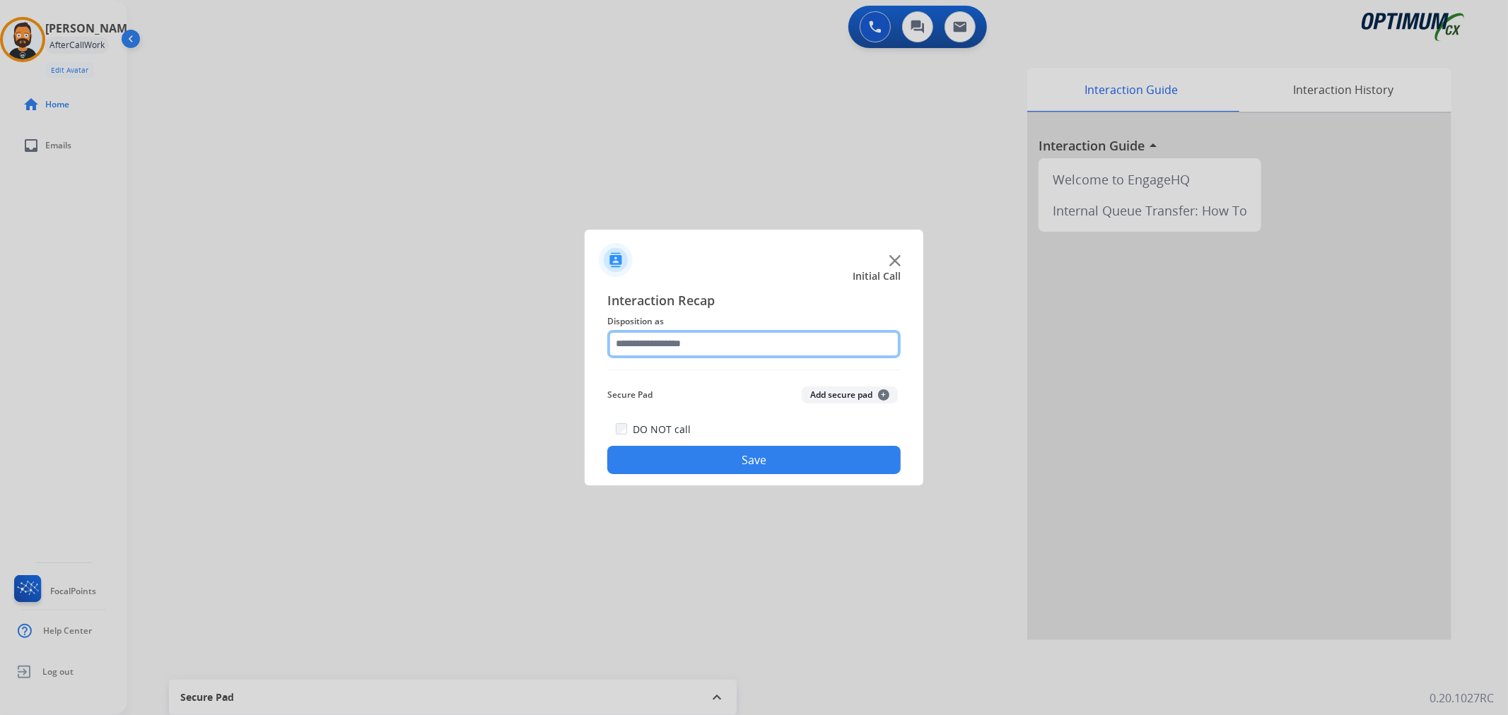
click at [659, 350] on input "text" at bounding box center [753, 344] width 293 height 28
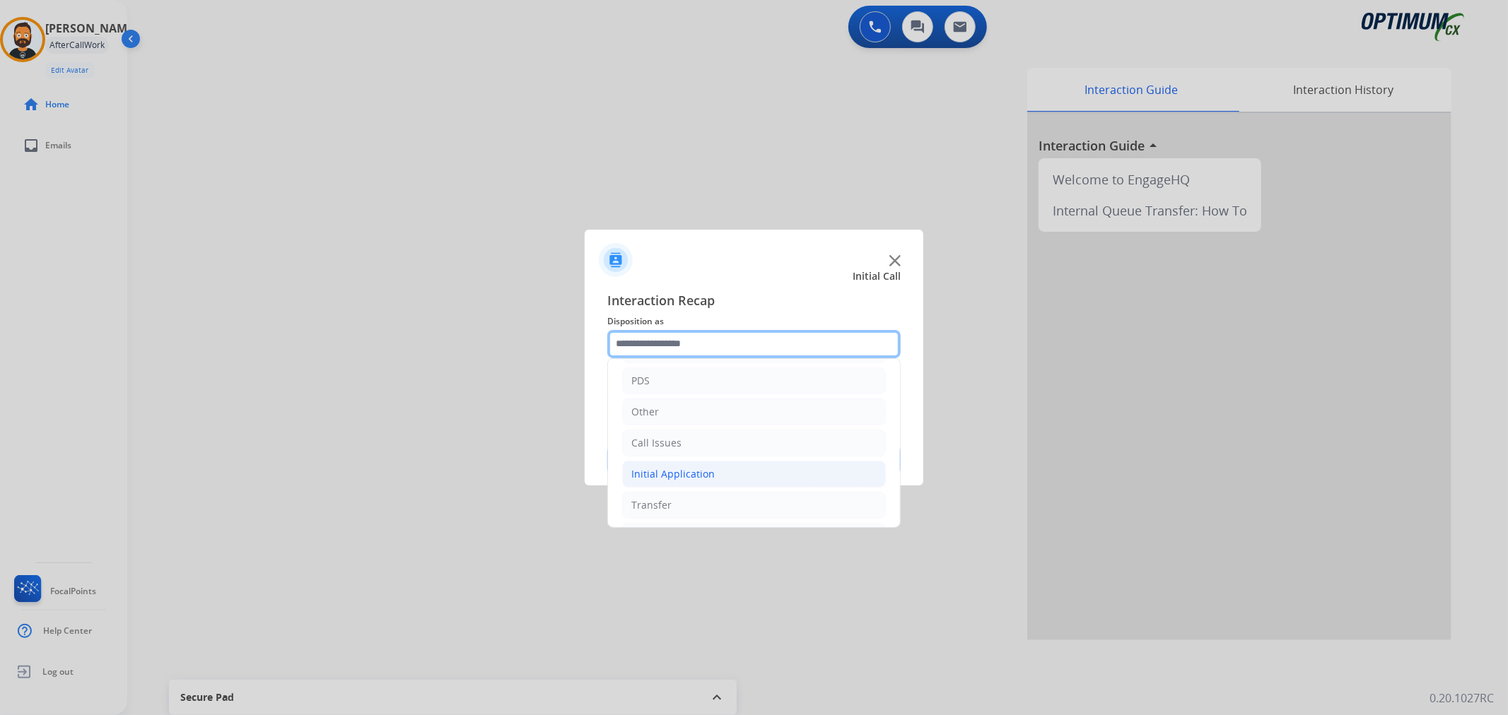
scroll to position [97, 0]
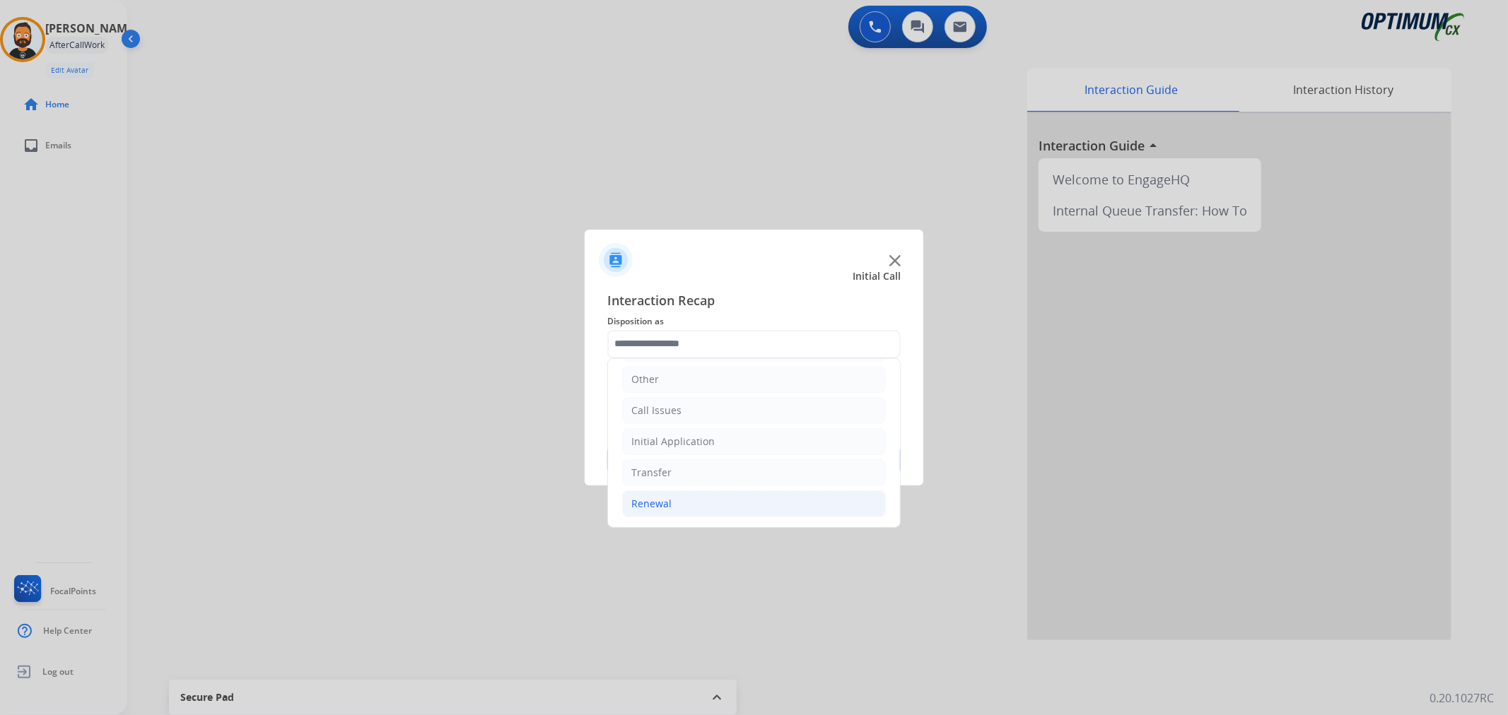
click at [659, 498] on div "Renewal" at bounding box center [651, 504] width 40 height 14
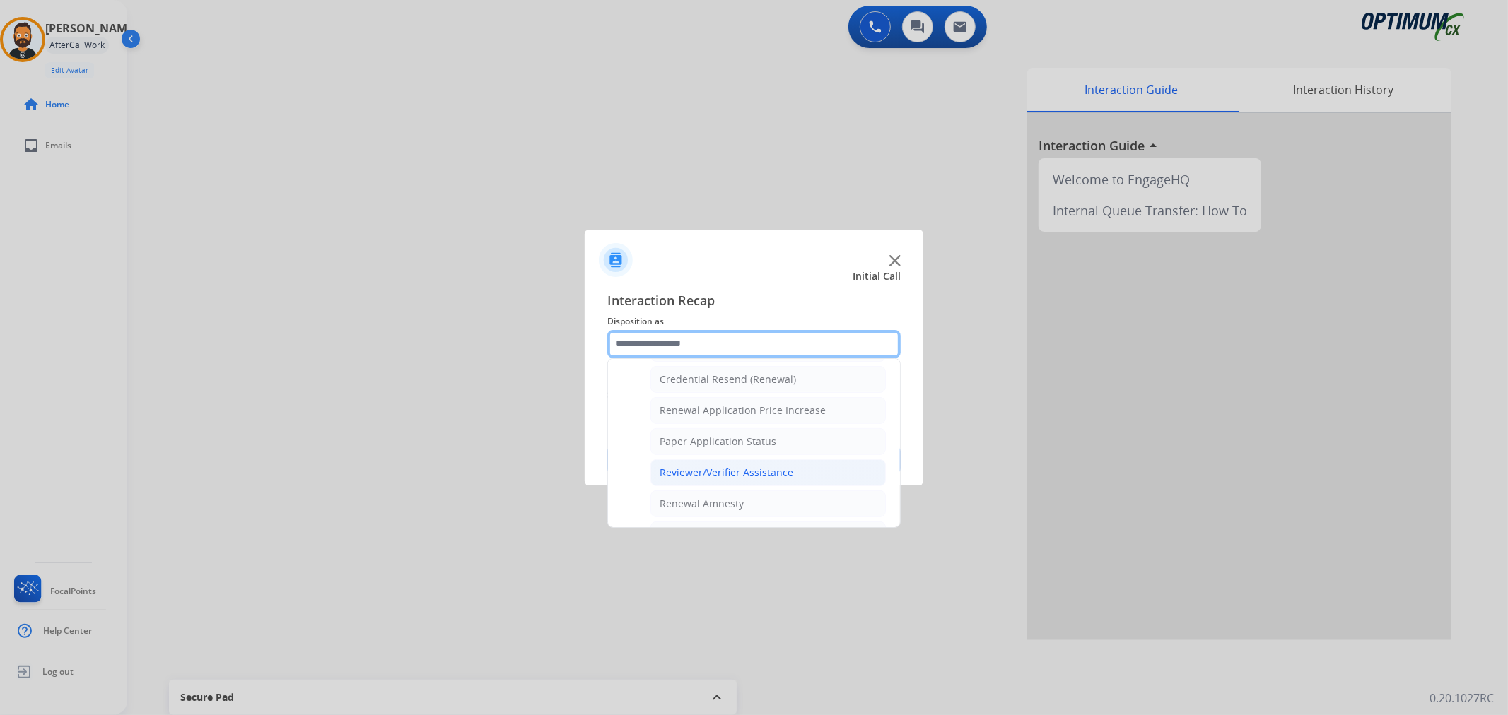
scroll to position [418, 0]
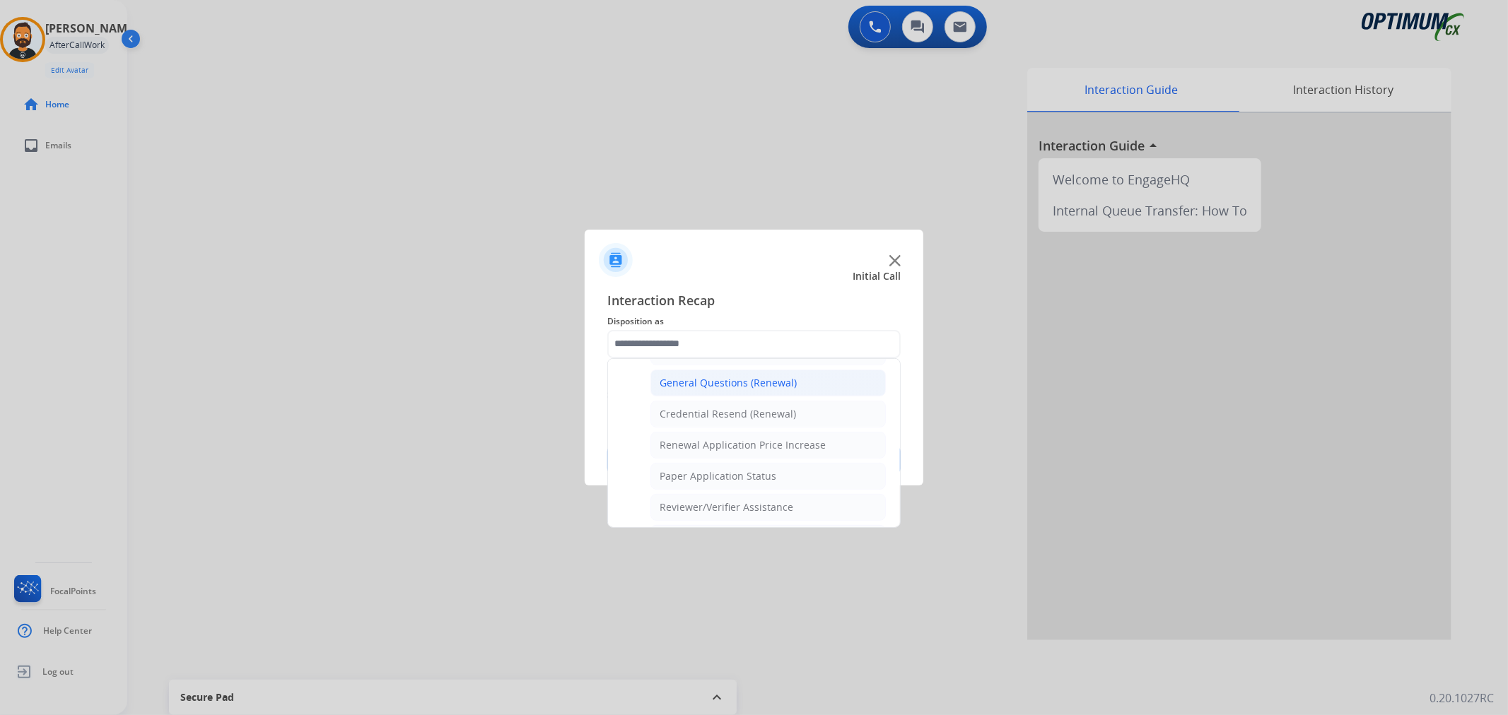
click at [733, 389] on div "General Questions (Renewal)" at bounding box center [728, 383] width 137 height 14
type input "**********"
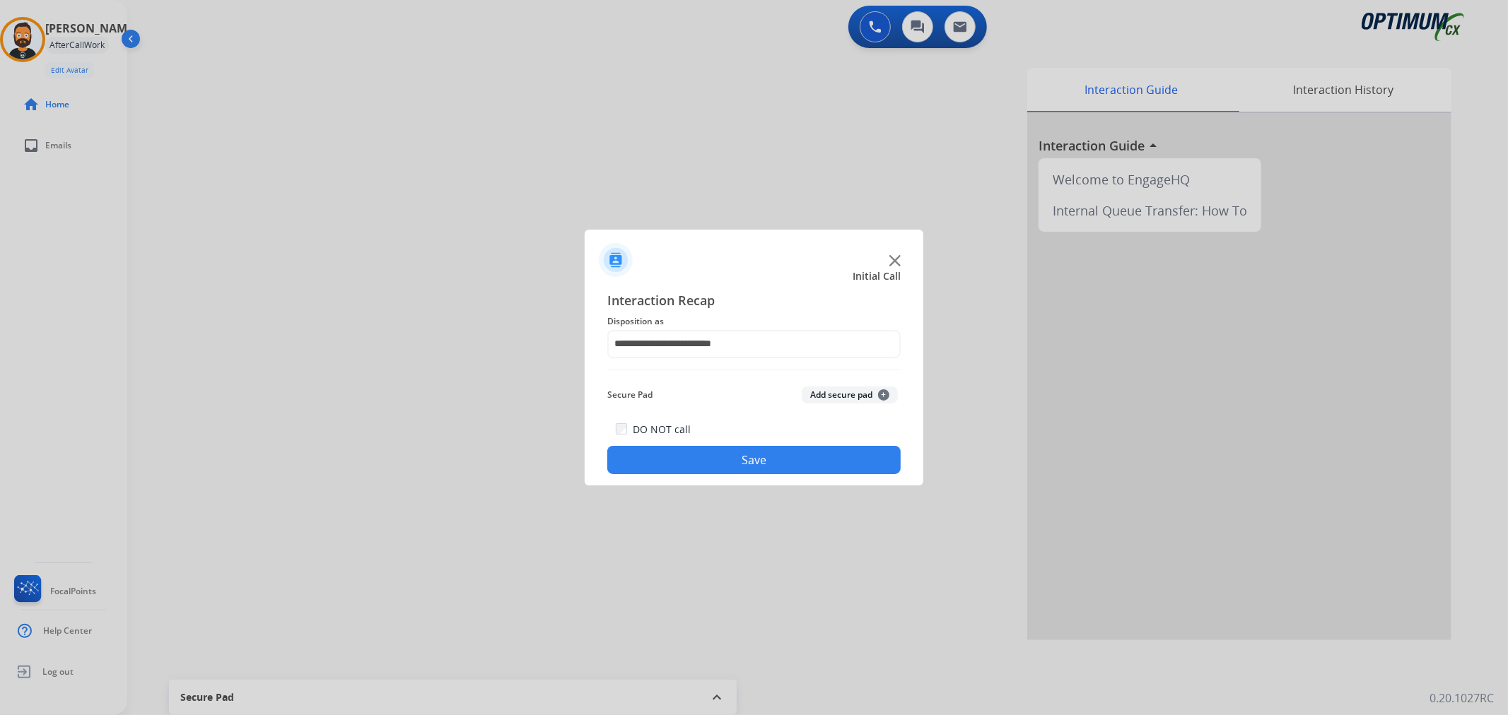
click at [735, 452] on button "Save" at bounding box center [753, 460] width 293 height 28
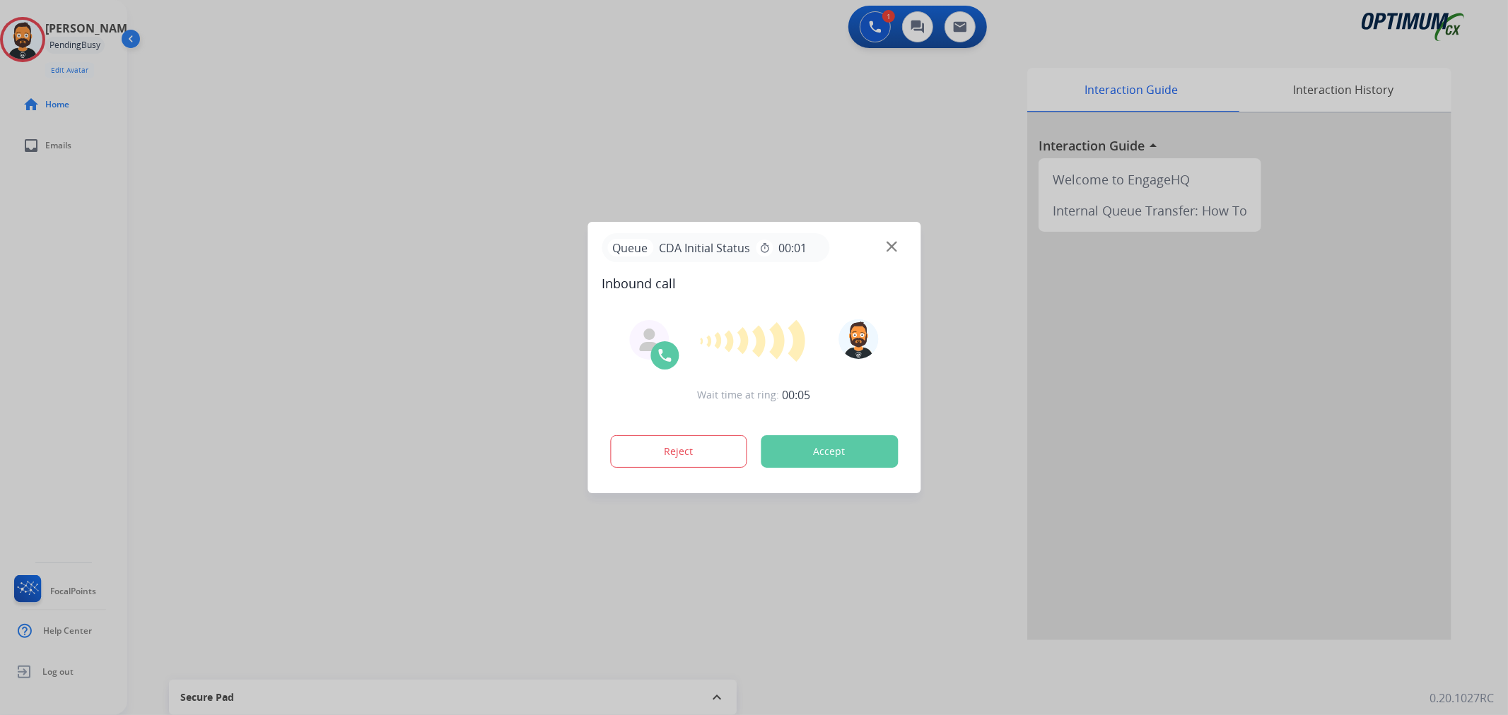
click at [150, 421] on div at bounding box center [754, 357] width 1508 height 715
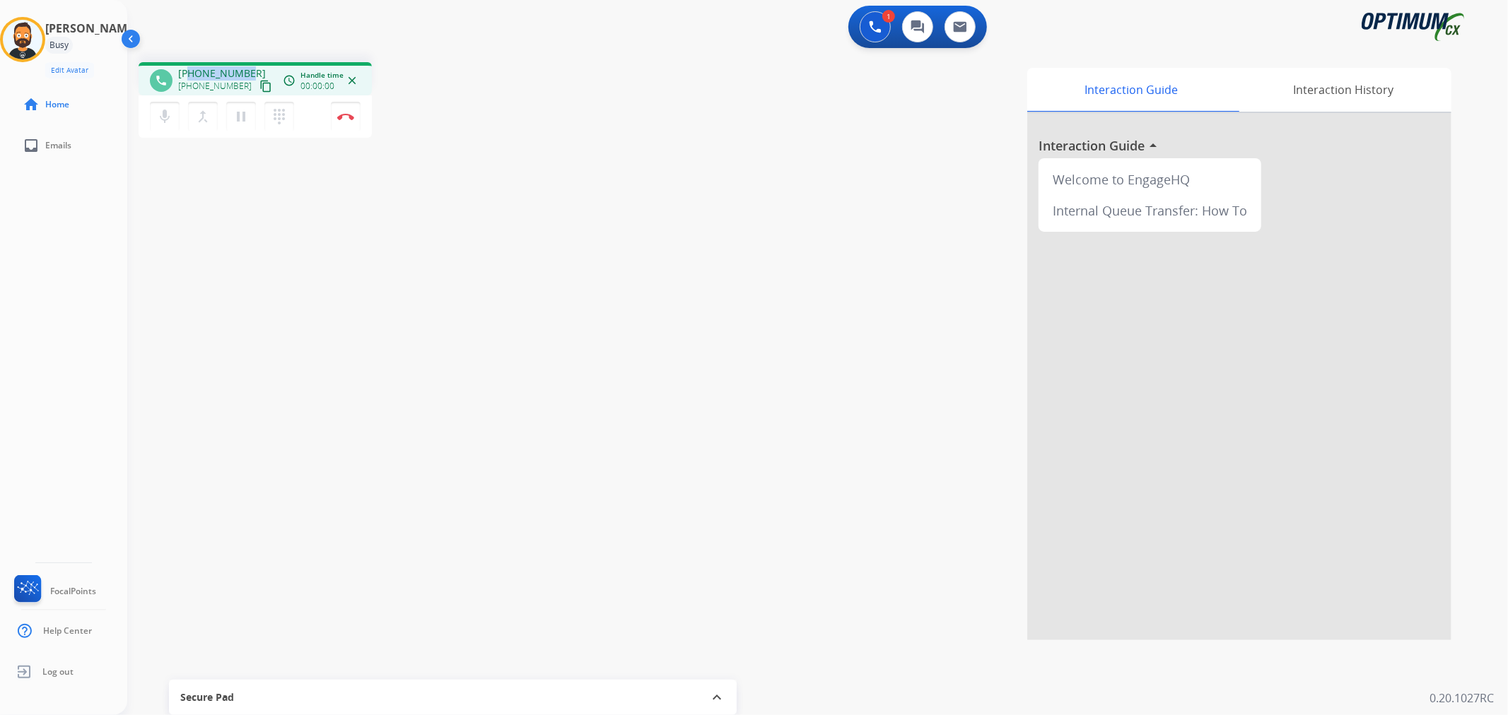
drag, startPoint x: 249, startPoint y: 68, endPoint x: 187, endPoint y: 61, distance: 62.6
click at [187, 61] on div "phone [PHONE_NUMBER] [PHONE_NUMBER] content_copy access_time Call metrics Queue…" at bounding box center [800, 346] width 1347 height 590
click at [242, 112] on mat-icon "pause" at bounding box center [241, 116] width 17 height 17
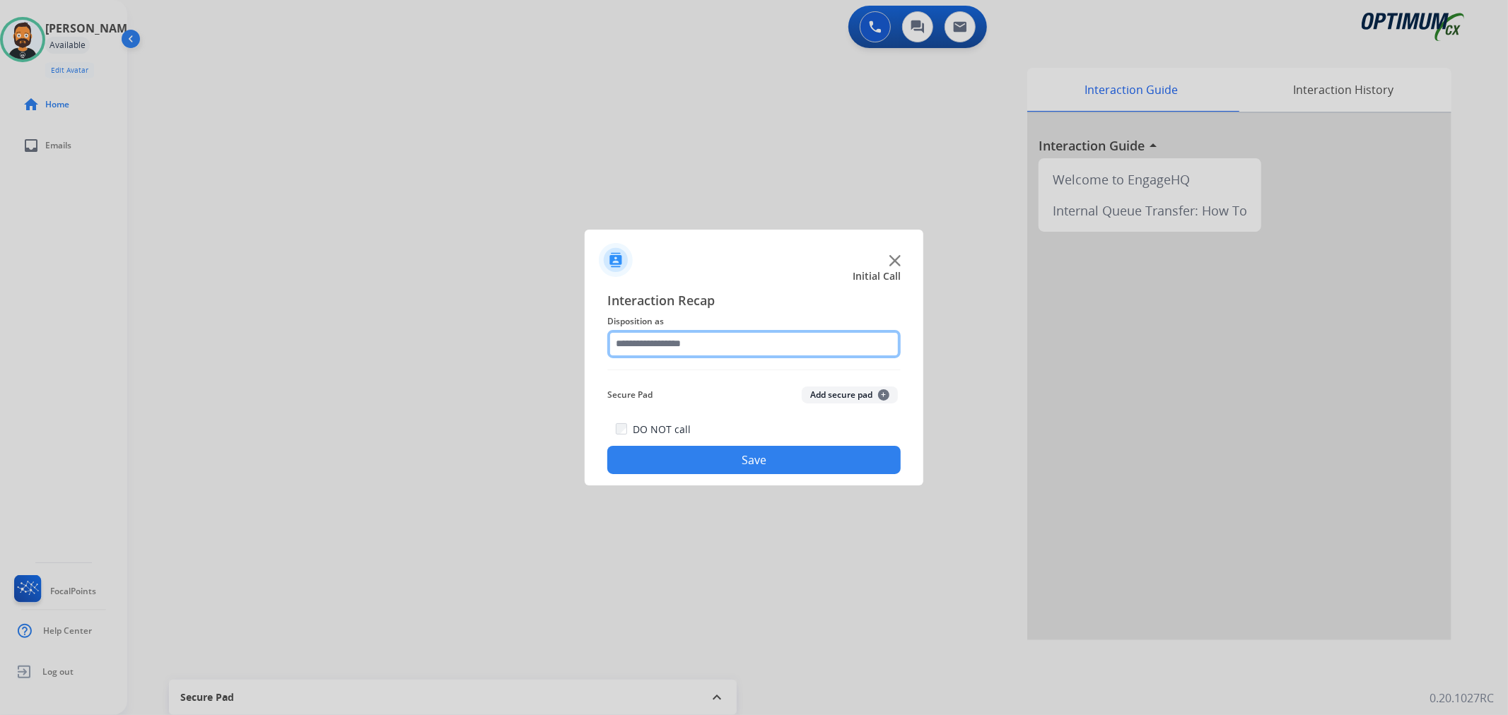
click at [663, 341] on input "text" at bounding box center [753, 344] width 293 height 28
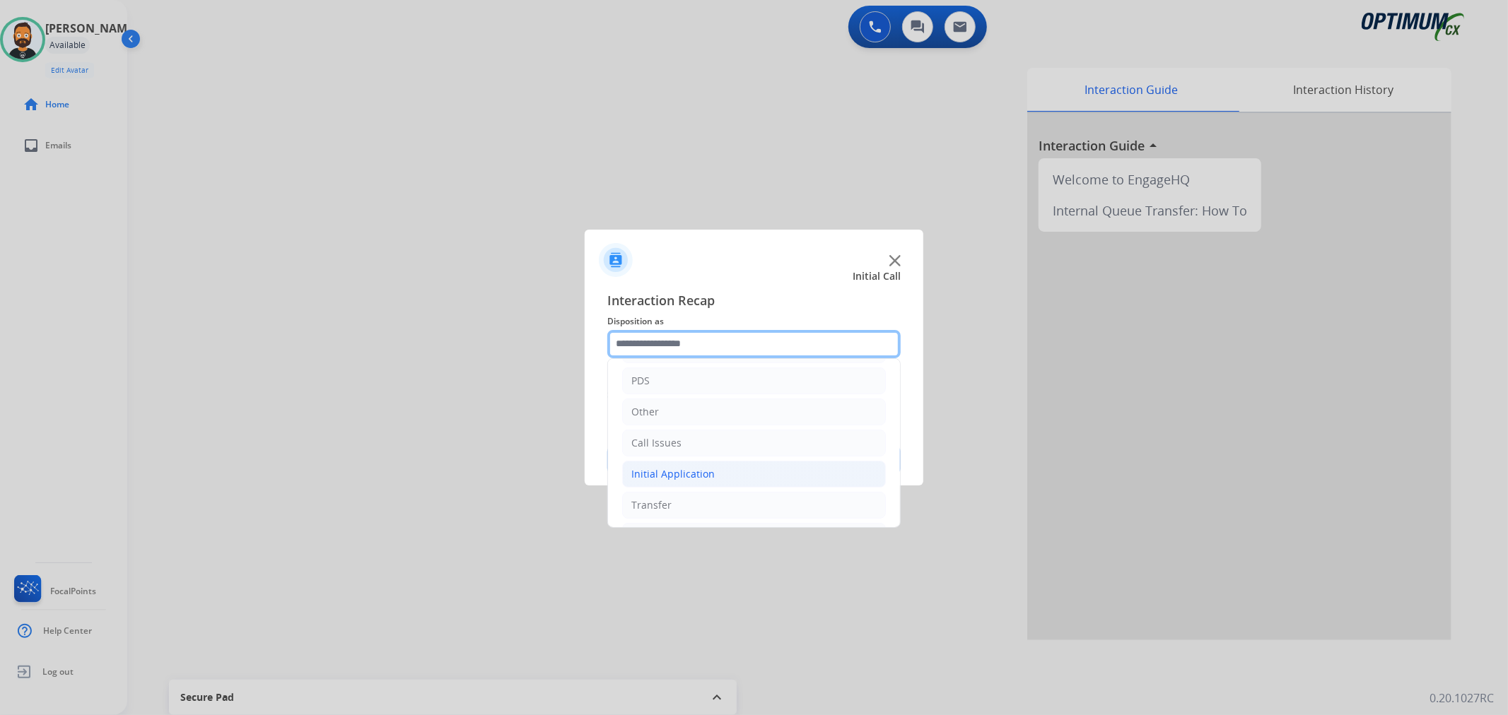
scroll to position [97, 0]
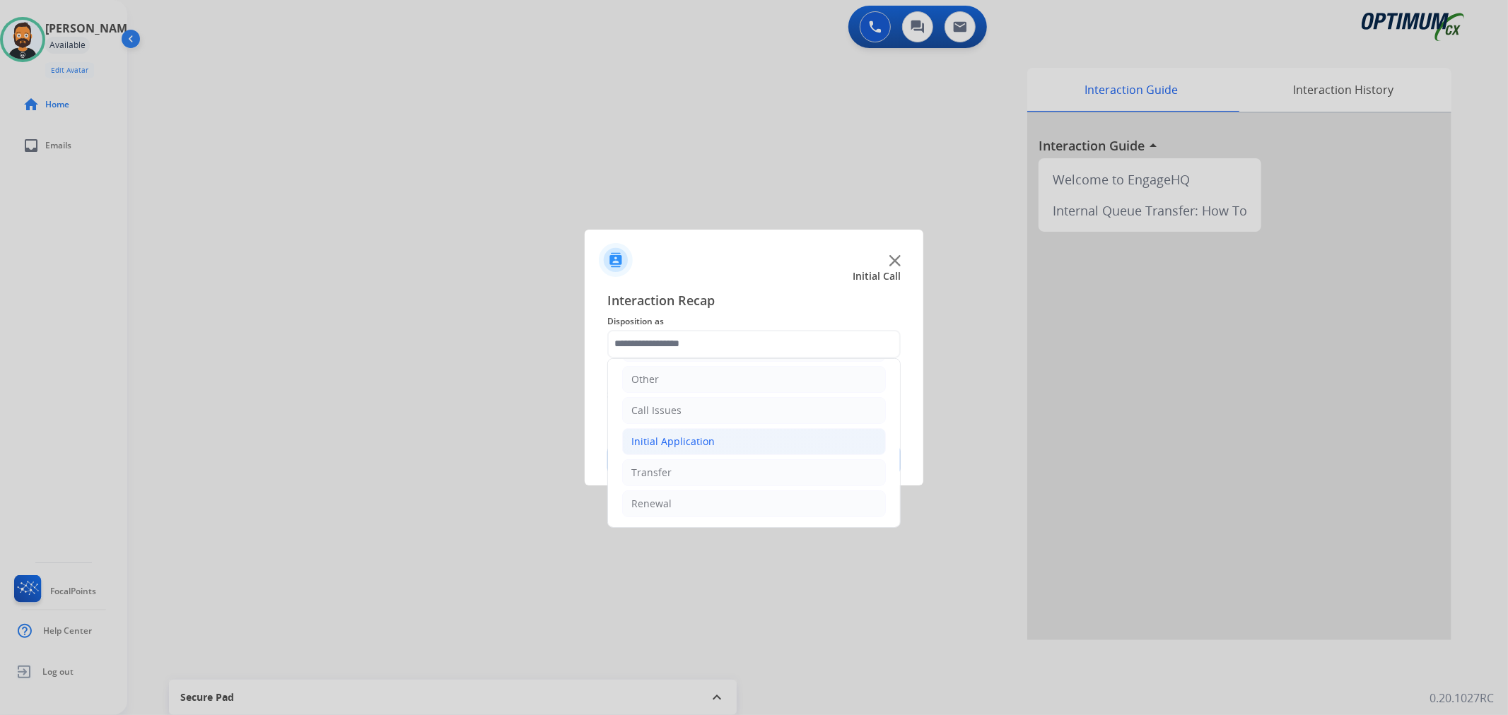
click at [673, 437] on div "Initial Application" at bounding box center [672, 442] width 83 height 14
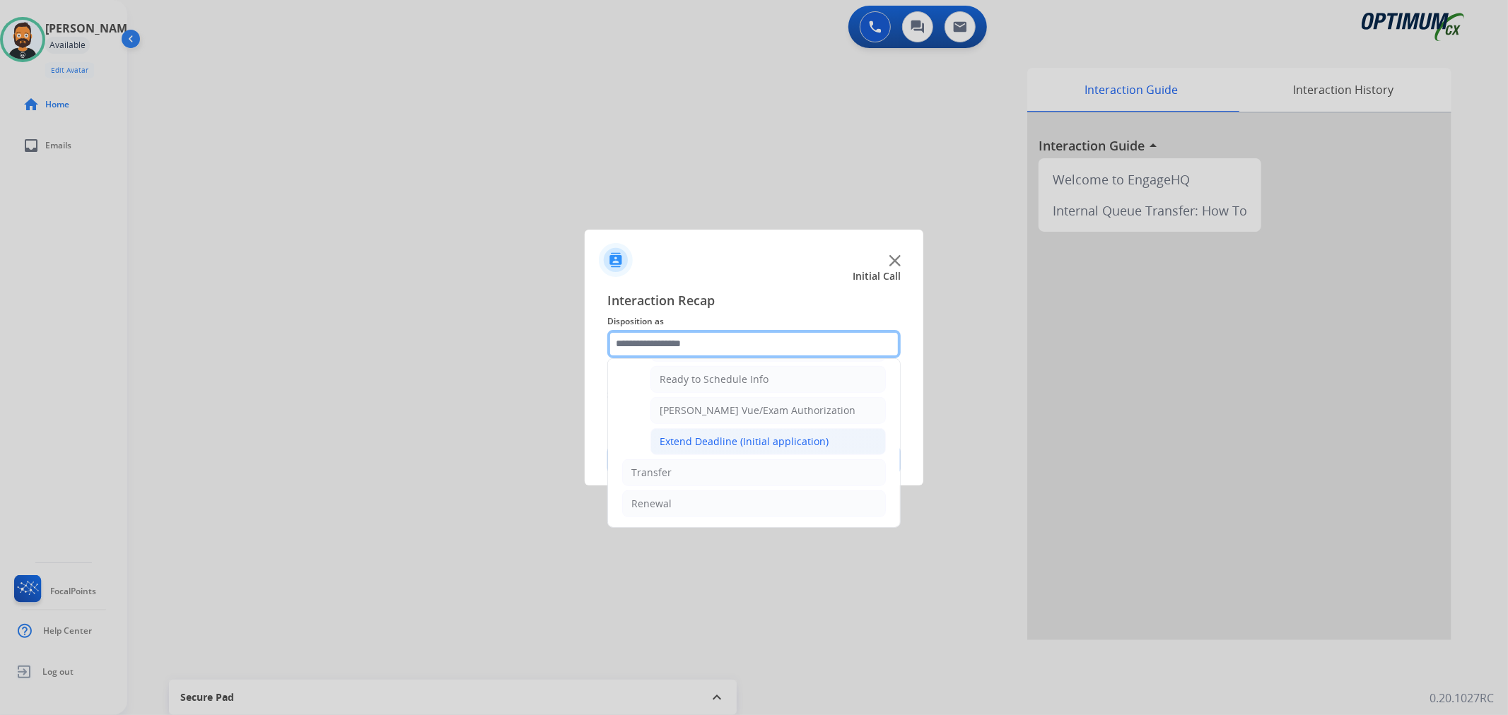
scroll to position [730, 0]
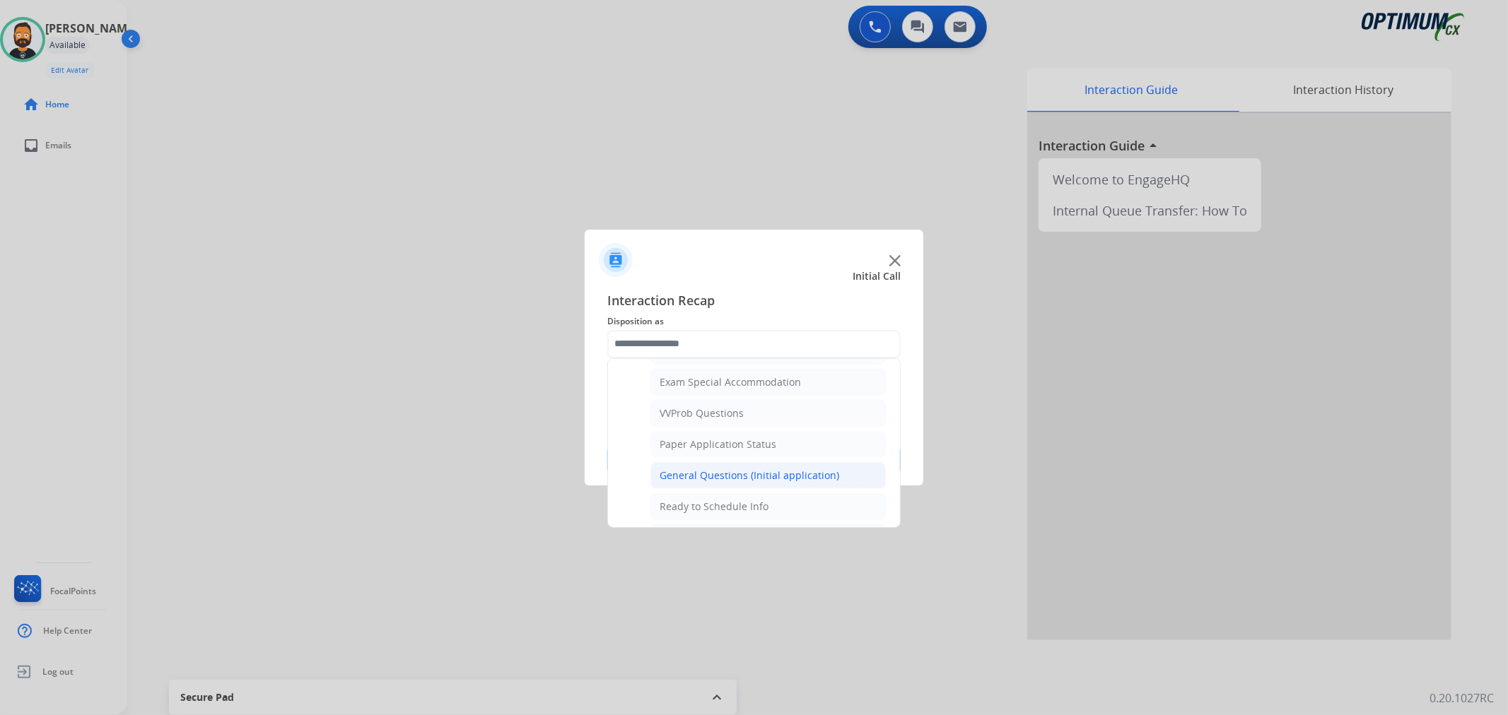
click at [746, 471] on div "General Questions (Initial application)" at bounding box center [750, 476] width 180 height 14
type input "**********"
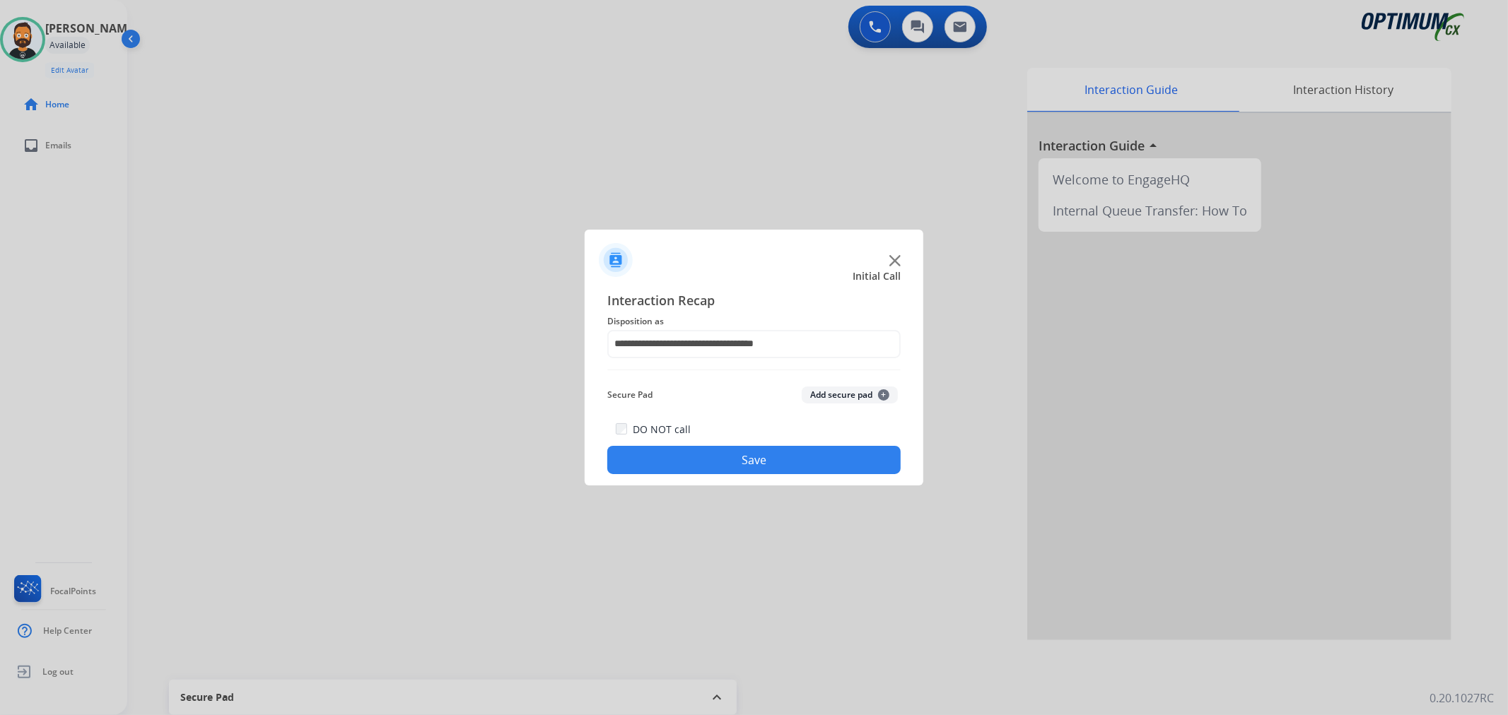
click at [744, 461] on button "Save" at bounding box center [753, 460] width 293 height 28
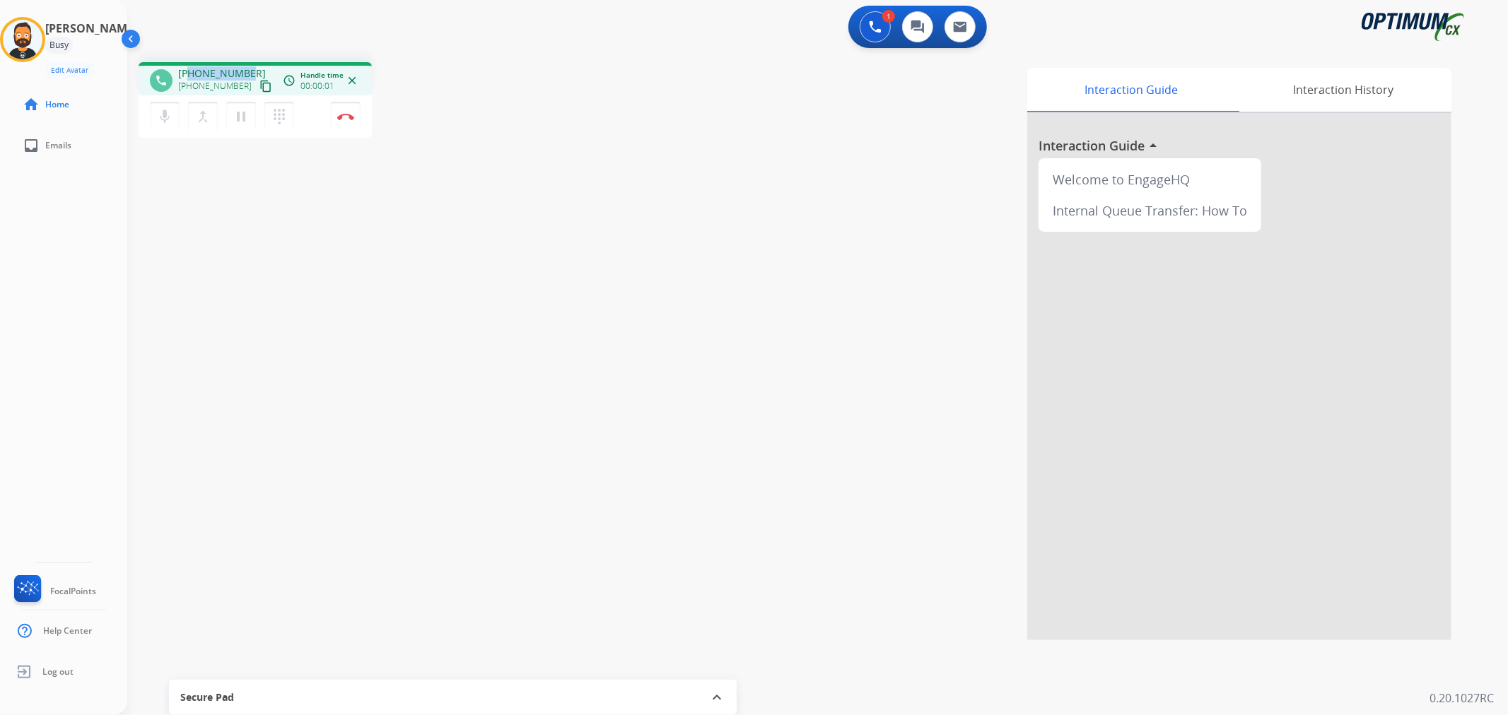
drag, startPoint x: 247, startPoint y: 67, endPoint x: 188, endPoint y: 61, distance: 59.6
click at [188, 62] on div "phone [PHONE_NUMBER] [PHONE_NUMBER] content_copy access_time Call metrics Queue…" at bounding box center [255, 78] width 233 height 33
click at [350, 115] on img at bounding box center [345, 116] width 17 height 7
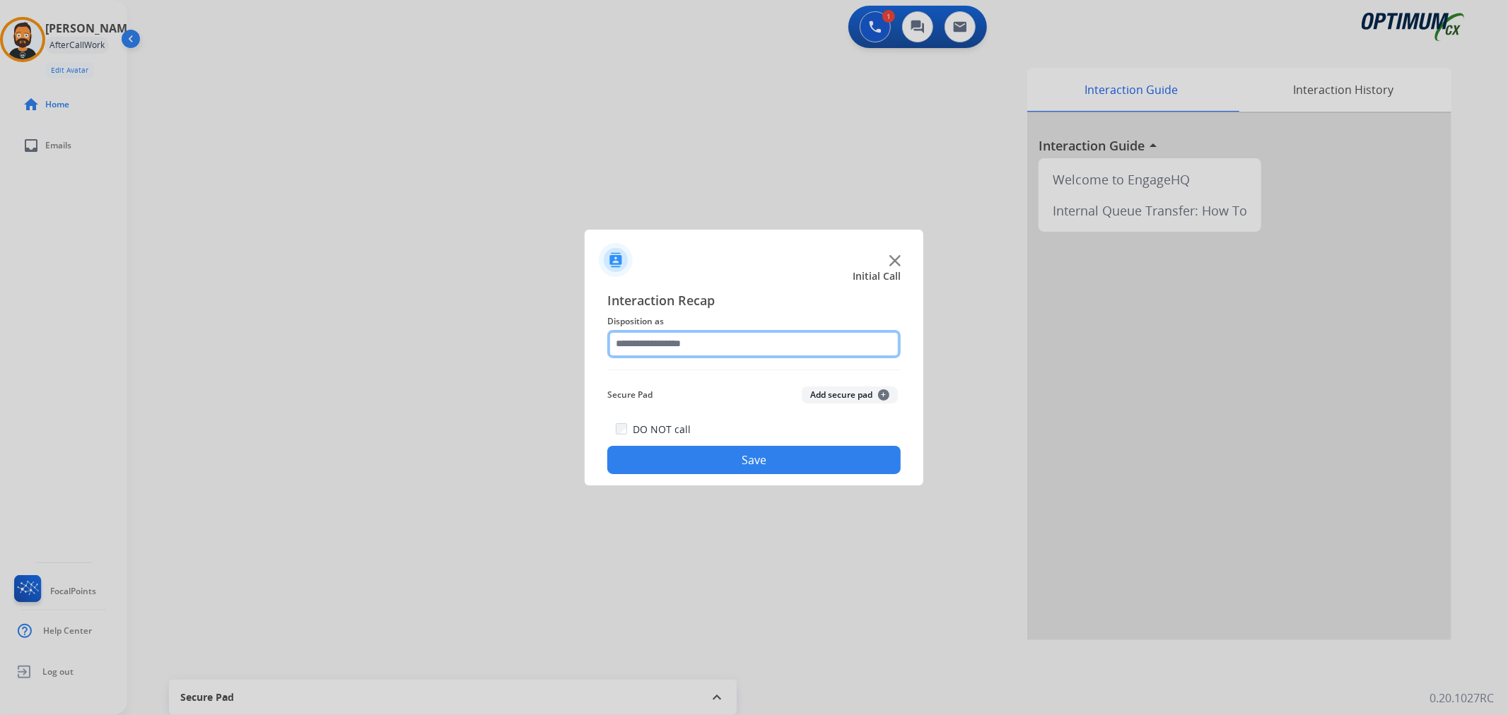
click at [681, 349] on input "text" at bounding box center [753, 344] width 293 height 28
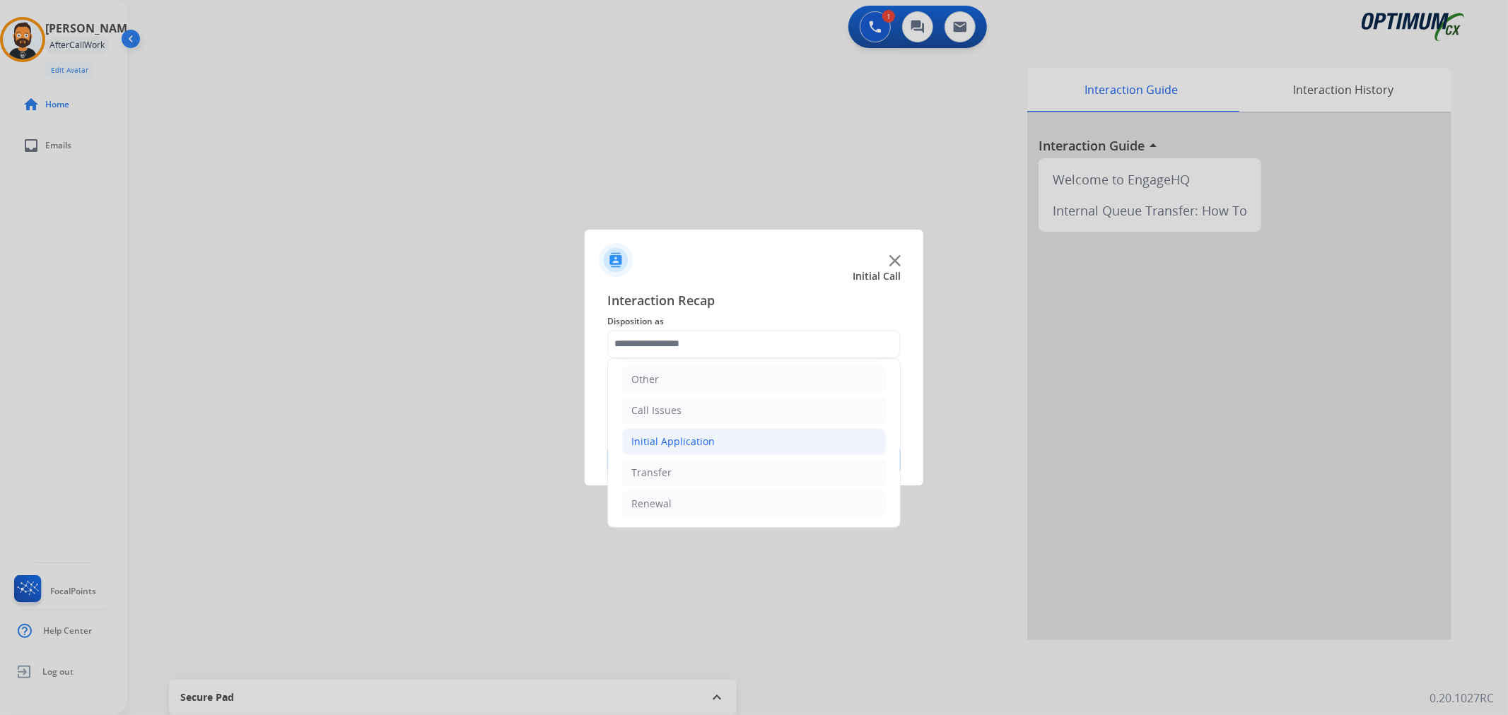
click at [674, 443] on div "Initial Application" at bounding box center [672, 442] width 83 height 14
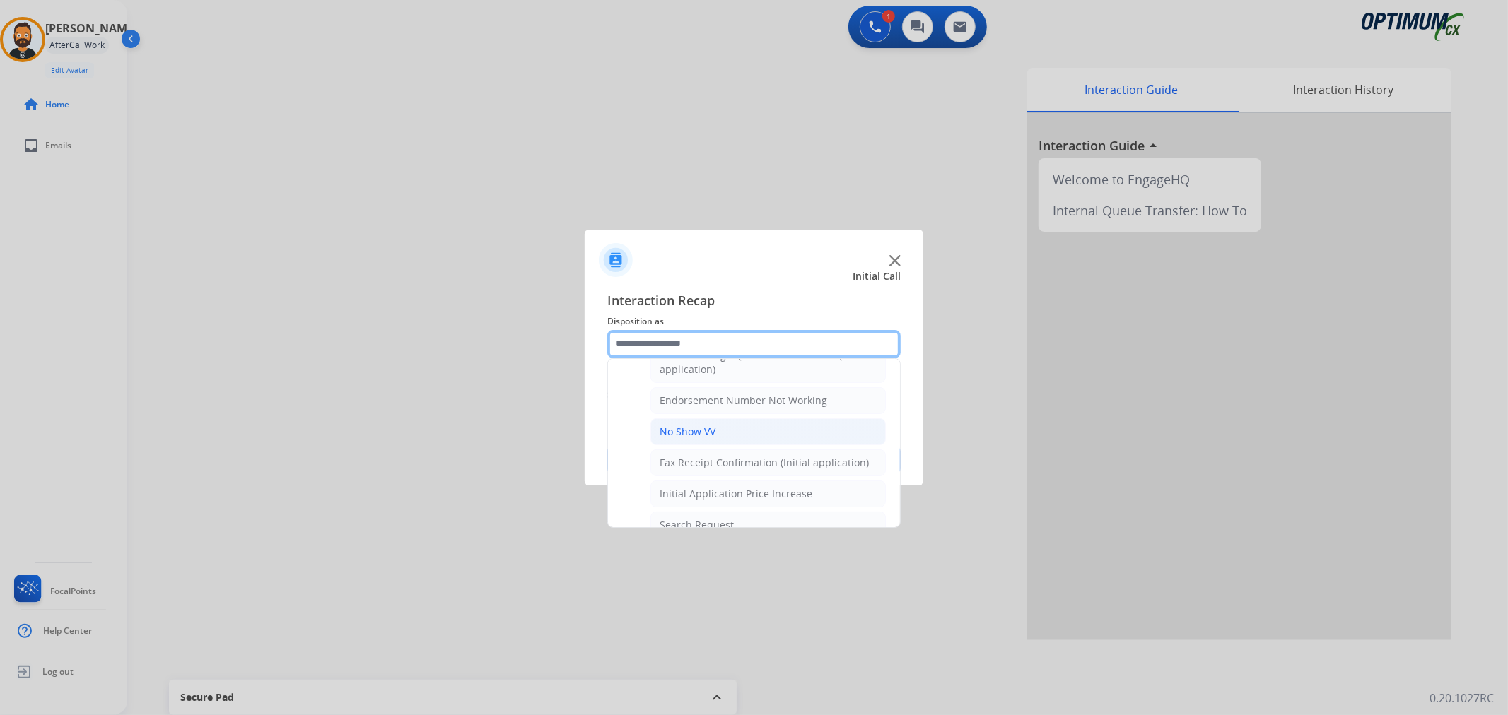
scroll to position [228, 0]
click at [715, 493] on div "Names Change Questions/Assistance (Initial application)" at bounding box center [768, 503] width 217 height 28
type input "**********"
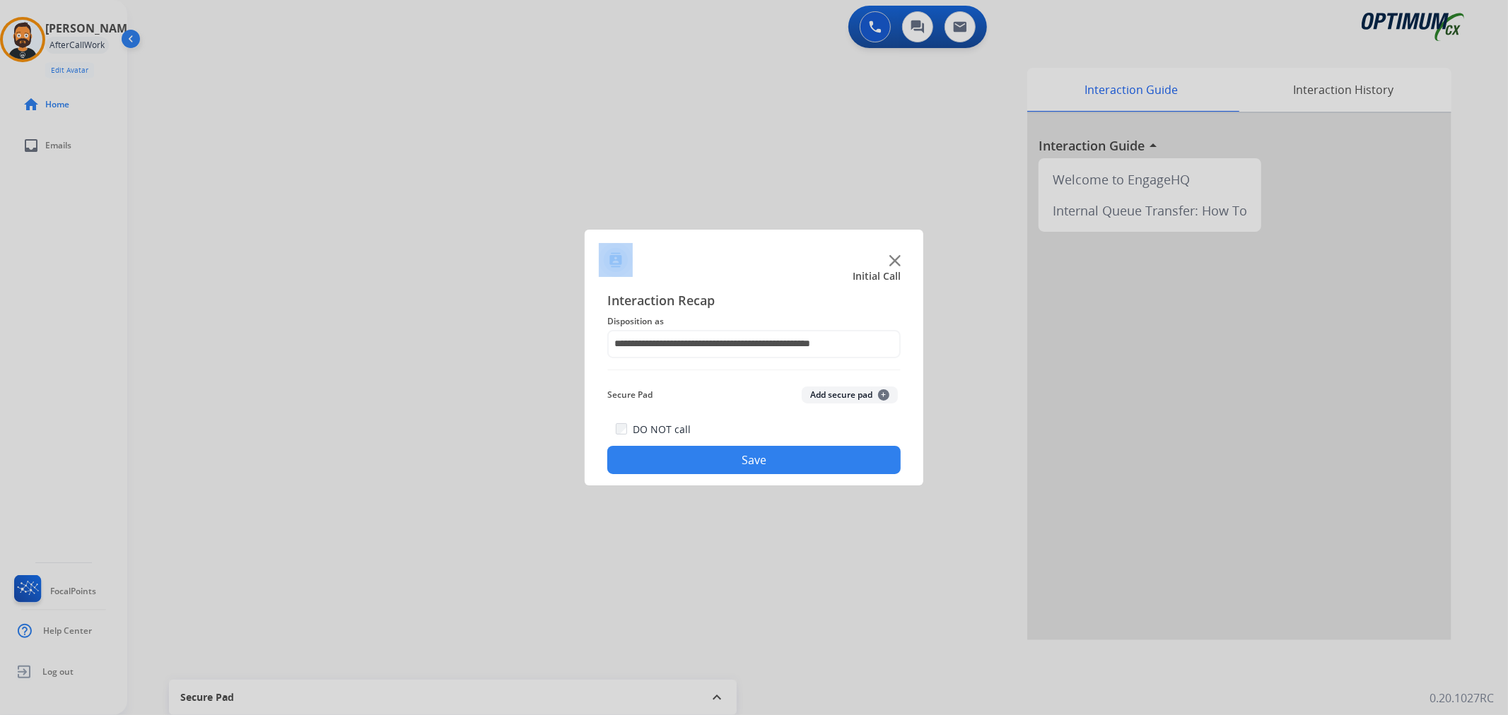
click at [715, 493] on div at bounding box center [754, 357] width 1508 height 715
click at [720, 461] on button "Save" at bounding box center [753, 460] width 293 height 28
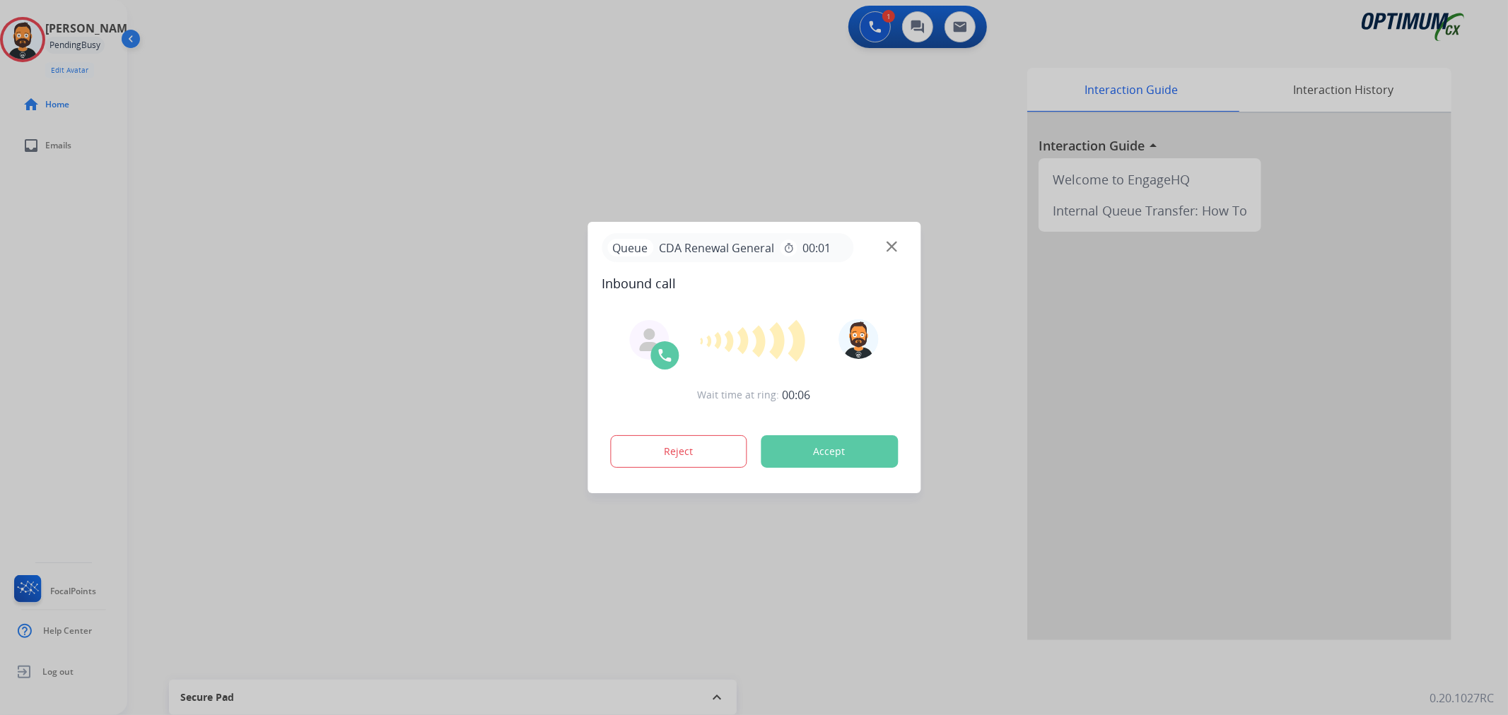
click at [133, 322] on div at bounding box center [754, 357] width 1508 height 715
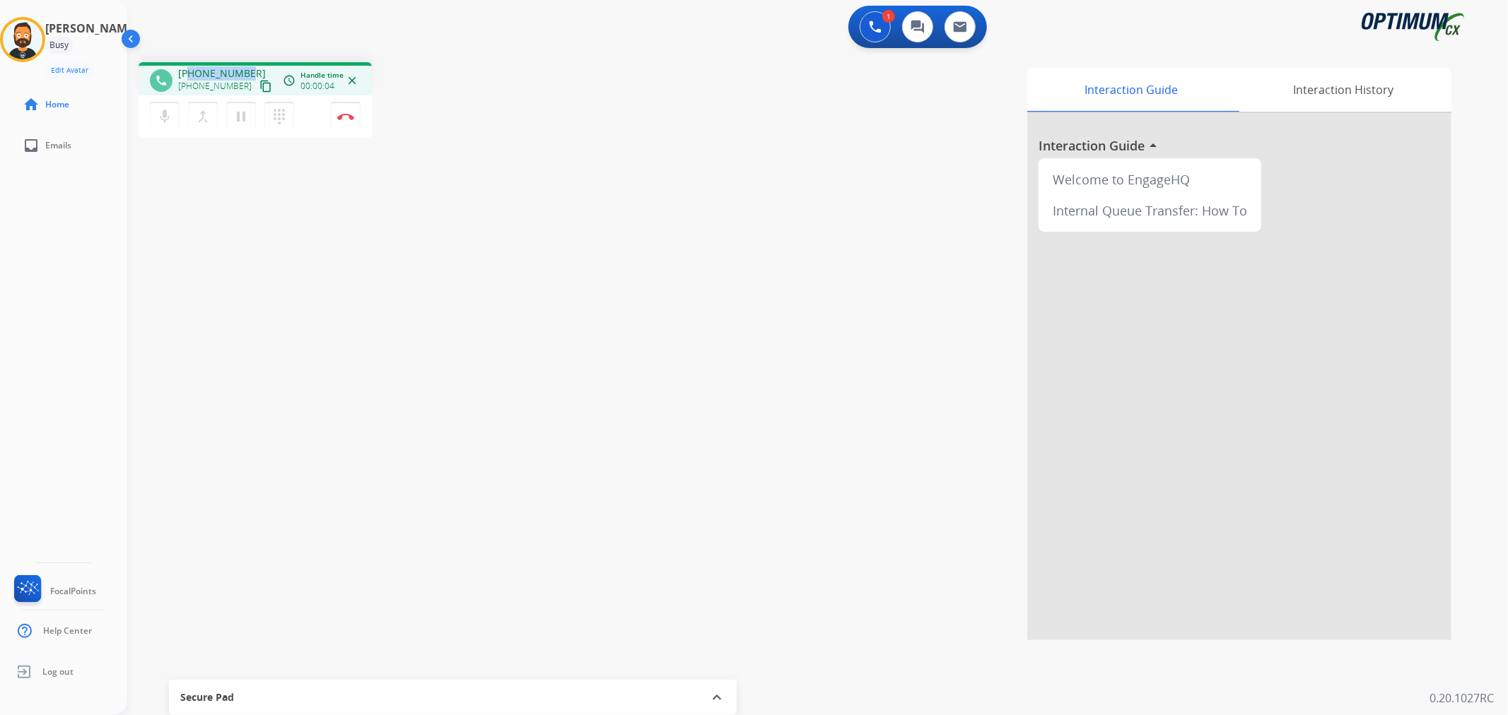
drag, startPoint x: 247, startPoint y: 69, endPoint x: 189, endPoint y: 66, distance: 58.8
click at [189, 66] on div "[PHONE_NUMBER] [PHONE_NUMBER] content_copy" at bounding box center [226, 80] width 96 height 28
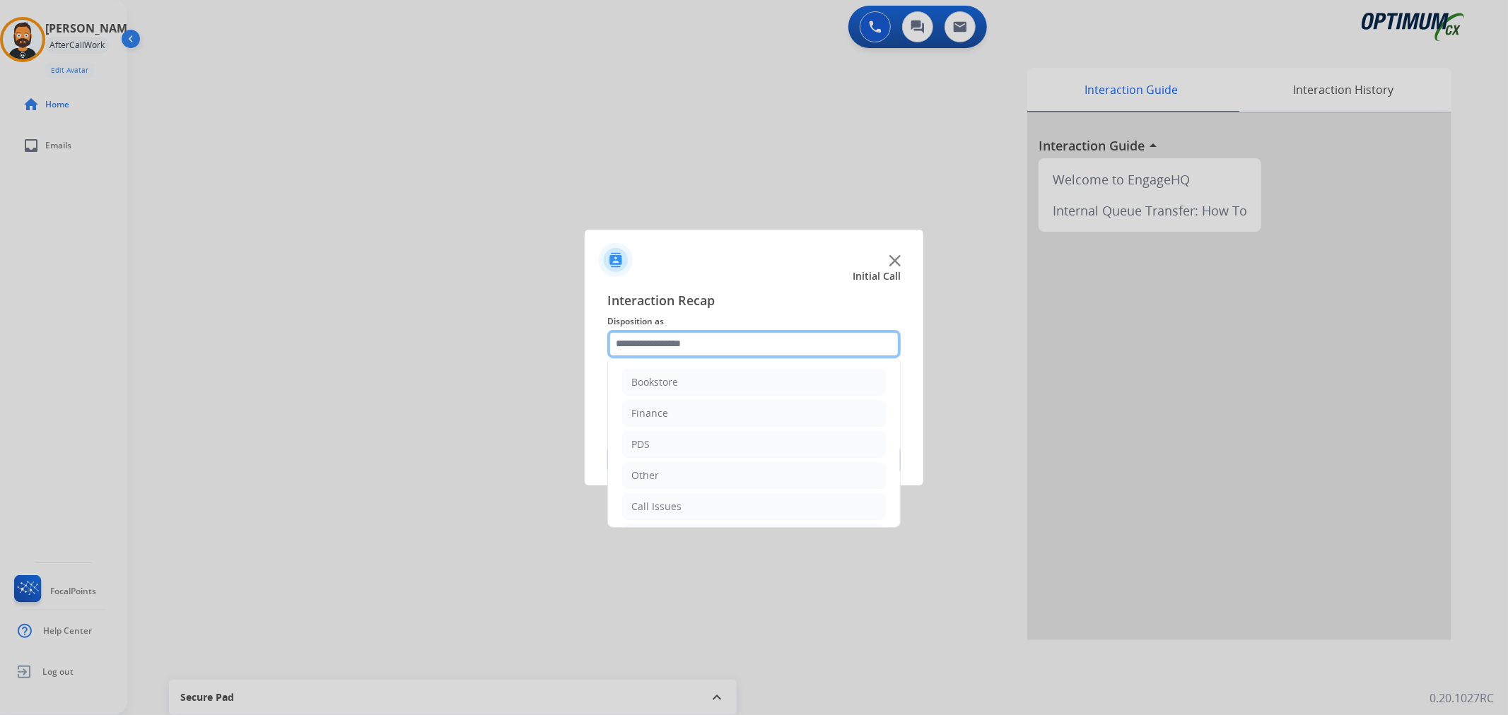
click at [744, 344] on input "text" at bounding box center [753, 344] width 293 height 28
click at [663, 500] on div "Renewal" at bounding box center [651, 504] width 40 height 14
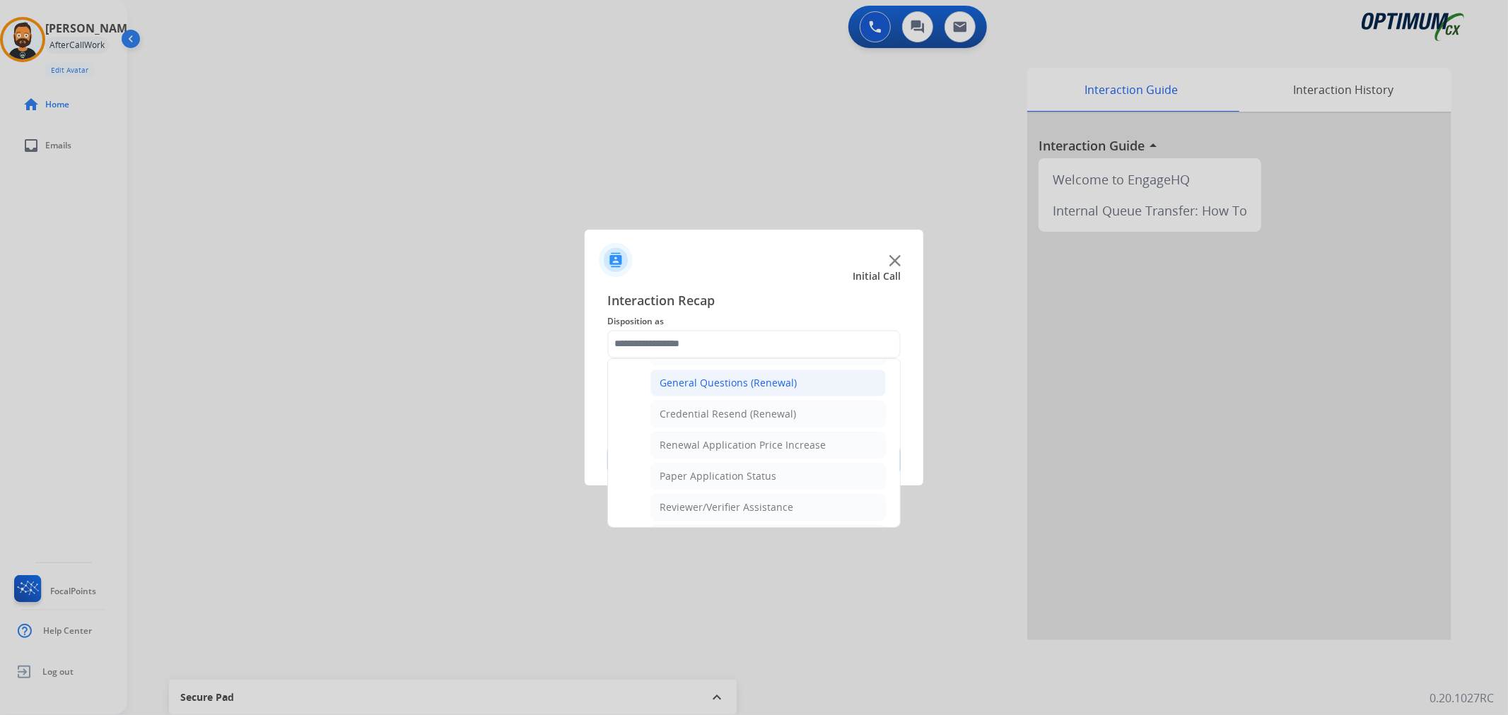
click at [715, 384] on div "General Questions (Renewal)" at bounding box center [728, 383] width 137 height 14
type input "**********"
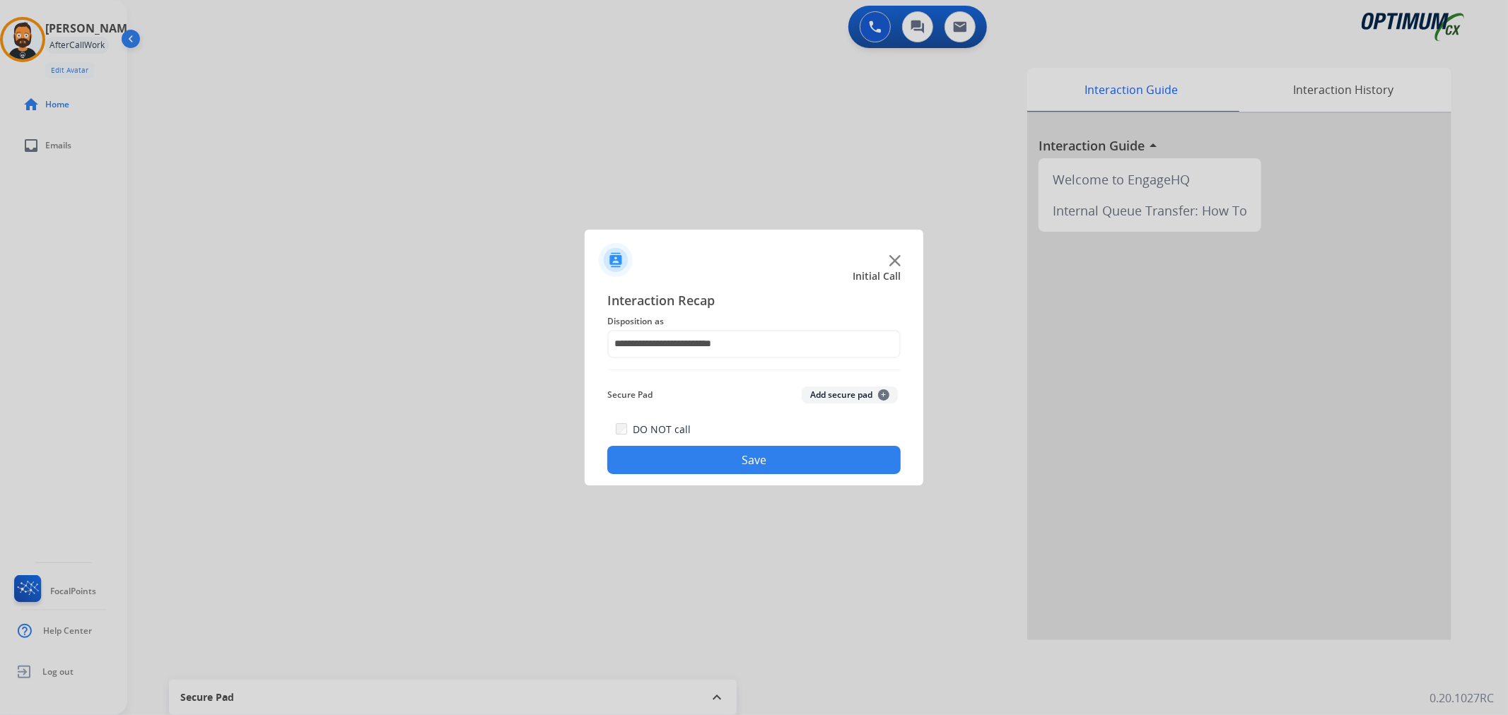
click at [737, 476] on div "**********" at bounding box center [754, 382] width 339 height 207
click at [740, 457] on button "Save" at bounding box center [753, 460] width 293 height 28
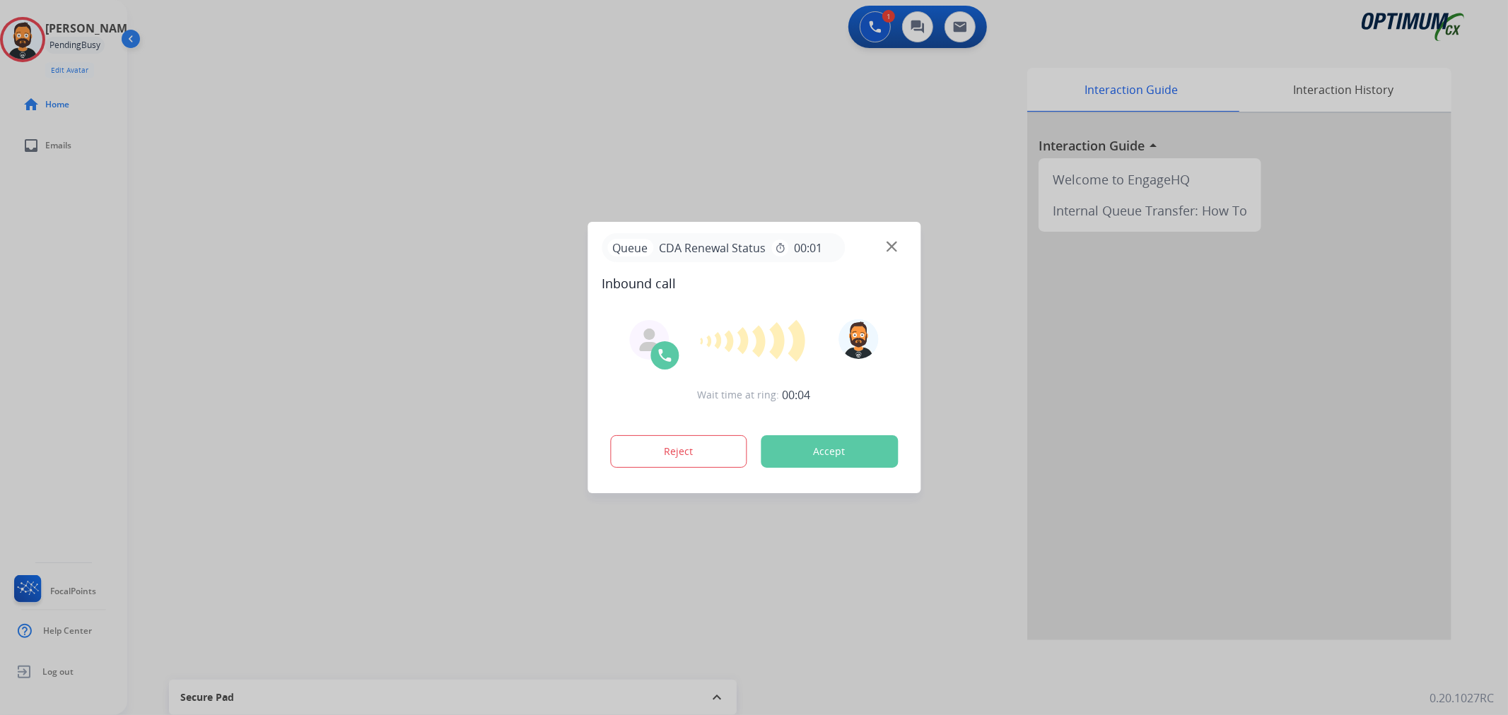
click at [269, 291] on div at bounding box center [754, 357] width 1508 height 715
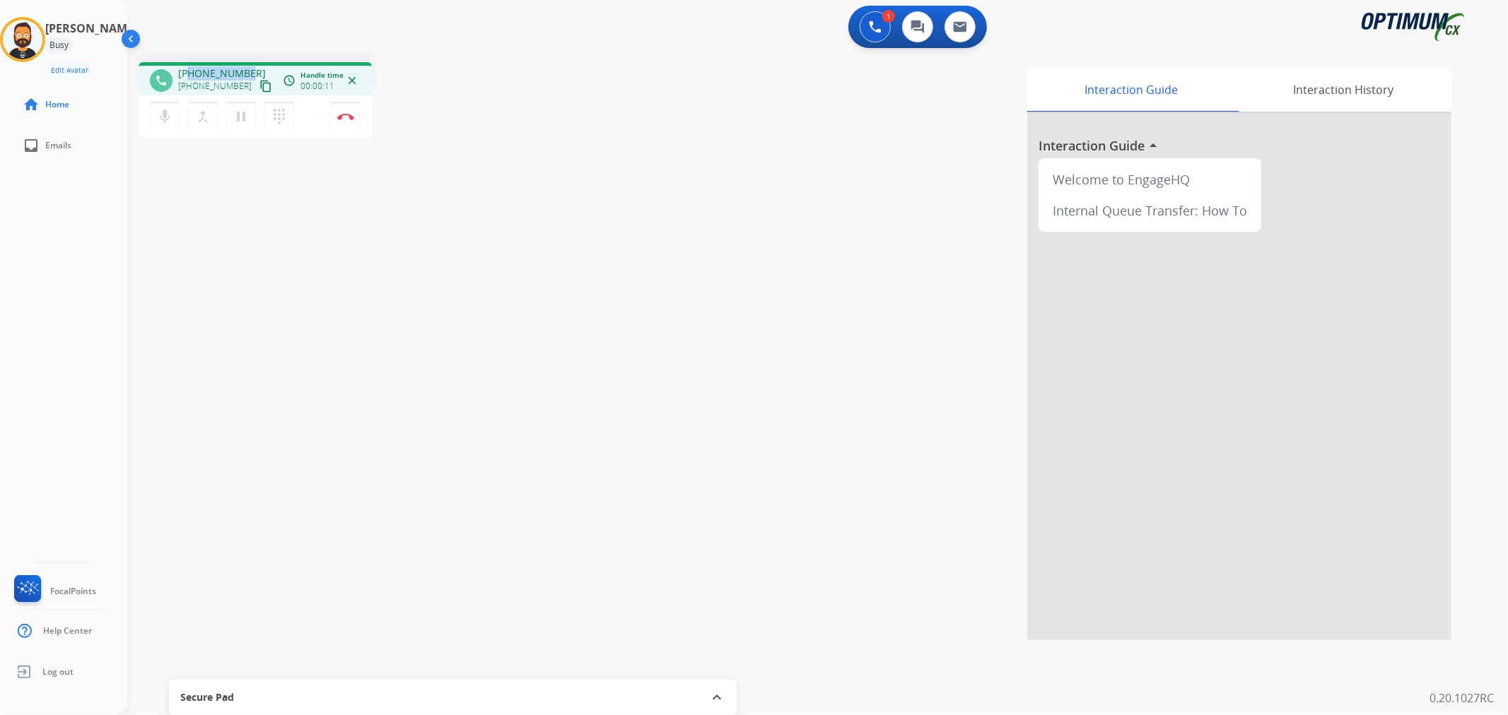
drag, startPoint x: 249, startPoint y: 72, endPoint x: 189, endPoint y: 71, distance: 59.4
click at [189, 71] on div "[PHONE_NUMBER] [PHONE_NUMBER] content_copy" at bounding box center [226, 80] width 96 height 28
click at [342, 117] on img at bounding box center [345, 116] width 17 height 7
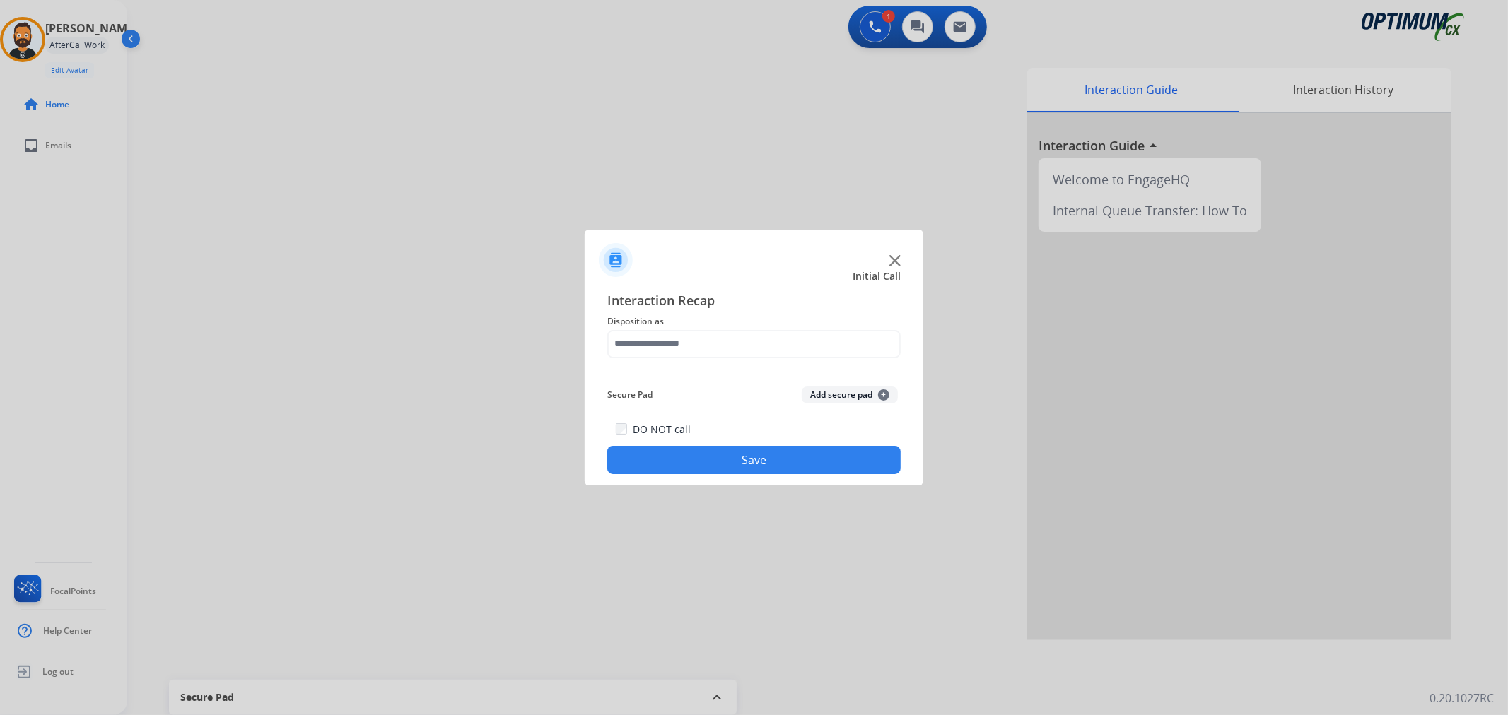
click at [656, 361] on div "Interaction Recap Disposition as Secure Pad Add secure pad + DO NOT call Save" at bounding box center [753, 383] width 293 height 184
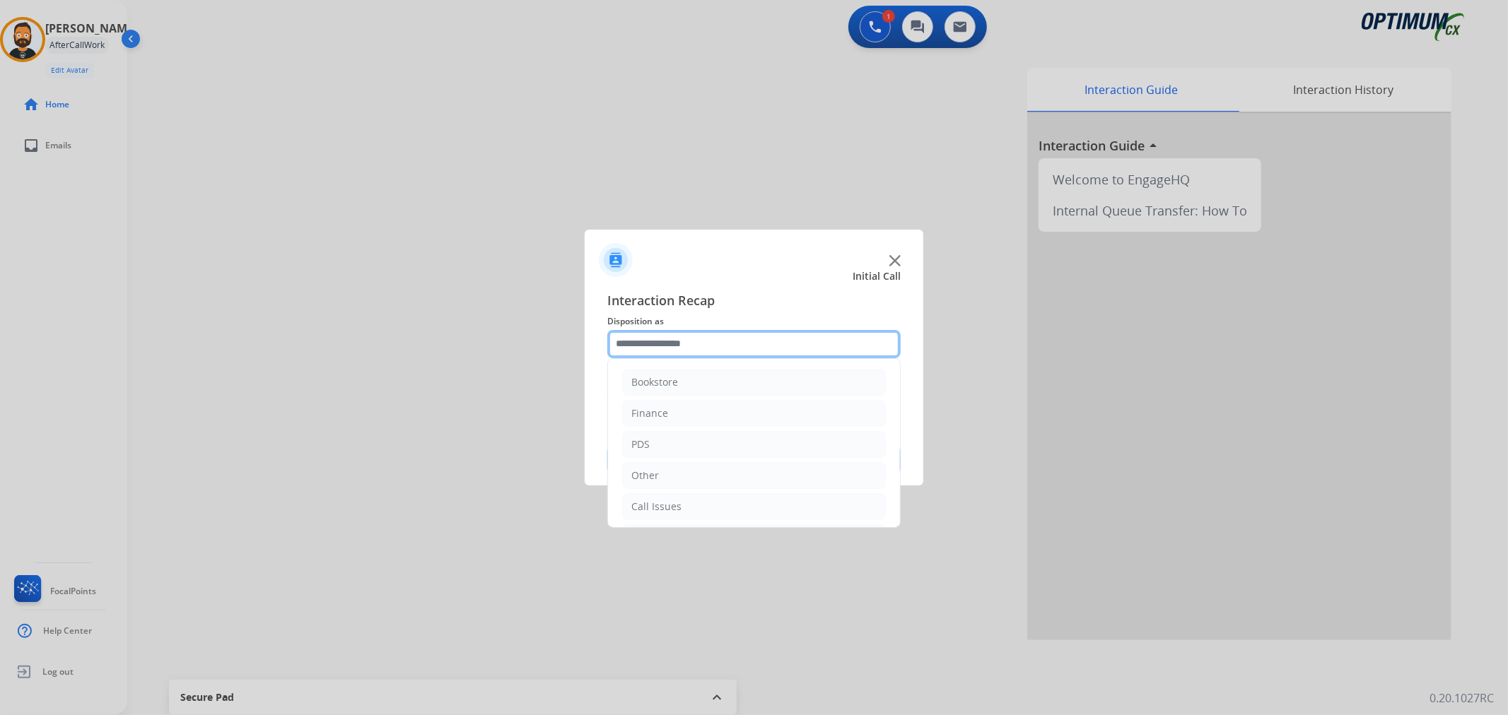
click at [660, 341] on input "text" at bounding box center [753, 344] width 293 height 28
click at [682, 500] on li "Renewal" at bounding box center [754, 504] width 264 height 27
click at [705, 343] on input "text" at bounding box center [753, 344] width 293 height 28
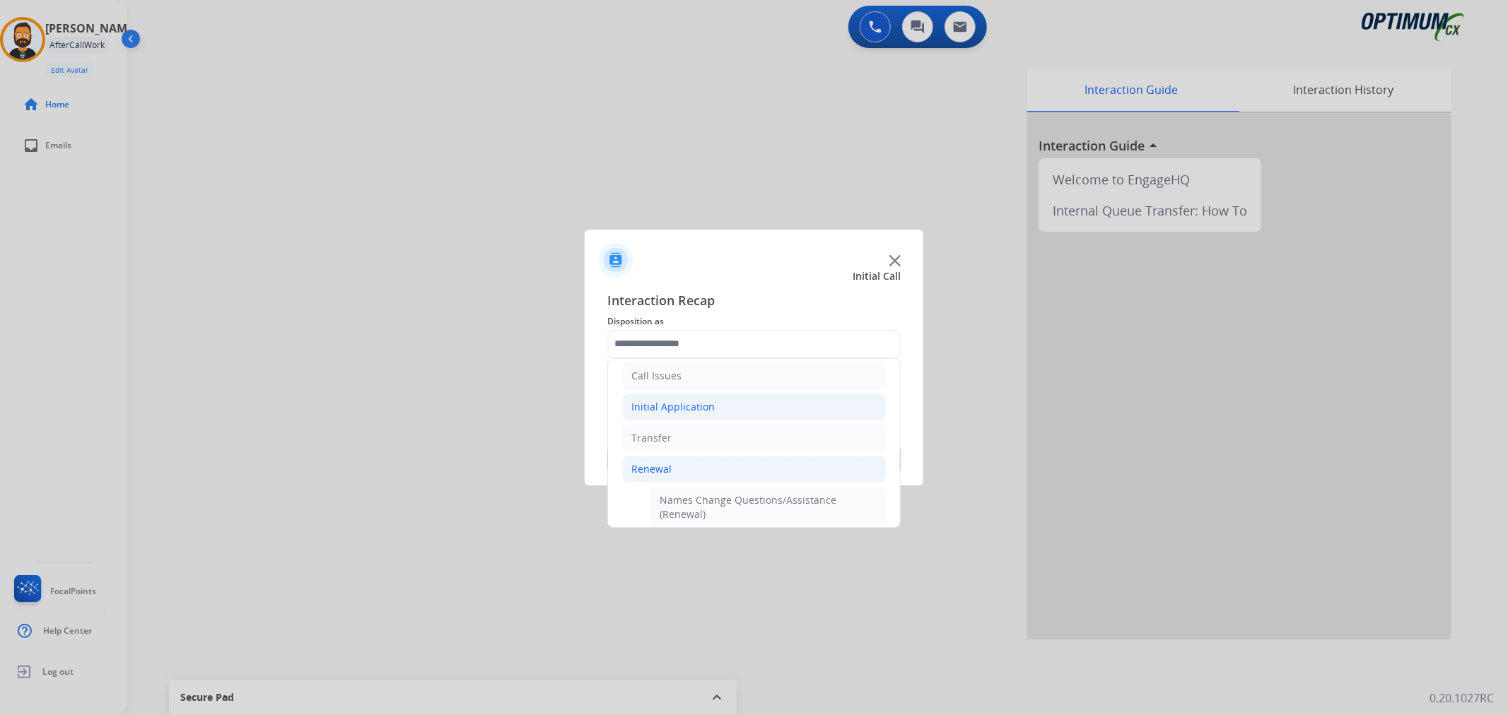
click at [681, 408] on div "Initial Application" at bounding box center [672, 407] width 83 height 14
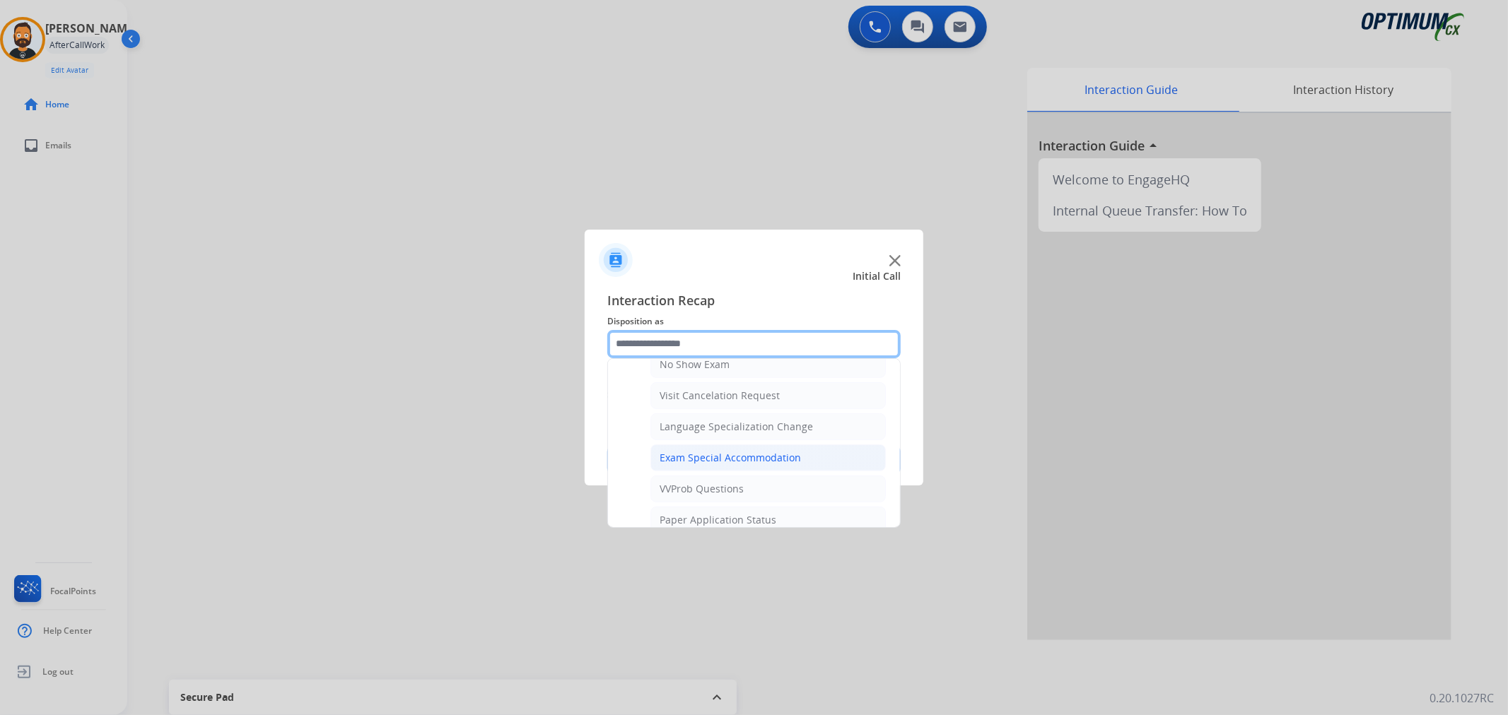
scroll to position [785, 0]
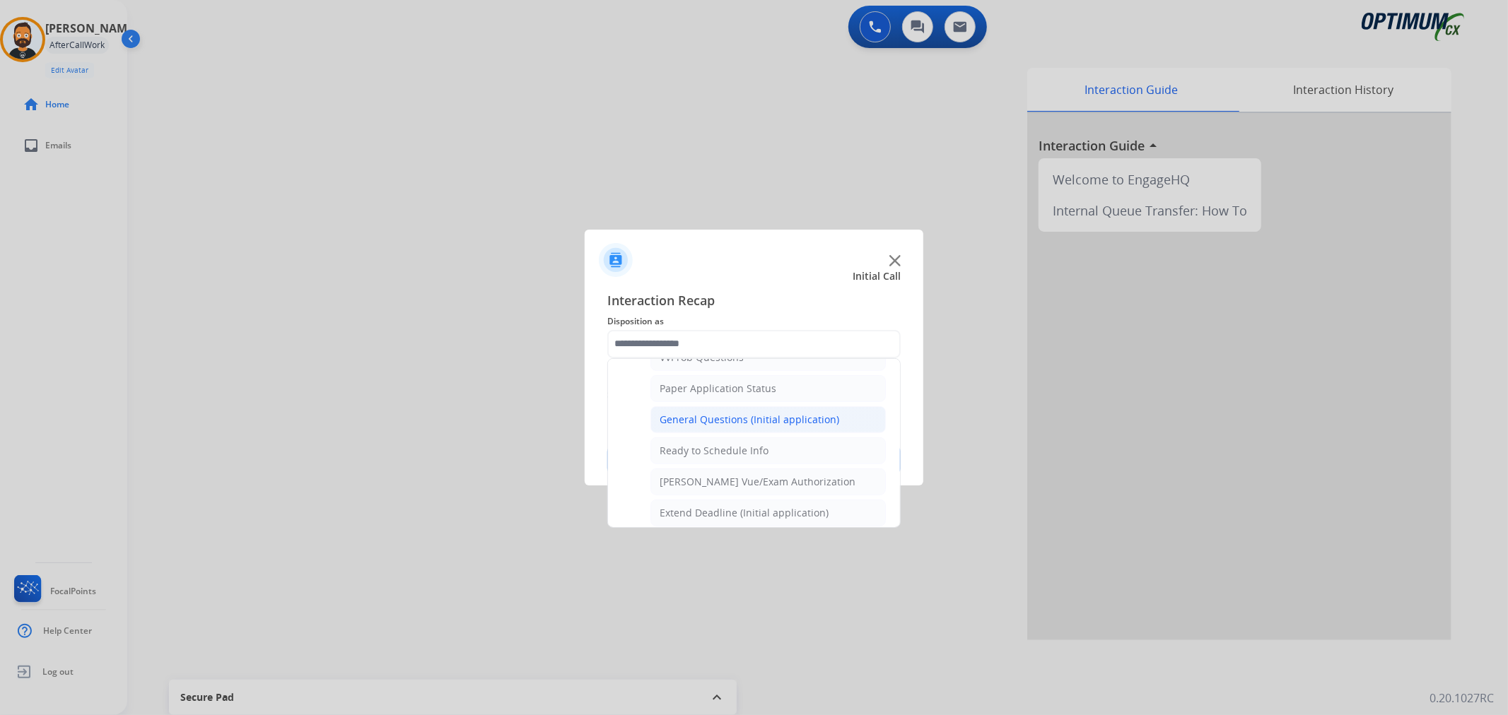
click at [719, 422] on div "General Questions (Initial application)" at bounding box center [750, 420] width 180 height 14
type input "**********"
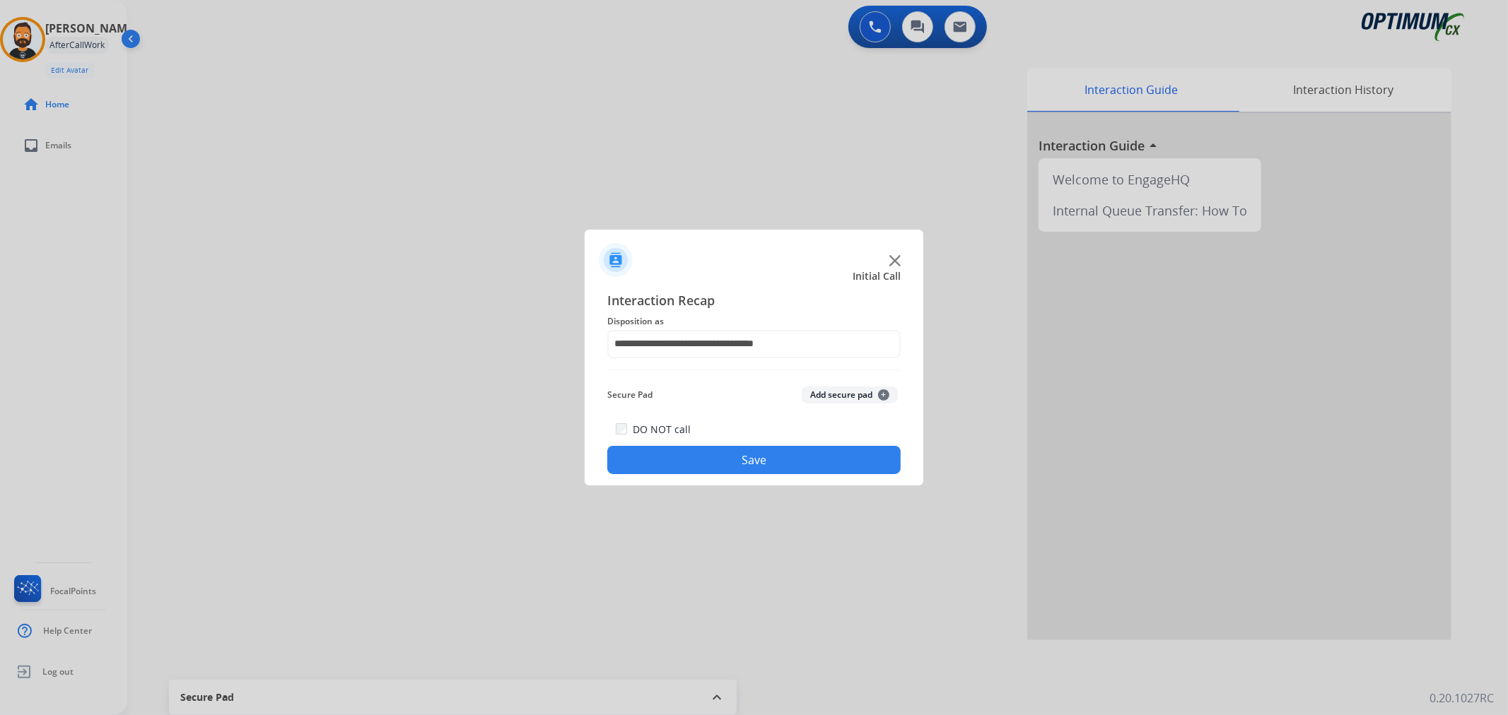
click at [723, 463] on button "Save" at bounding box center [753, 460] width 293 height 28
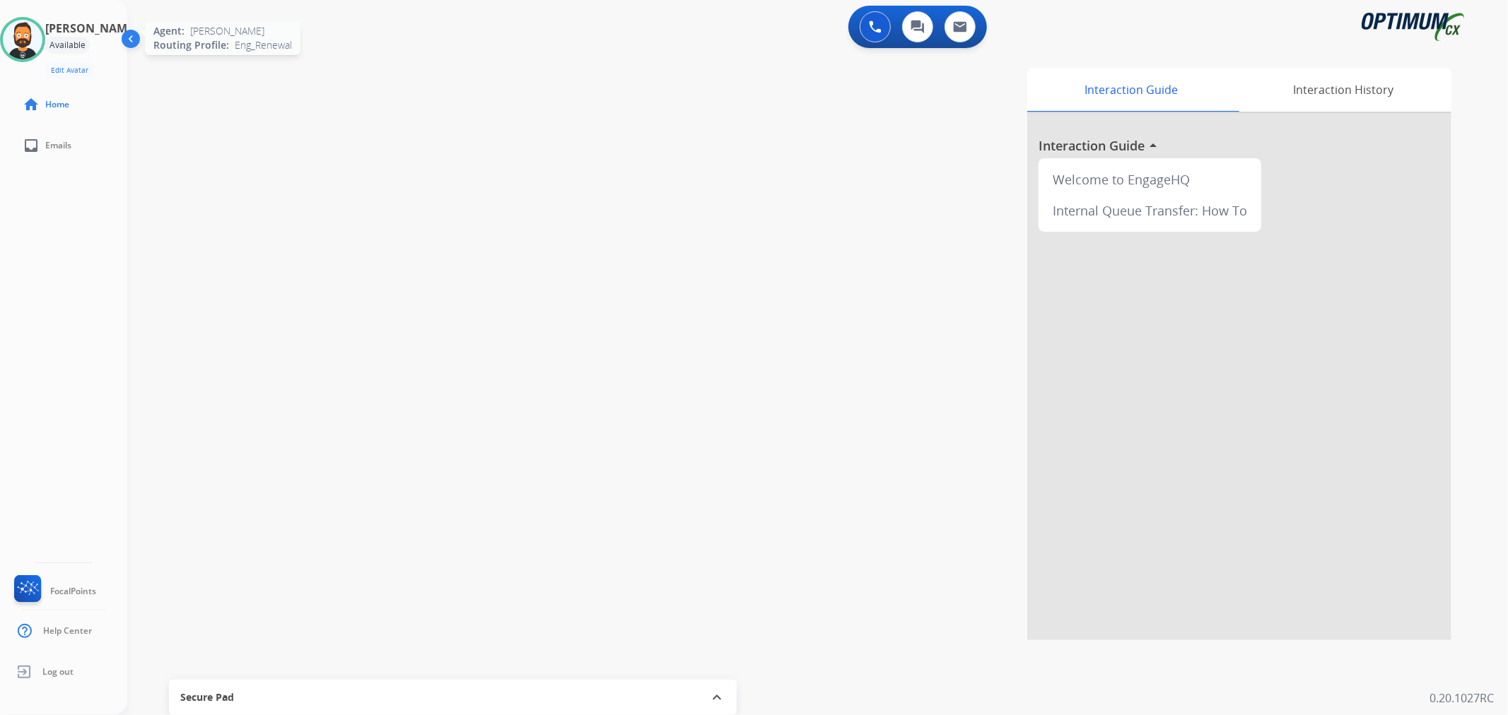
click at [25, 25] on img at bounding box center [23, 40] width 40 height 40
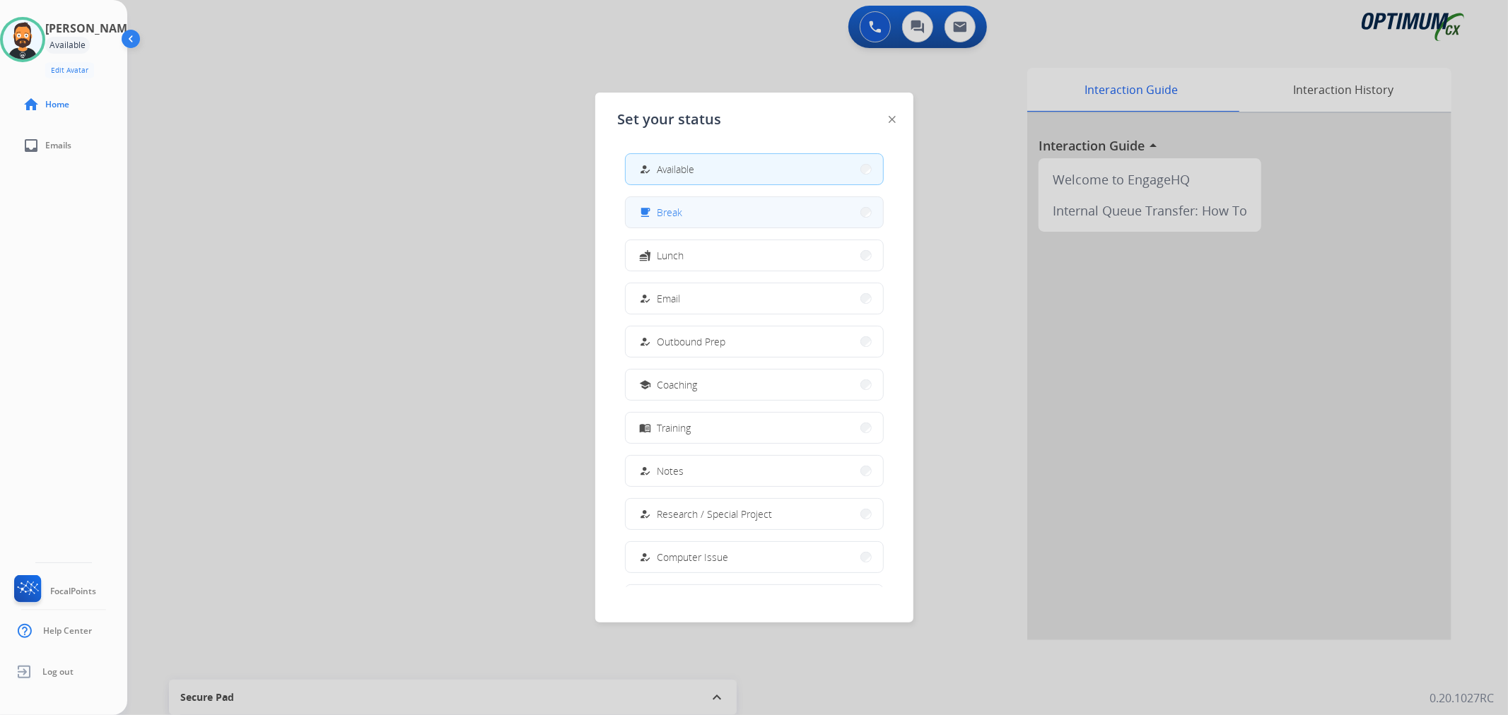
click at [679, 218] on span "Break" at bounding box center [669, 212] width 25 height 15
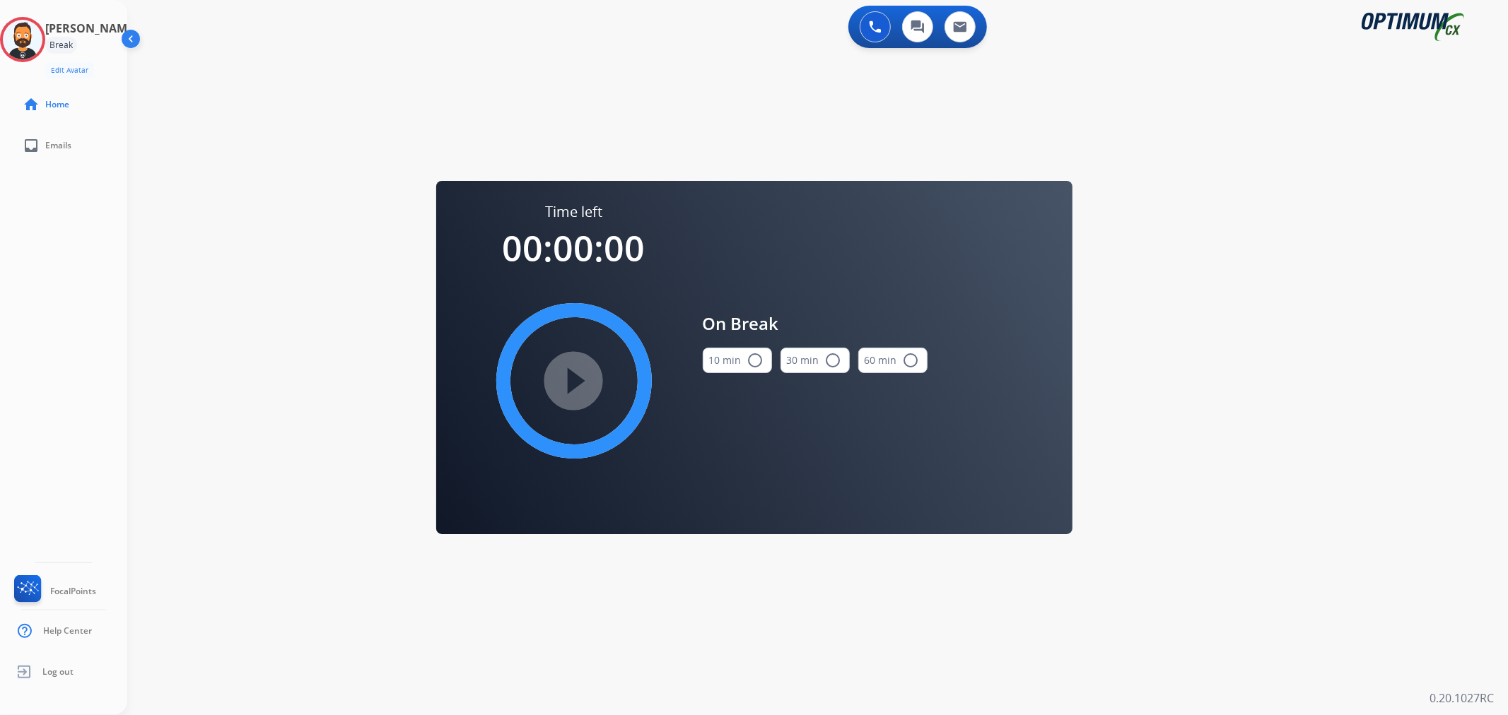
click at [743, 358] on button "10 min radio_button_unchecked" at bounding box center [737, 360] width 69 height 25
click at [569, 382] on mat-icon "play_circle_filled" at bounding box center [574, 381] width 17 height 17
click at [35, 40] on icon at bounding box center [23, 40] width 46 height 46
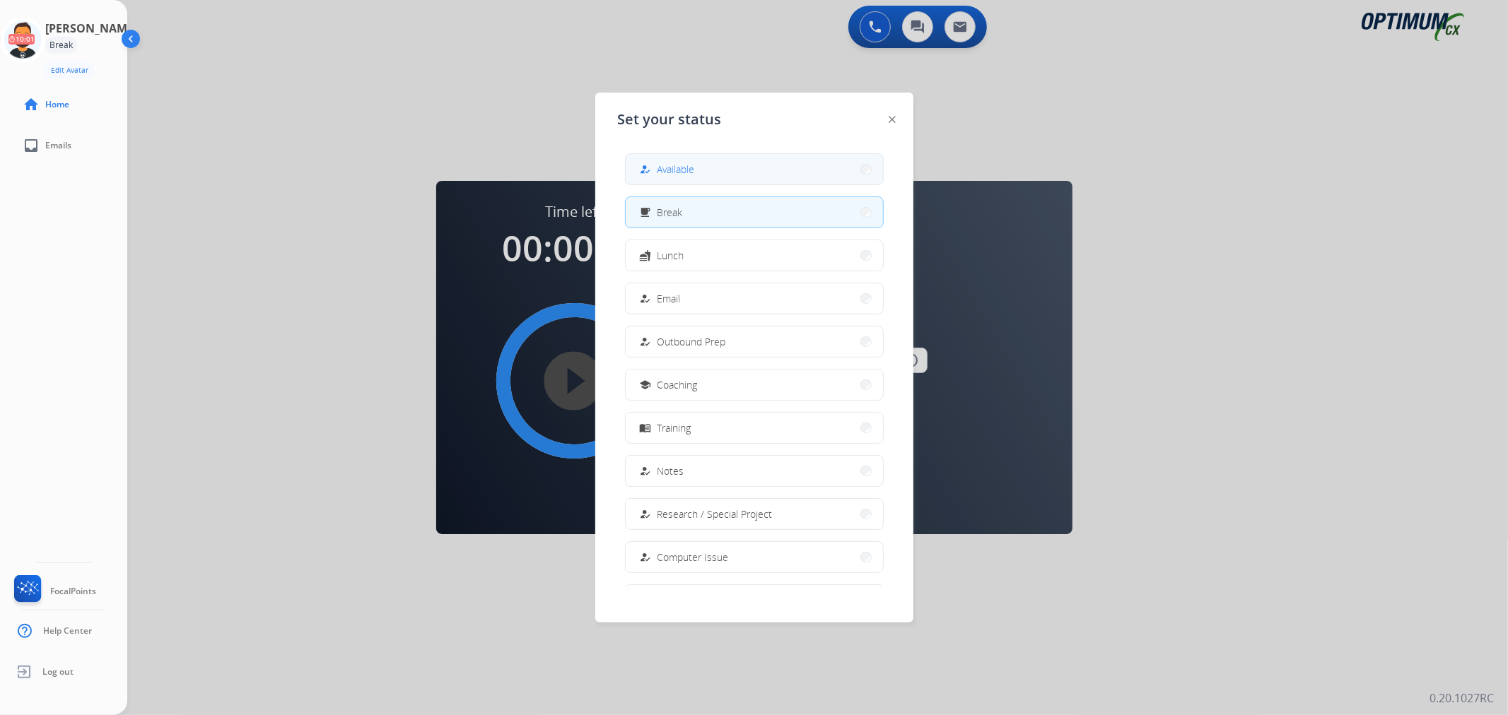
click at [686, 165] on span "Available" at bounding box center [675, 169] width 37 height 15
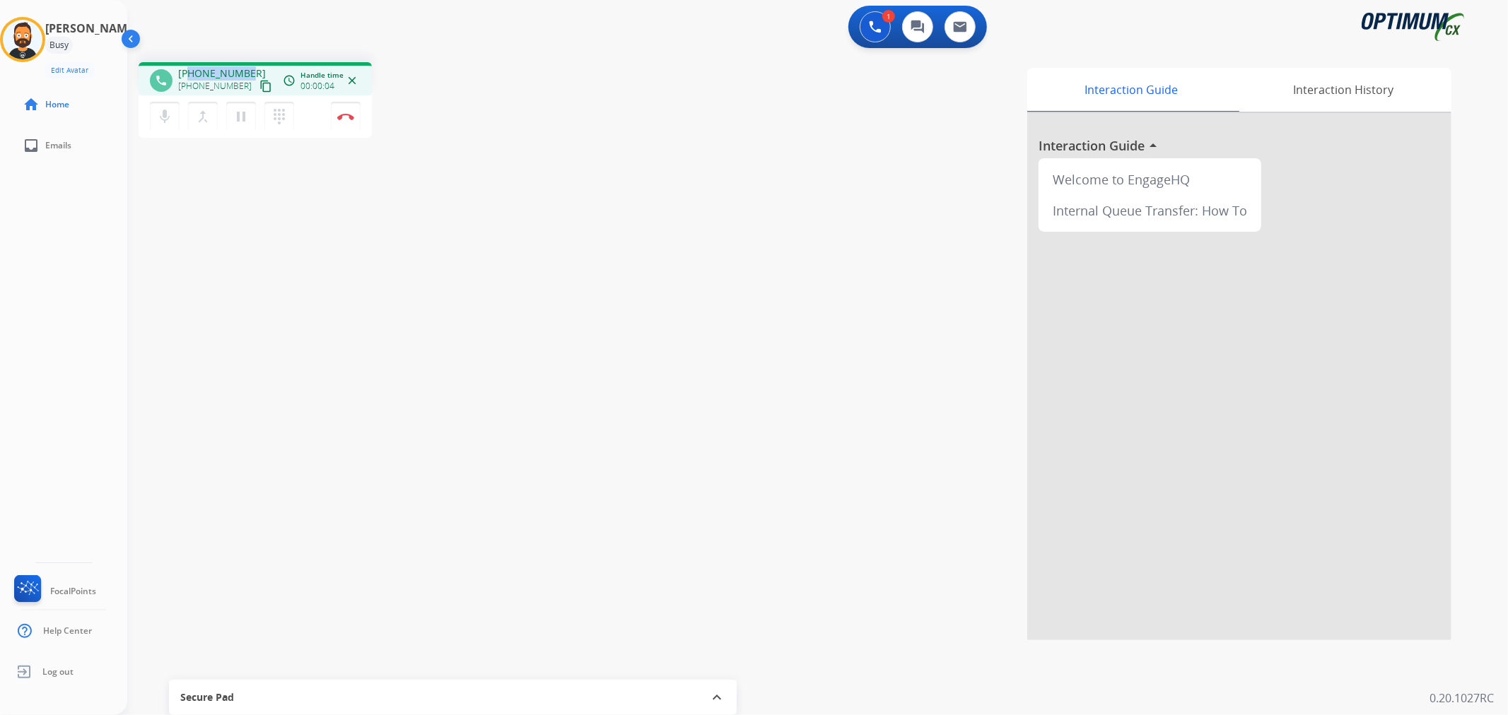
drag, startPoint x: 248, startPoint y: 66, endPoint x: 192, endPoint y: 72, distance: 56.8
click at [192, 72] on div "[PHONE_NUMBER] [PHONE_NUMBER] content_copy" at bounding box center [226, 80] width 96 height 28
click at [347, 115] on img at bounding box center [345, 116] width 17 height 7
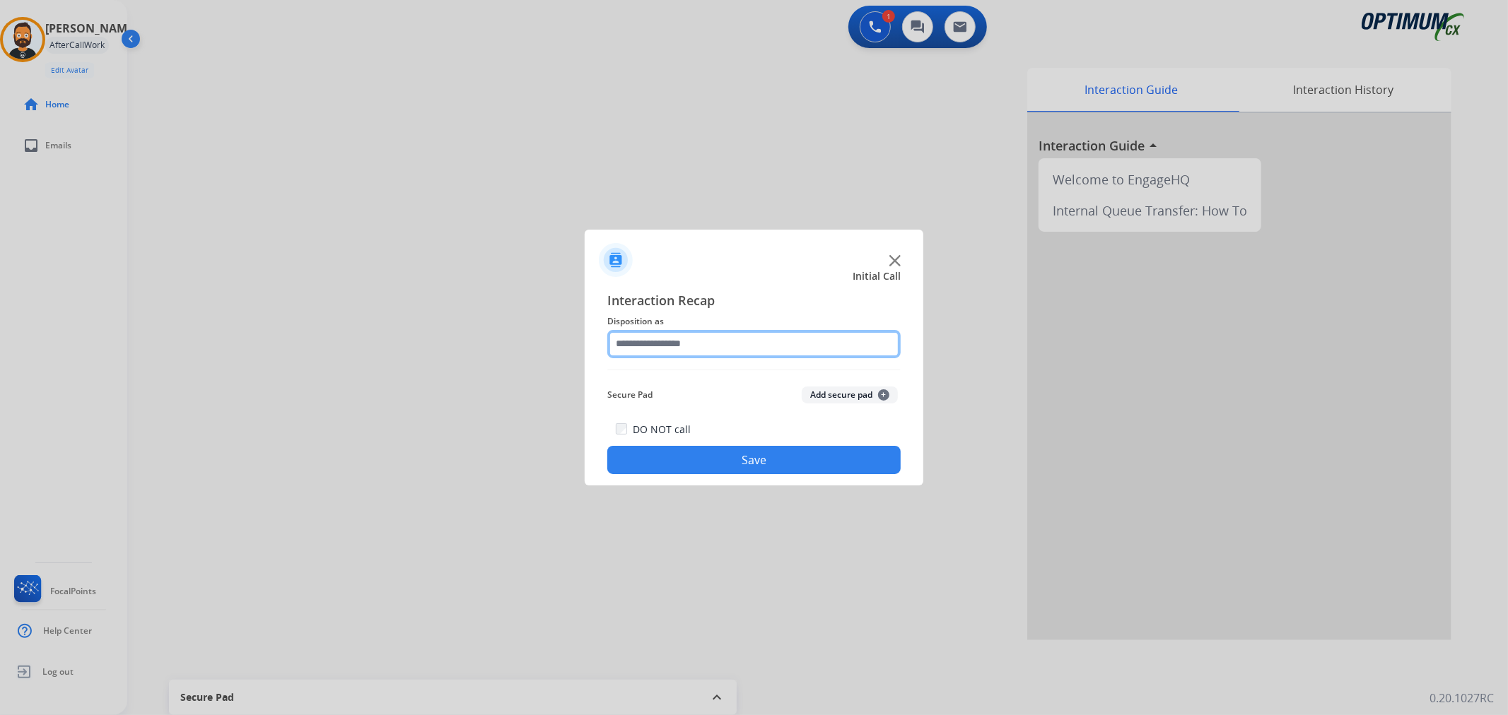
click at [675, 344] on input "text" at bounding box center [753, 344] width 293 height 28
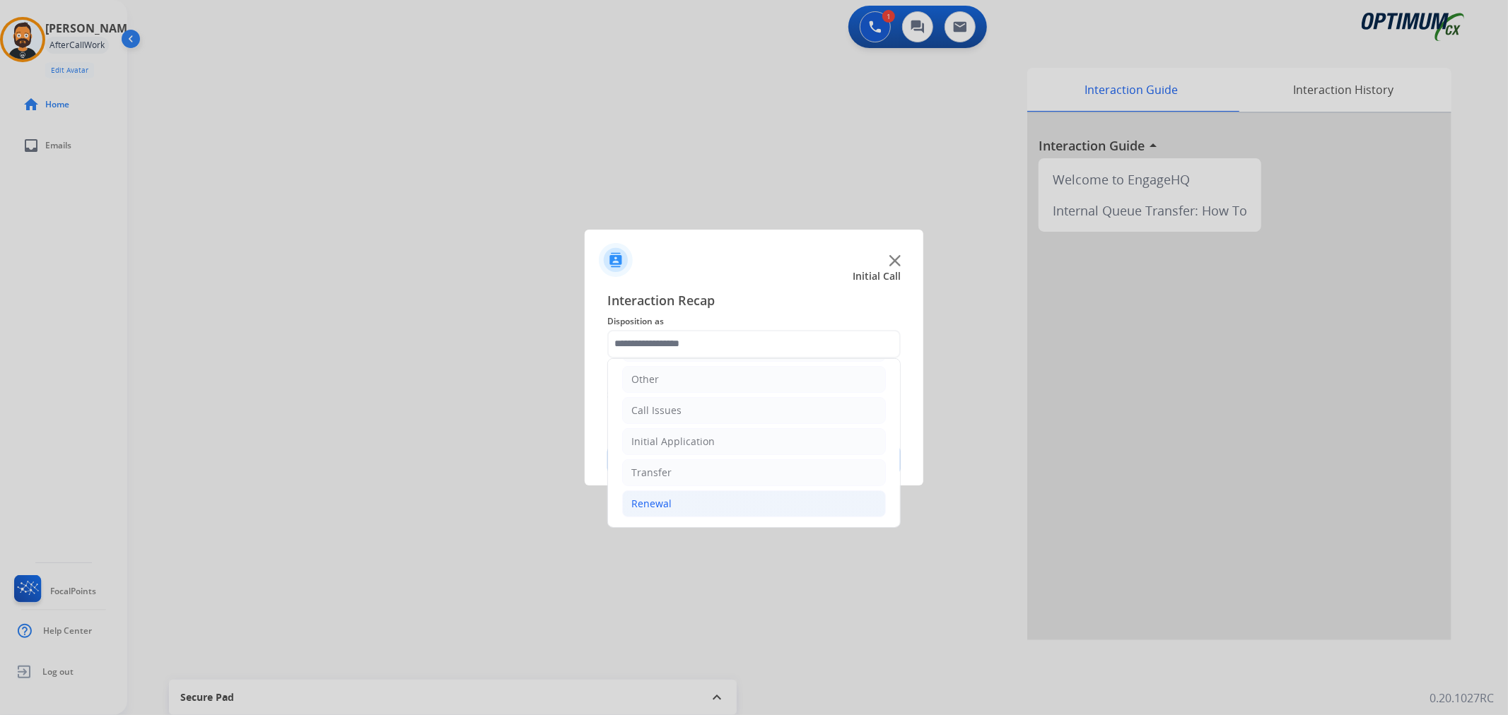
click at [689, 491] on li "Renewal" at bounding box center [754, 504] width 264 height 27
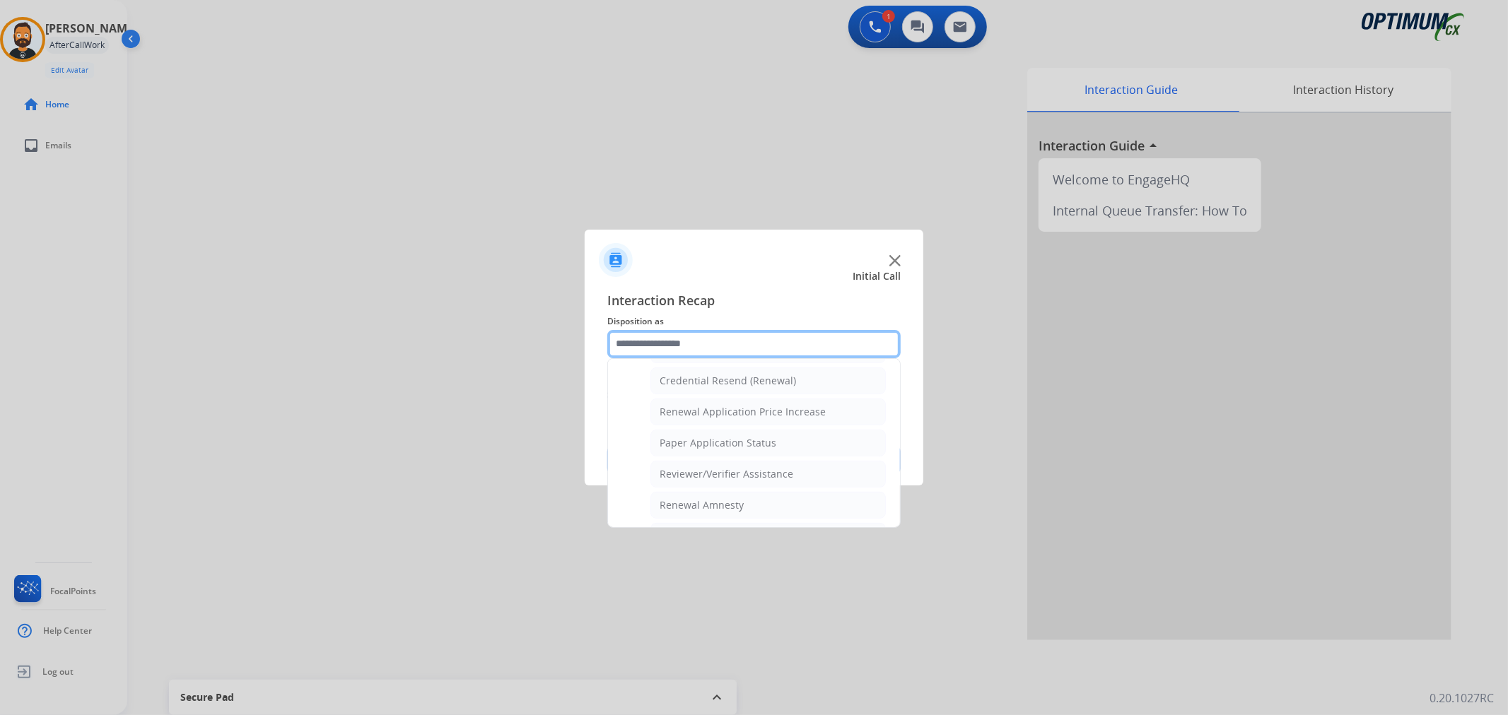
scroll to position [418, 0]
click at [709, 383] on div "General Questions (Renewal)" at bounding box center [728, 383] width 137 height 14
type input "**********"
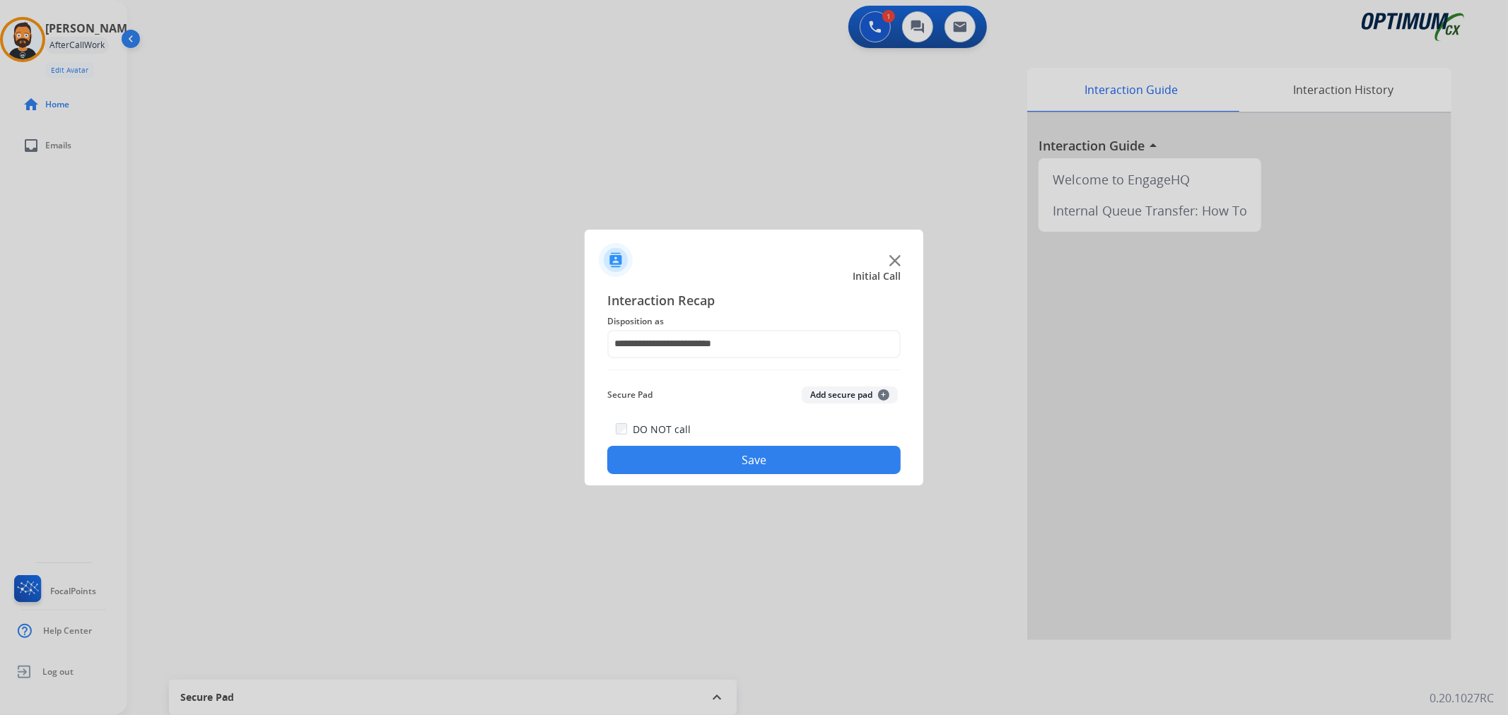
click at [683, 457] on button "Save" at bounding box center [753, 460] width 293 height 28
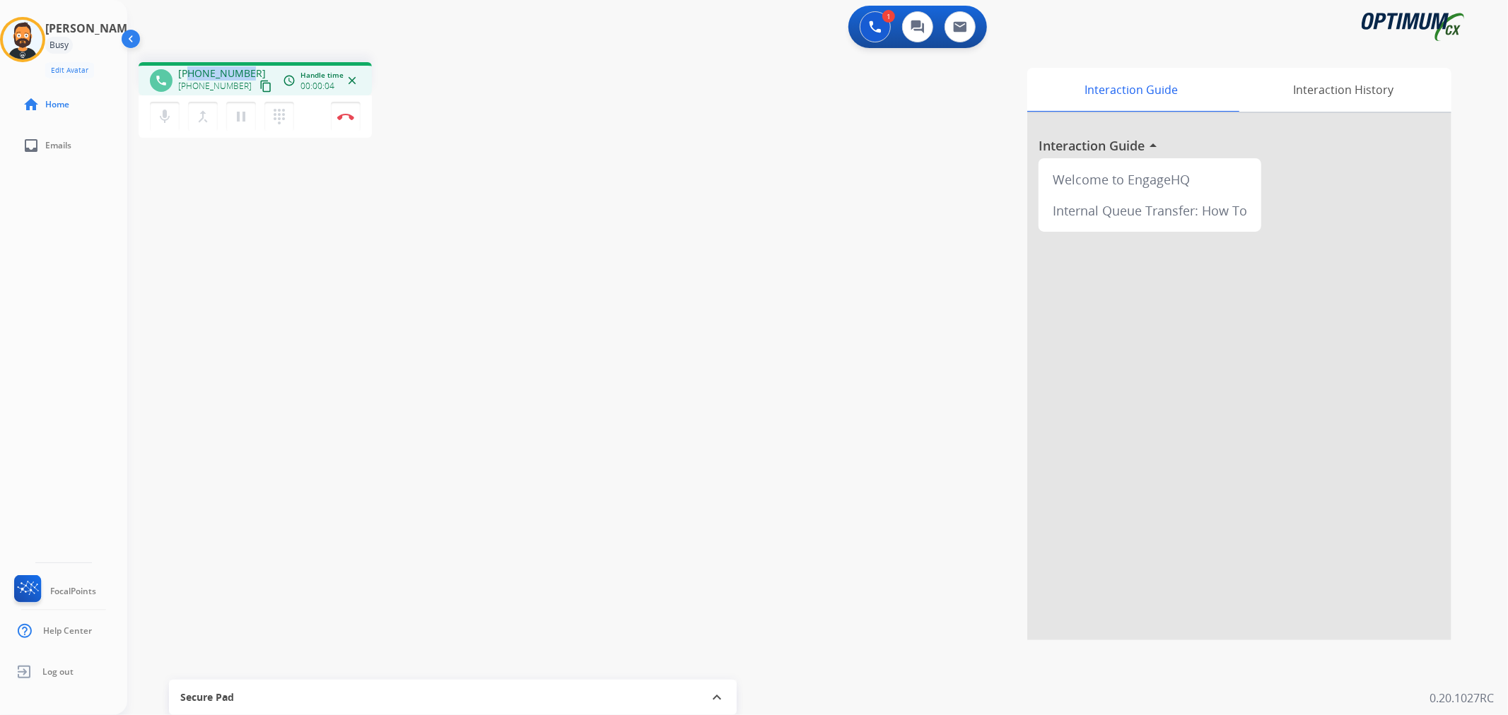
drag, startPoint x: 246, startPoint y: 67, endPoint x: 191, endPoint y: 67, distance: 55.1
click at [191, 67] on div "[PHONE_NUMBER] [PHONE_NUMBER] content_copy" at bounding box center [226, 80] width 96 height 28
click at [346, 118] on img at bounding box center [345, 116] width 17 height 7
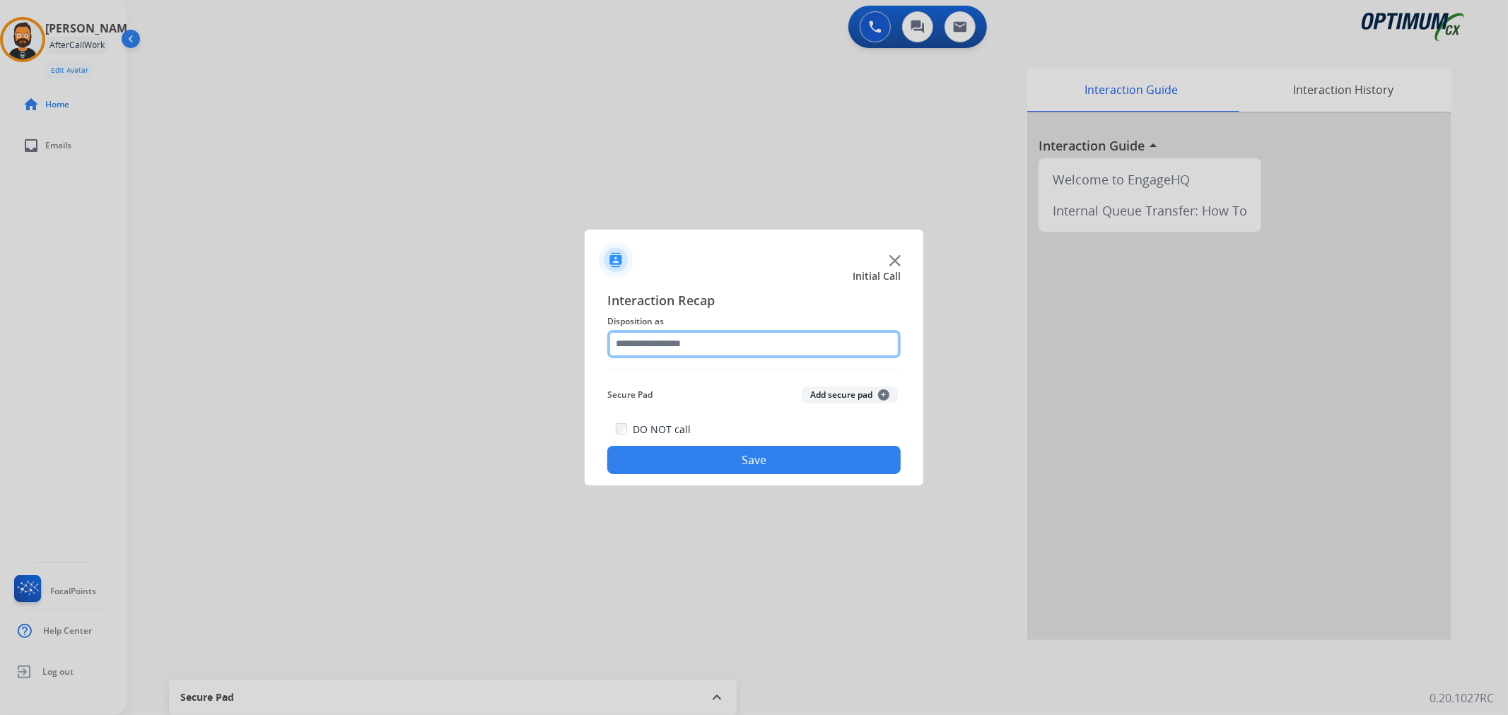
click at [701, 336] on input "text" at bounding box center [753, 344] width 293 height 28
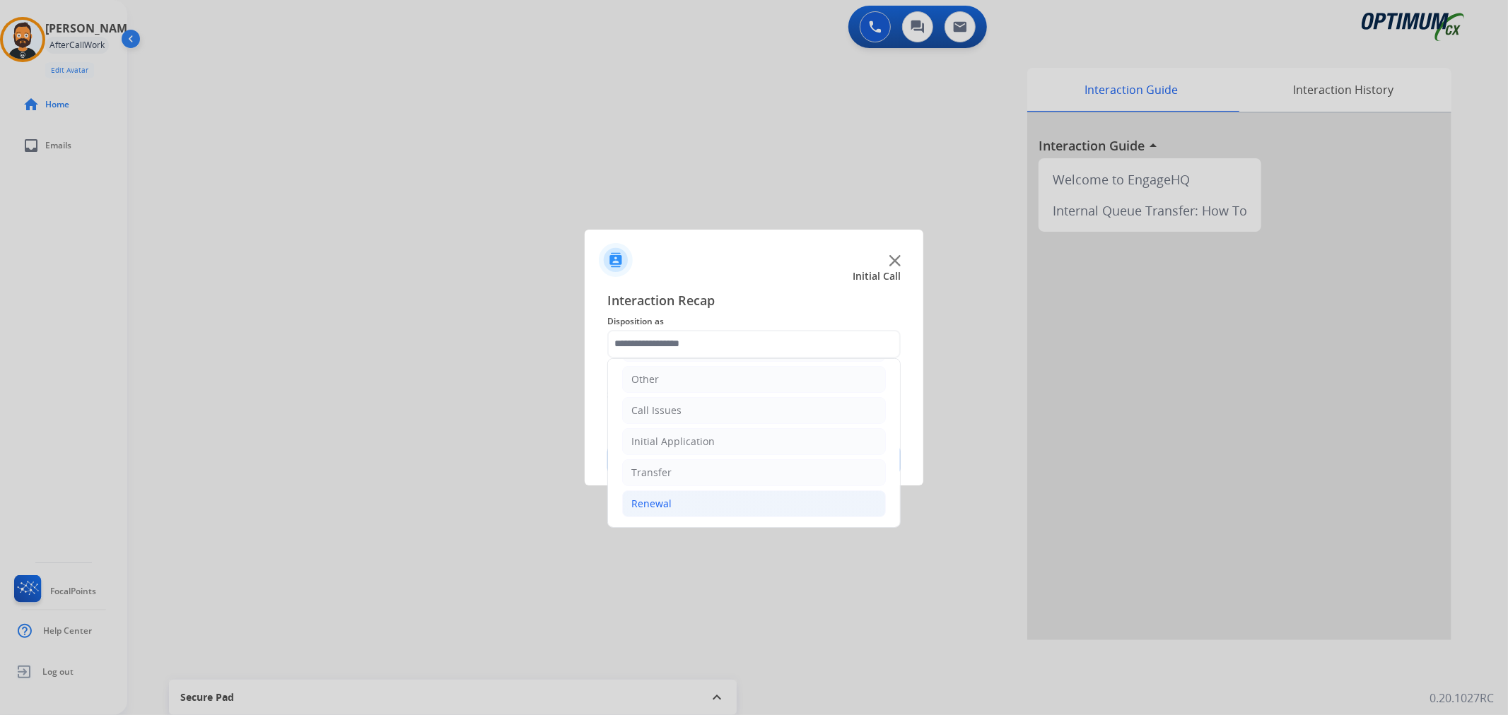
click at [660, 500] on div "Renewal" at bounding box center [651, 504] width 40 height 14
click at [707, 383] on div "General Questions (Renewal)" at bounding box center [728, 383] width 137 height 14
type input "**********"
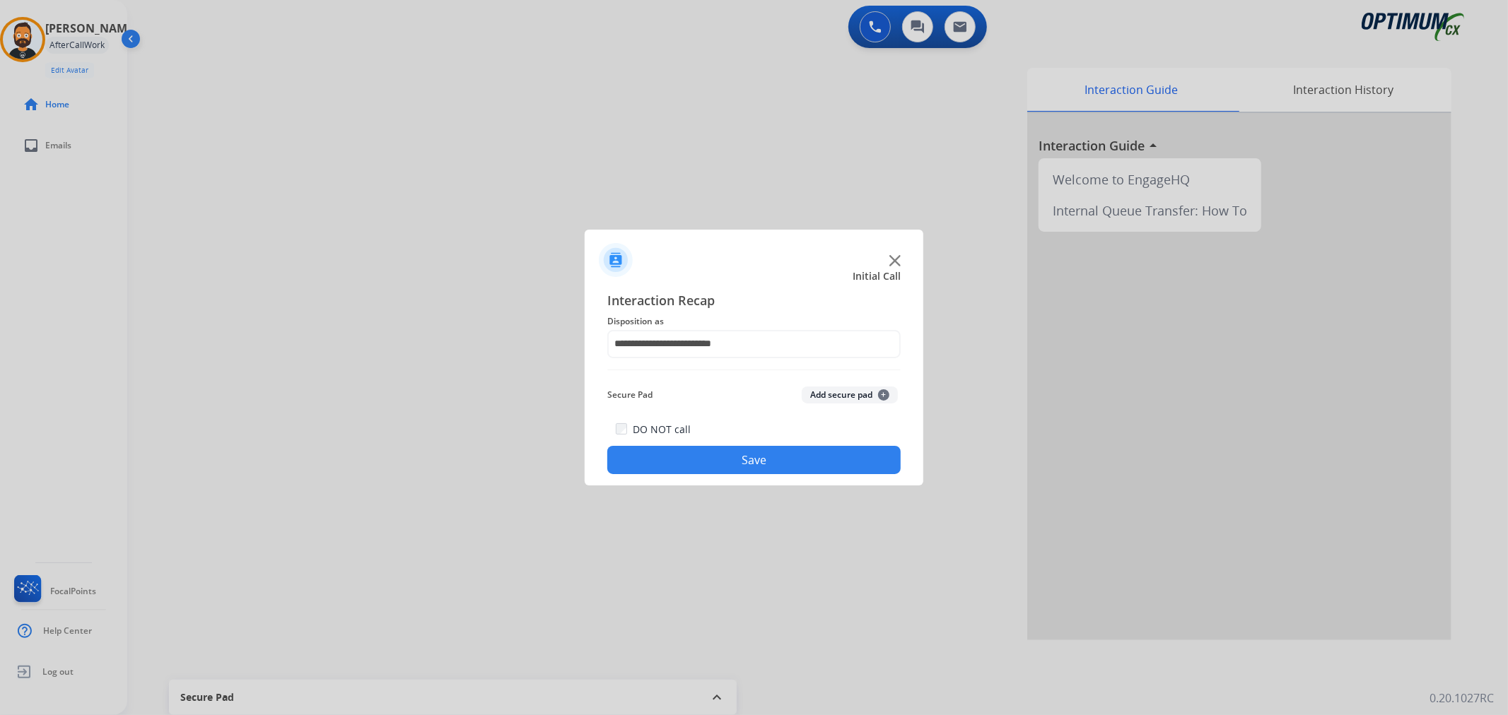
click at [689, 463] on button "Save" at bounding box center [753, 460] width 293 height 28
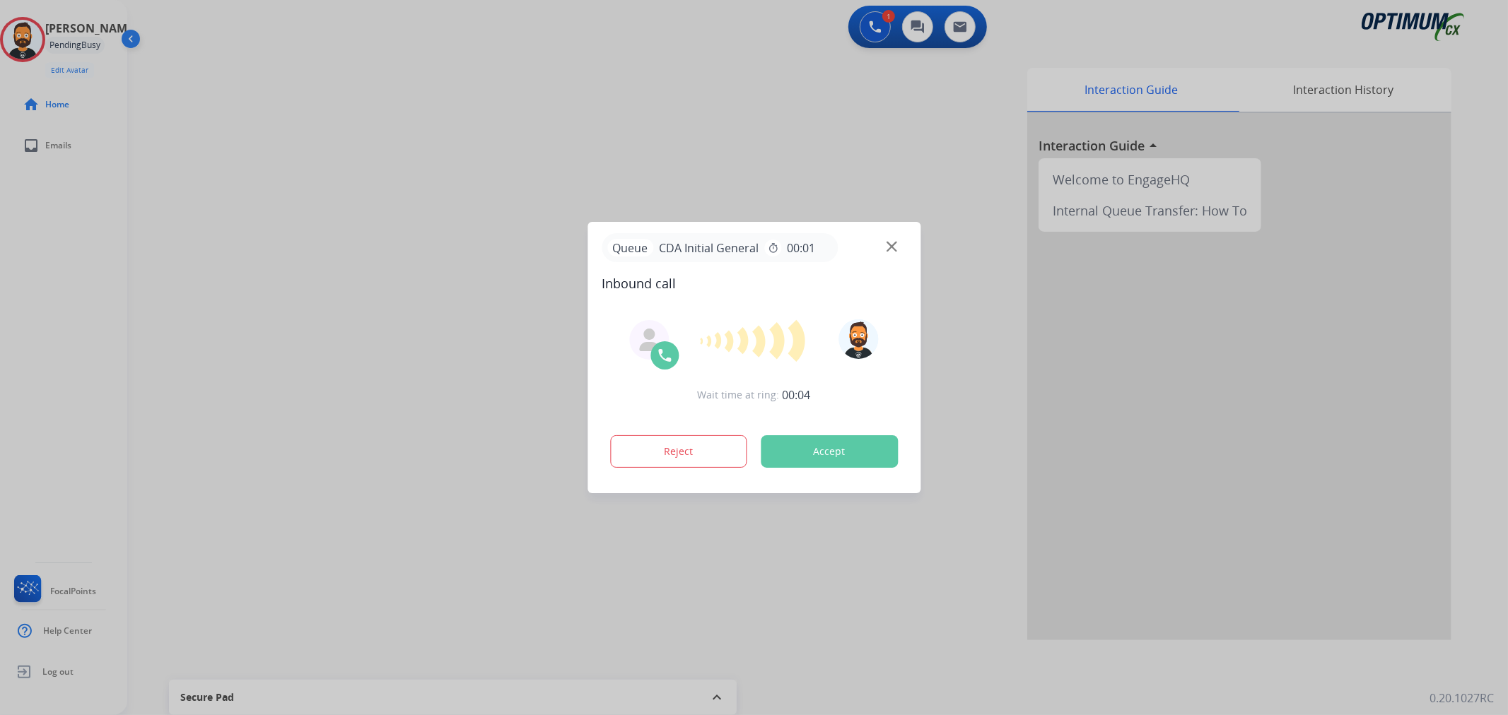
click at [251, 364] on div at bounding box center [754, 357] width 1508 height 715
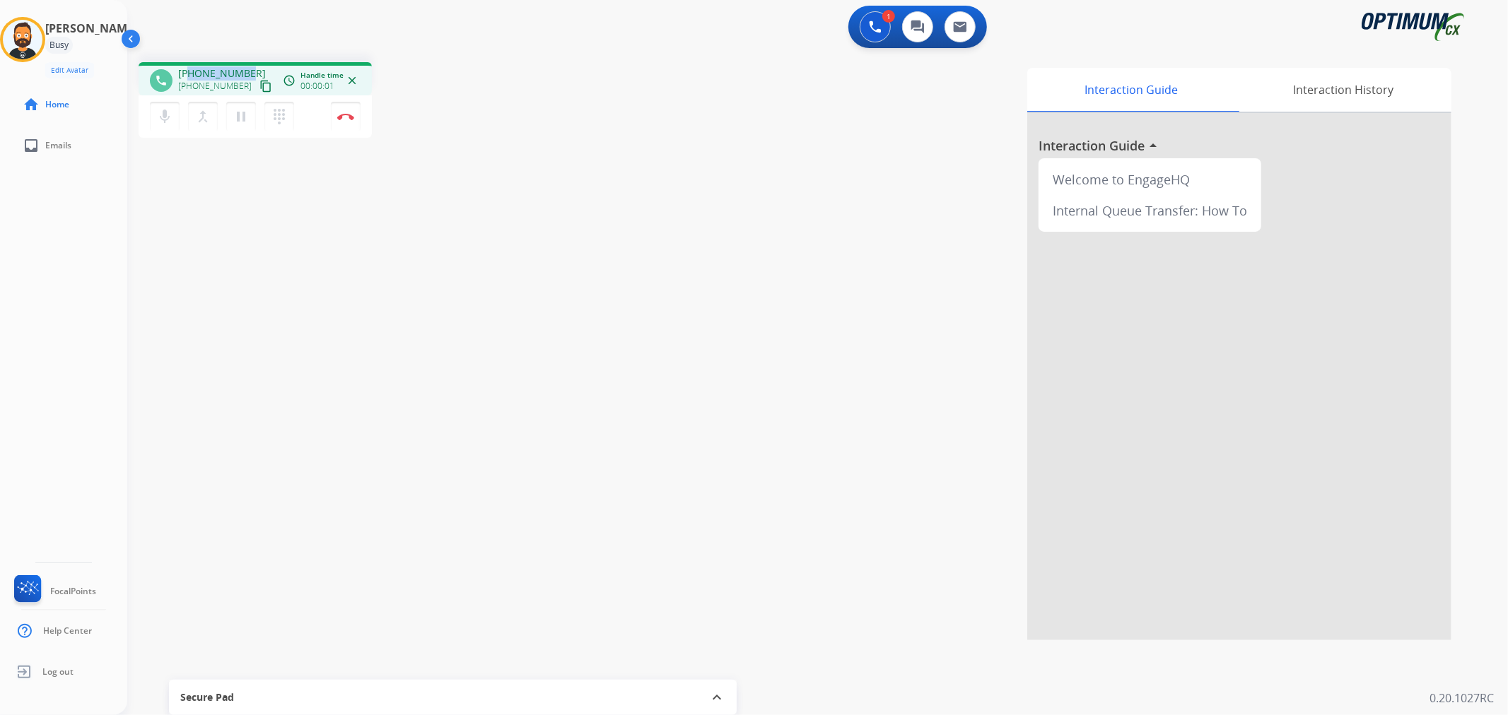
drag, startPoint x: 250, startPoint y: 66, endPoint x: 188, endPoint y: 64, distance: 61.5
click at [188, 64] on div "phone [PHONE_NUMBER] [PHONE_NUMBER] content_copy access_time Call metrics Queue…" at bounding box center [255, 78] width 233 height 33
click at [347, 115] on img at bounding box center [345, 116] width 17 height 7
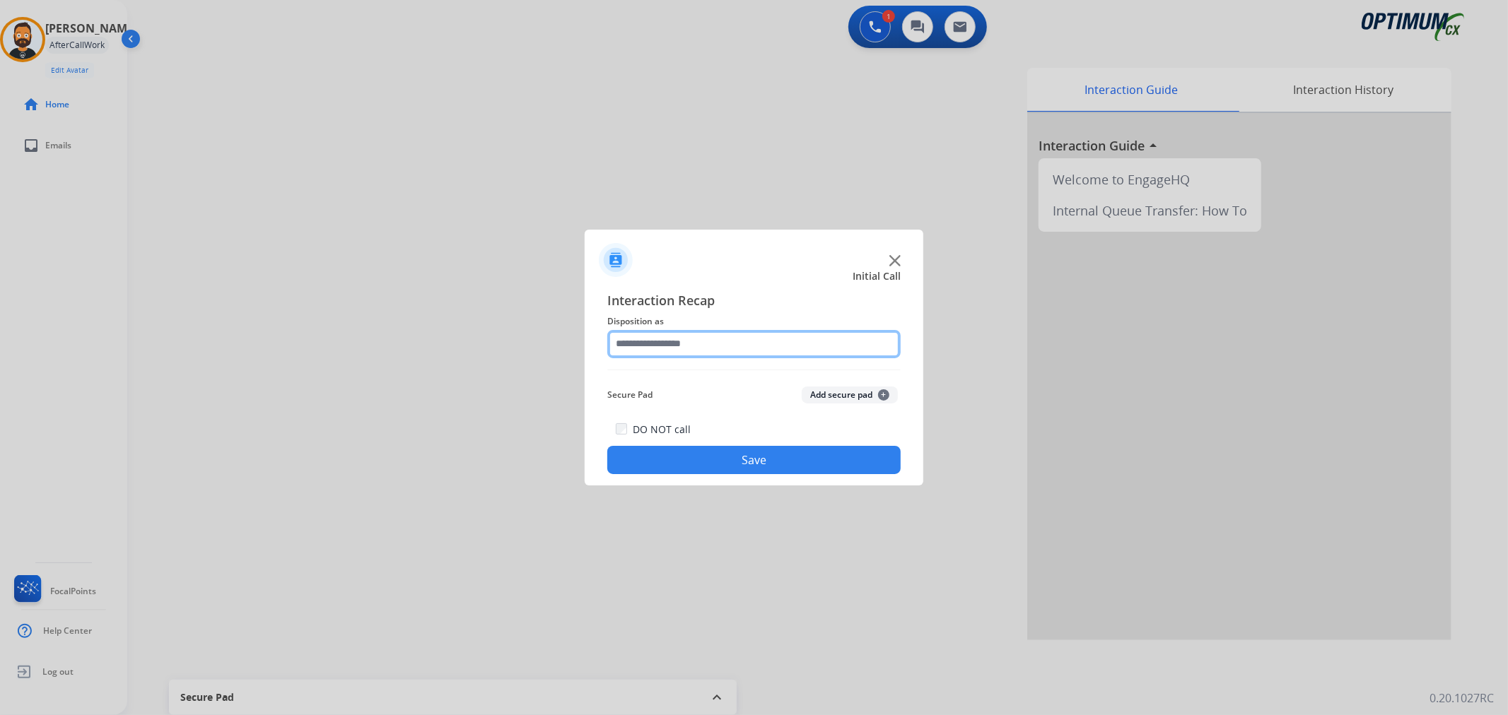
click at [715, 340] on input "text" at bounding box center [753, 344] width 293 height 28
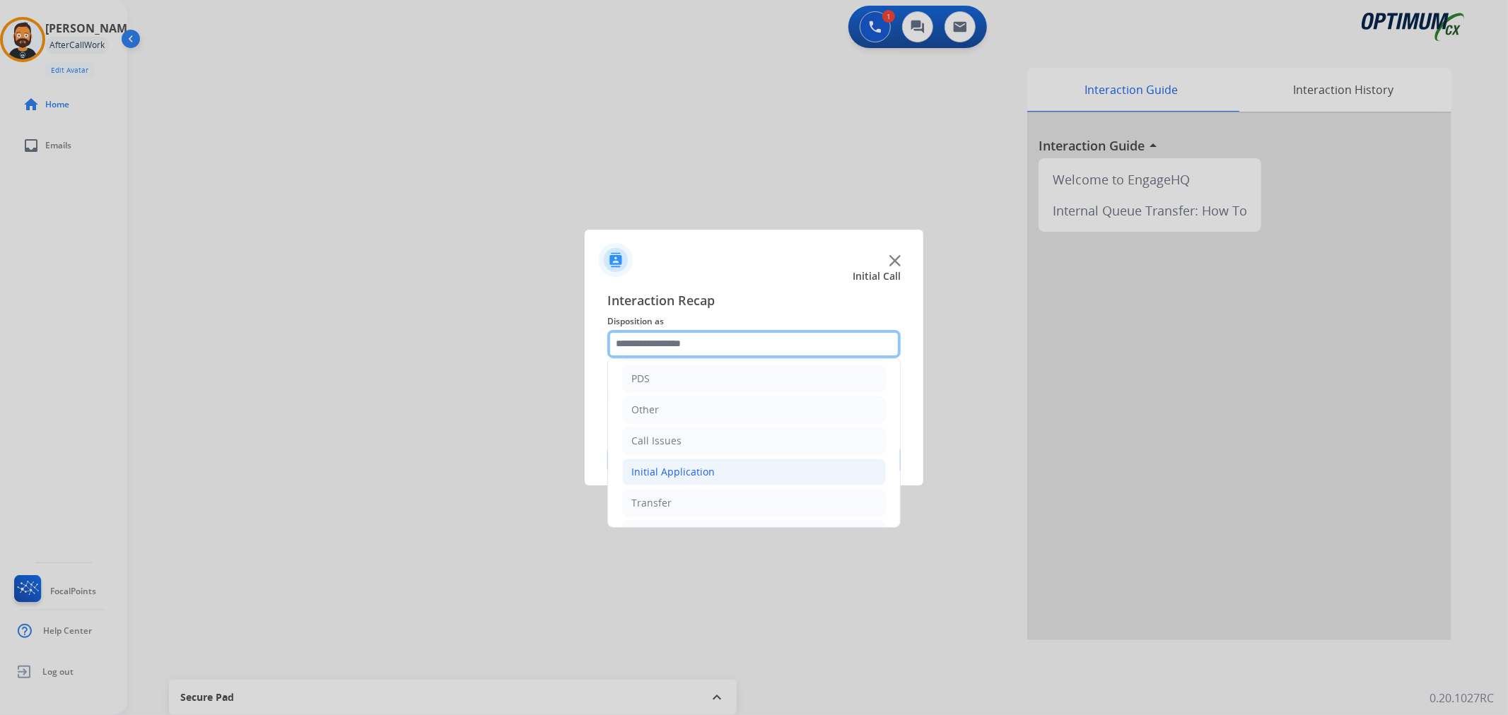
scroll to position [97, 0]
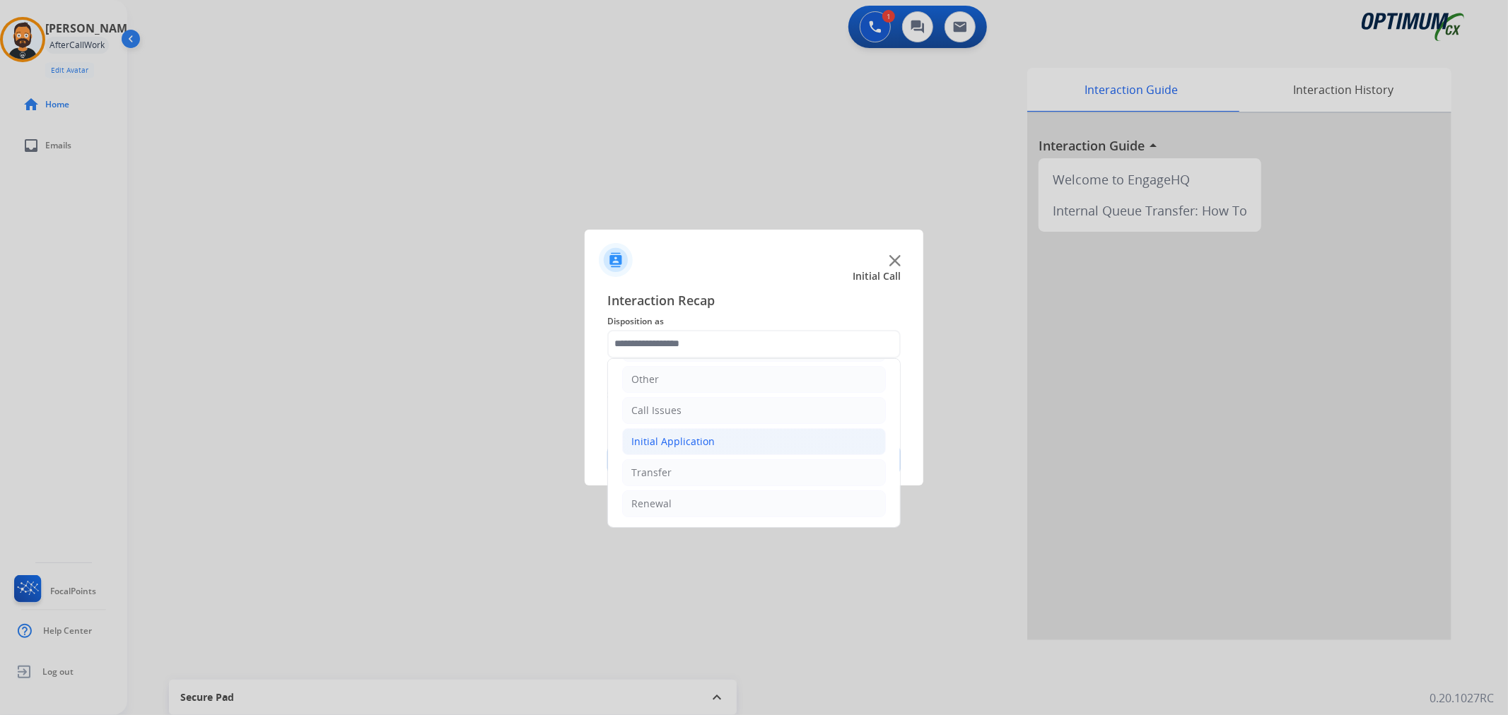
click at [681, 445] on div "Initial Application" at bounding box center [672, 442] width 83 height 14
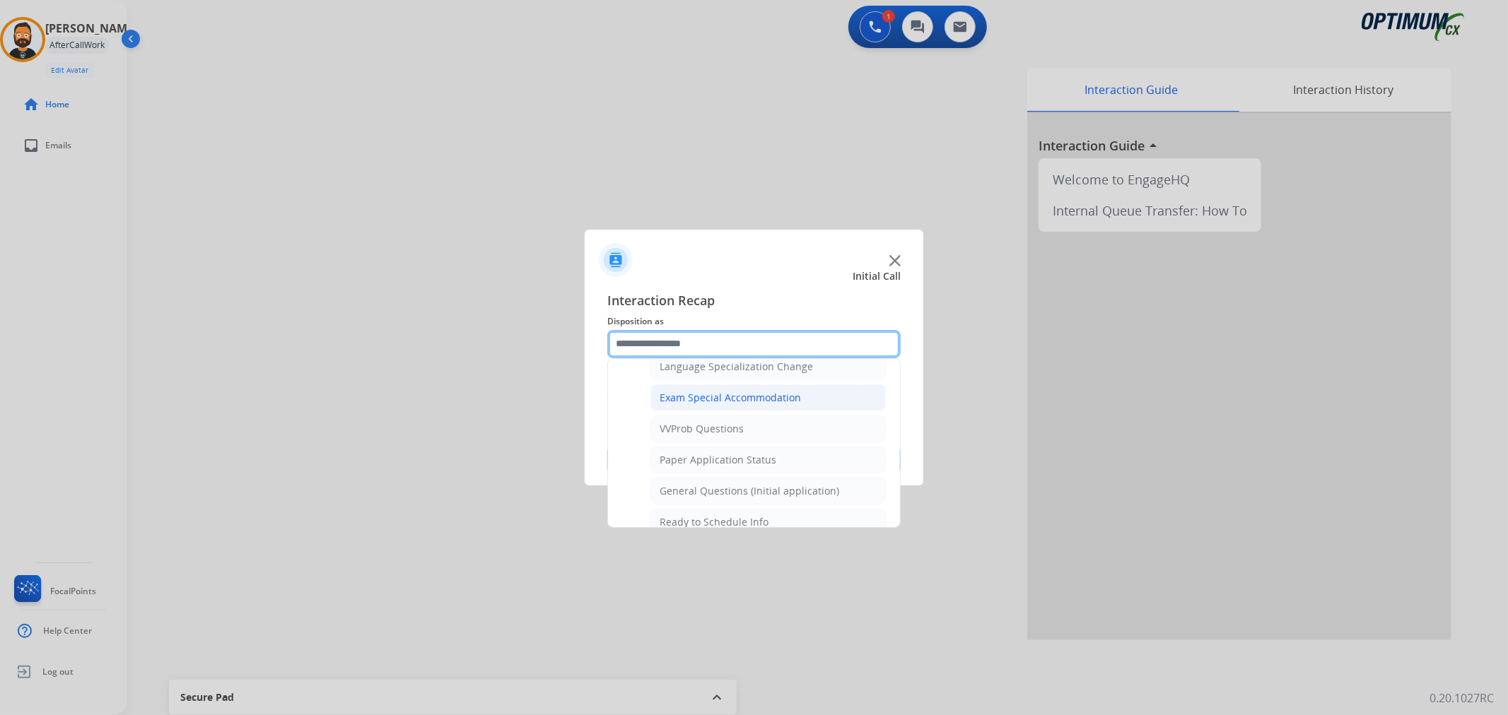
scroll to position [751, 0]
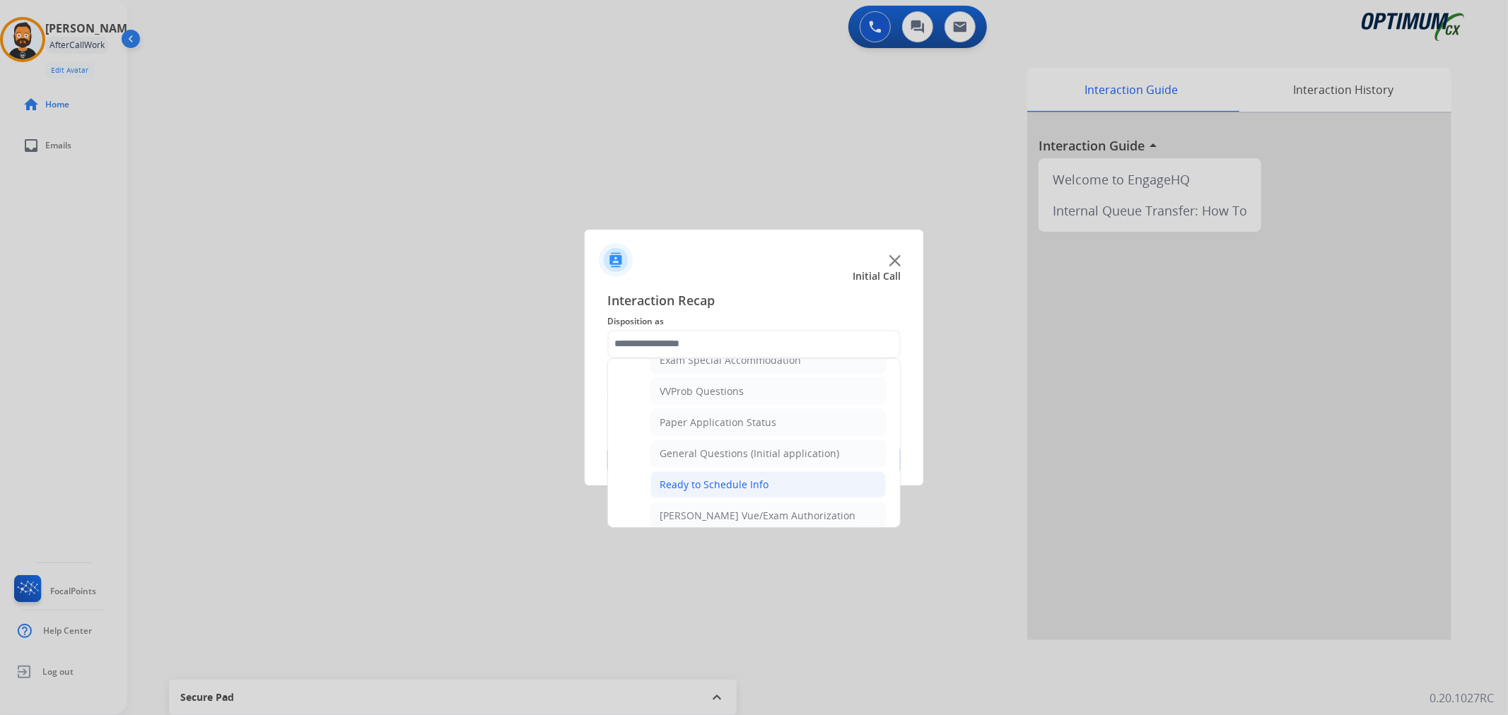
click at [708, 484] on div "Ready to Schedule Info" at bounding box center [714, 485] width 109 height 14
type input "**********"
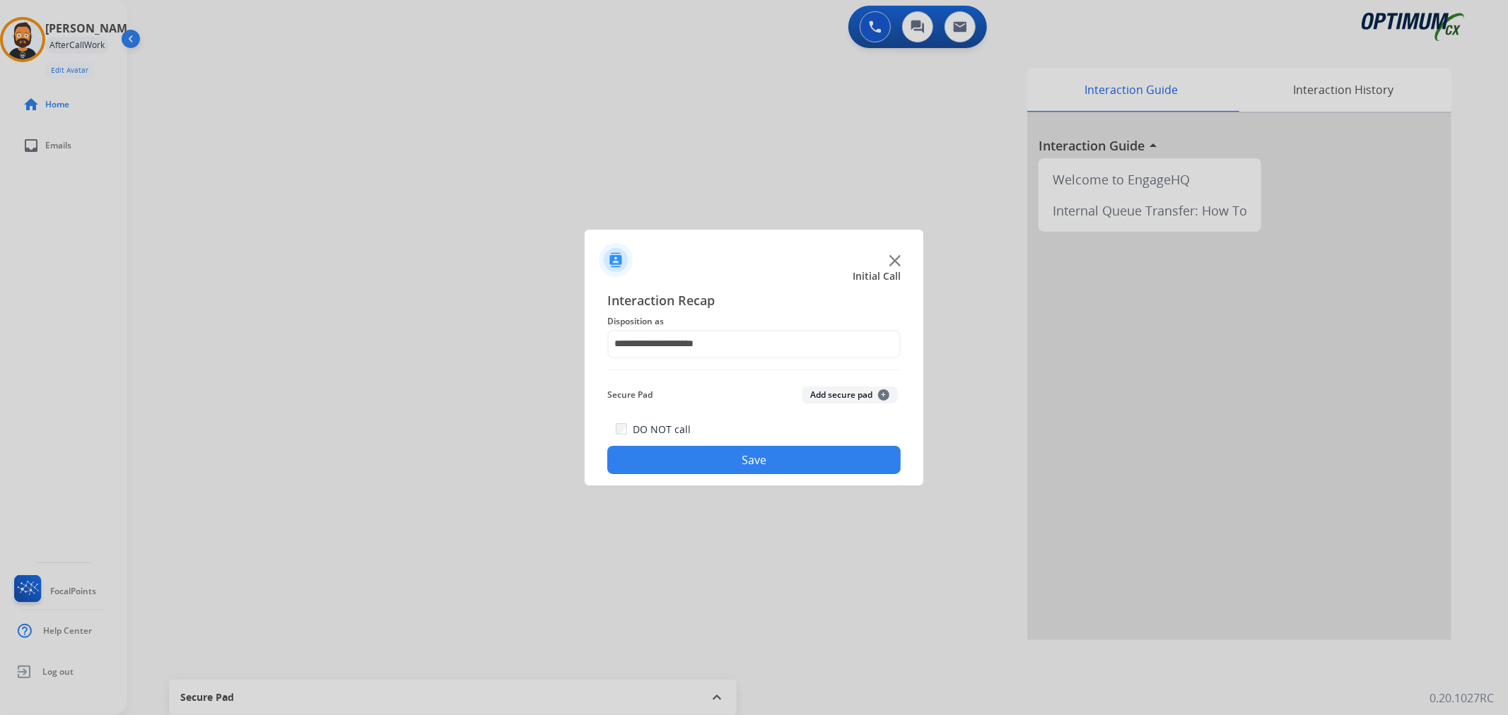
click at [707, 467] on button "Save" at bounding box center [753, 460] width 293 height 28
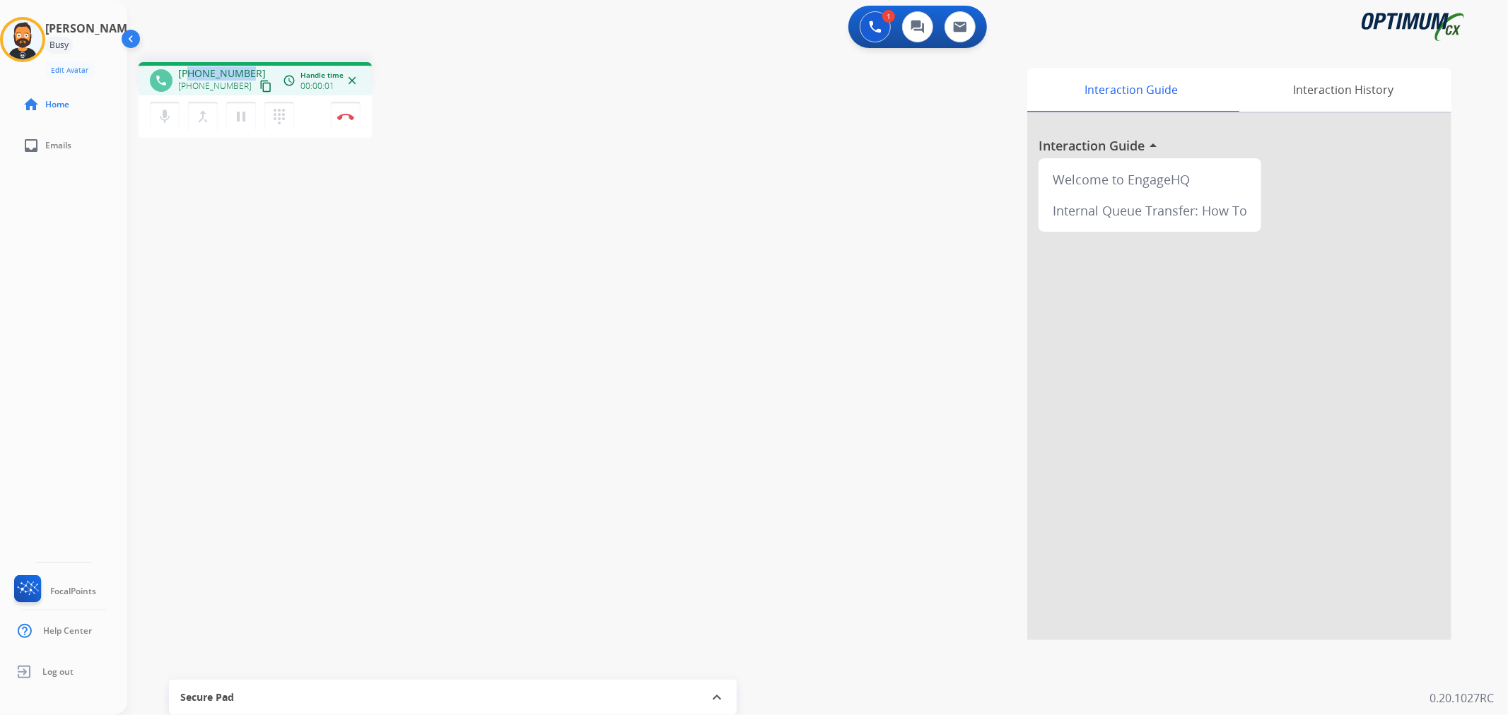
drag, startPoint x: 250, startPoint y: 66, endPoint x: 191, endPoint y: 64, distance: 58.7
click at [191, 64] on div "phone [PHONE_NUMBER] [PHONE_NUMBER] content_copy access_time Call metrics Queue…" at bounding box center [255, 78] width 233 height 33
click at [353, 119] on img at bounding box center [345, 116] width 17 height 7
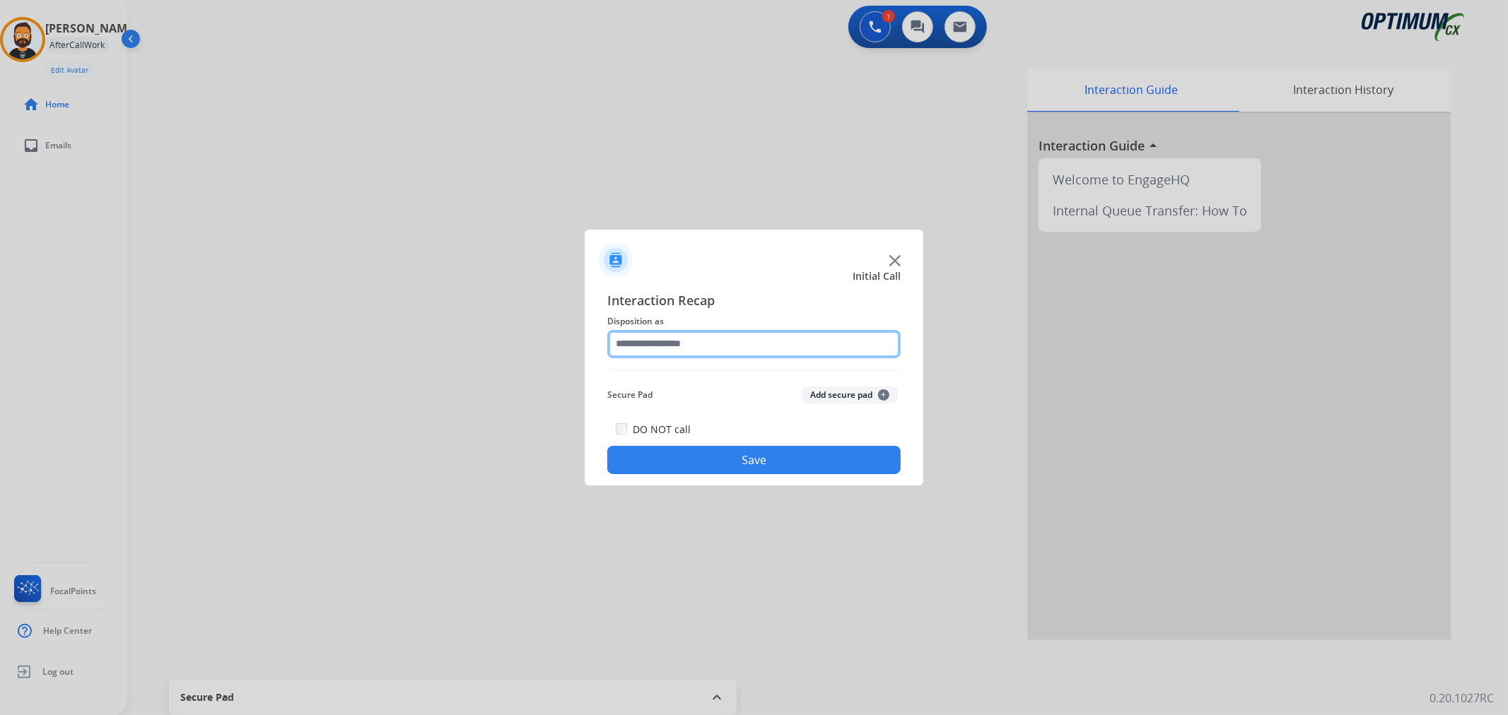
click at [645, 353] on input "text" at bounding box center [753, 344] width 293 height 28
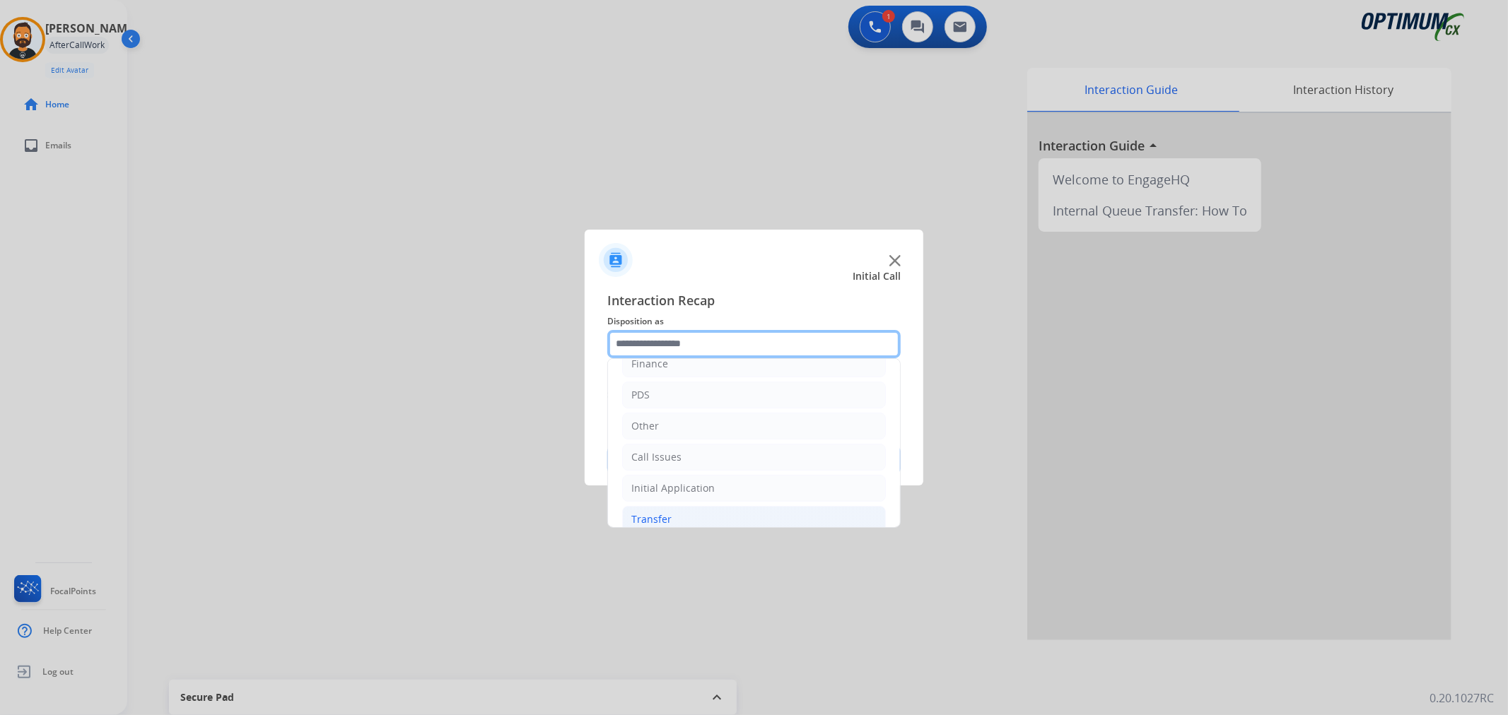
scroll to position [97, 0]
click at [660, 498] on div "Renewal" at bounding box center [651, 504] width 40 height 14
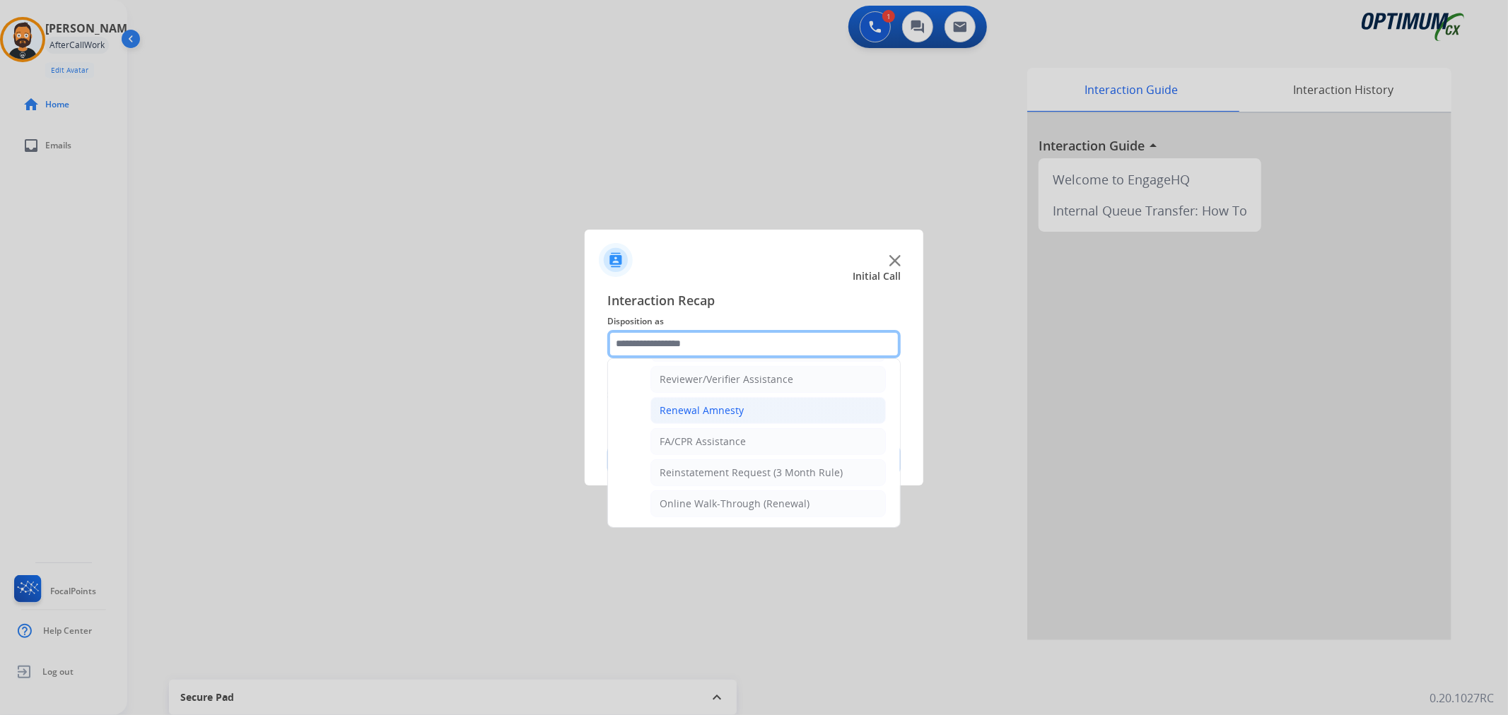
scroll to position [418, 0]
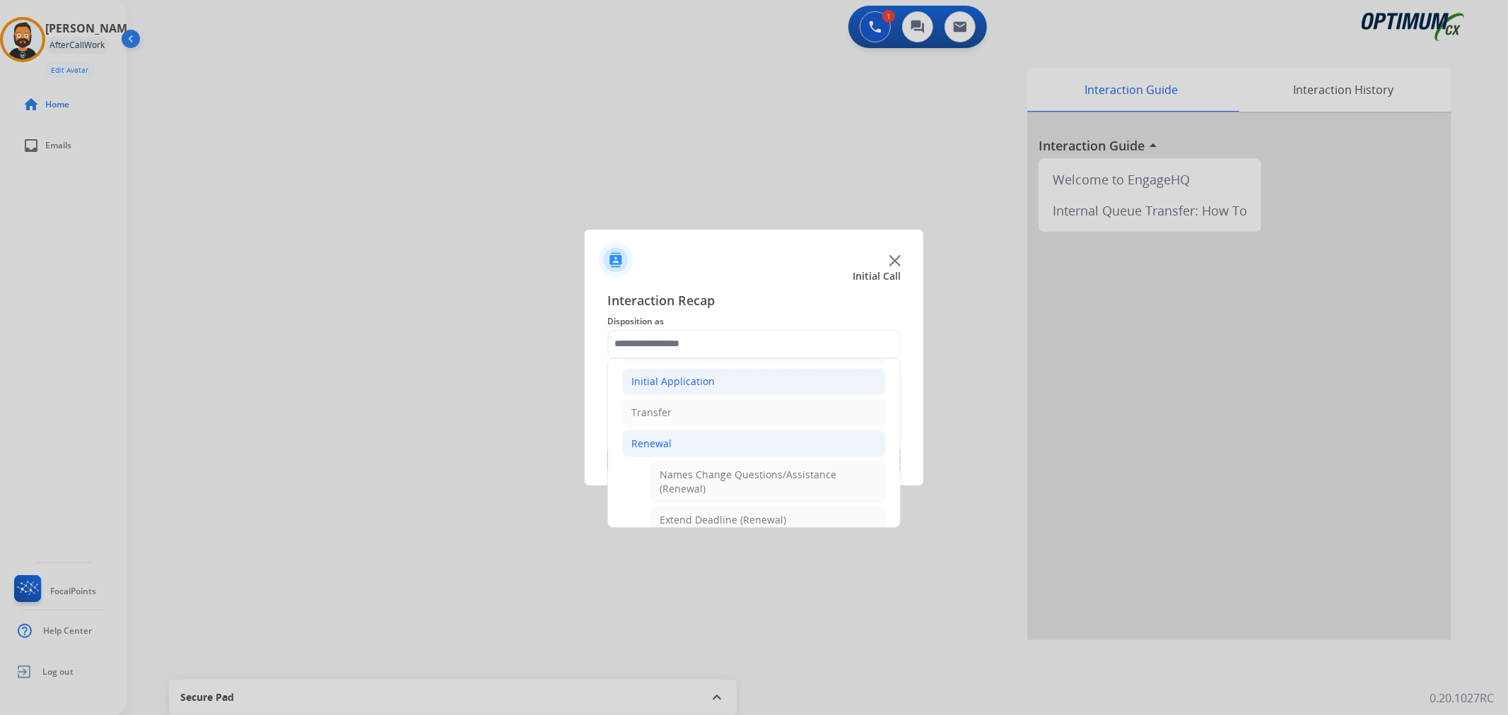
click at [712, 375] on li "Initial Application" at bounding box center [754, 381] width 264 height 27
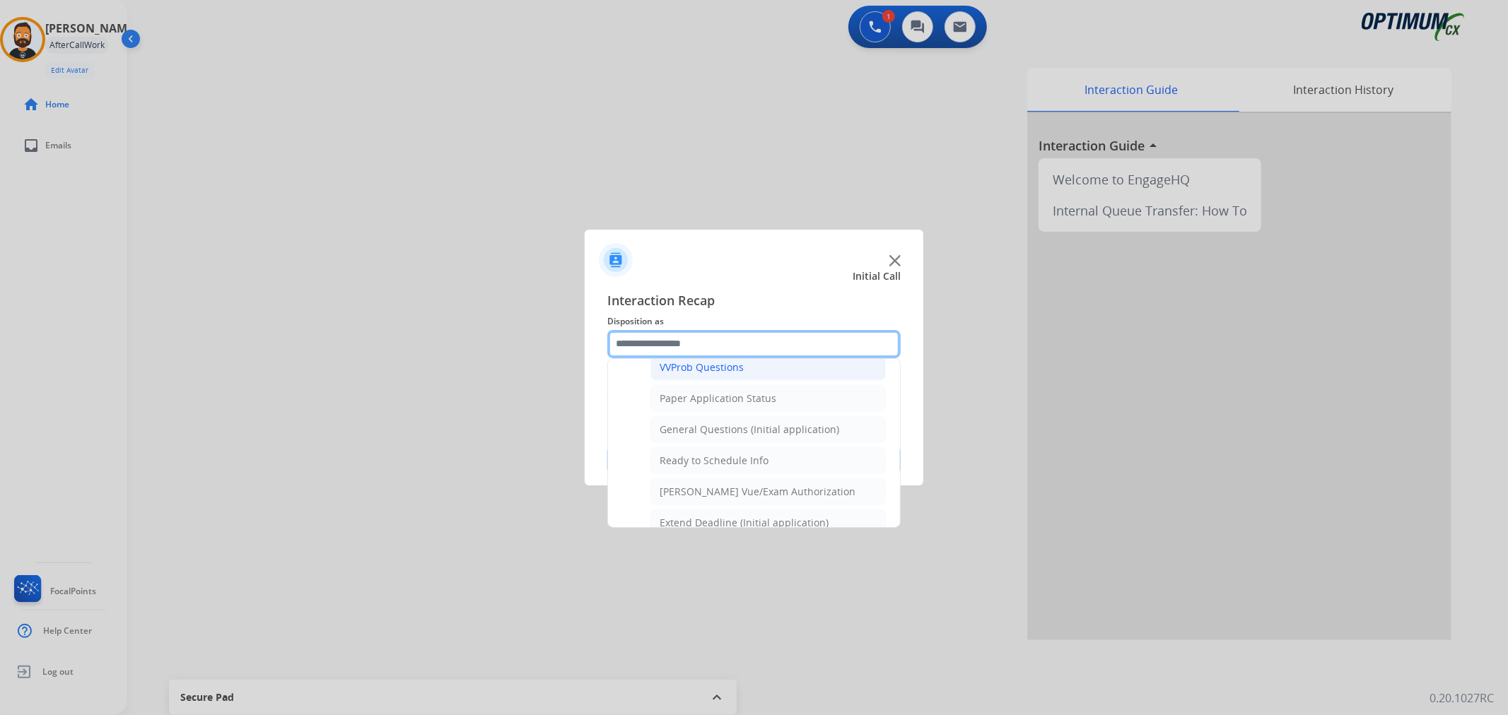
scroll to position [810, 0]
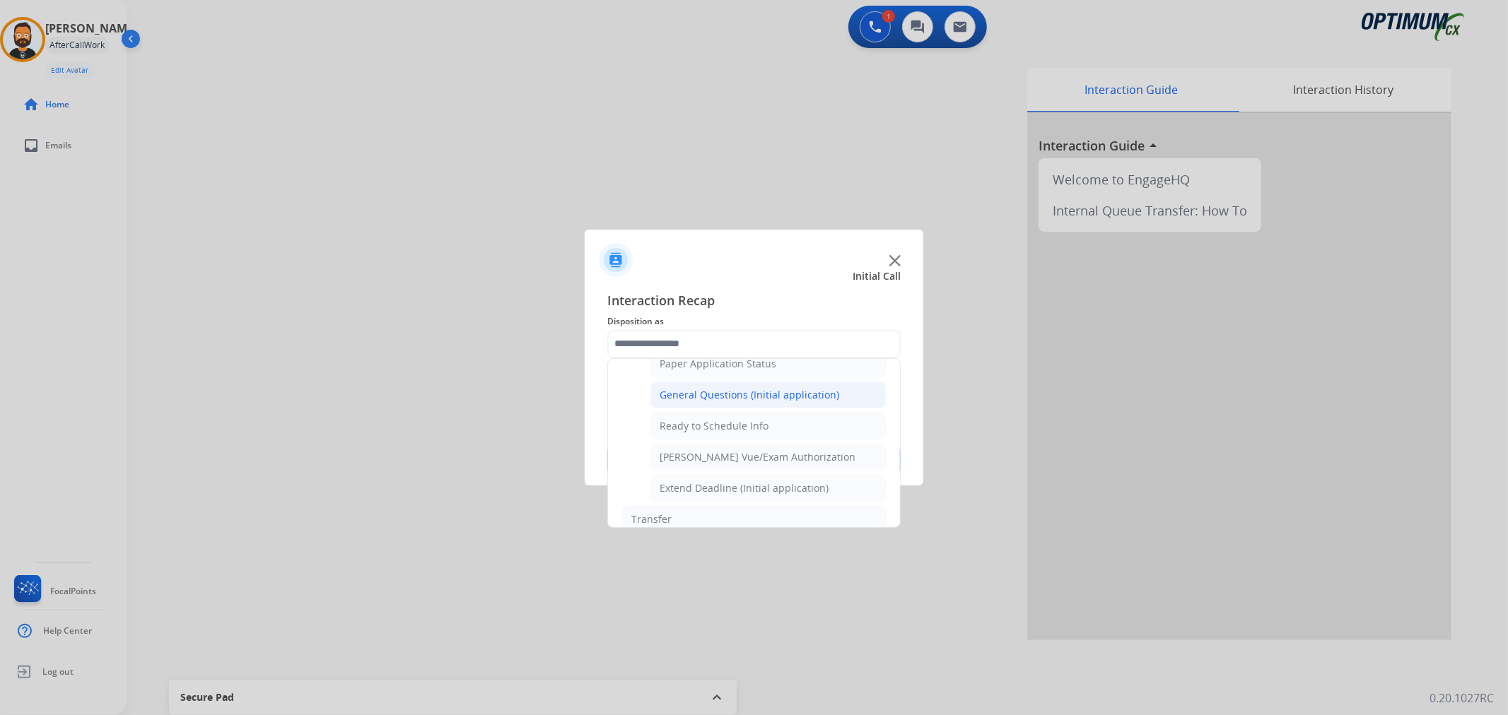
click at [738, 399] on div "General Questions (Initial application)" at bounding box center [750, 395] width 180 height 14
type input "**********"
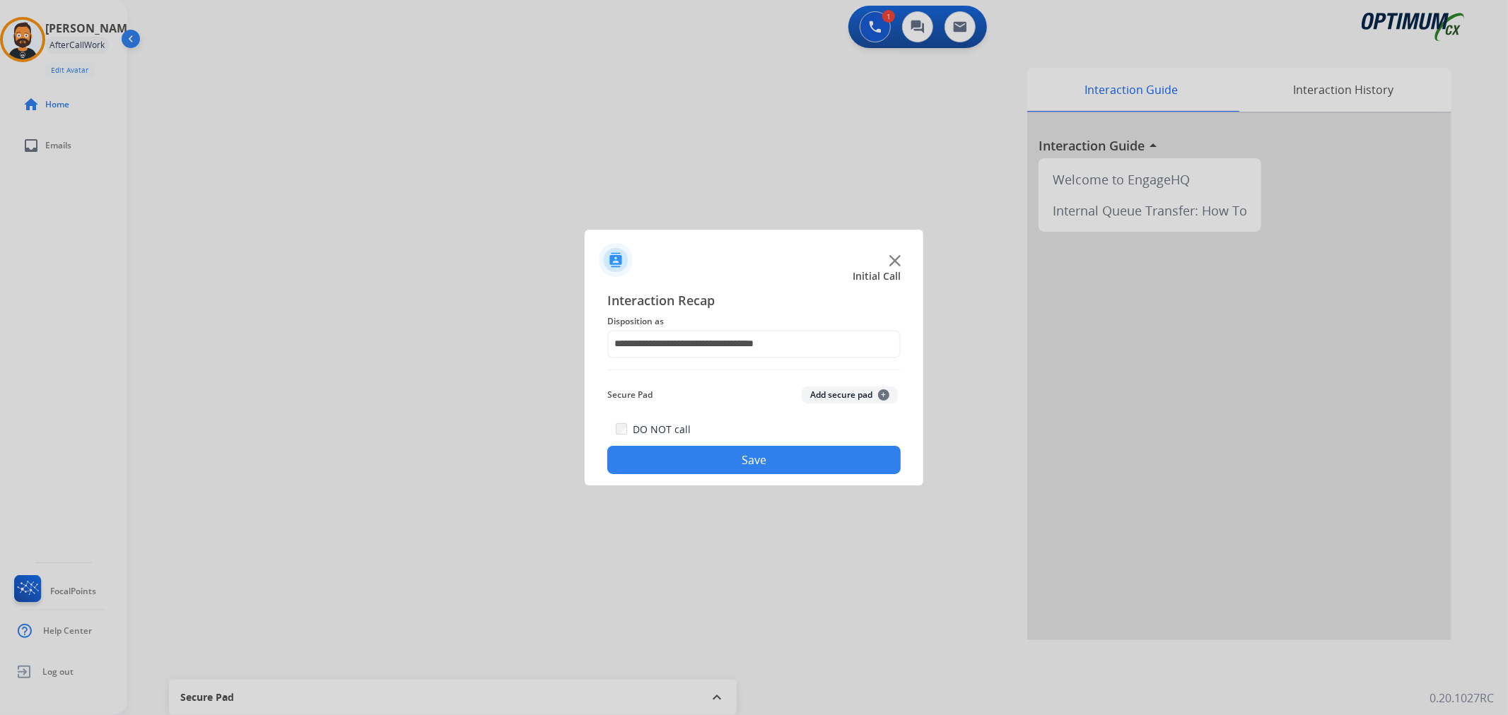
click at [741, 456] on button "Save" at bounding box center [753, 460] width 293 height 28
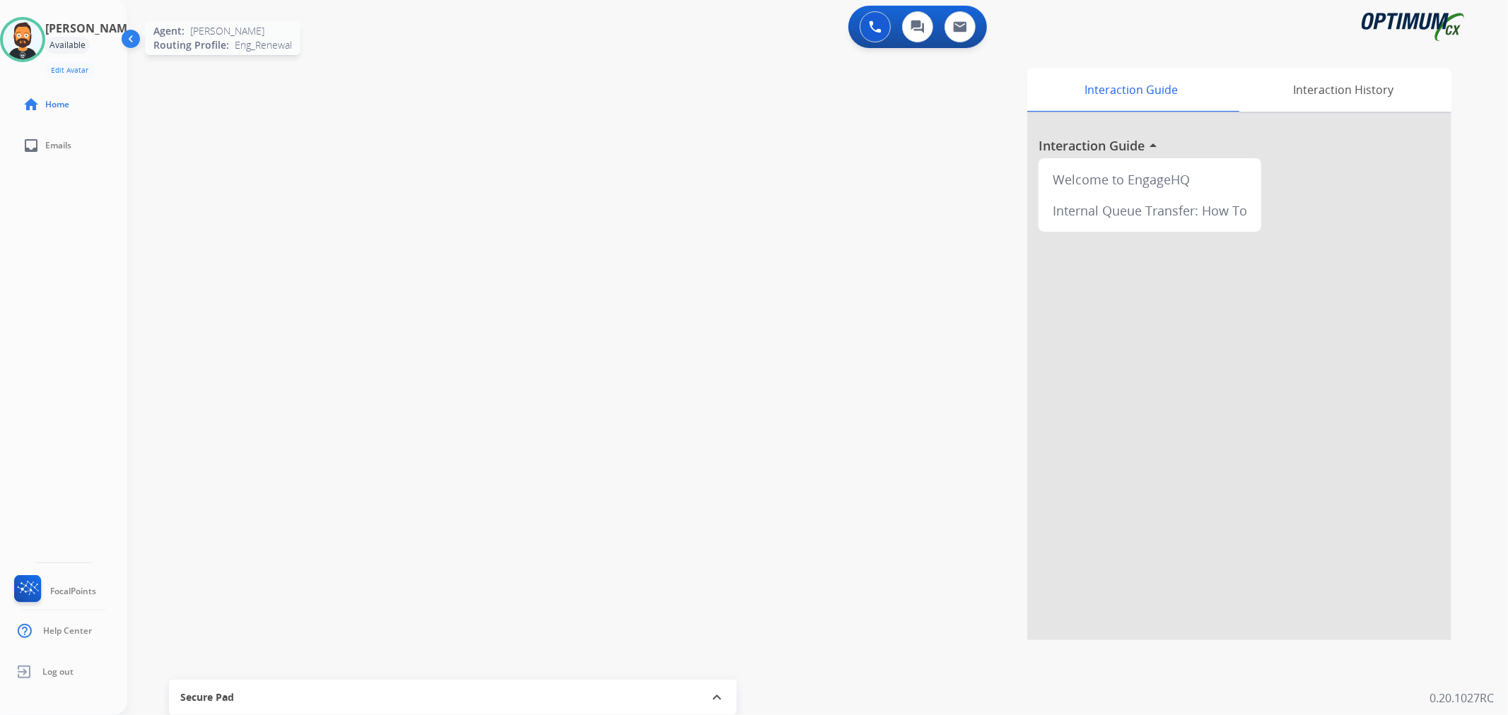
click at [29, 35] on img at bounding box center [23, 40] width 40 height 40
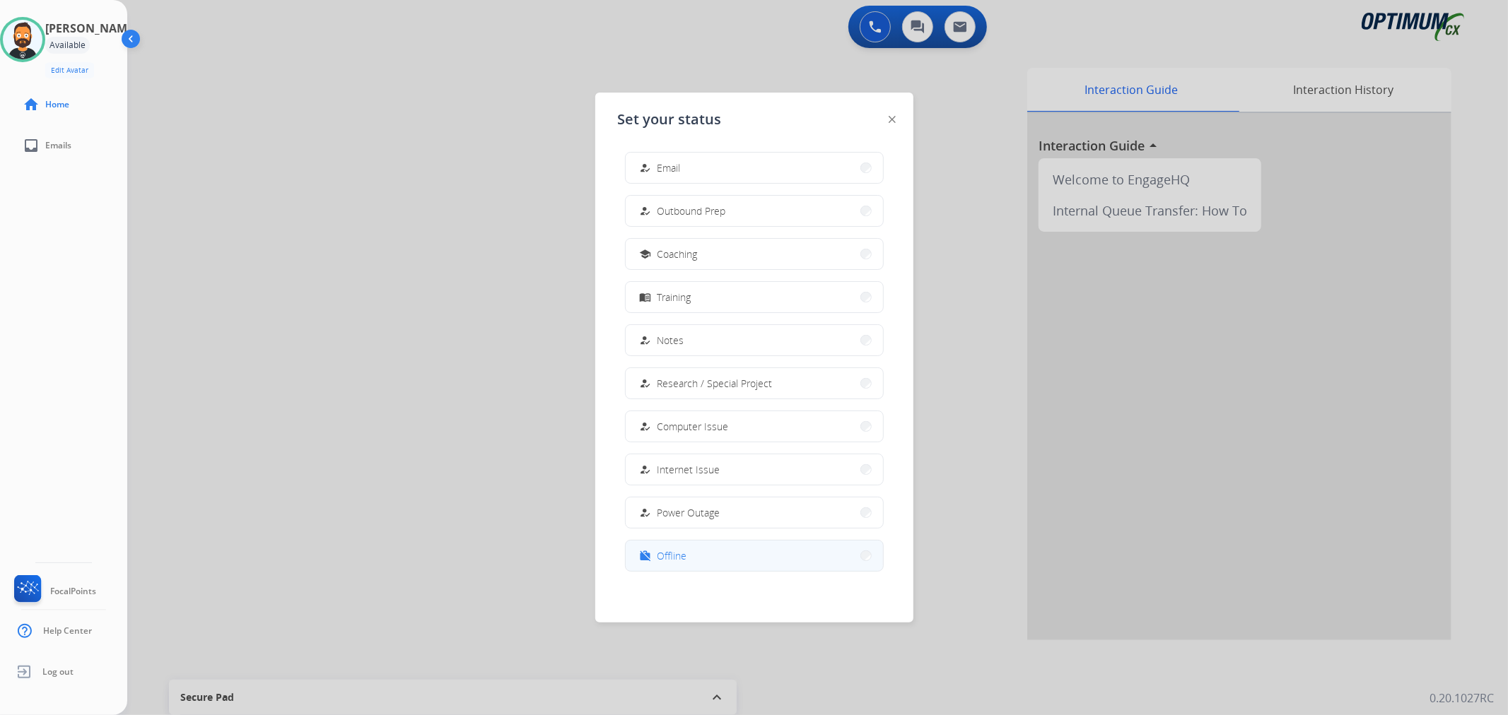
scroll to position [132, 0]
click at [670, 552] on span "Offline" at bounding box center [672, 554] width 30 height 15
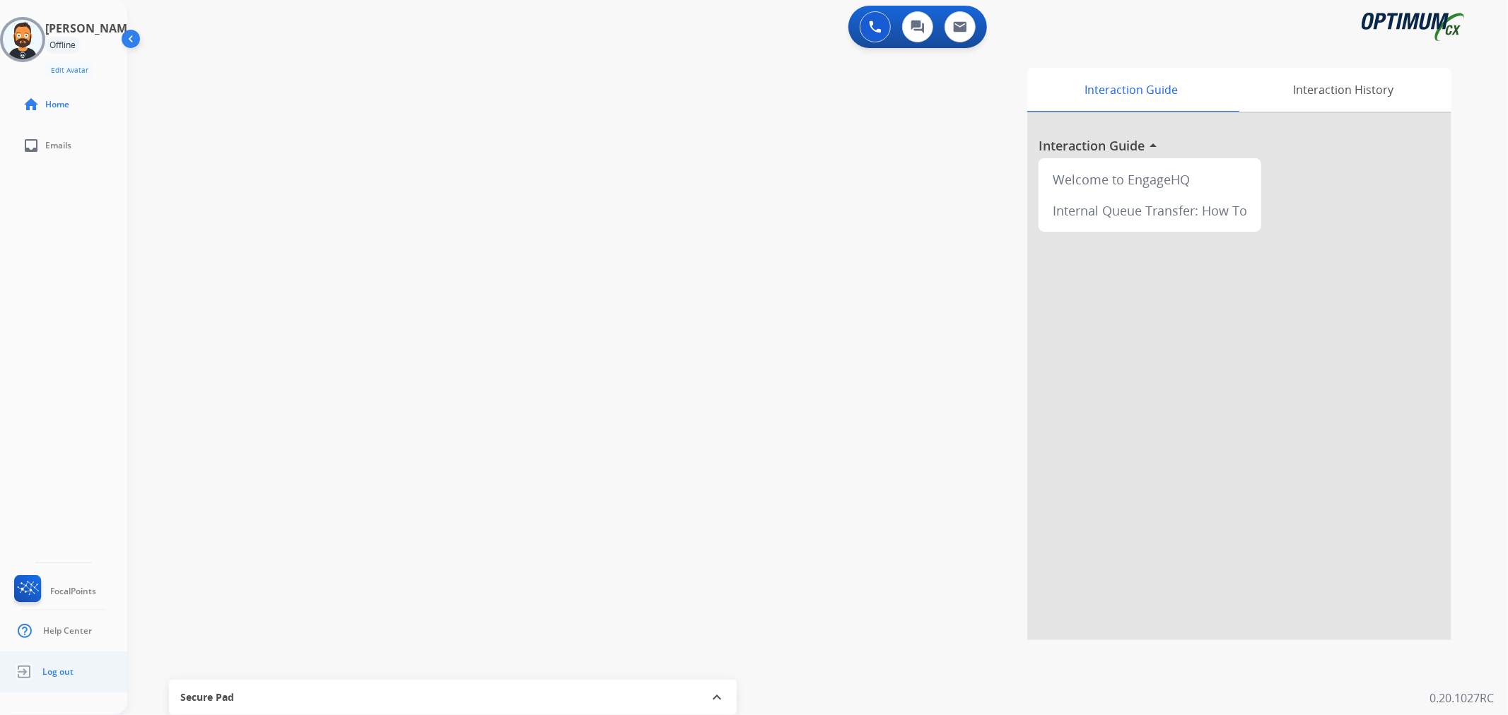
click at [57, 672] on span "Log out" at bounding box center [57, 672] width 31 height 11
